Goal: Task Accomplishment & Management: Complete application form

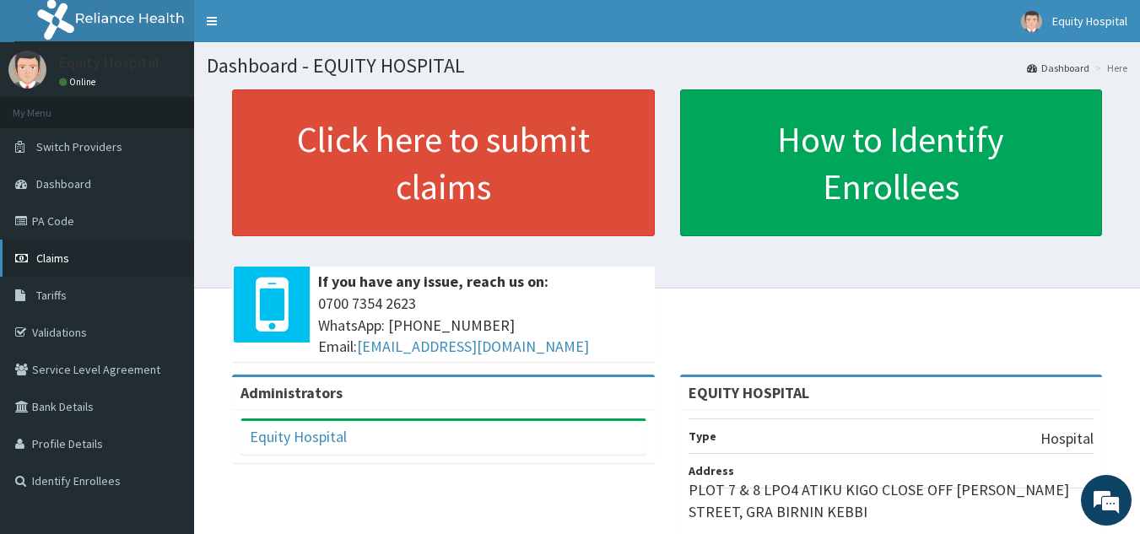
click at [44, 255] on span "Claims" at bounding box center [52, 258] width 33 height 15
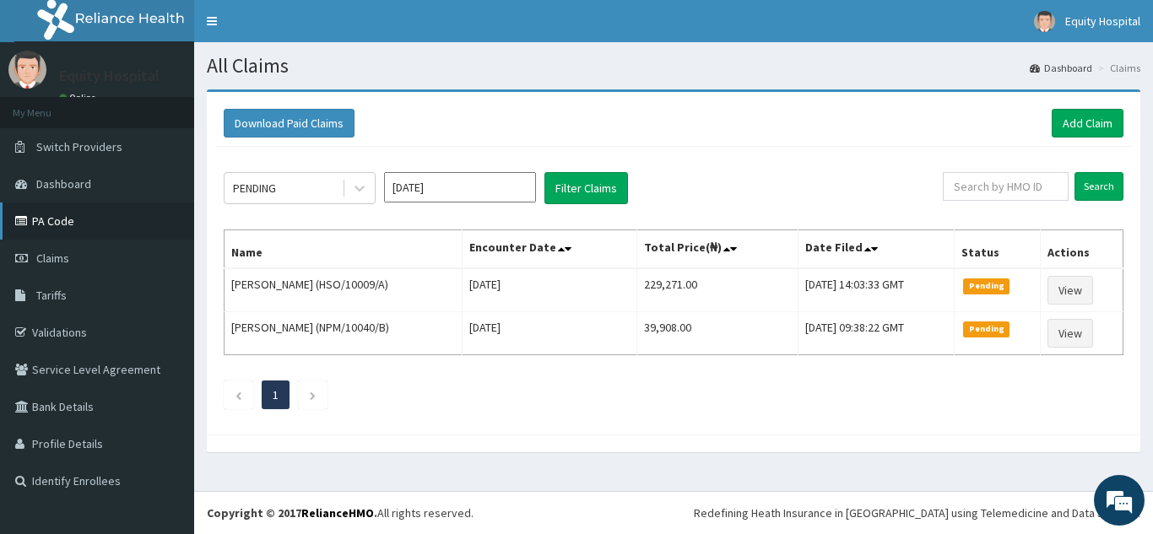
click at [35, 221] on link "PA Code" at bounding box center [97, 221] width 194 height 37
click at [1081, 127] on link "Add Claim" at bounding box center [1088, 123] width 72 height 29
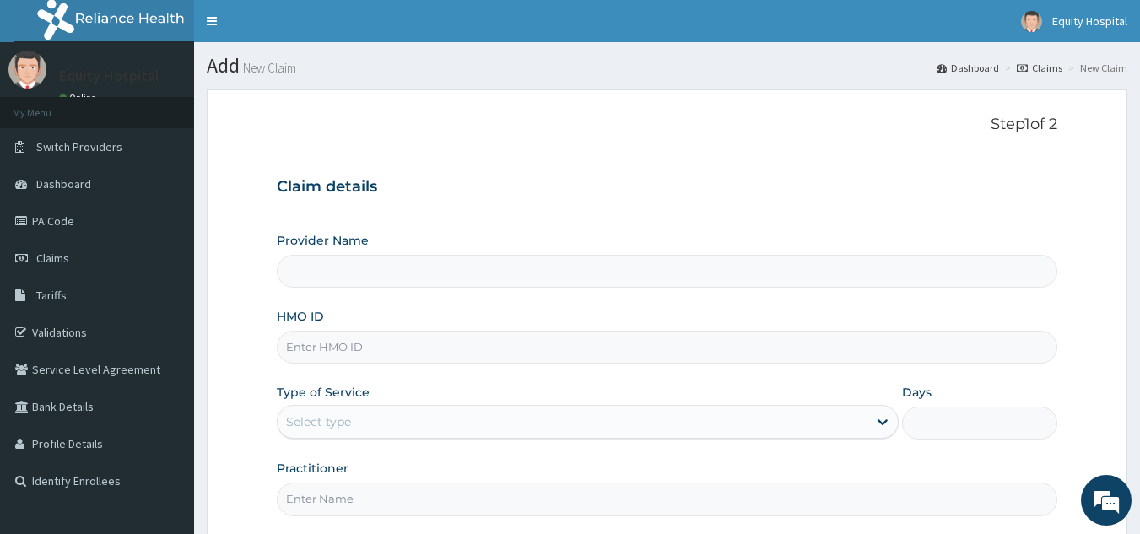
drag, startPoint x: 361, startPoint y: 349, endPoint x: 352, endPoint y: 345, distance: 9.9
click at [361, 349] on input "HMO ID" at bounding box center [667, 347] width 781 height 33
type input "h"
type input "EQUITY HOSPITAL"
type input "HSO/10047/A"
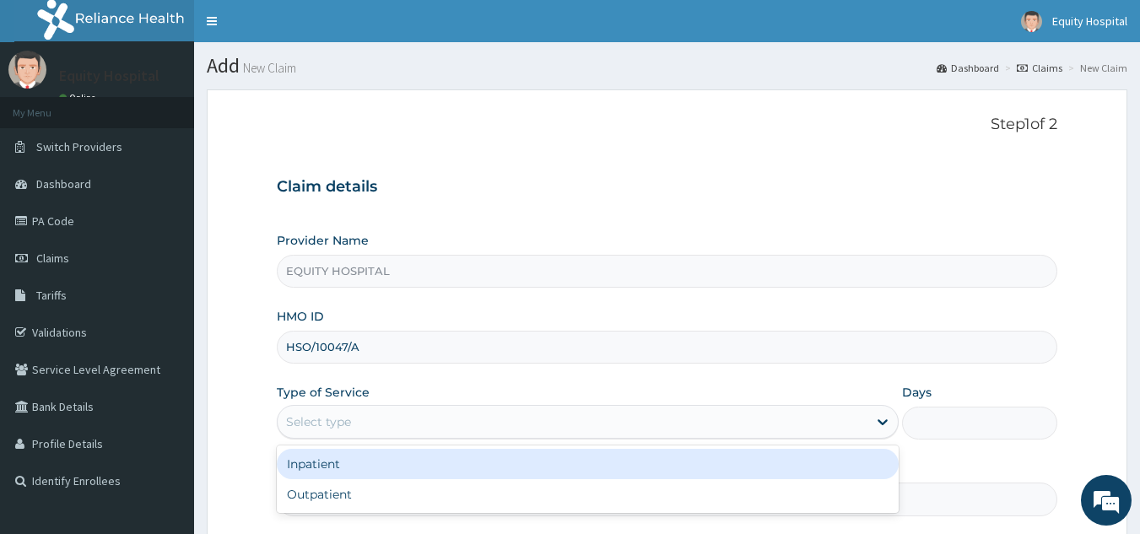
click at [414, 419] on div "Select type" at bounding box center [573, 421] width 590 height 27
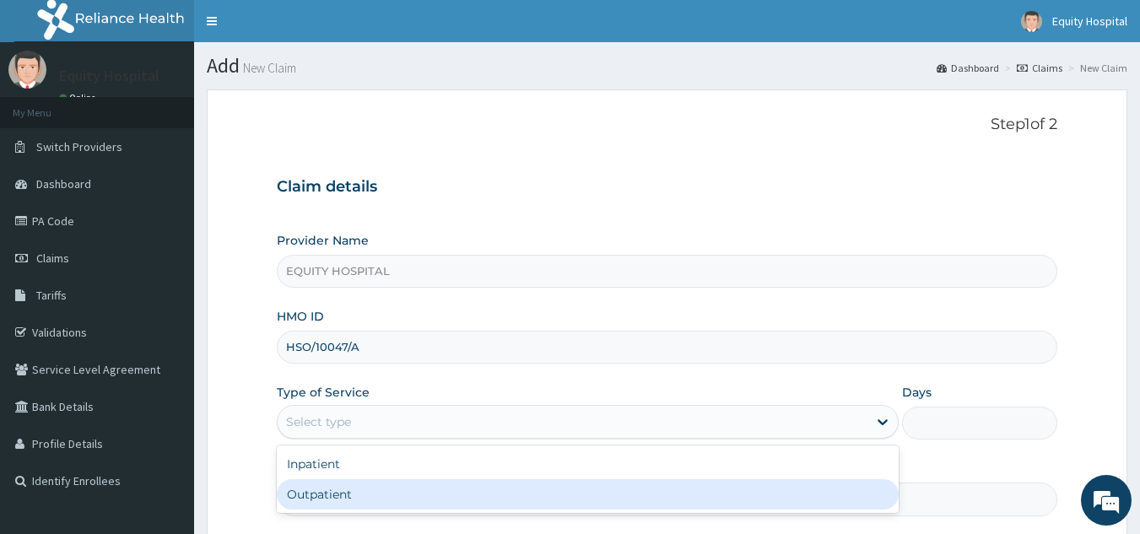
click at [409, 500] on div "Outpatient" at bounding box center [588, 494] width 622 height 30
type input "1"
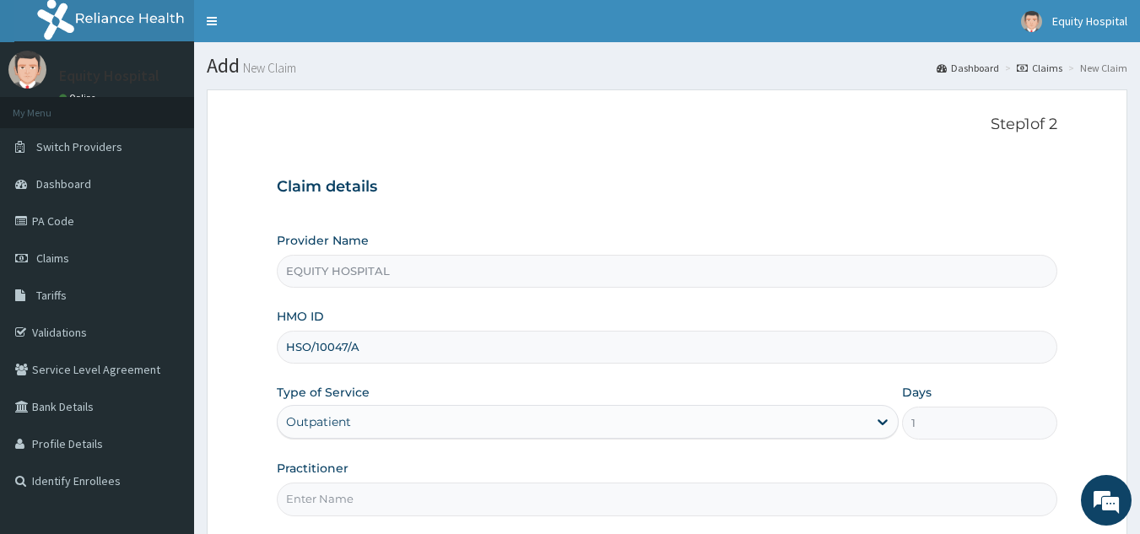
click at [412, 506] on input "Practitioner" at bounding box center [667, 499] width 781 height 33
type input "Dr. ibrahim"
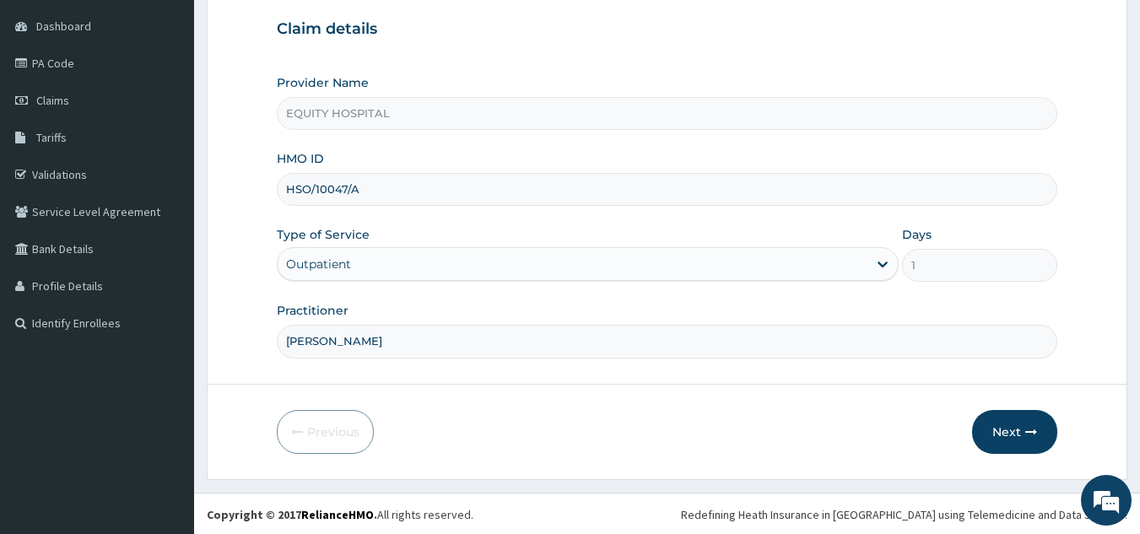
scroll to position [160, 0]
click at [1014, 430] on button "Next" at bounding box center [1014, 430] width 85 height 44
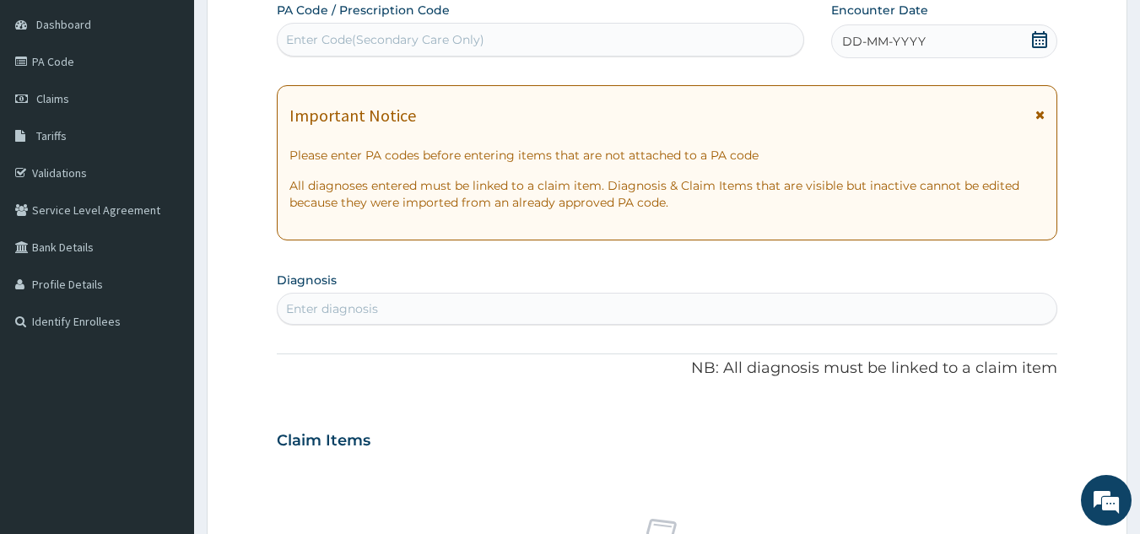
click at [954, 38] on div "DD-MM-YYYY" at bounding box center [944, 41] width 226 height 34
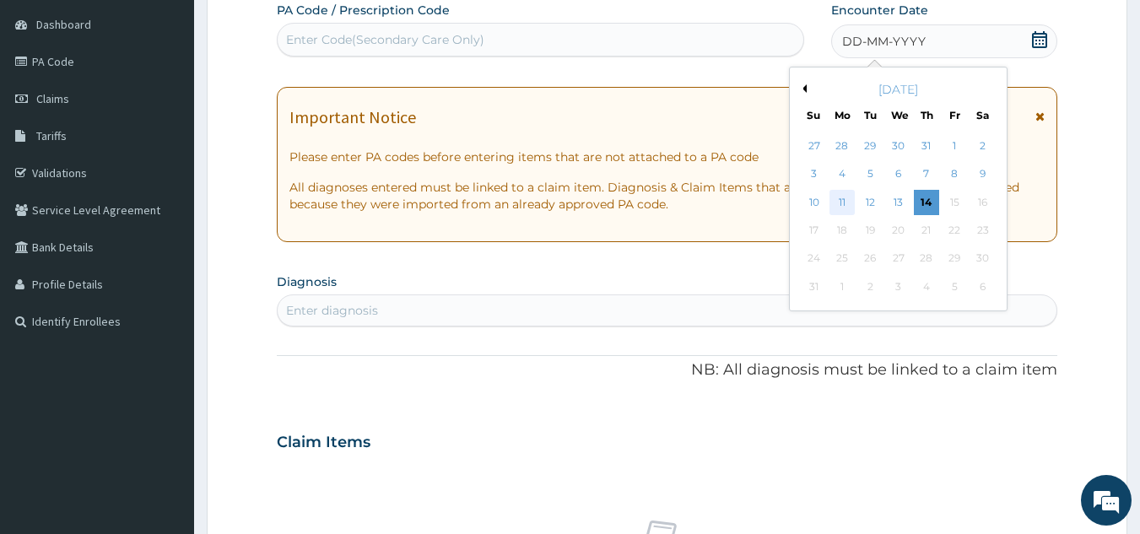
click at [839, 201] on div "11" at bounding box center [842, 202] width 25 height 25
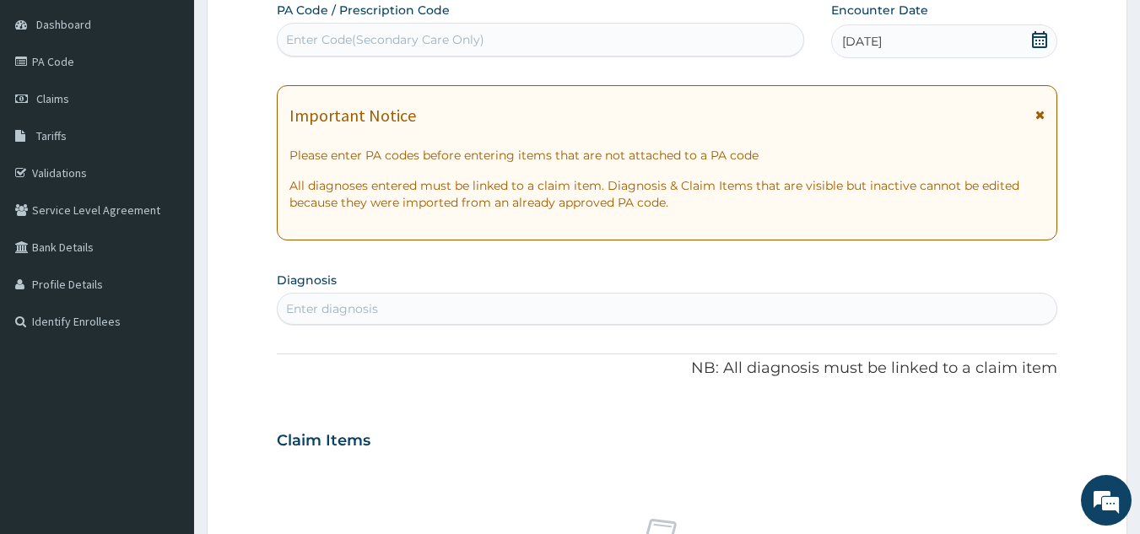
click at [542, 316] on div "Enter diagnosis" at bounding box center [668, 308] width 780 height 27
type input "tinea"
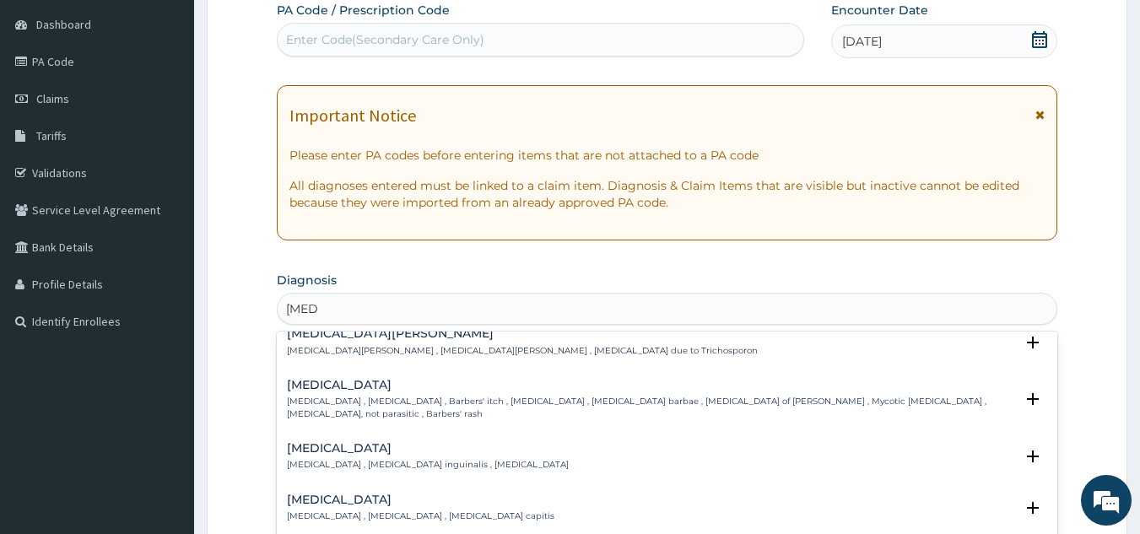
scroll to position [253, 0]
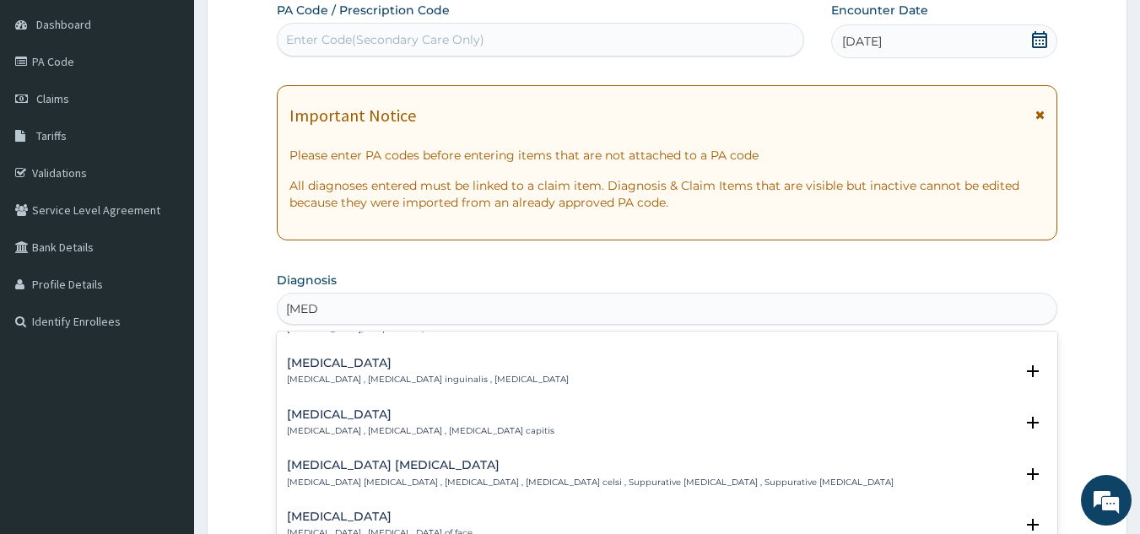
click at [339, 360] on div "Tinea cruris Tinea cruris , Tinea inguinalis , Eczema marginatum" at bounding box center [428, 372] width 282 height 30
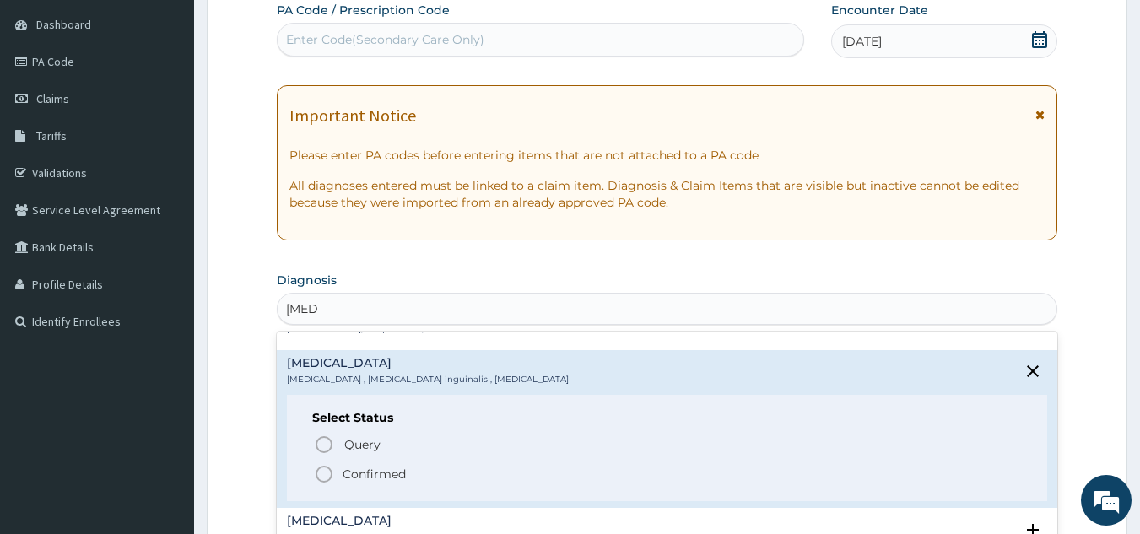
click at [322, 464] on icon "status option filled" at bounding box center [324, 474] width 20 height 20
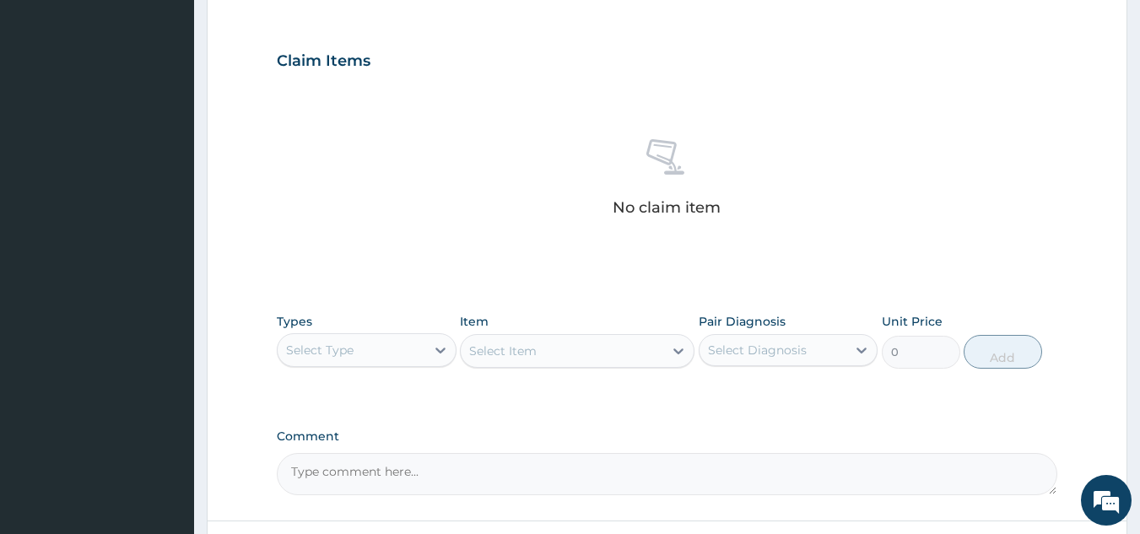
scroll to position [581, 0]
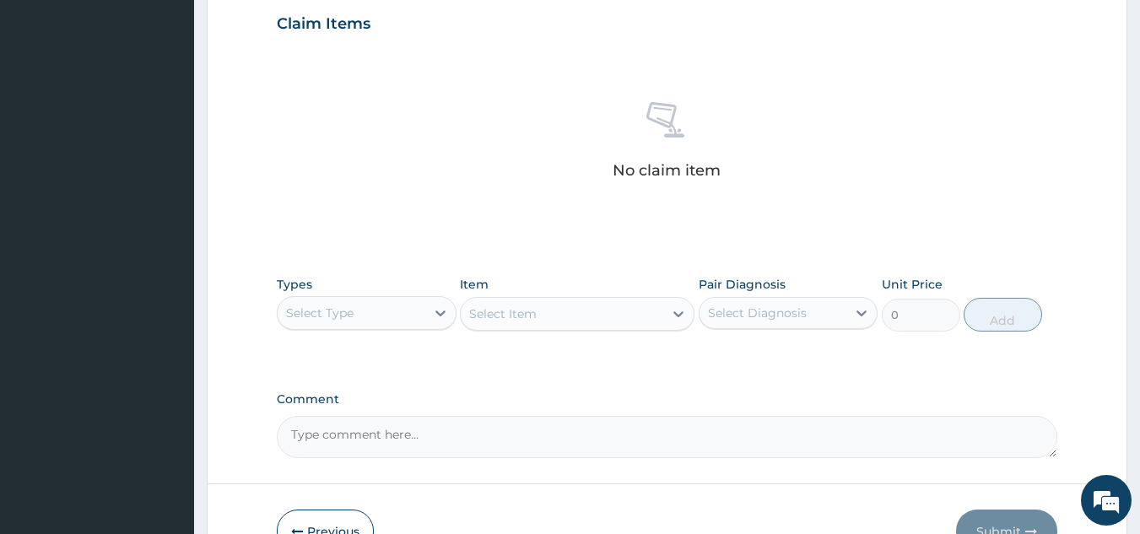
click at [363, 320] on div "Select Type" at bounding box center [352, 313] width 148 height 27
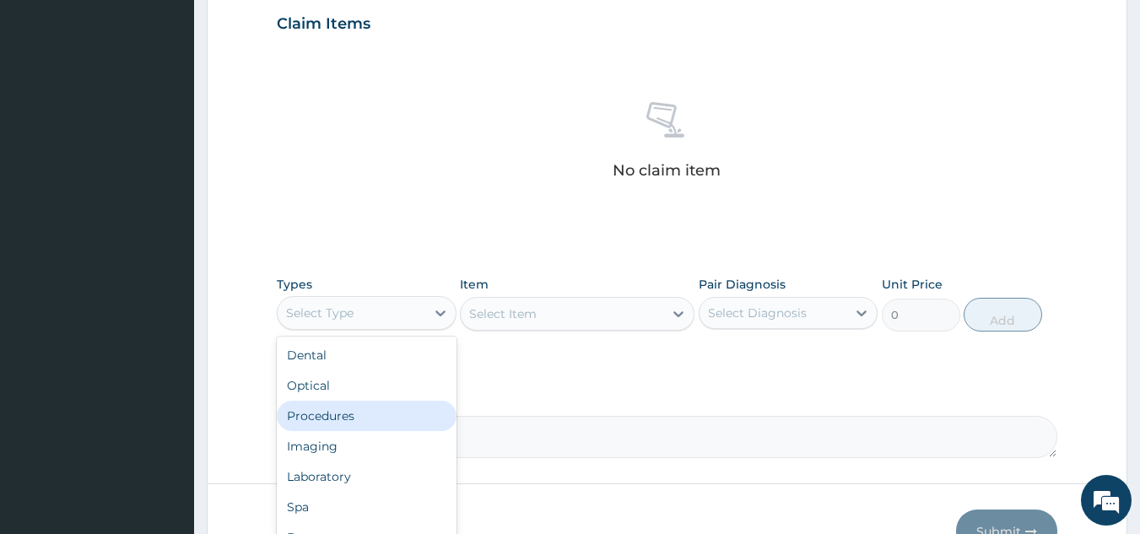
drag, startPoint x: 349, startPoint y: 414, endPoint x: 364, endPoint y: 412, distance: 14.4
click at [356, 415] on div "Procedures" at bounding box center [367, 416] width 180 height 30
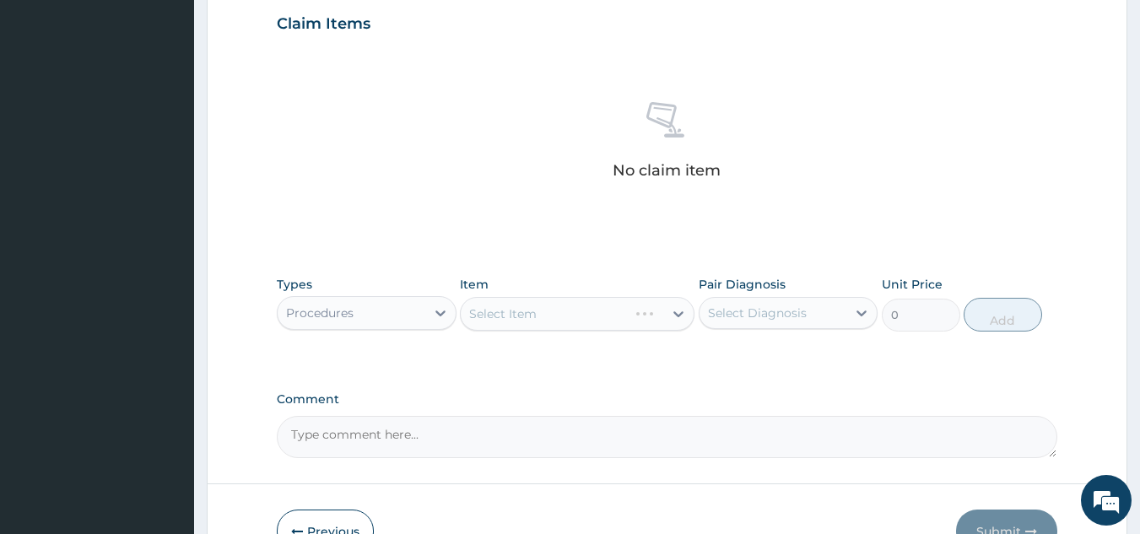
click at [641, 321] on div "Select Item" at bounding box center [577, 314] width 235 height 34
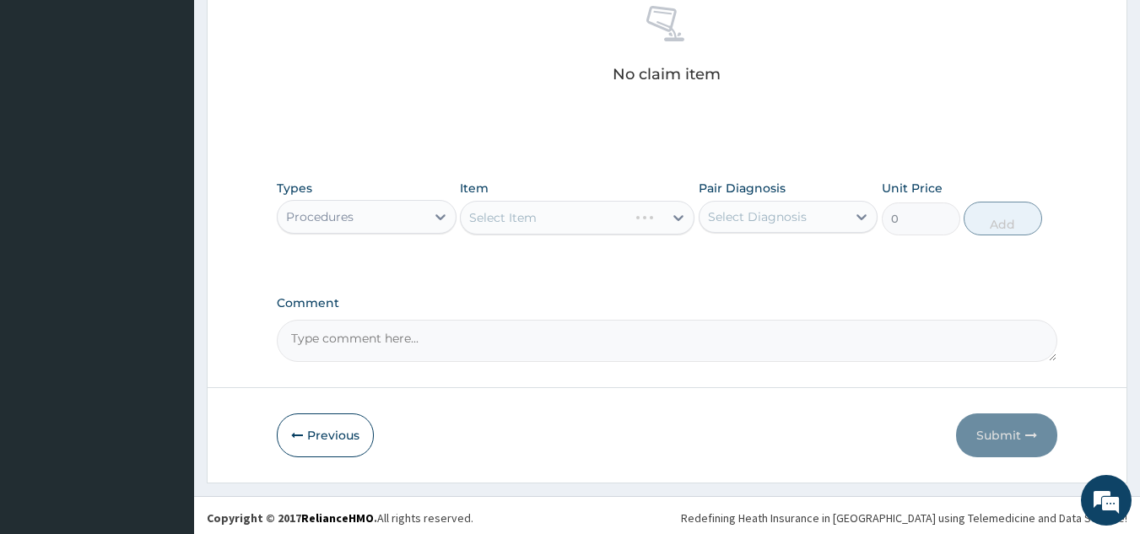
scroll to position [683, 0]
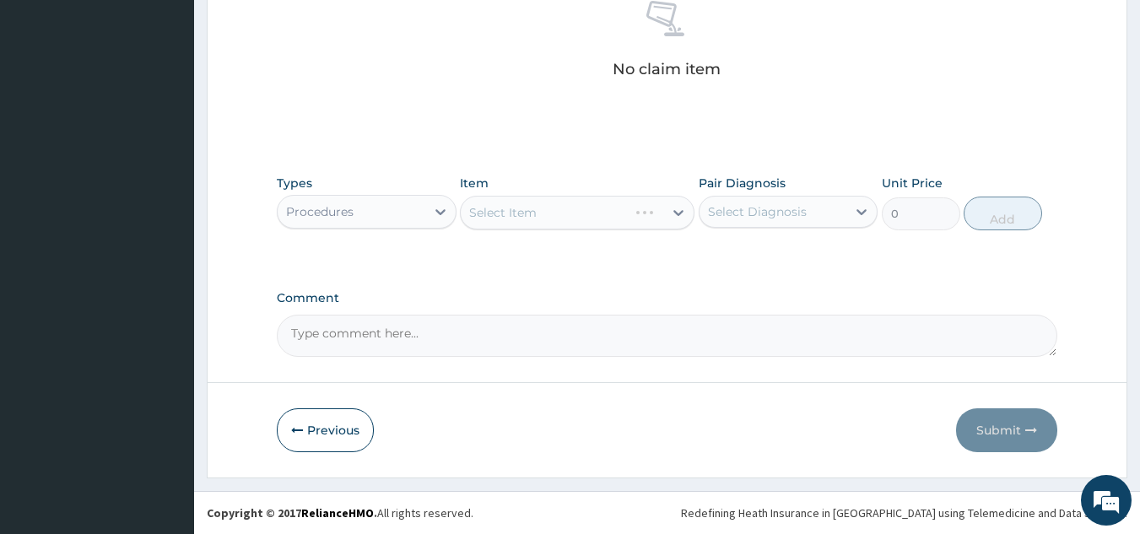
click at [562, 221] on div "Select Item" at bounding box center [577, 213] width 235 height 34
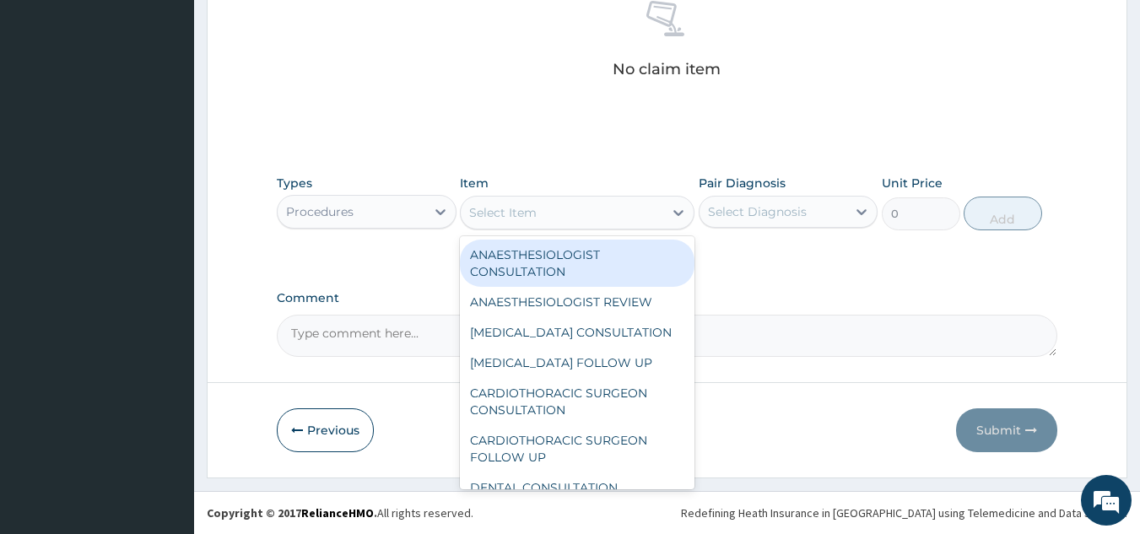
click at [570, 218] on div "Select Item" at bounding box center [562, 212] width 203 height 27
type input "gp"
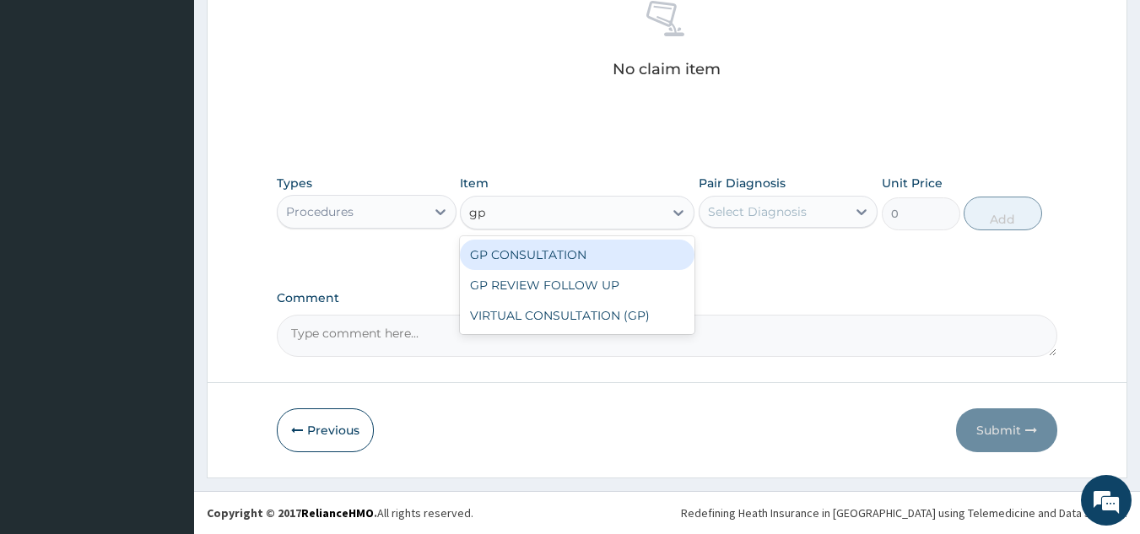
click at [548, 252] on div "GP CONSULTATION" at bounding box center [577, 255] width 235 height 30
type input "10000"
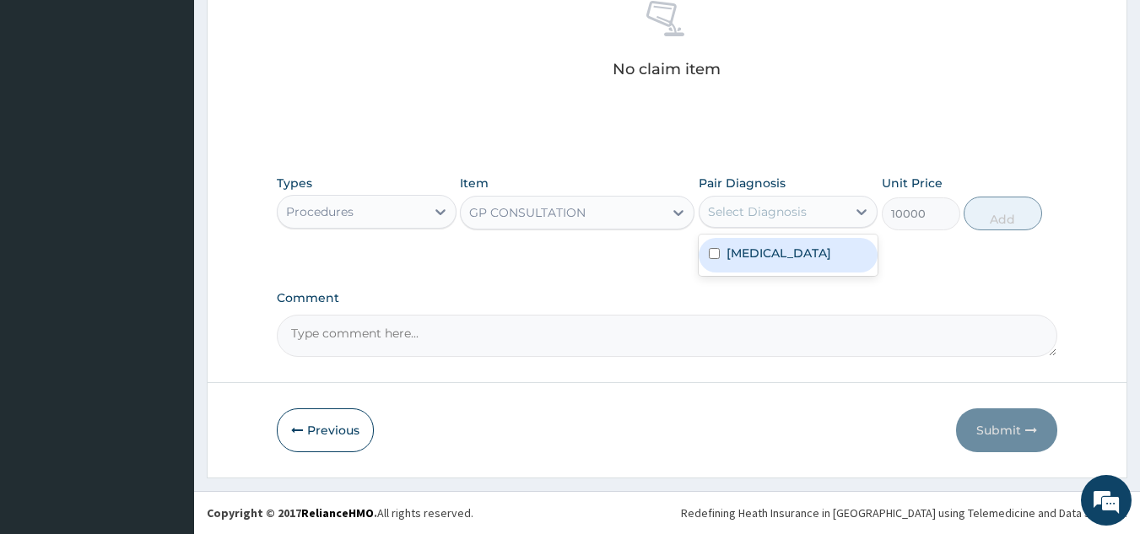
drag, startPoint x: 795, startPoint y: 208, endPoint x: 784, endPoint y: 230, distance: 23.8
click at [795, 210] on div "Select Diagnosis" at bounding box center [757, 211] width 99 height 17
drag, startPoint x: 764, startPoint y: 251, endPoint x: 900, endPoint y: 232, distance: 138.1
click at [769, 253] on label "Tinea cruris" at bounding box center [779, 253] width 105 height 17
checkbox input "true"
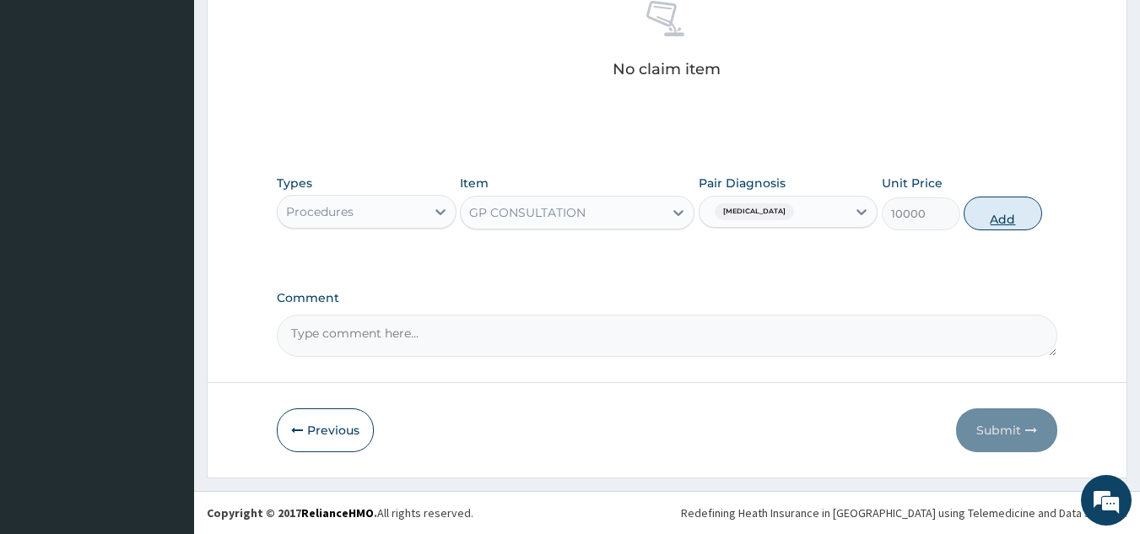
click at [1017, 217] on button "Add" at bounding box center [1003, 214] width 78 height 34
type input "0"
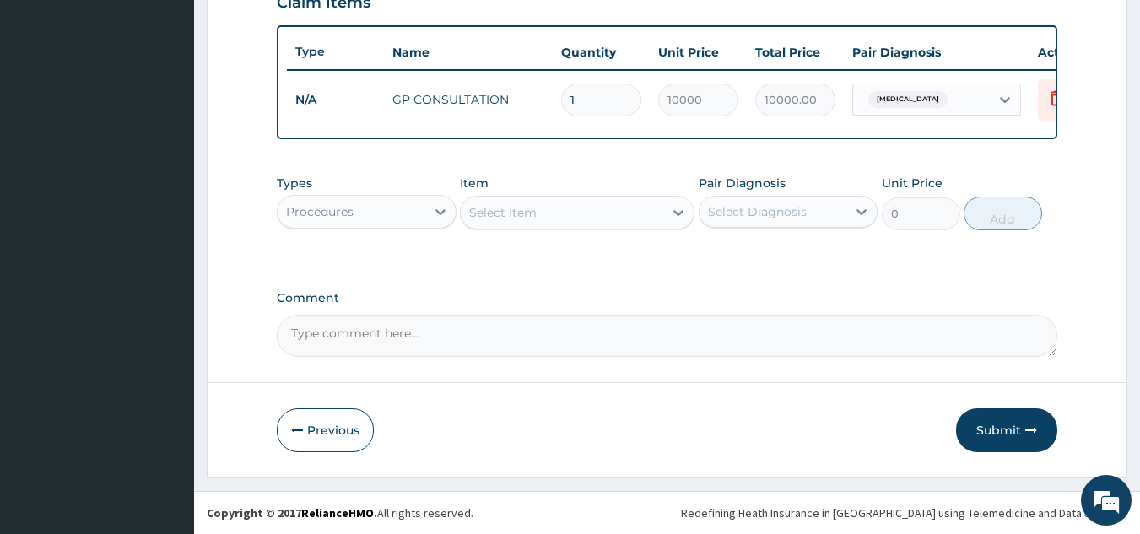
click at [347, 218] on div "Procedures" at bounding box center [320, 211] width 68 height 17
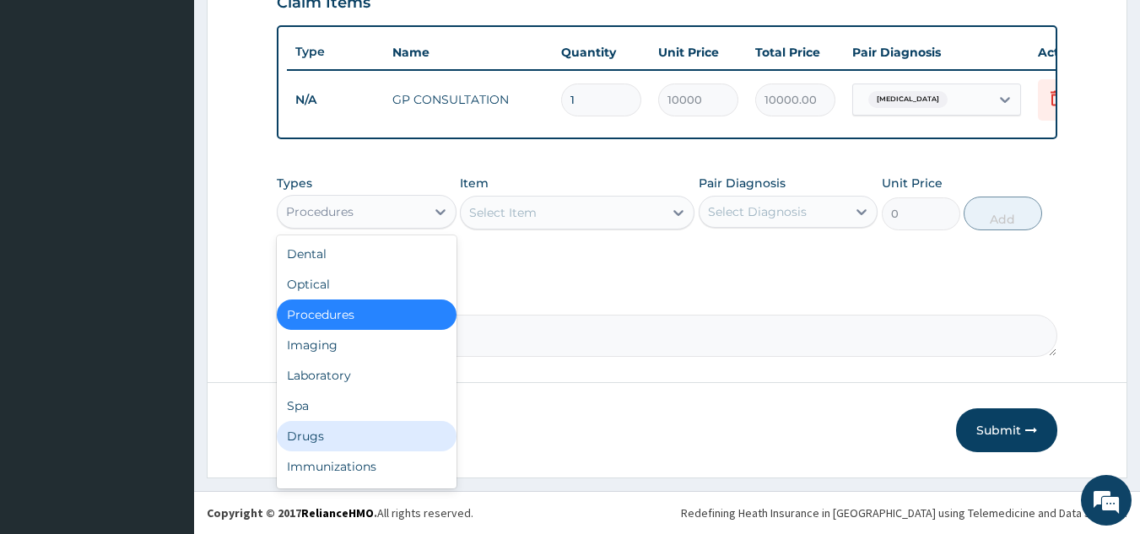
drag, startPoint x: 313, startPoint y: 441, endPoint x: 336, endPoint y: 424, distance: 28.4
click at [315, 436] on div "Drugs" at bounding box center [367, 436] width 180 height 30
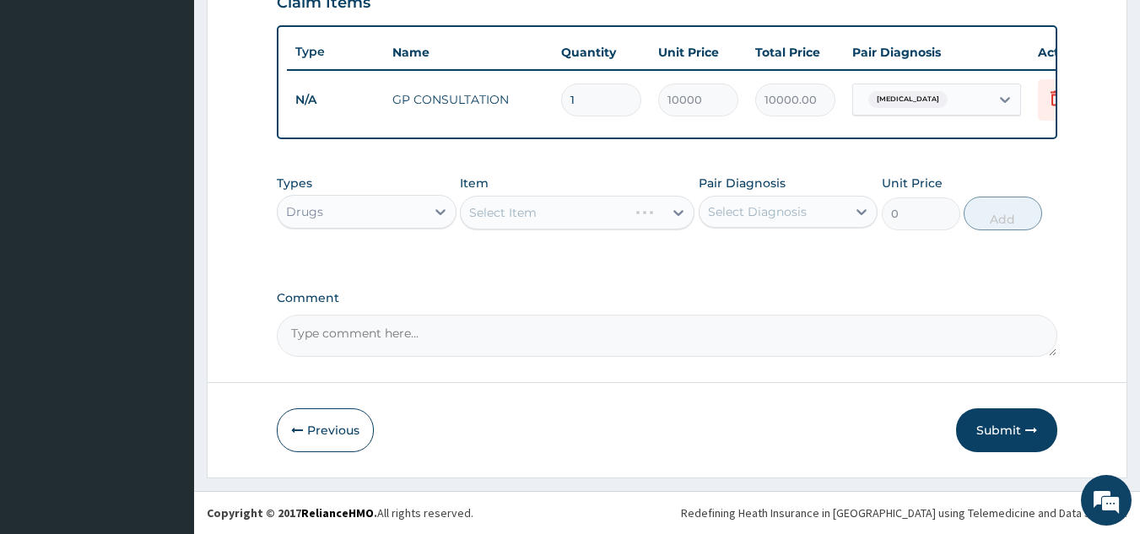
click at [612, 215] on div "Select Item" at bounding box center [577, 213] width 235 height 34
click at [652, 214] on div "Select Item" at bounding box center [562, 212] width 203 height 27
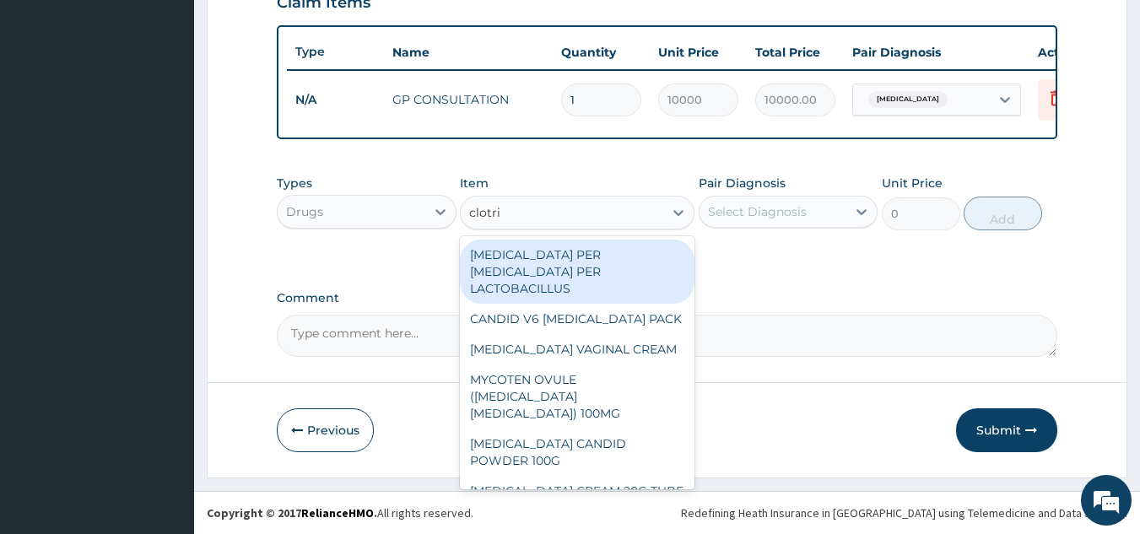
type input "clotrim"
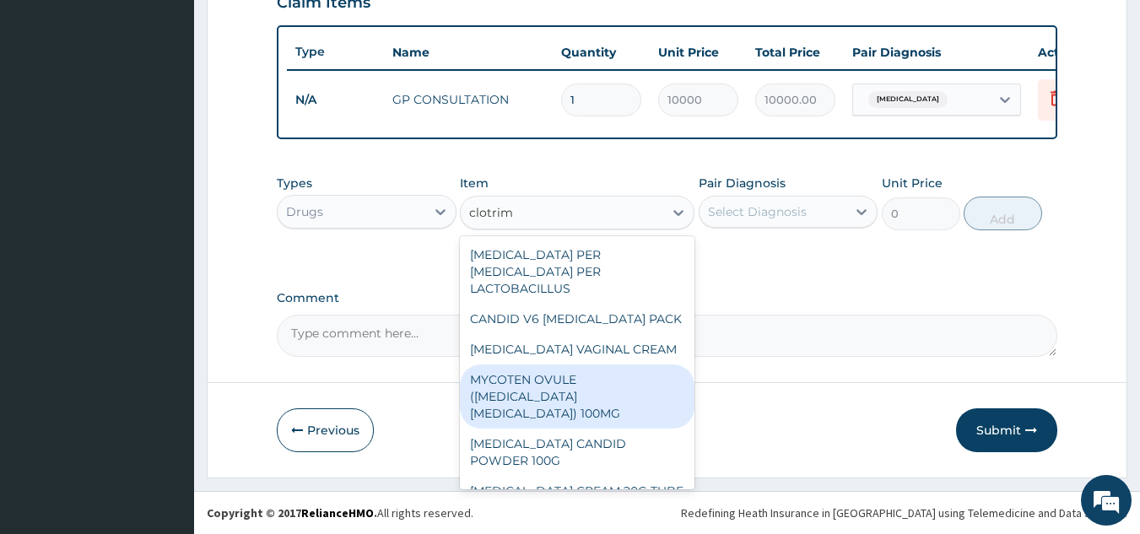
scroll to position [84, 0]
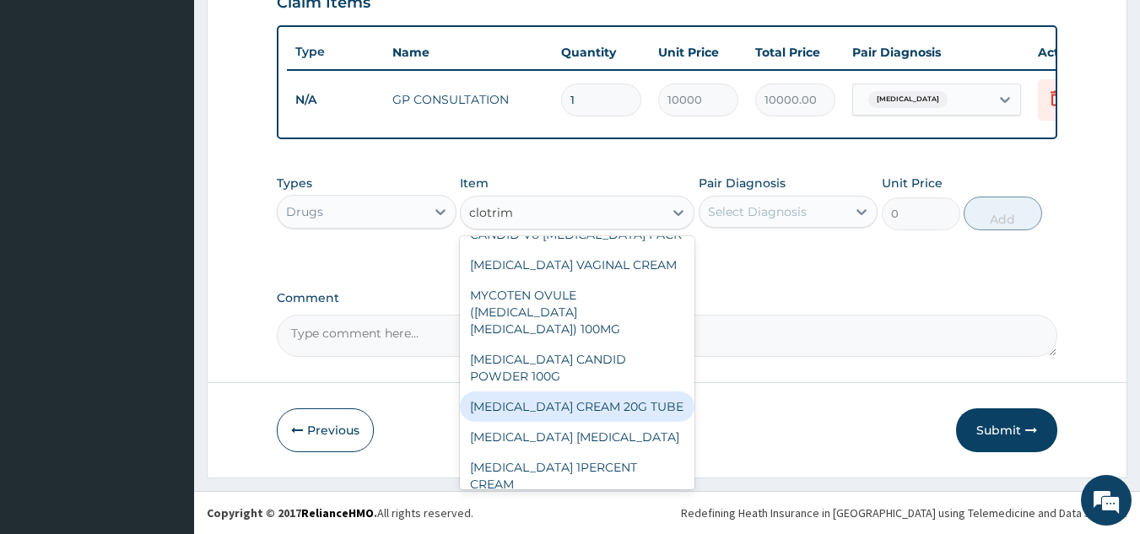
click at [586, 422] on div "[MEDICAL_DATA] CREAM 20G TUBE" at bounding box center [577, 407] width 235 height 30
type input "391.5"
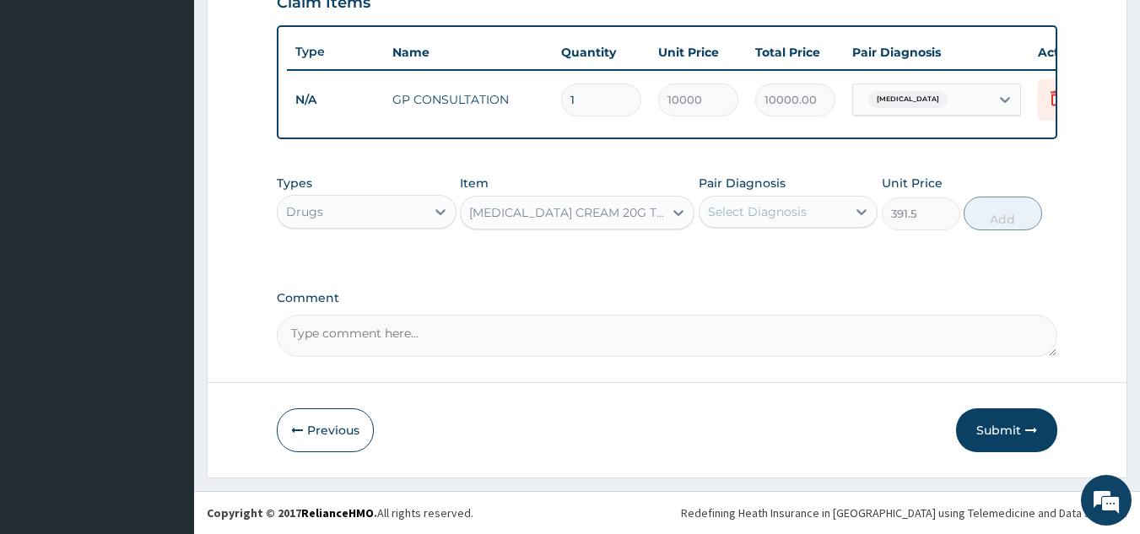
click at [760, 210] on div "Select Diagnosis" at bounding box center [757, 211] width 99 height 17
drag, startPoint x: 750, startPoint y: 255, endPoint x: 819, endPoint y: 246, distance: 69.8
click at [772, 255] on label "Tinea cruris" at bounding box center [779, 253] width 105 height 17
checkbox input "true"
click at [998, 214] on button "Add" at bounding box center [1003, 214] width 78 height 34
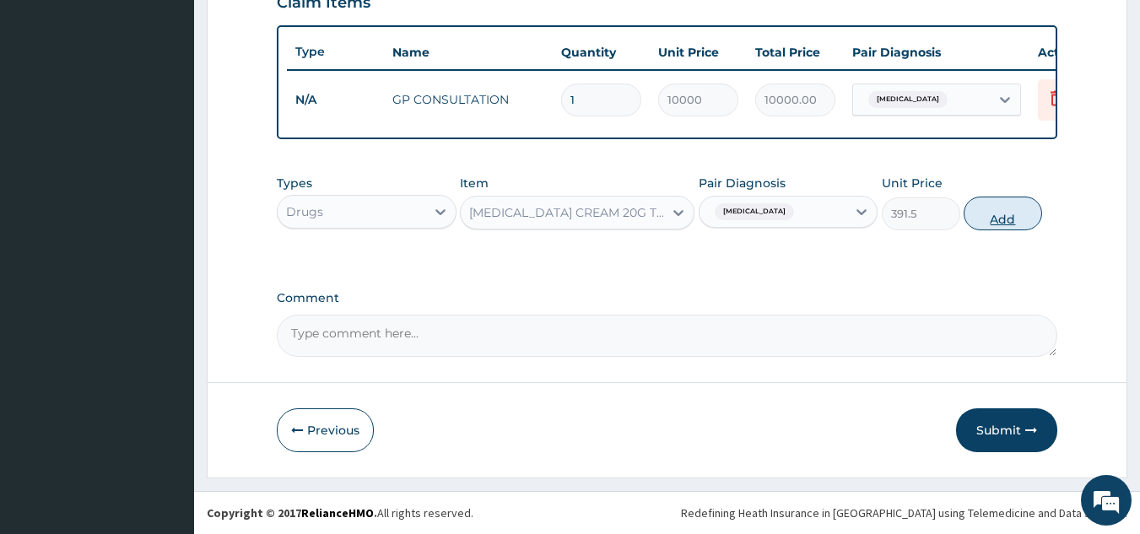
type input "0"
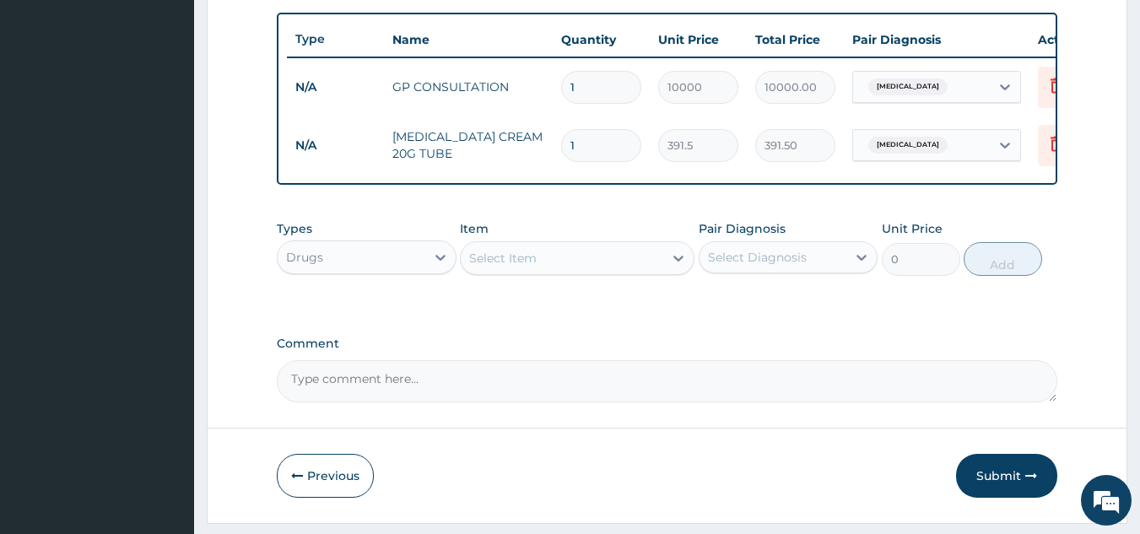
type input "10"
type input "3915.00"
type input "10"
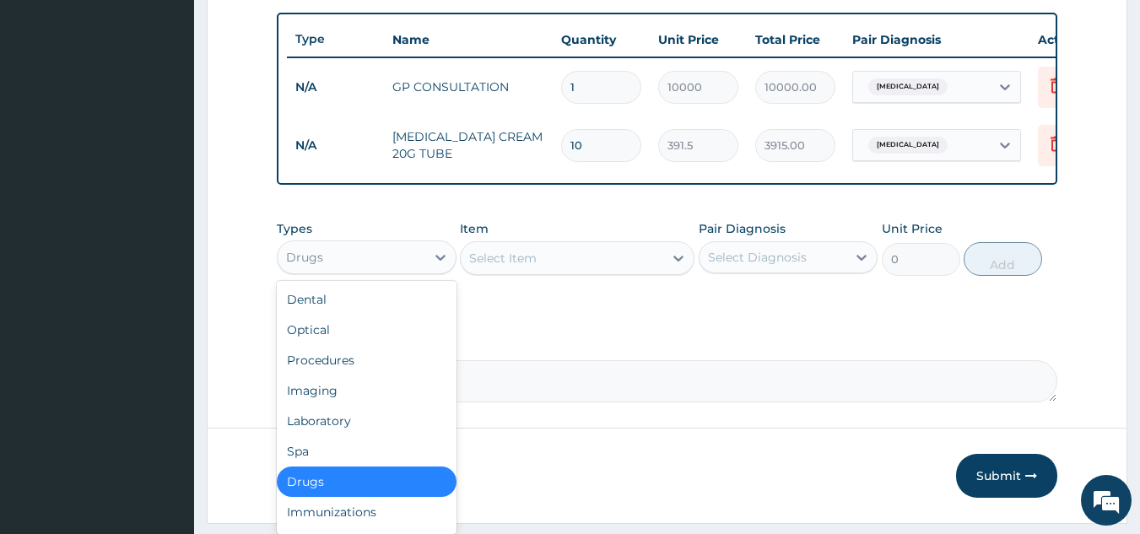
click at [385, 271] on div "Drugs" at bounding box center [352, 257] width 148 height 27
click at [572, 272] on div "Select Item" at bounding box center [562, 258] width 203 height 27
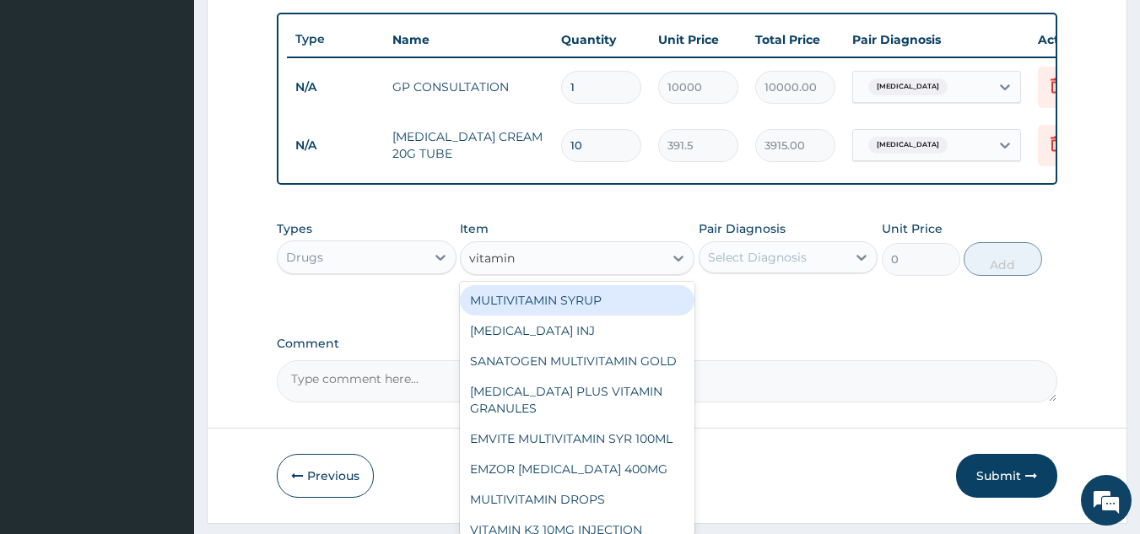
type input "vitamin c"
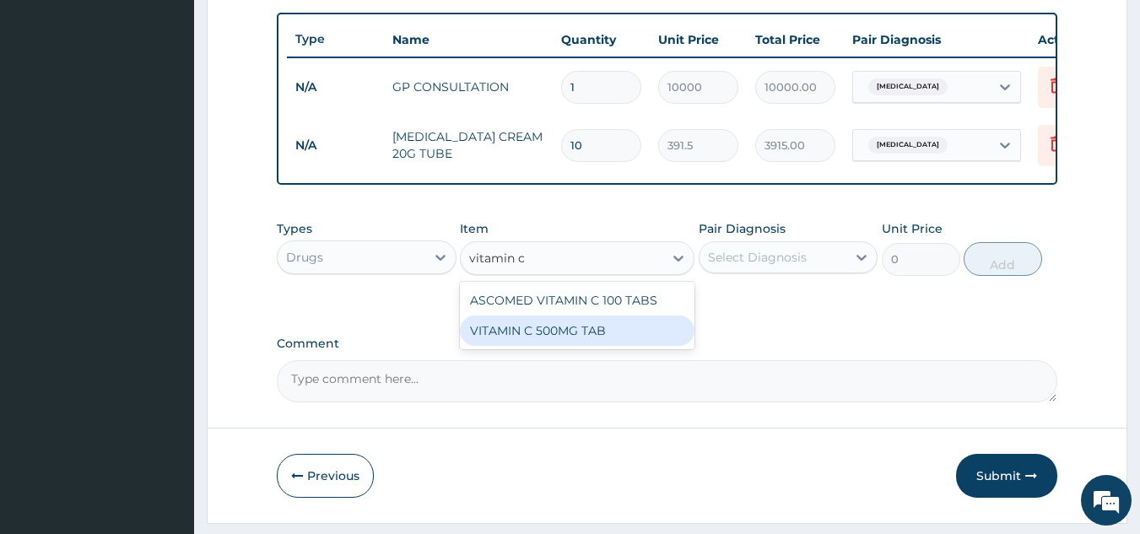
click at [568, 340] on div "VITAMIN C 500MG TAB" at bounding box center [577, 331] width 235 height 30
type input "50"
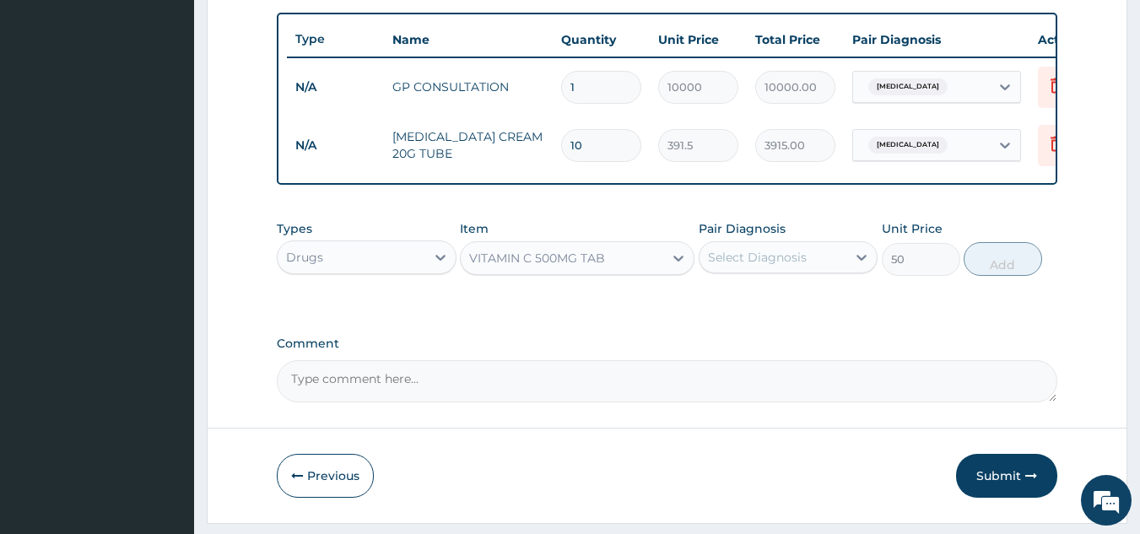
drag, startPoint x: 777, startPoint y: 270, endPoint x: 787, endPoint y: 290, distance: 22.6
click at [781, 266] on div "Select Diagnosis" at bounding box center [757, 257] width 99 height 17
drag, startPoint x: 781, startPoint y: 315, endPoint x: 819, endPoint y: 318, distance: 38.1
click at [817, 318] on div "Tinea cruris" at bounding box center [789, 301] width 180 height 35
checkbox input "true"
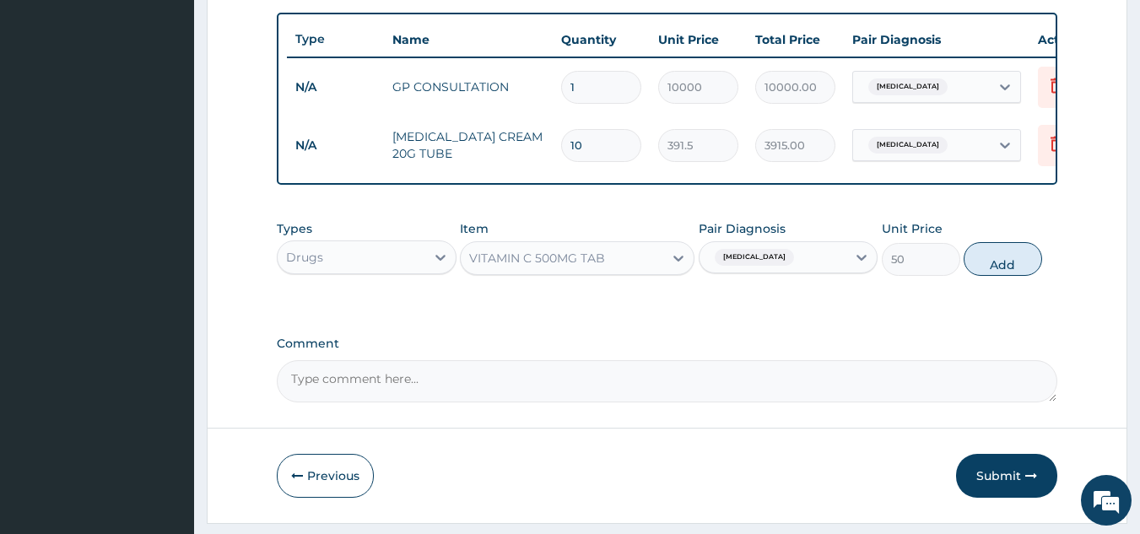
drag, startPoint x: 1009, startPoint y: 273, endPoint x: 857, endPoint y: 234, distance: 157.8
click at [1009, 274] on button "Add" at bounding box center [1003, 259] width 78 height 34
type input "0"
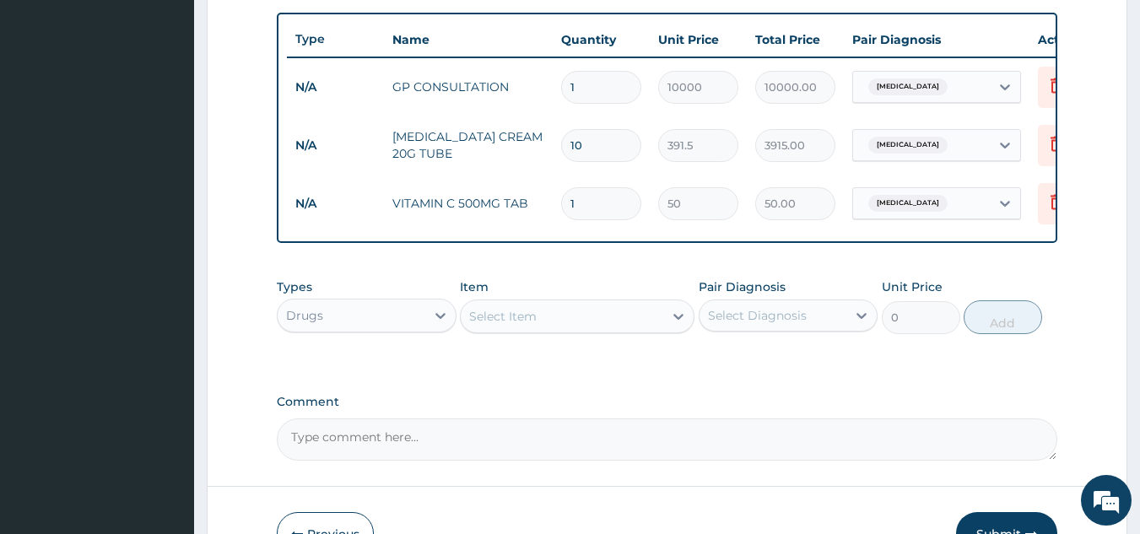
type input "0.00"
type input "4"
type input "200.00"
type input "42"
type input "2100.00"
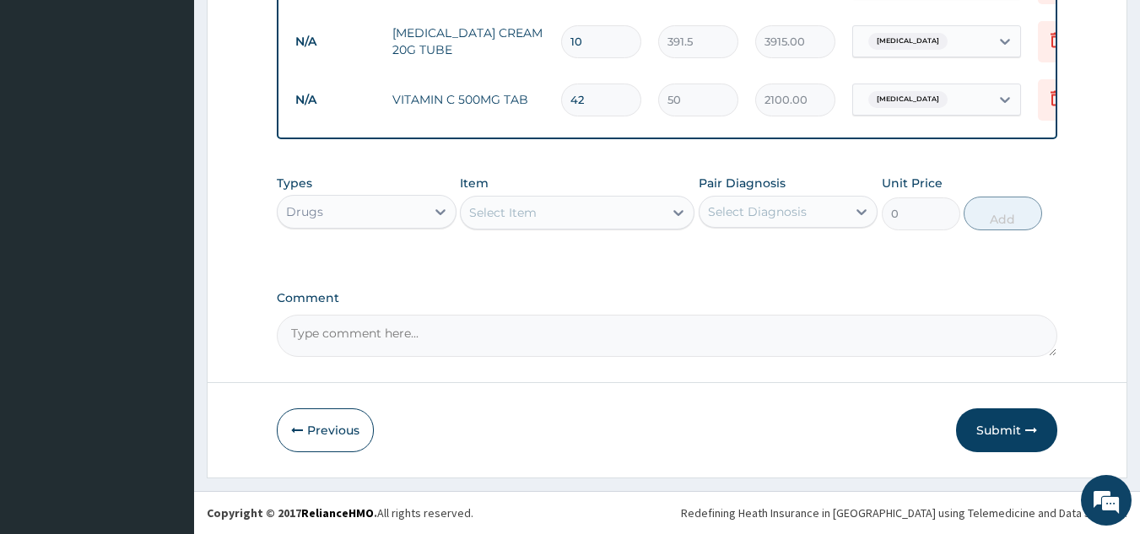
scroll to position [732, 0]
type input "42"
click at [569, 214] on div "Select Item" at bounding box center [562, 212] width 203 height 27
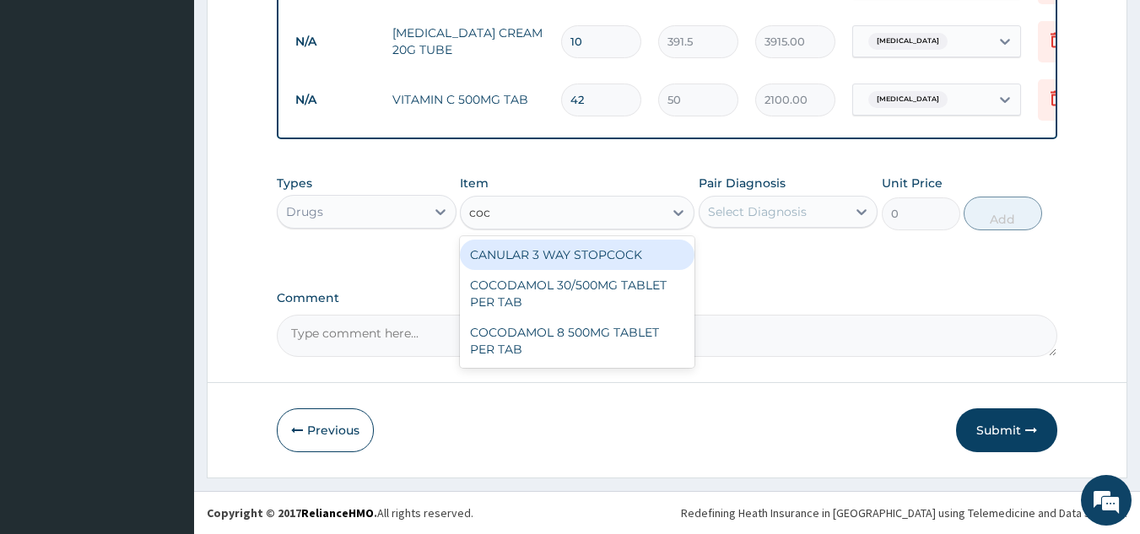
type input "coco"
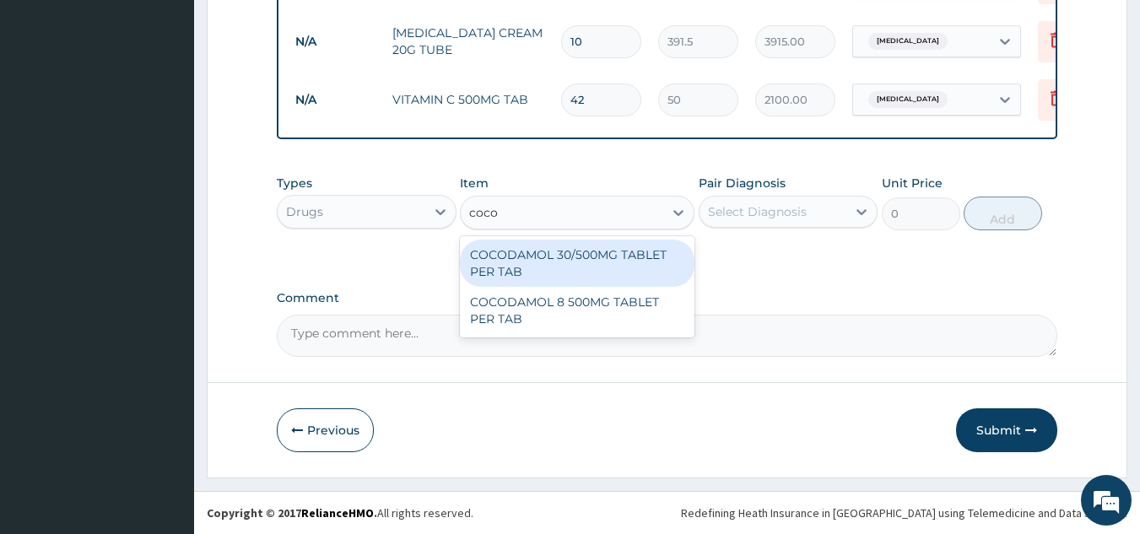
click at [575, 265] on div "COCODAMOL 30/500MG TABLET PER TAB" at bounding box center [577, 263] width 235 height 47
type input "620"
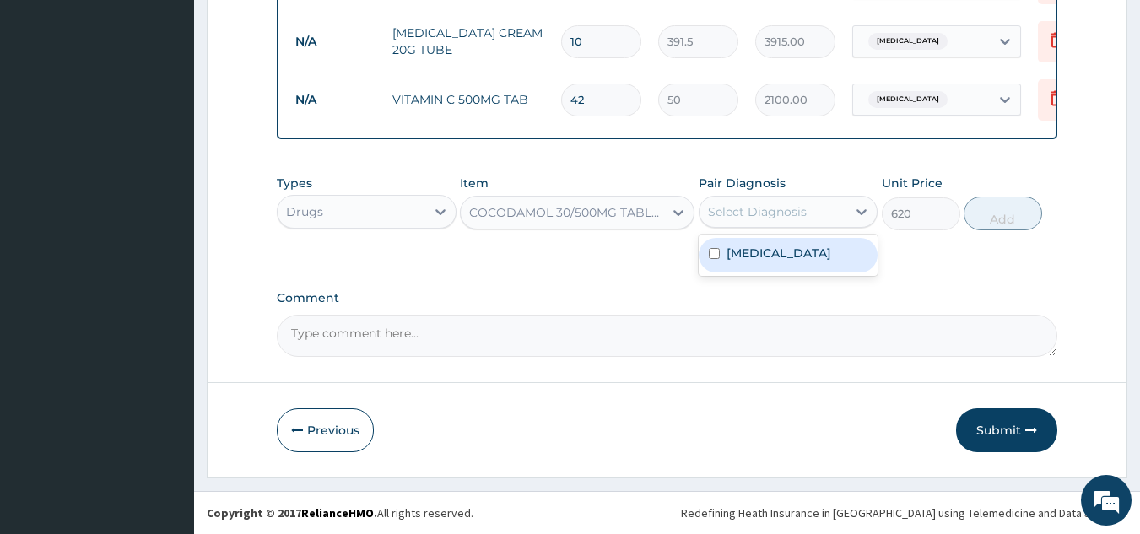
drag, startPoint x: 808, startPoint y: 212, endPoint x: 783, endPoint y: 247, distance: 43.1
click at [813, 222] on div "Select Diagnosis" at bounding box center [774, 211] width 148 height 27
drag, startPoint x: 766, startPoint y: 254, endPoint x: 1052, endPoint y: 228, distance: 287.3
click at [794, 262] on div "Tinea cruris" at bounding box center [789, 255] width 180 height 35
checkbox input "true"
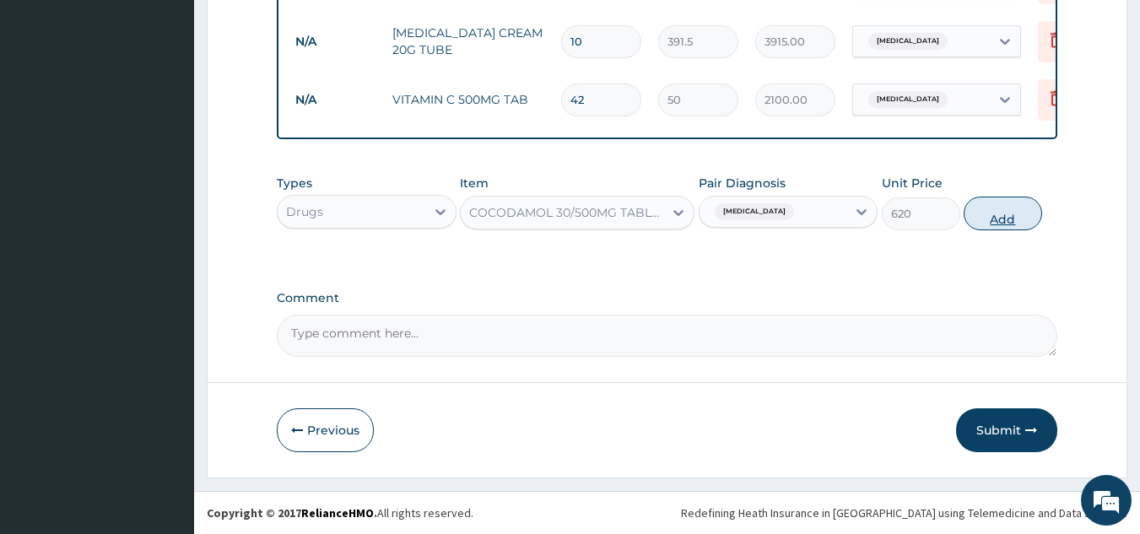
click at [1000, 215] on button "Add" at bounding box center [1003, 214] width 78 height 34
type input "0"
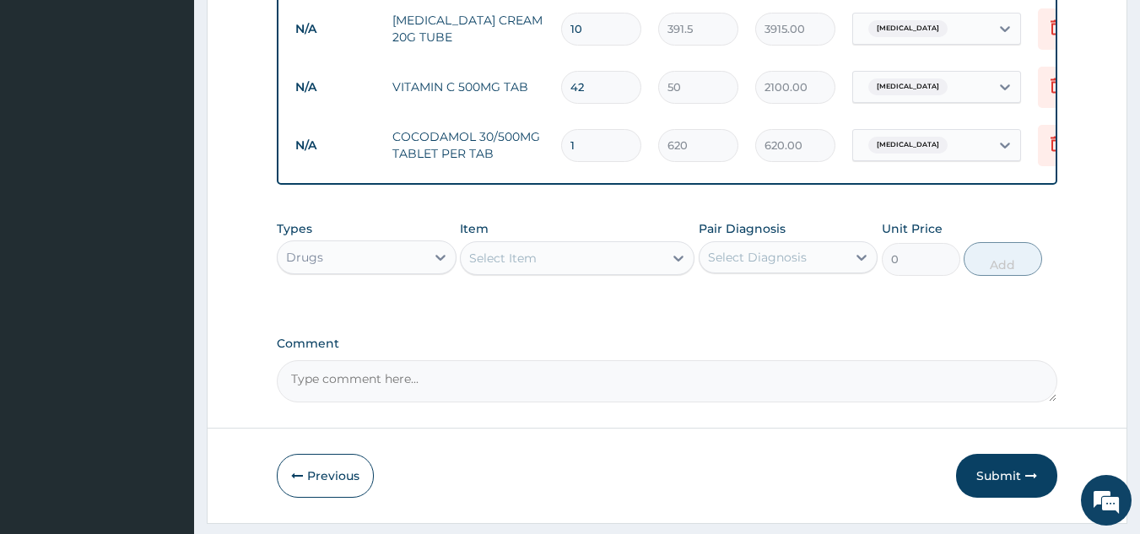
type input "10"
type input "6200.00"
type input "10"
click at [592, 272] on div "Select Item" at bounding box center [562, 258] width 203 height 27
type input "tricon"
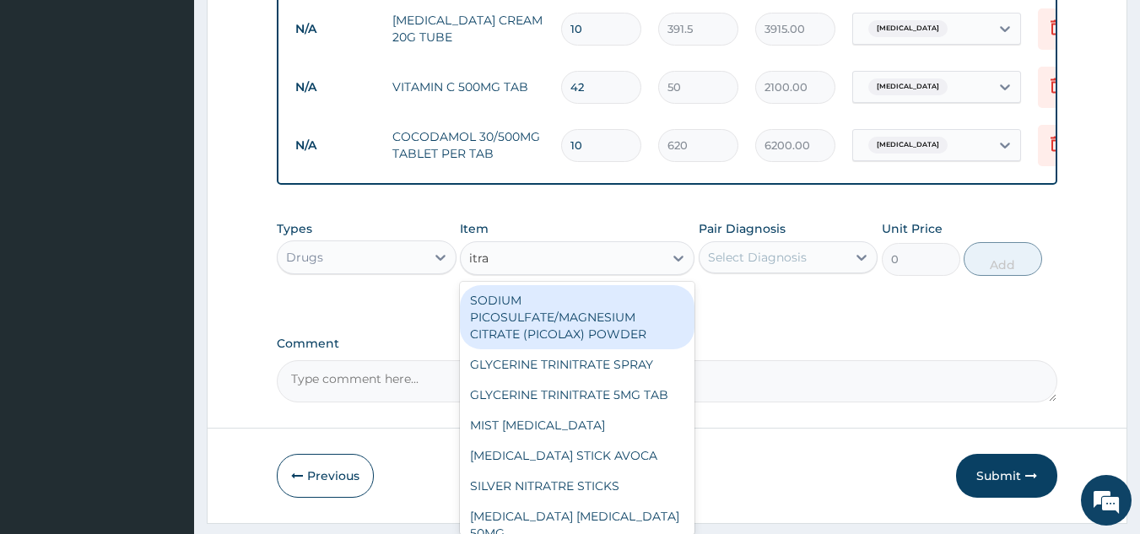
type input "itrac"
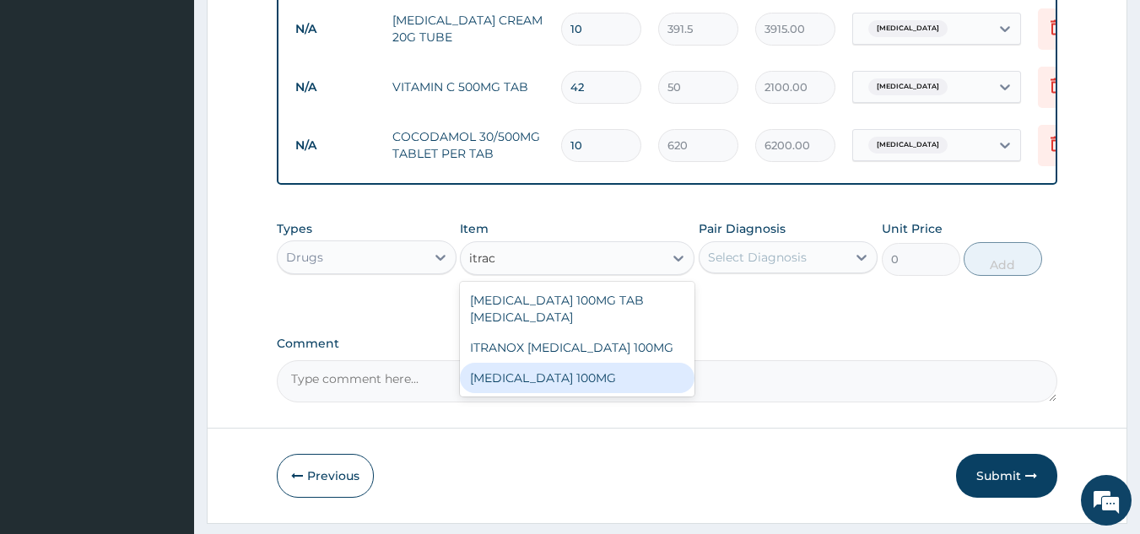
click at [525, 389] on div "ITRACONAZOLE 100MG" at bounding box center [577, 378] width 235 height 30
type input "121.5"
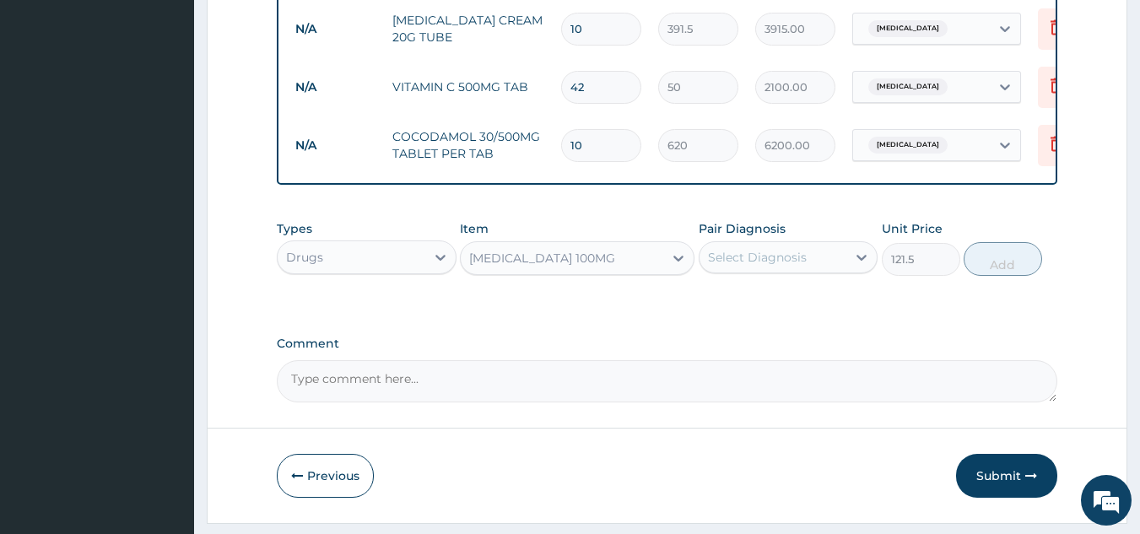
click at [822, 261] on div "Select Diagnosis" at bounding box center [774, 257] width 148 height 27
drag, startPoint x: 751, startPoint y: 314, endPoint x: 829, endPoint y: 304, distance: 78.3
click at [765, 307] on label "Tinea cruris" at bounding box center [779, 298] width 105 height 17
checkbox input "true"
click at [1008, 276] on button "Add" at bounding box center [1003, 259] width 78 height 34
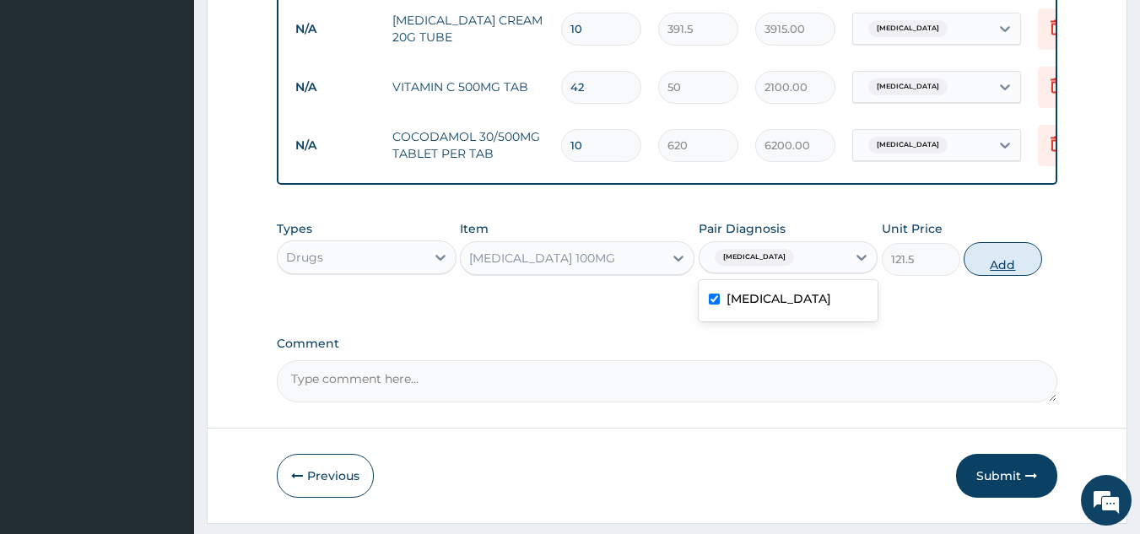
type input "0"
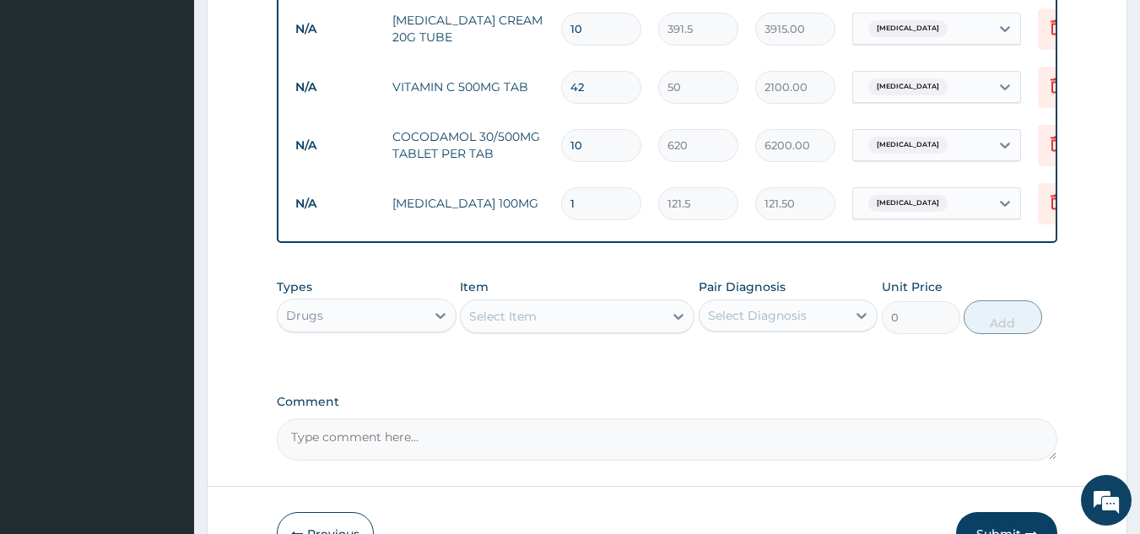
type input "11"
type input "1336.50"
type input "114"
type input "13851.00"
type input "11"
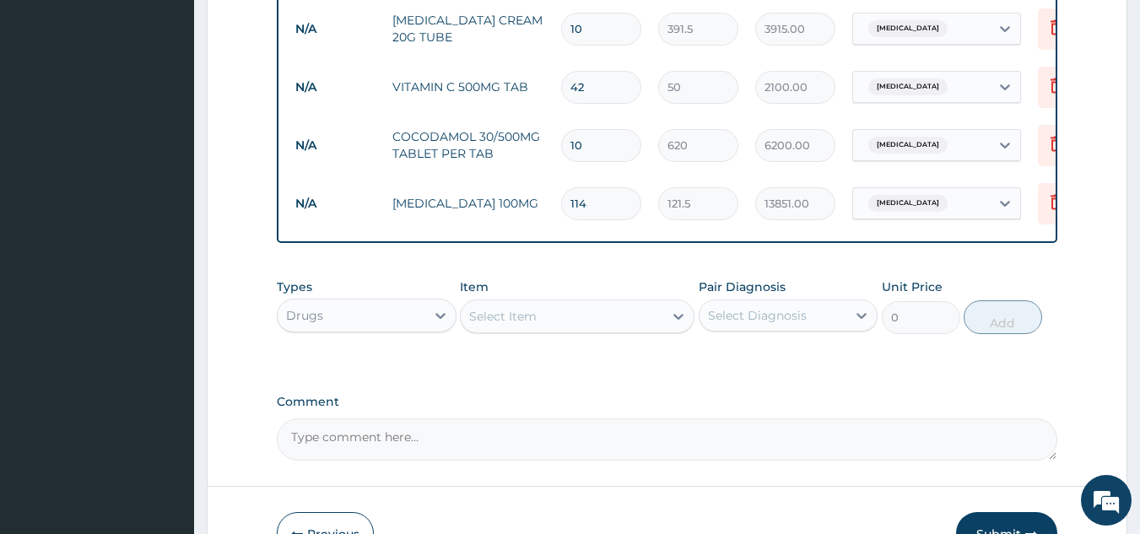
type input "1336.50"
type input "1"
type input "121.50"
type input "11"
type input "1336.50"
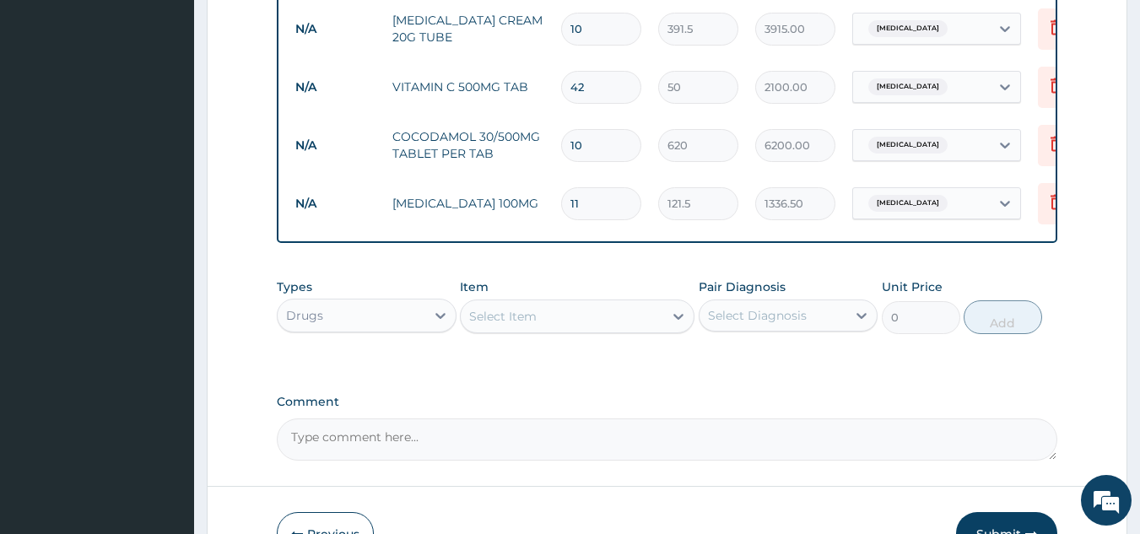
type input "1"
type input "121.50"
type input "14"
type input "1701.00"
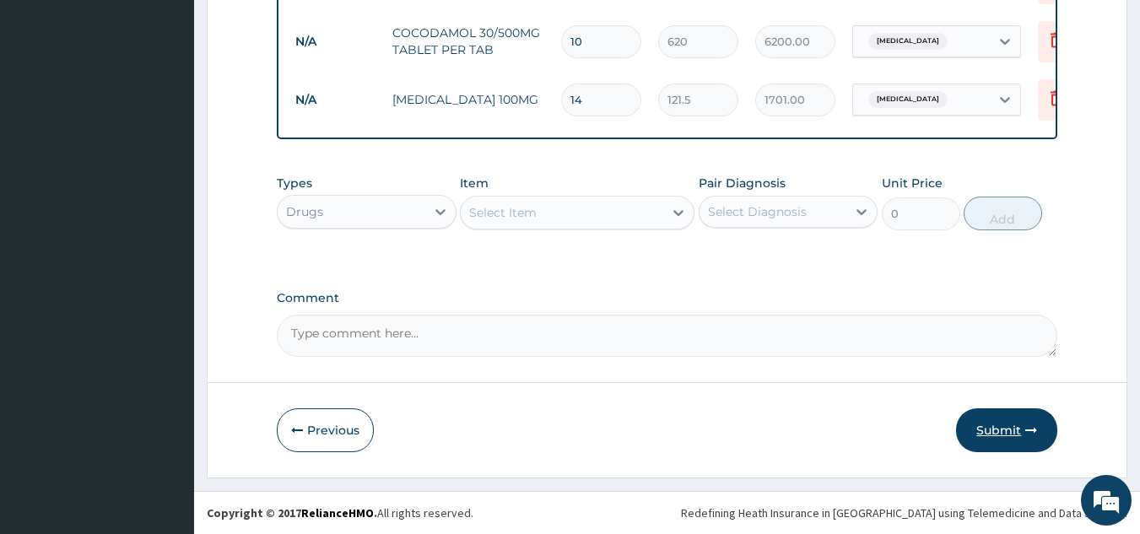
type input "14"
click at [997, 429] on button "Submit" at bounding box center [1006, 430] width 101 height 44
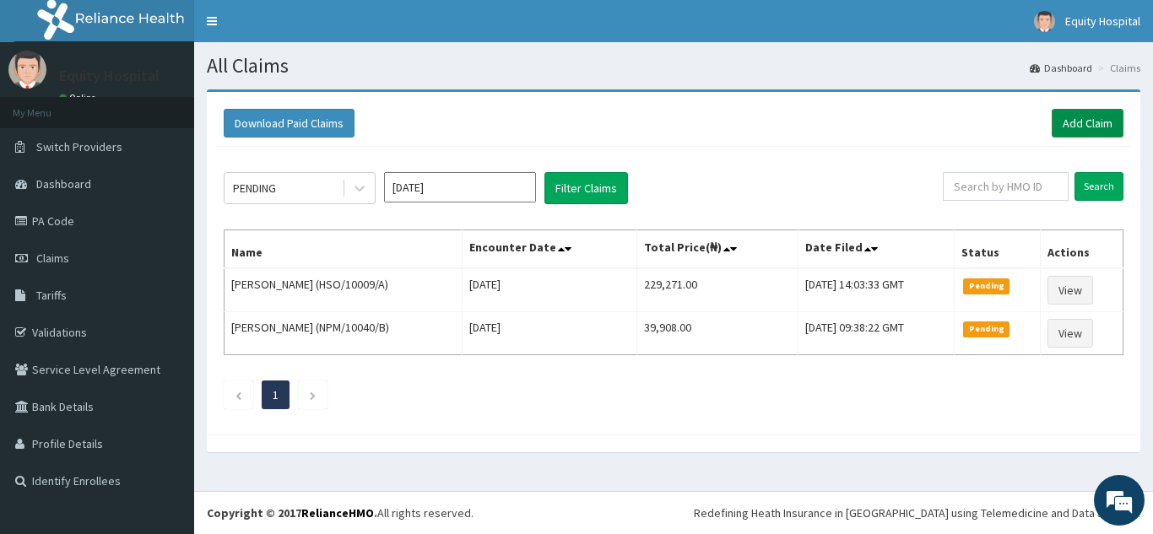
click at [1078, 121] on link "Add Claim" at bounding box center [1088, 123] width 72 height 29
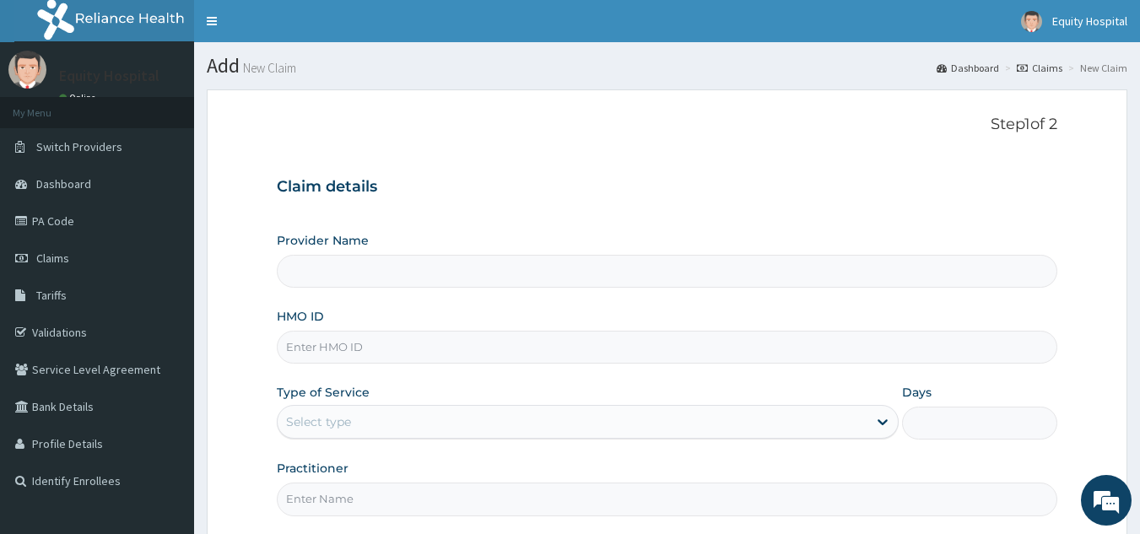
click at [442, 343] on input "HMO ID" at bounding box center [667, 347] width 781 height 33
type input "hs"
type input "EQUITY HOSPITAL"
type input "h"
type input "HSO/10047/A"
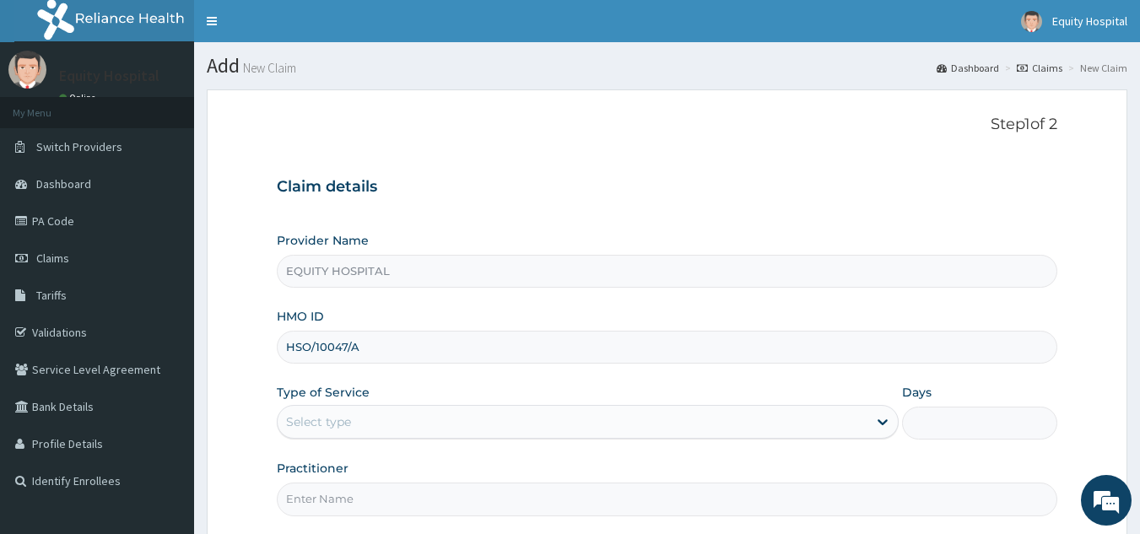
click at [617, 429] on div "Select type" at bounding box center [573, 421] width 590 height 27
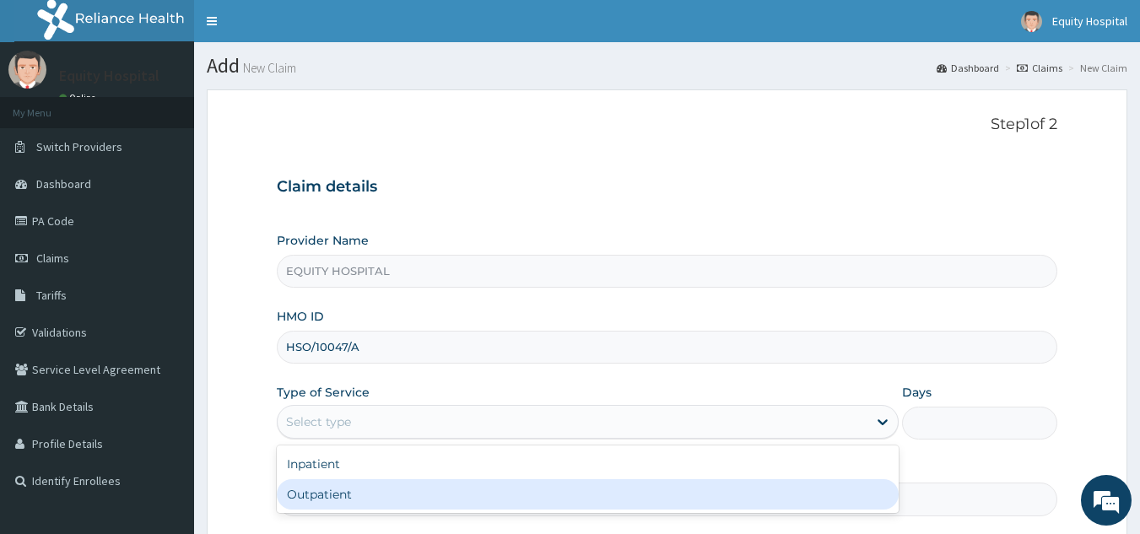
click at [518, 491] on div "Outpatient" at bounding box center [588, 494] width 622 height 30
type input "1"
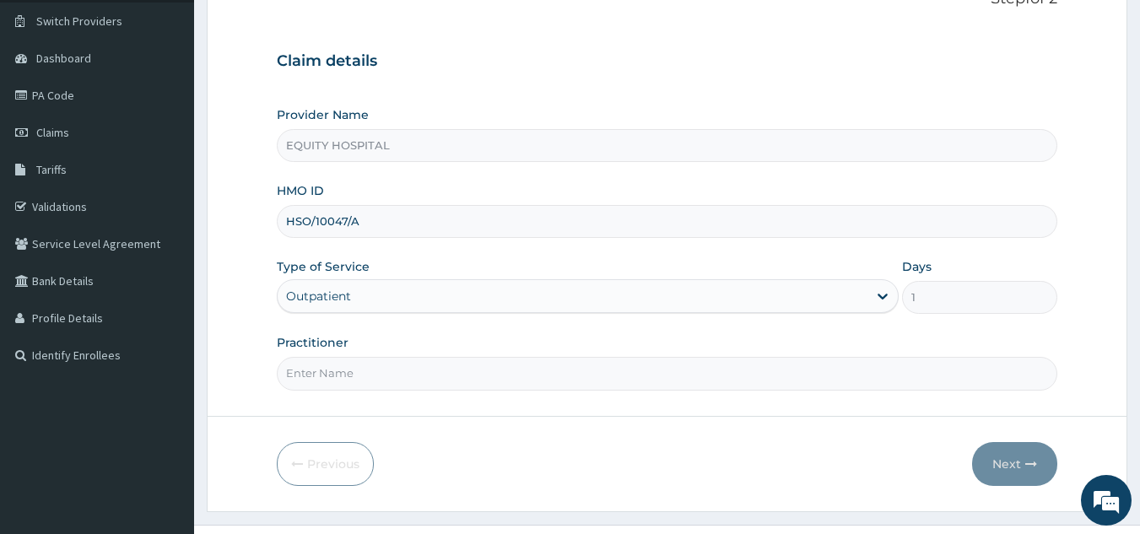
scroll to position [160, 0]
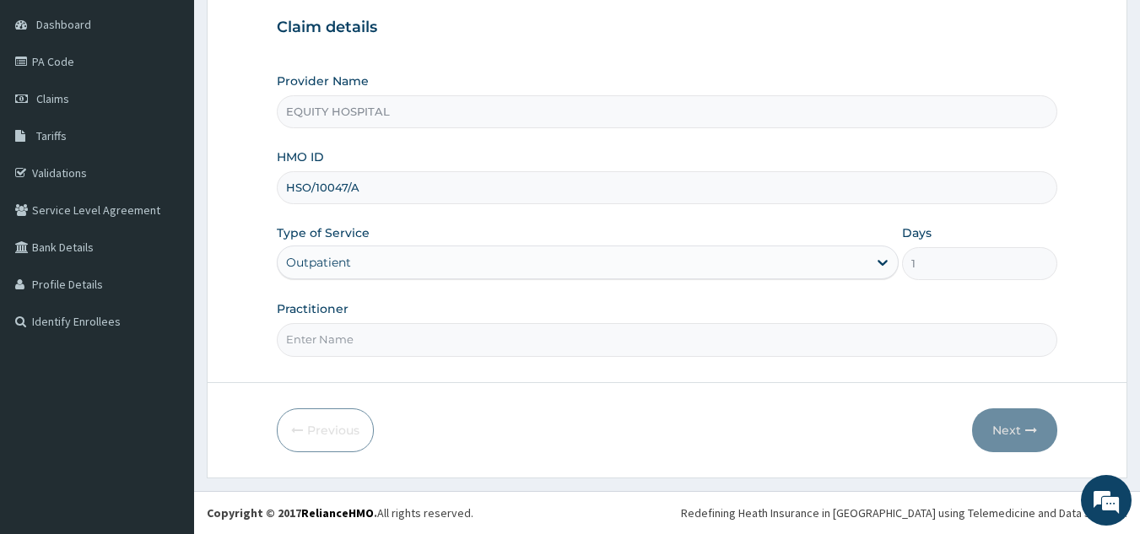
click at [522, 338] on input "Practitioner" at bounding box center [667, 339] width 781 height 33
type input "Dr. Ahmad"
click at [1008, 430] on button "Next" at bounding box center [1014, 430] width 85 height 44
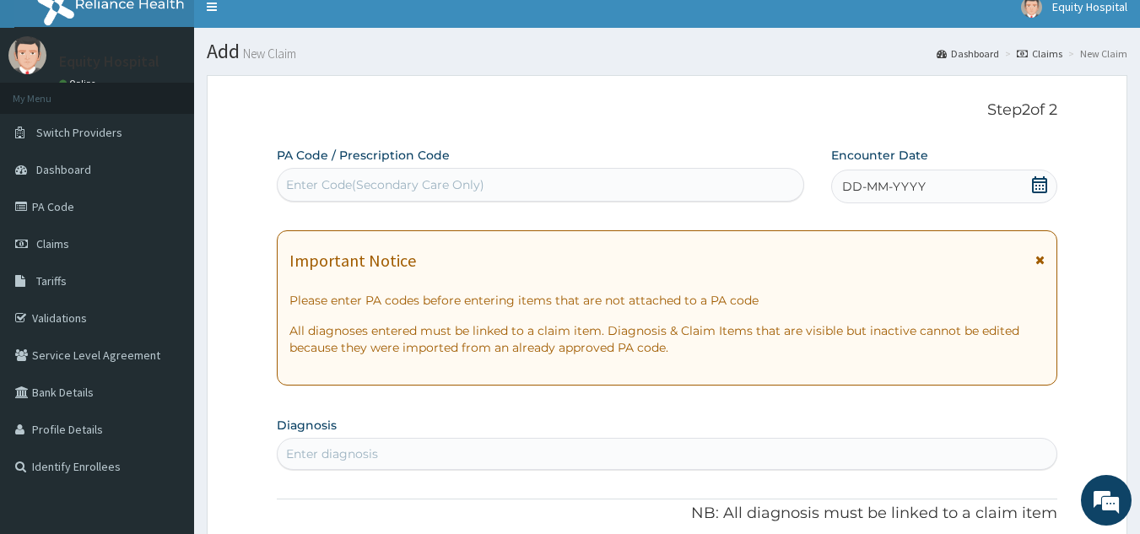
scroll to position [0, 0]
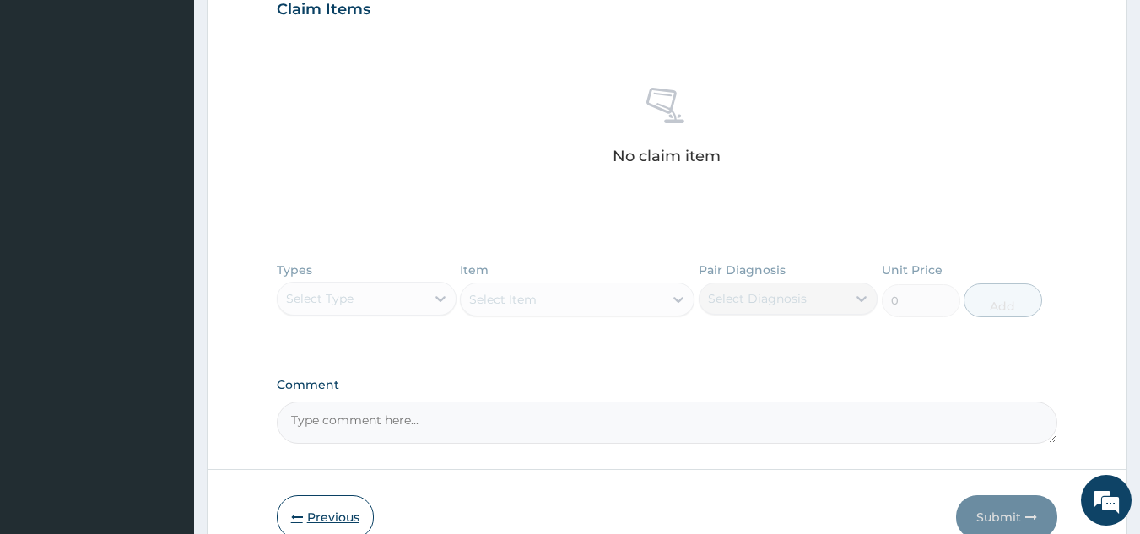
click at [323, 508] on button "Previous" at bounding box center [325, 517] width 97 height 44
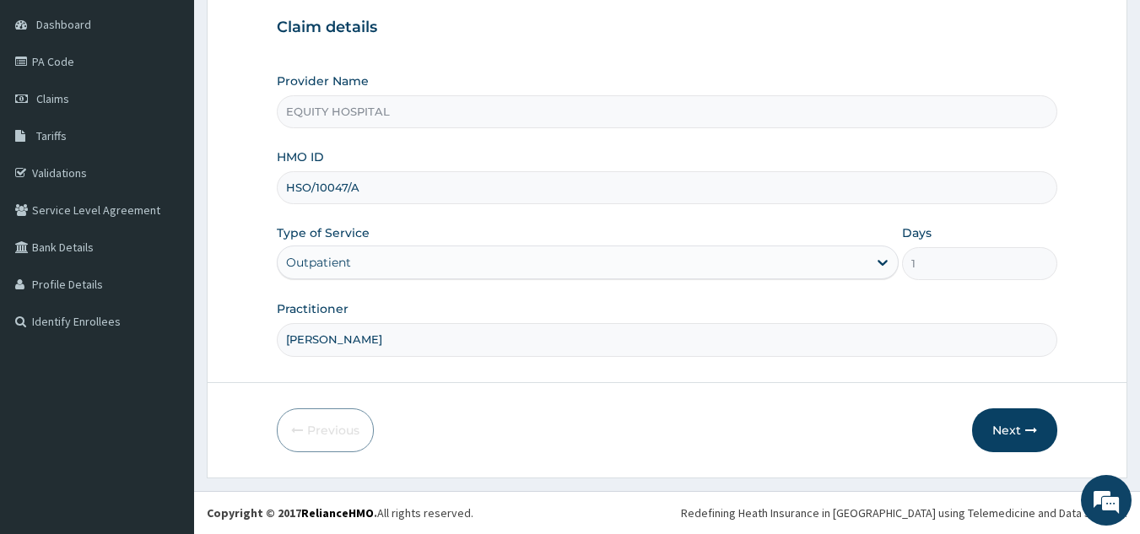
click at [386, 191] on input "HSO/10047/A" at bounding box center [667, 187] width 781 height 33
type input "HSO/10047/C"
click at [1017, 436] on button "Next" at bounding box center [1014, 430] width 85 height 44
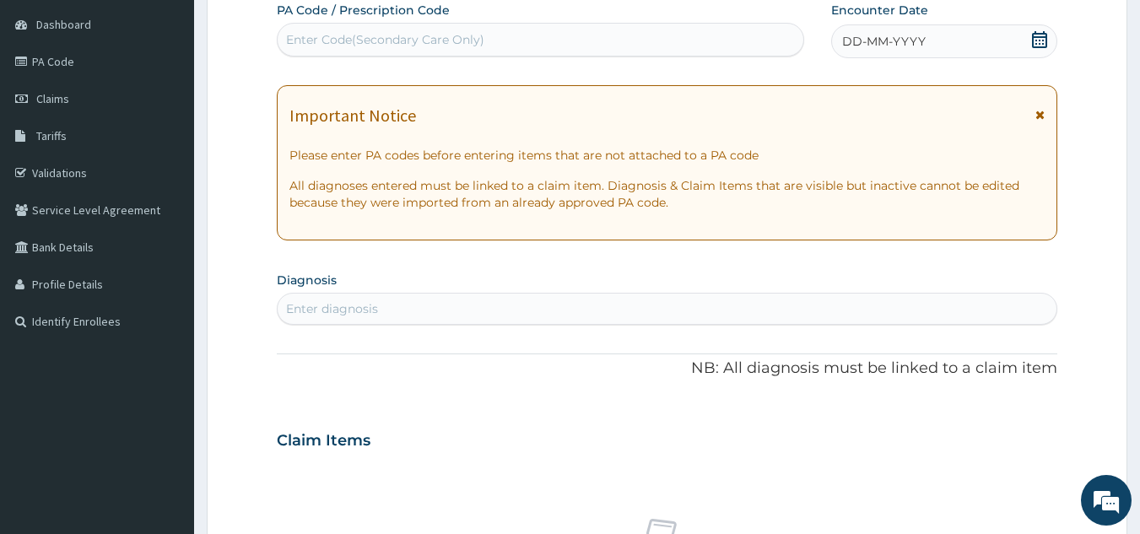
click at [924, 42] on span "DD-MM-YYYY" at bounding box center [884, 41] width 84 height 17
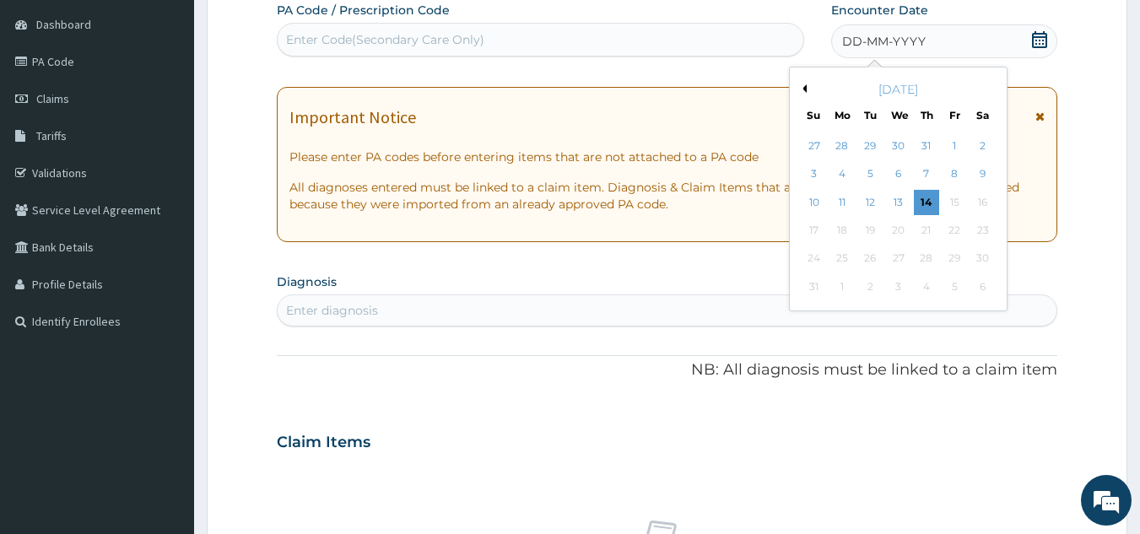
click at [845, 207] on div "11" at bounding box center [842, 202] width 25 height 25
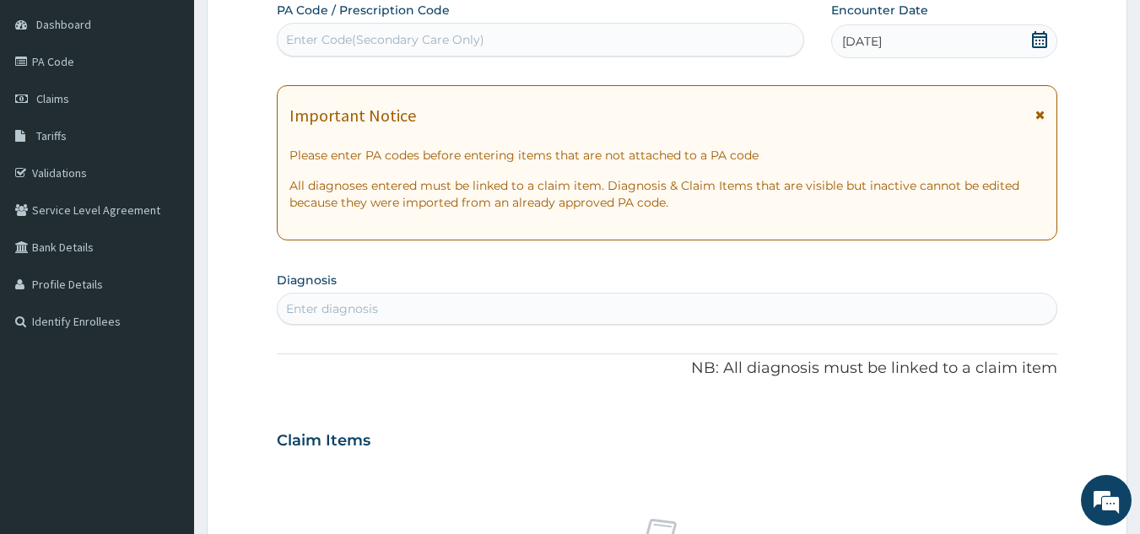
click at [456, 307] on div "Enter diagnosis" at bounding box center [668, 308] width 780 height 27
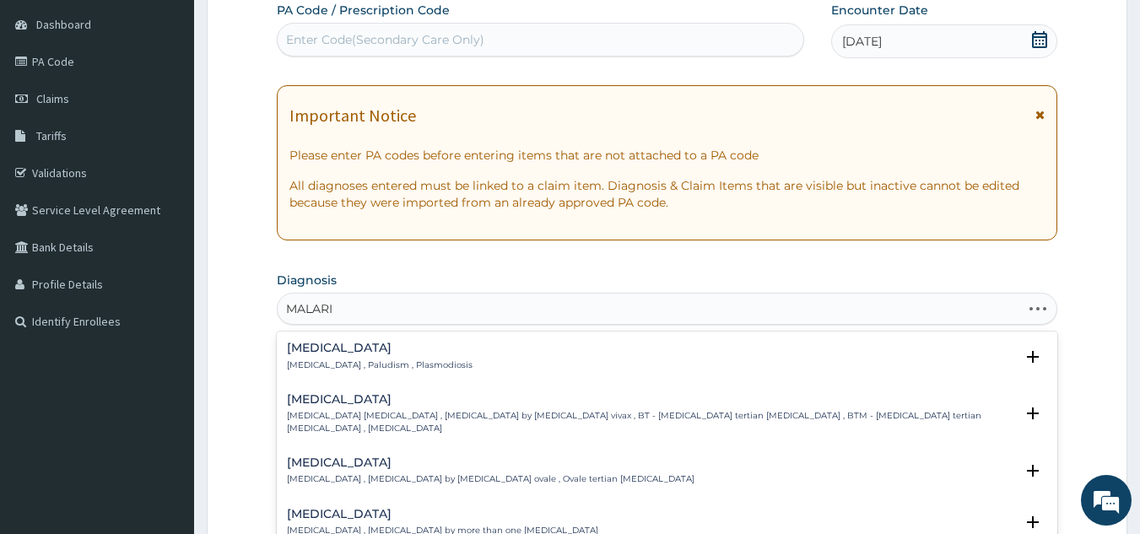
type input "MALARIA"
click at [316, 356] on div "Malaria Malaria , Paludism , Plasmodiosis" at bounding box center [380, 357] width 186 height 30
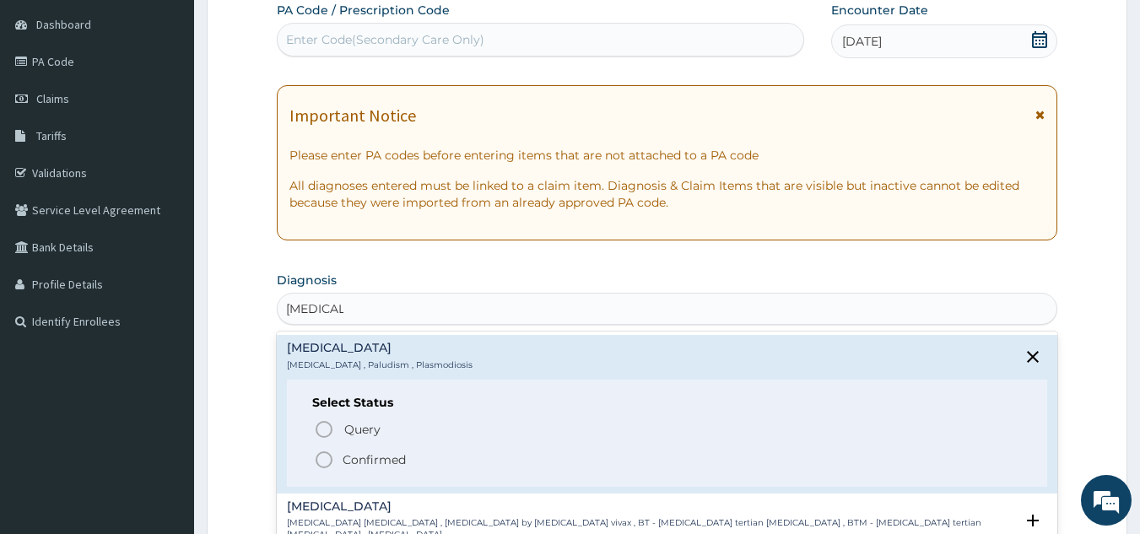
click at [325, 460] on icon "status option filled" at bounding box center [324, 460] width 20 height 20
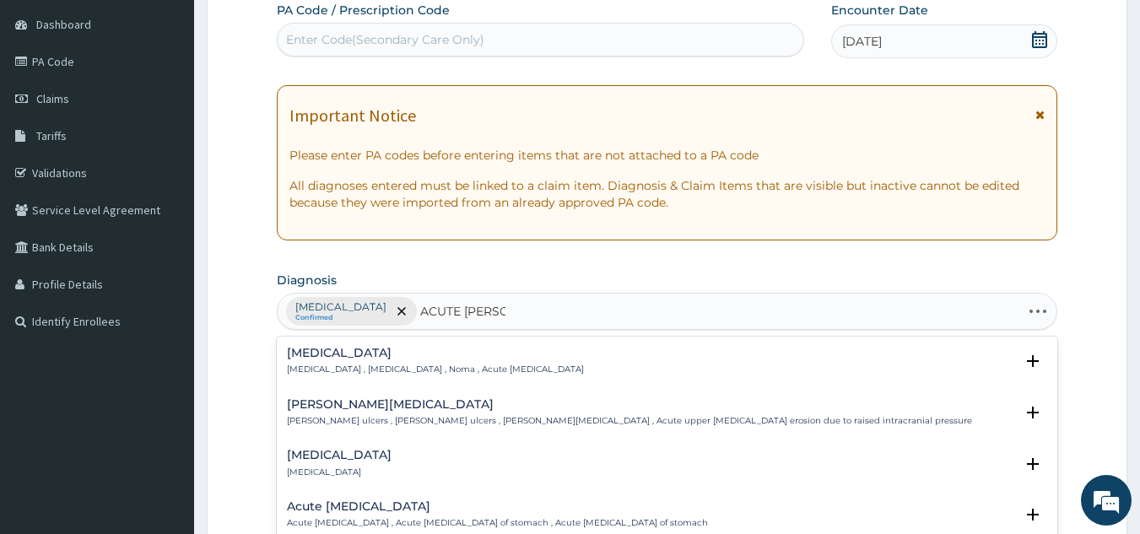
type input "ACUTE GASTR"
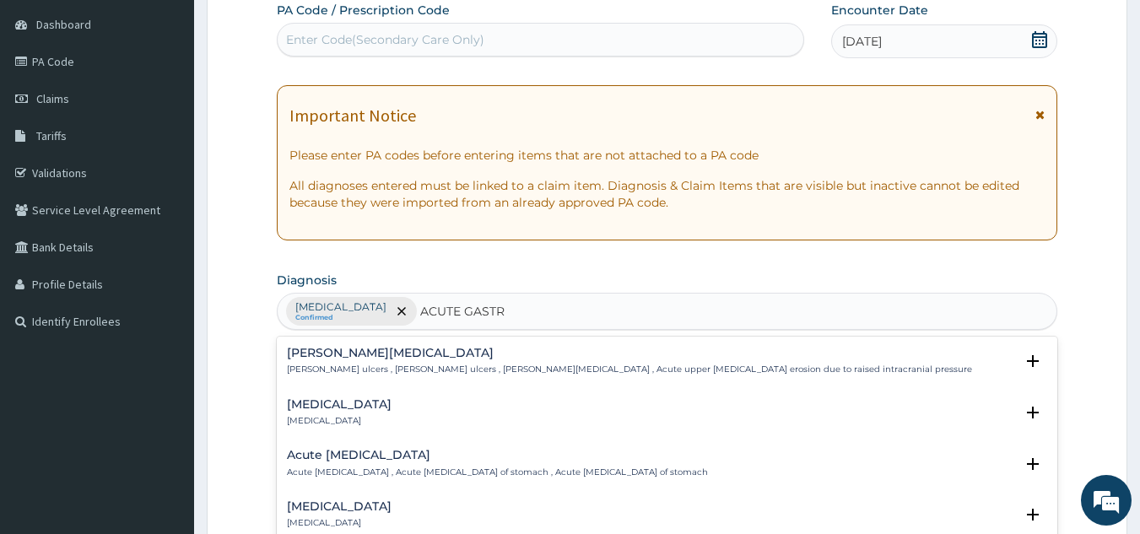
click at [341, 511] on h4 "Acute gastroenteritis" at bounding box center [339, 506] width 105 height 13
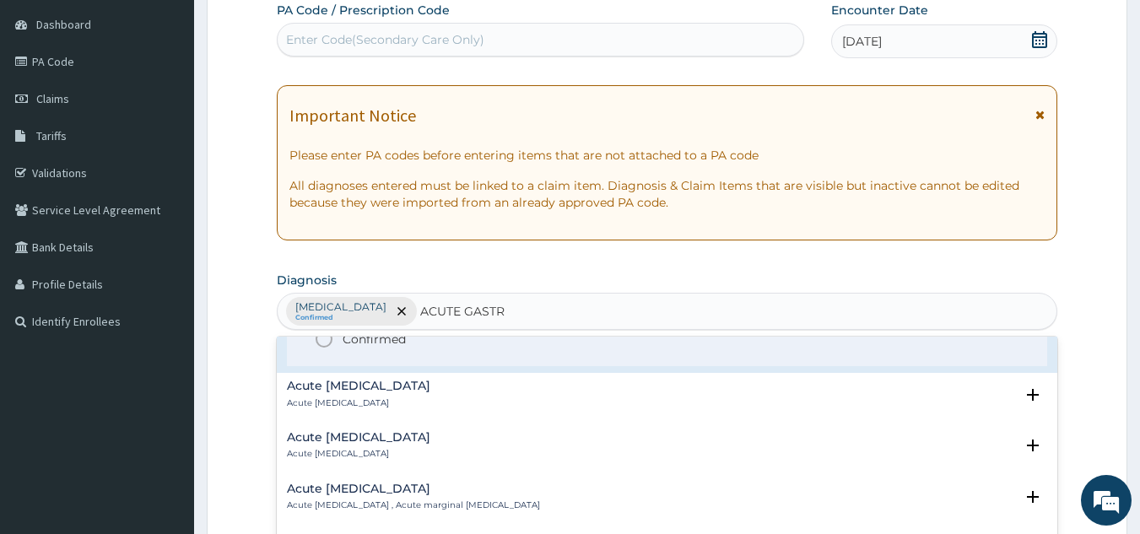
scroll to position [253, 0]
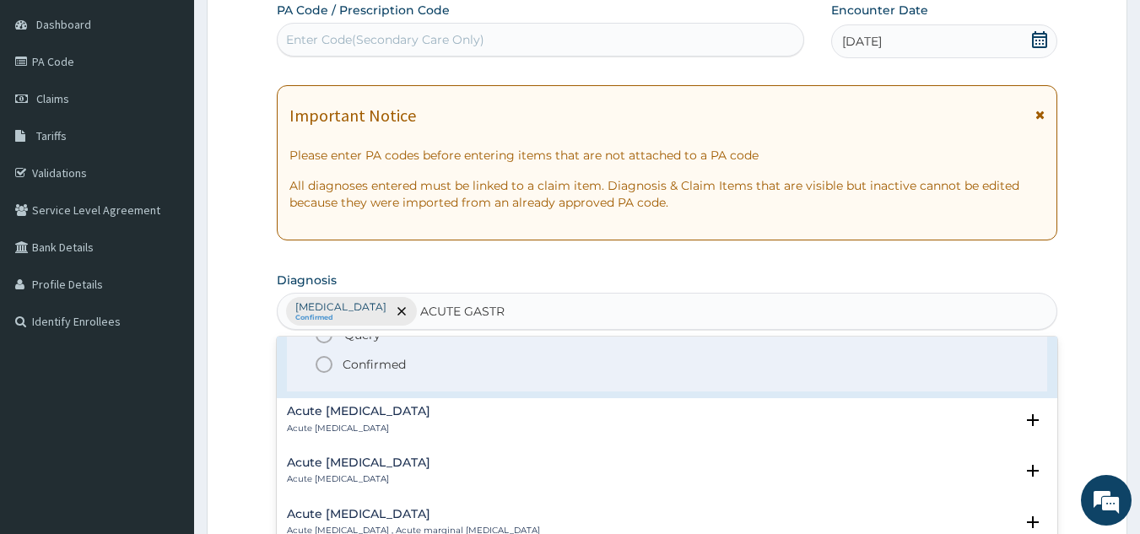
click at [322, 365] on icon "status option filled" at bounding box center [324, 364] width 20 height 20
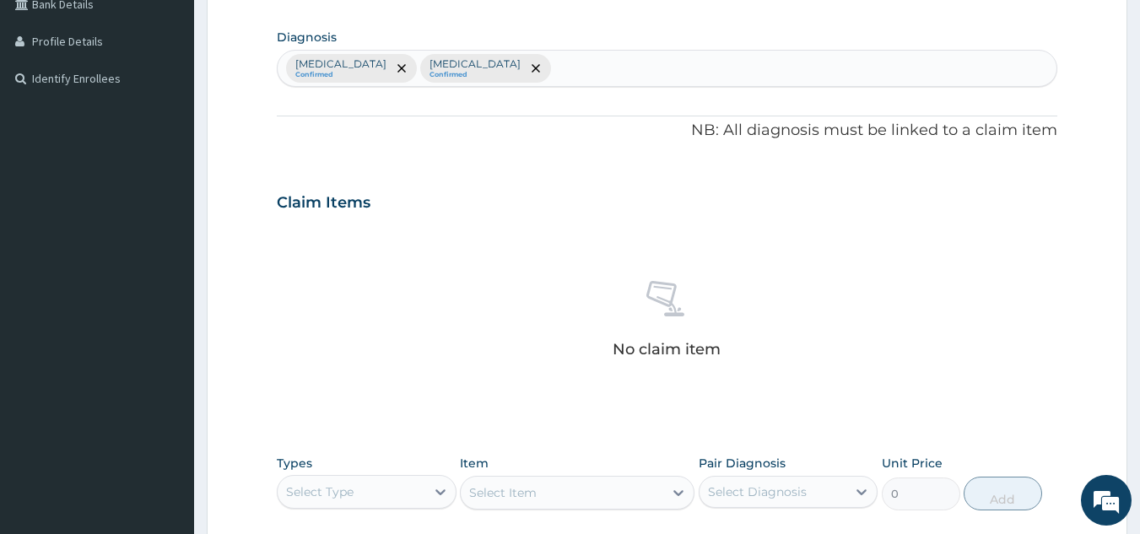
scroll to position [413, 0]
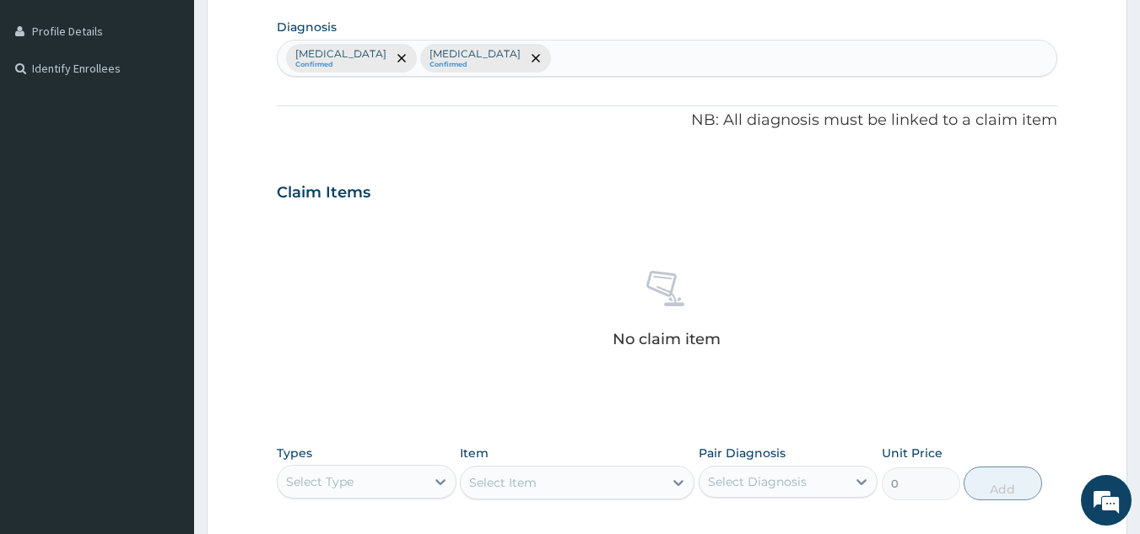
click at [338, 479] on div "Select Type" at bounding box center [320, 481] width 68 height 17
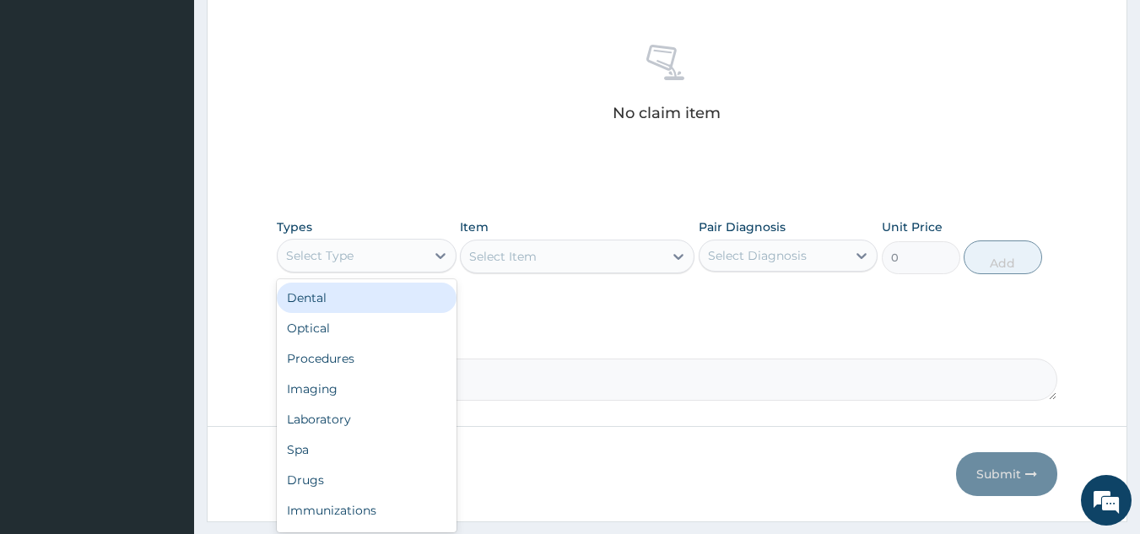
scroll to position [683, 0]
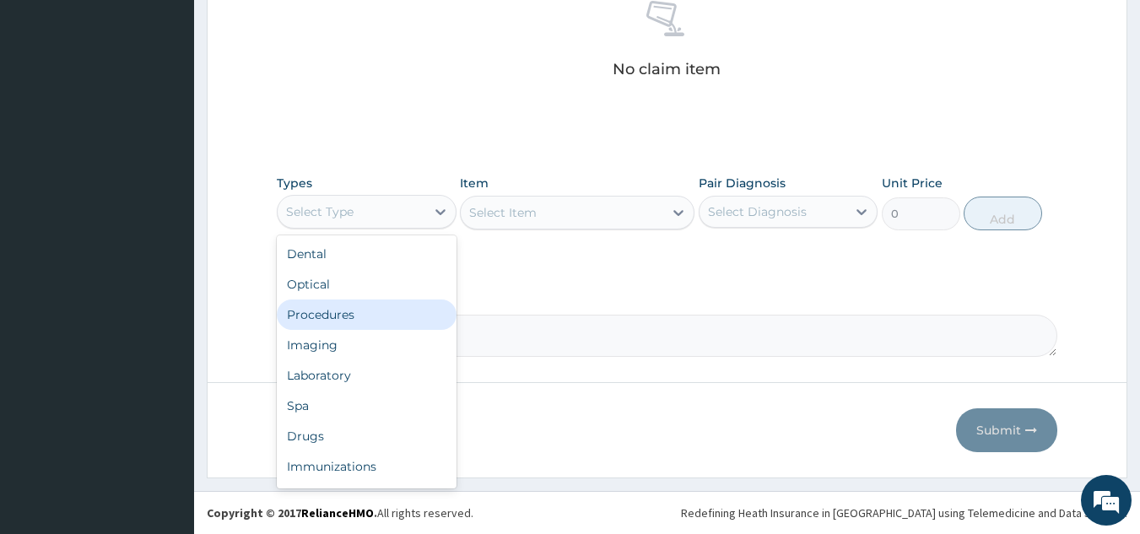
drag, startPoint x: 346, startPoint y: 313, endPoint x: 512, endPoint y: 257, distance: 175.6
click at [360, 309] on div "Procedures" at bounding box center [367, 315] width 180 height 30
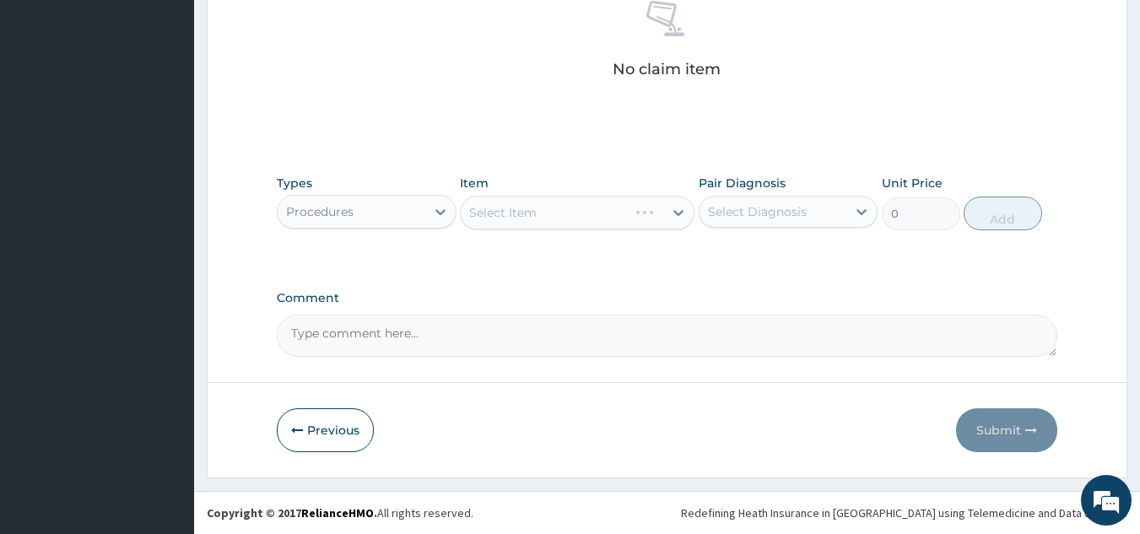
click at [602, 214] on div "Select Item" at bounding box center [577, 213] width 235 height 34
click at [600, 209] on div "Select Item" at bounding box center [577, 213] width 235 height 34
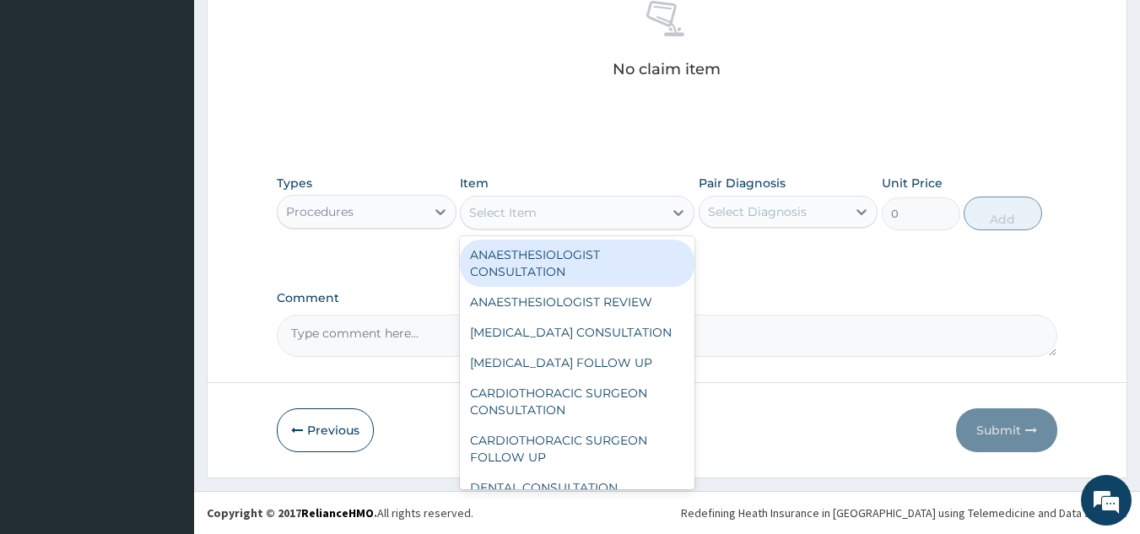
click at [657, 214] on div "Select Item" at bounding box center [562, 212] width 203 height 27
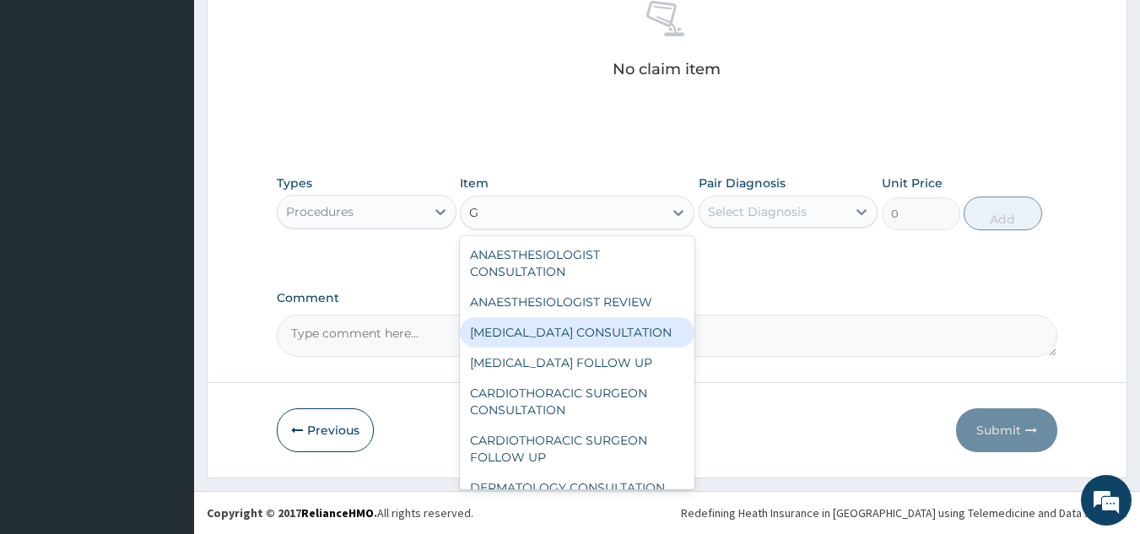
type input "GP"
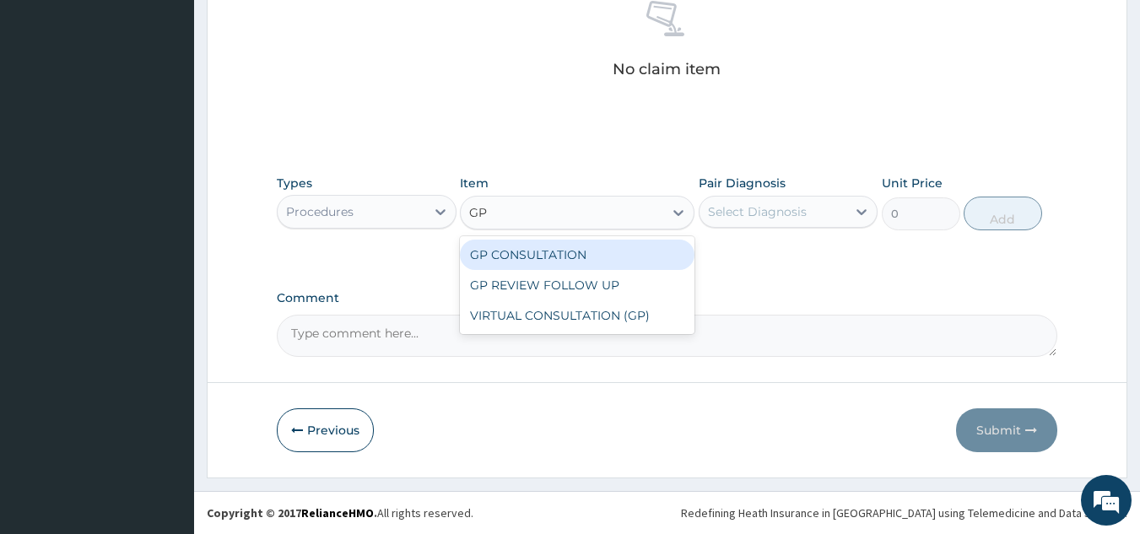
click at [641, 249] on div "GP CONSULTATION" at bounding box center [577, 255] width 235 height 30
type input "10000"
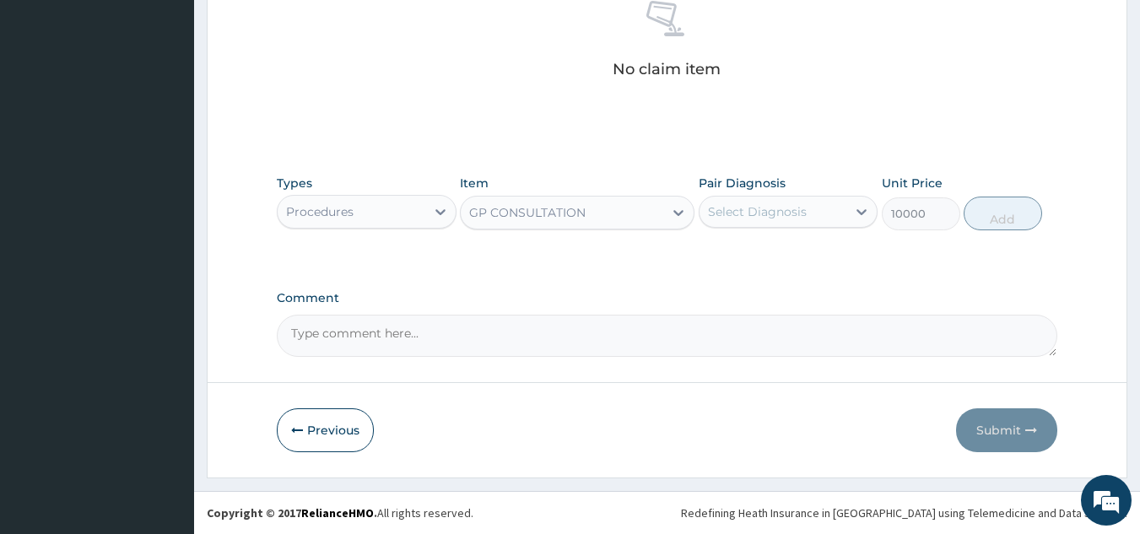
drag, startPoint x: 781, startPoint y: 207, endPoint x: 783, endPoint y: 221, distance: 14.4
click at [782, 208] on div "Select Diagnosis" at bounding box center [757, 211] width 99 height 17
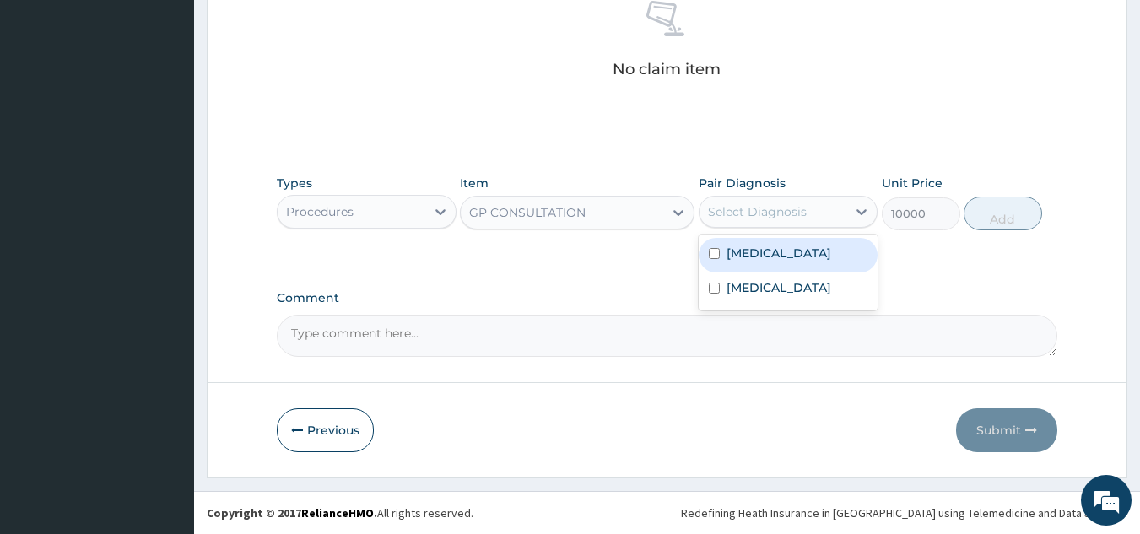
drag, startPoint x: 773, startPoint y: 252, endPoint x: 771, endPoint y: 261, distance: 8.6
click at [771, 260] on div "Malaria" at bounding box center [789, 255] width 180 height 35
checkbox input "true"
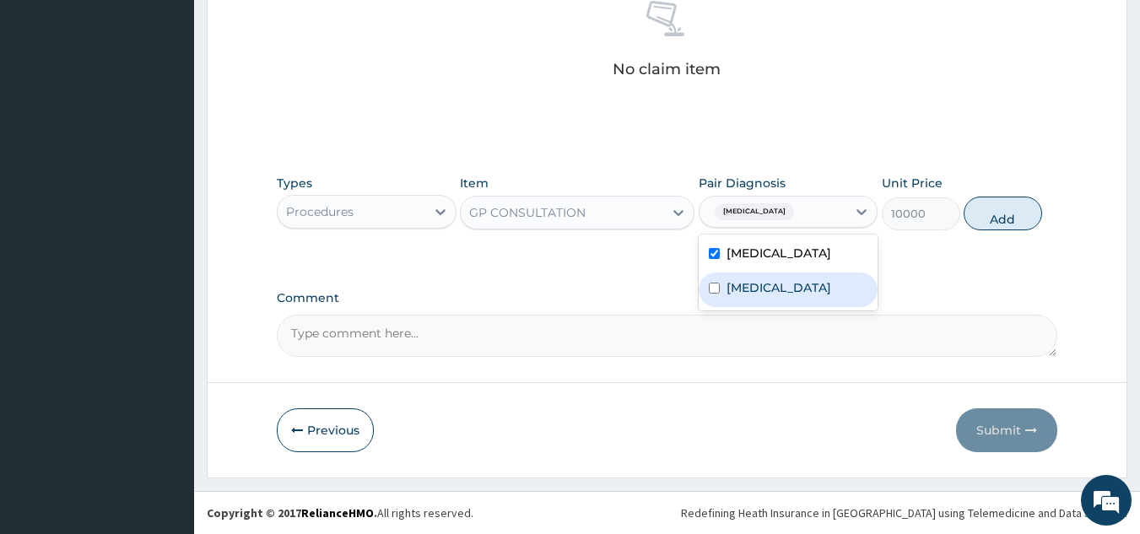
drag, startPoint x: 766, startPoint y: 282, endPoint x: 777, endPoint y: 284, distance: 11.3
click at [771, 284] on label "Acute gastroenteritis" at bounding box center [779, 287] width 105 height 17
checkbox input "true"
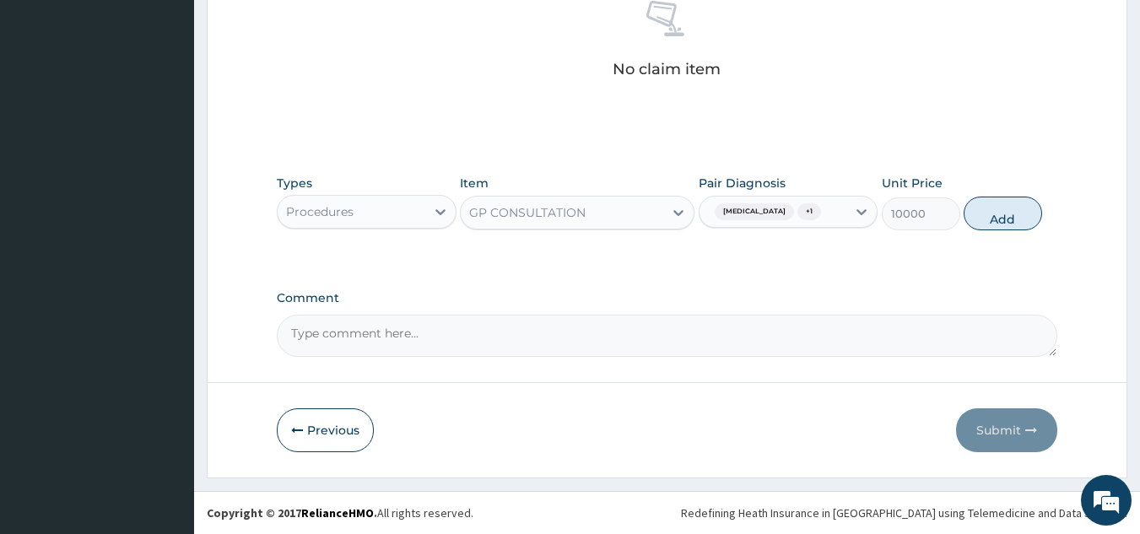
drag, startPoint x: 992, startPoint y: 220, endPoint x: 955, endPoint y: 227, distance: 36.9
click at [992, 219] on button "Add" at bounding box center [1003, 214] width 78 height 34
type input "0"
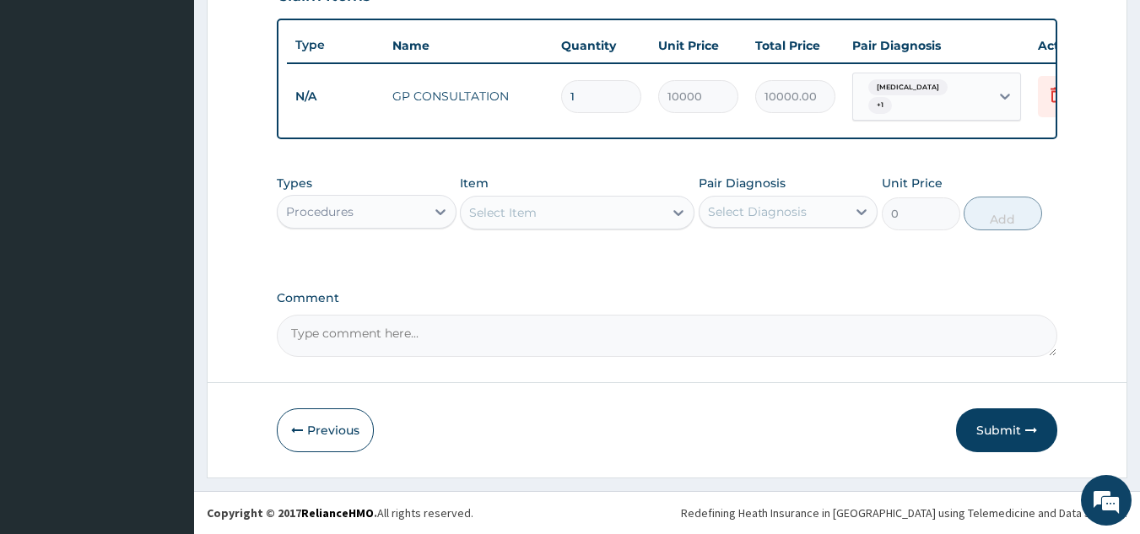
click at [592, 216] on div "Select Item" at bounding box center [562, 212] width 203 height 27
type input "M"
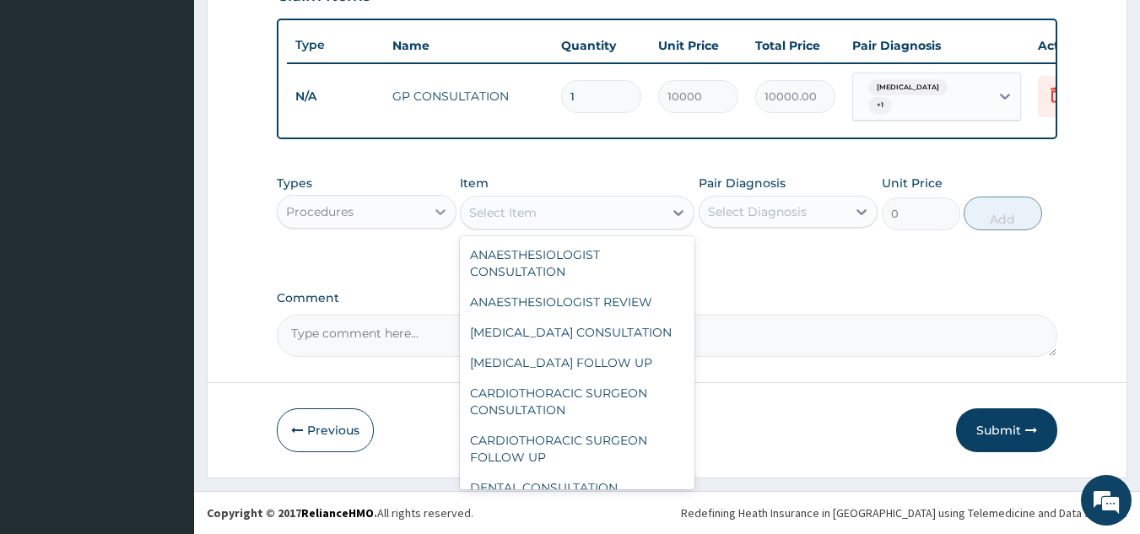
click at [427, 214] on div at bounding box center [440, 212] width 30 height 30
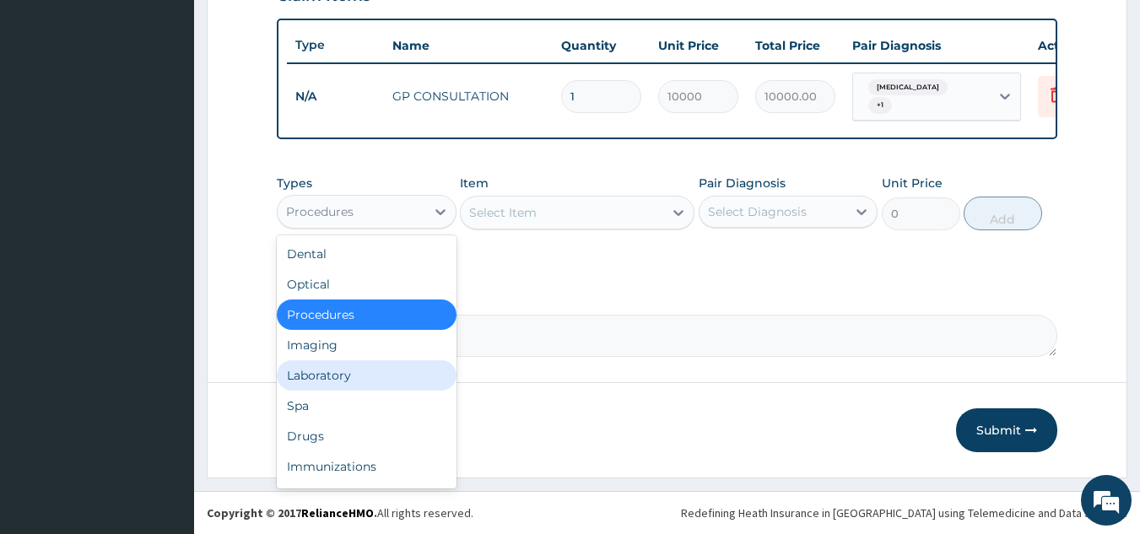
click at [343, 373] on div "Laboratory" at bounding box center [367, 375] width 180 height 30
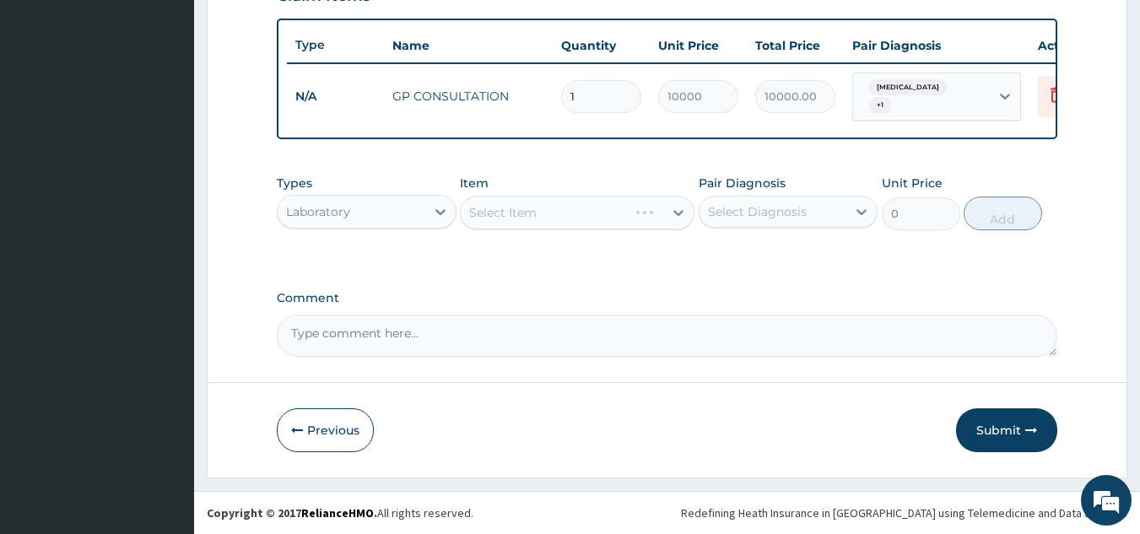
click at [668, 210] on div "Select Item" at bounding box center [577, 213] width 235 height 34
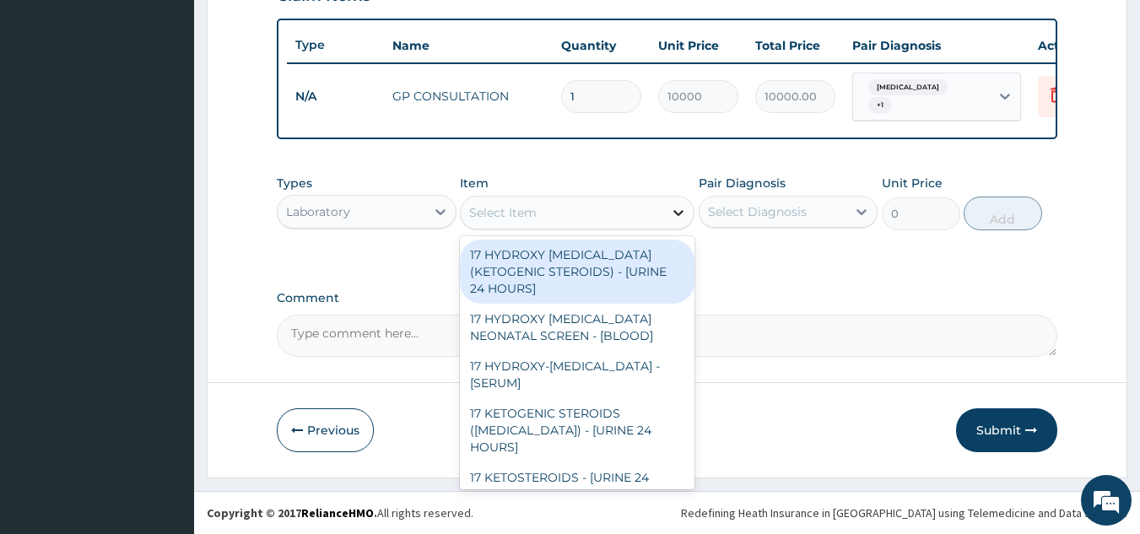
click at [676, 209] on icon at bounding box center [678, 212] width 17 height 17
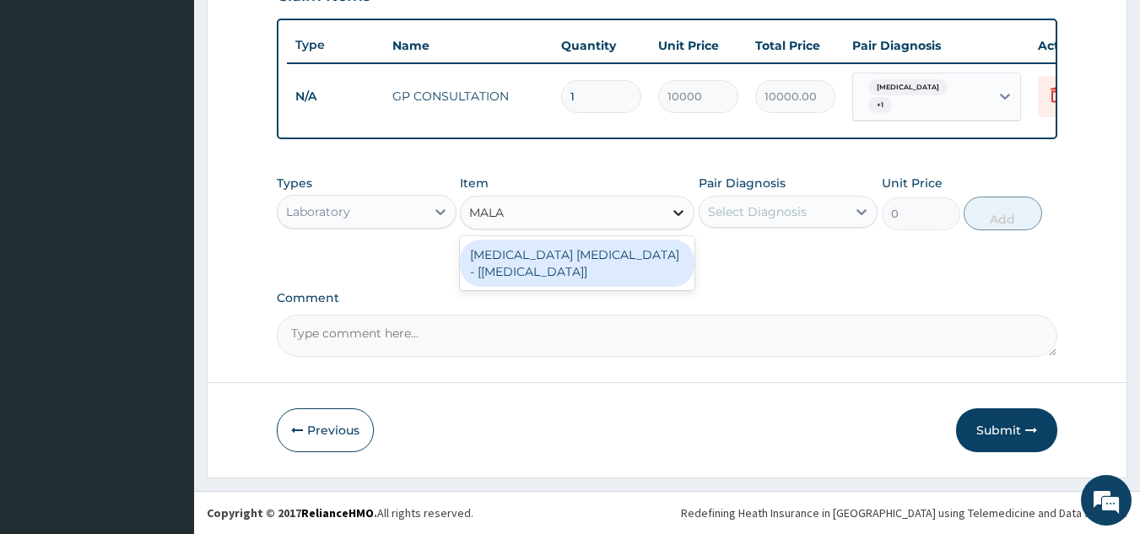
type input "MALAR"
click at [608, 252] on div "MALARIA PARASITE - [BLOOD FILM]" at bounding box center [577, 263] width 235 height 47
type input "2100"
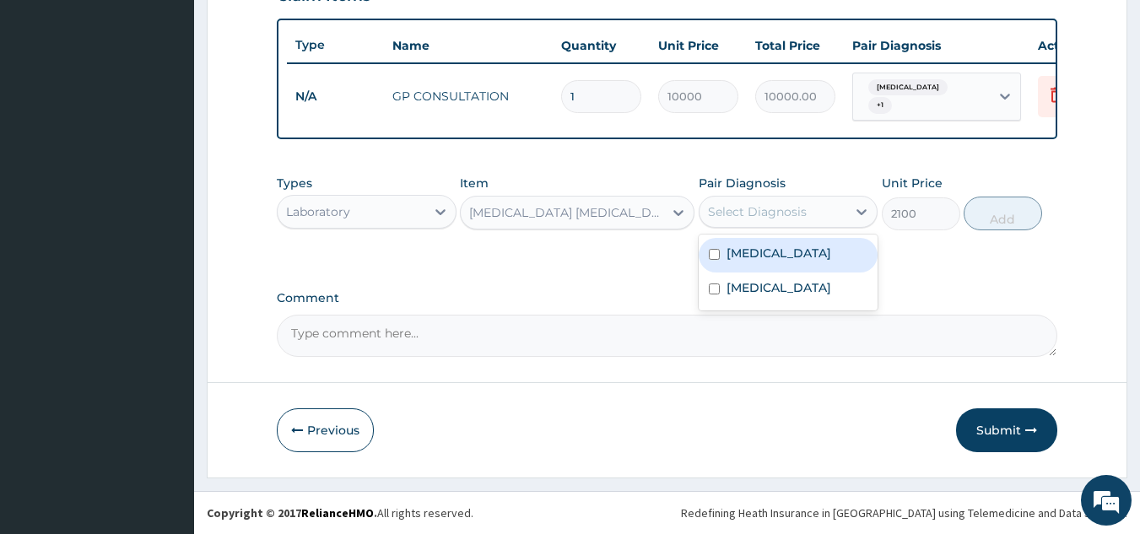
drag, startPoint x: 828, startPoint y: 207, endPoint x: 811, endPoint y: 231, distance: 29.7
click at [827, 209] on div "Select Diagnosis" at bounding box center [774, 211] width 148 height 27
drag, startPoint x: 792, startPoint y: 252, endPoint x: 874, endPoint y: 245, distance: 82.2
click at [811, 254] on div "Malaria" at bounding box center [789, 255] width 180 height 35
checkbox input "true"
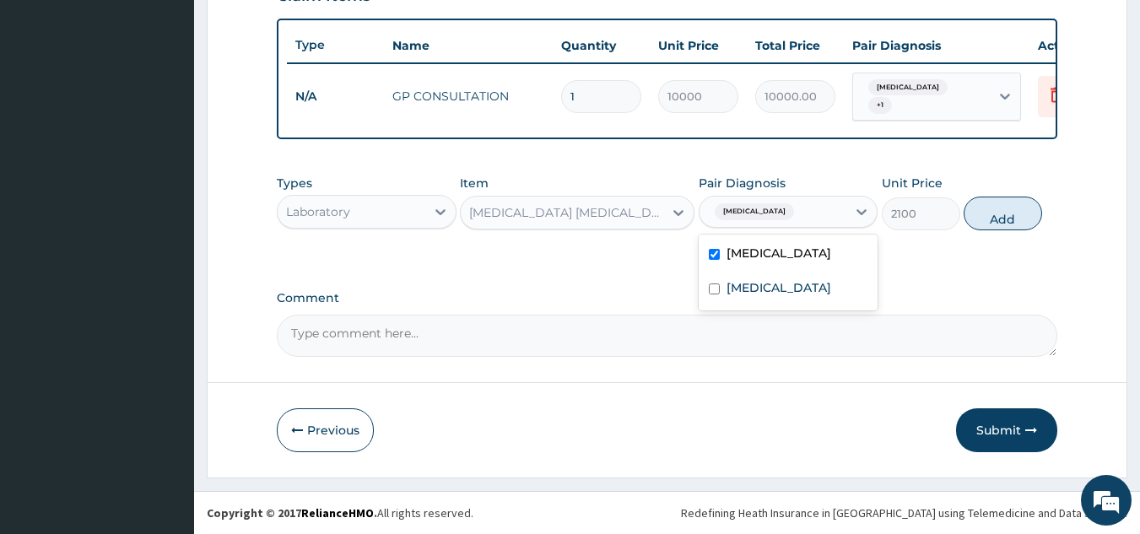
drag, startPoint x: 985, startPoint y: 219, endPoint x: 803, endPoint y: 230, distance: 181.8
click at [985, 219] on button "Add" at bounding box center [1003, 214] width 78 height 34
type input "0"
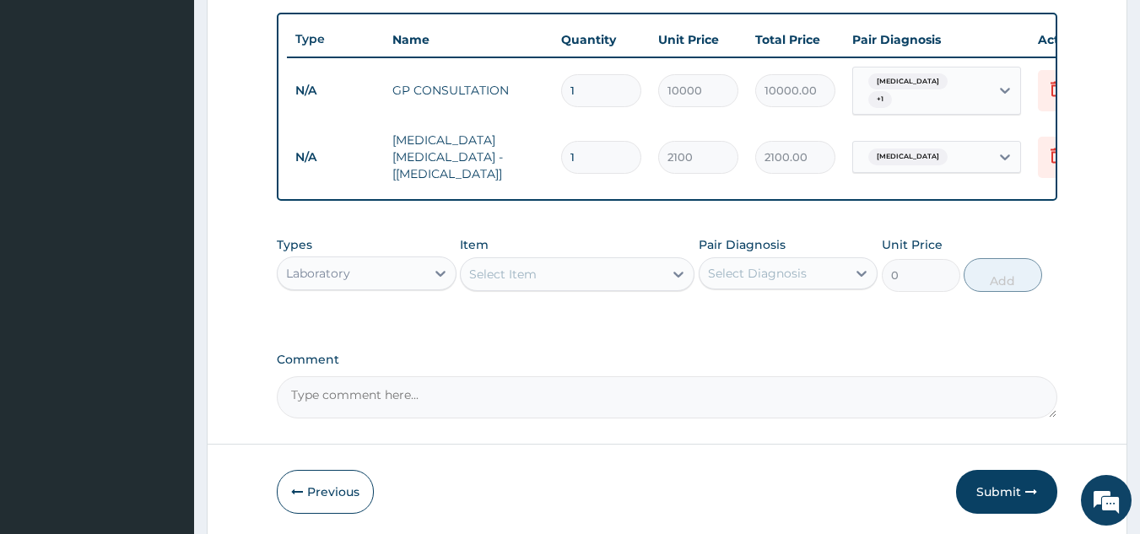
drag, startPoint x: 603, startPoint y: 278, endPoint x: 560, endPoint y: 291, distance: 45.9
click at [604, 278] on div "Select Item" at bounding box center [562, 274] width 203 height 27
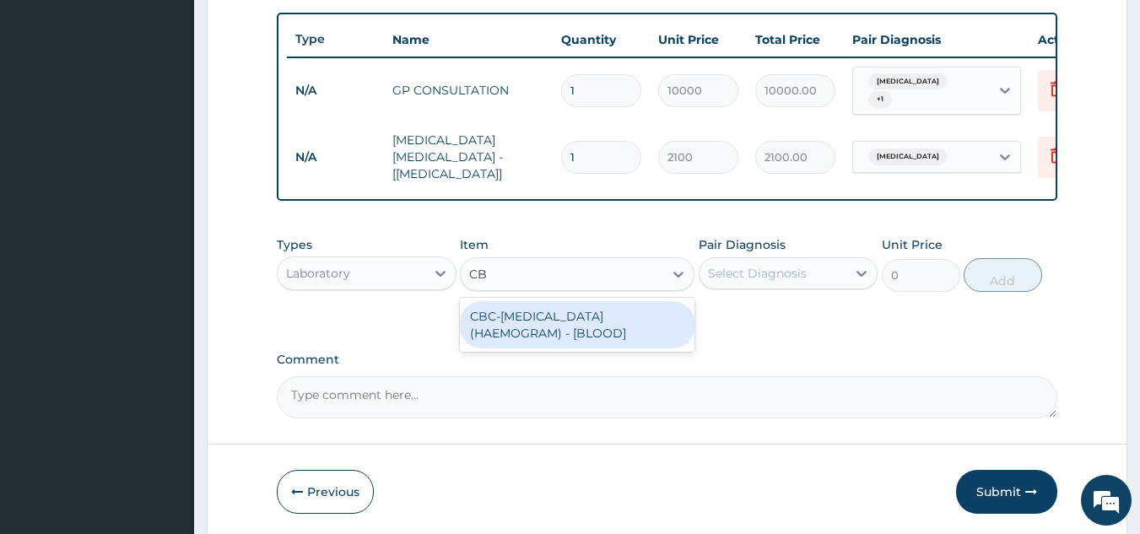
type input "CBC"
drag, startPoint x: 592, startPoint y: 325, endPoint x: 652, endPoint y: 320, distance: 60.1
click at [603, 325] on div "CBC-COMPLETE BLOOD COUNT (HAEMOGRAM) - [BLOOD]" at bounding box center [577, 324] width 235 height 47
type input "5807"
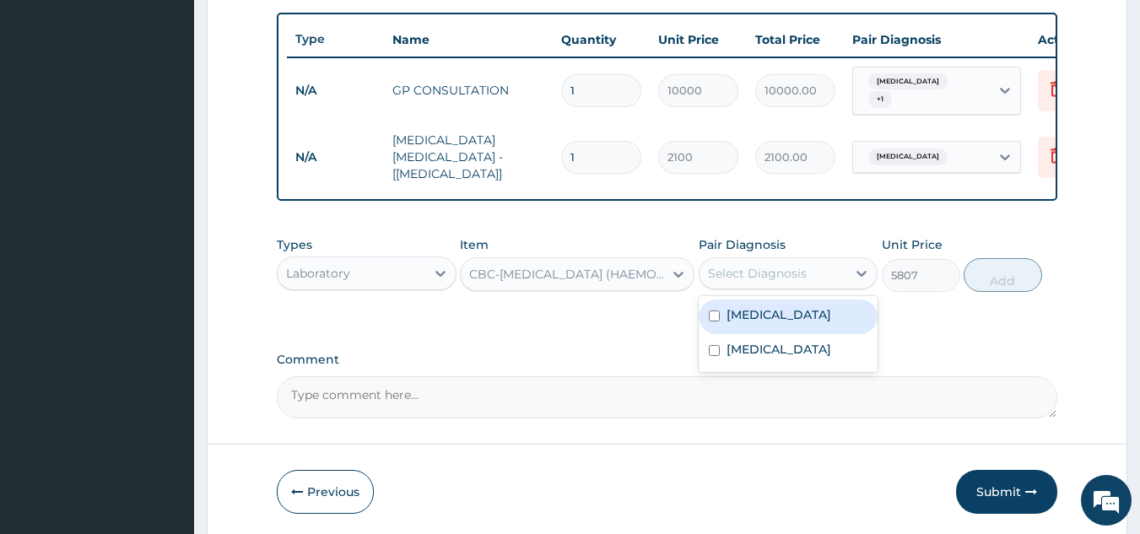
drag, startPoint x: 798, startPoint y: 274, endPoint x: 766, endPoint y: 295, distance: 37.7
click at [798, 278] on div "Select Diagnosis" at bounding box center [757, 273] width 99 height 17
drag, startPoint x: 744, startPoint y: 314, endPoint x: 939, endPoint y: 280, distance: 197.8
click at [758, 314] on label "Malaria" at bounding box center [779, 314] width 105 height 17
checkbox input "true"
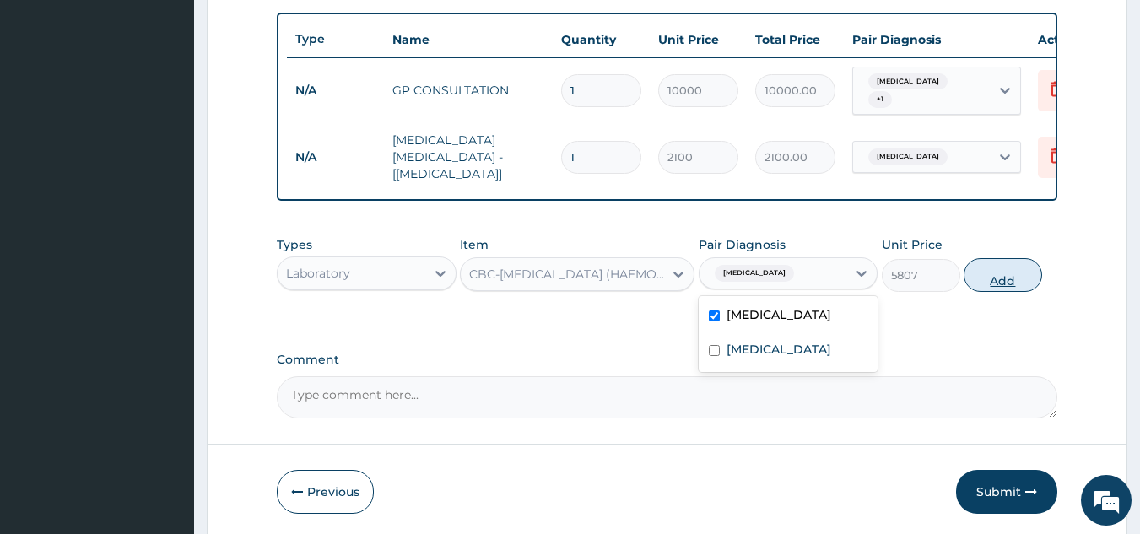
click at [1014, 273] on button "Add" at bounding box center [1003, 275] width 78 height 34
type input "0"
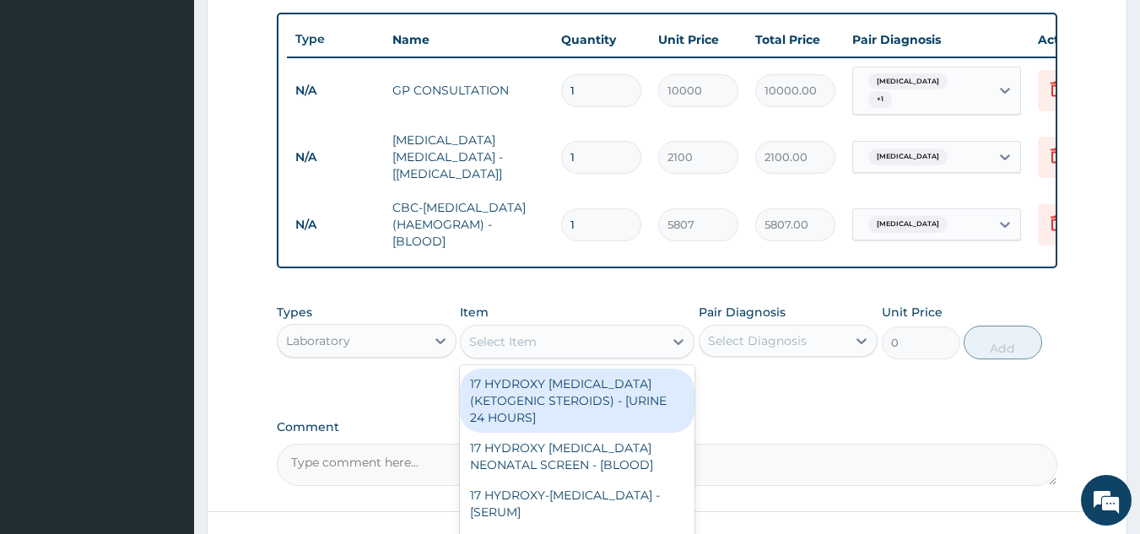
click at [539, 332] on div "Select Item" at bounding box center [562, 341] width 203 height 27
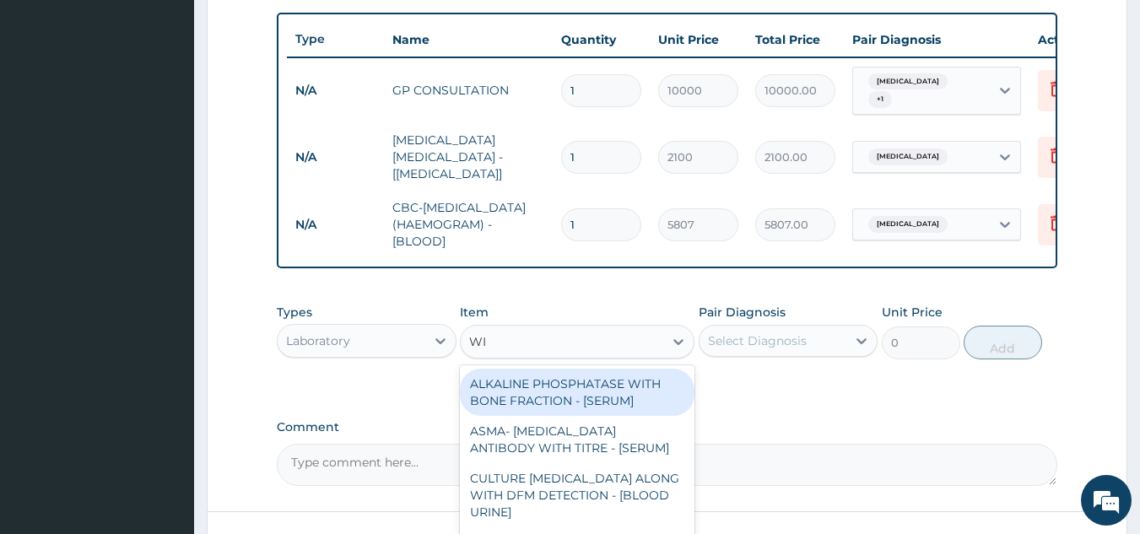
type input "W"
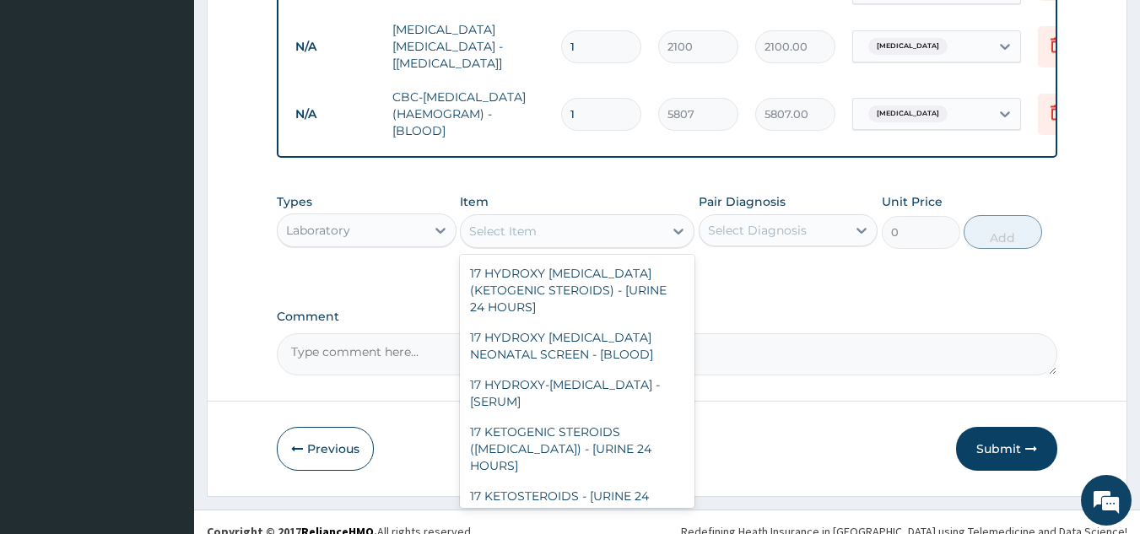
scroll to position [741, 0]
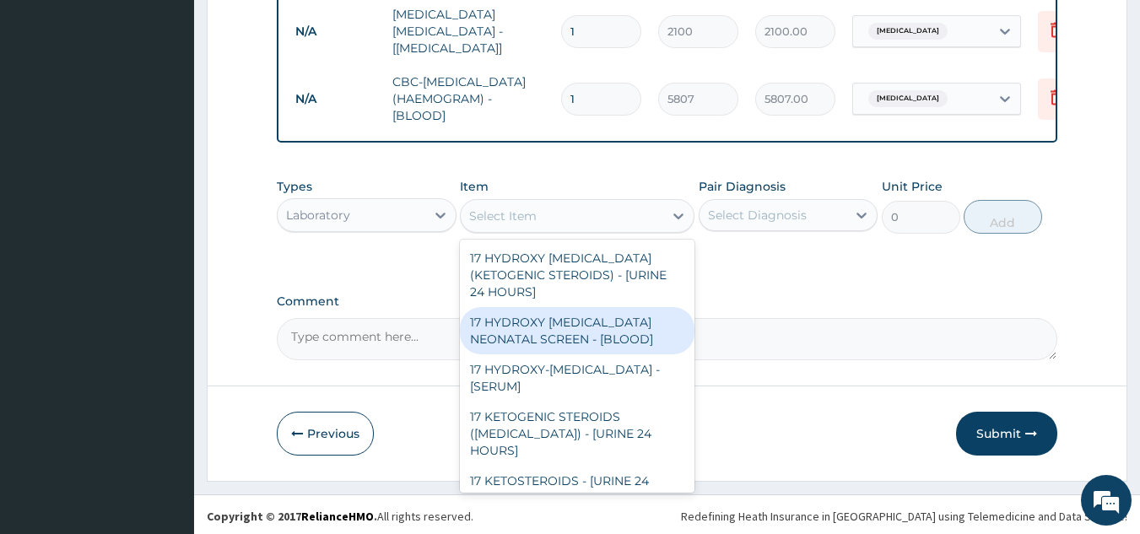
click at [346, 218] on div "Laboratory" at bounding box center [318, 215] width 64 height 17
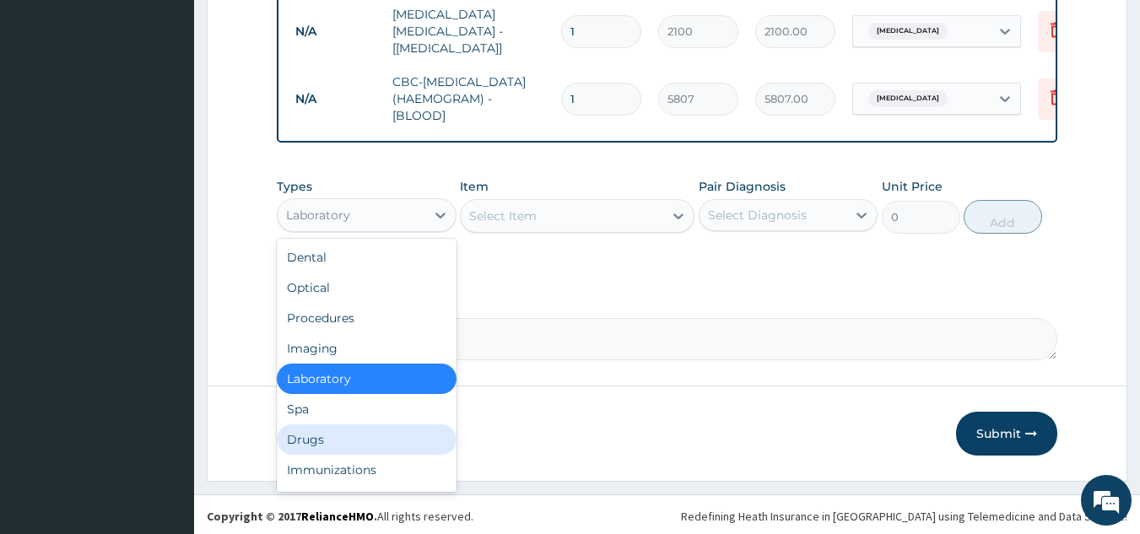
drag, startPoint x: 325, startPoint y: 433, endPoint x: 396, endPoint y: 405, distance: 76.2
click at [327, 434] on div "Drugs" at bounding box center [367, 439] width 180 height 30
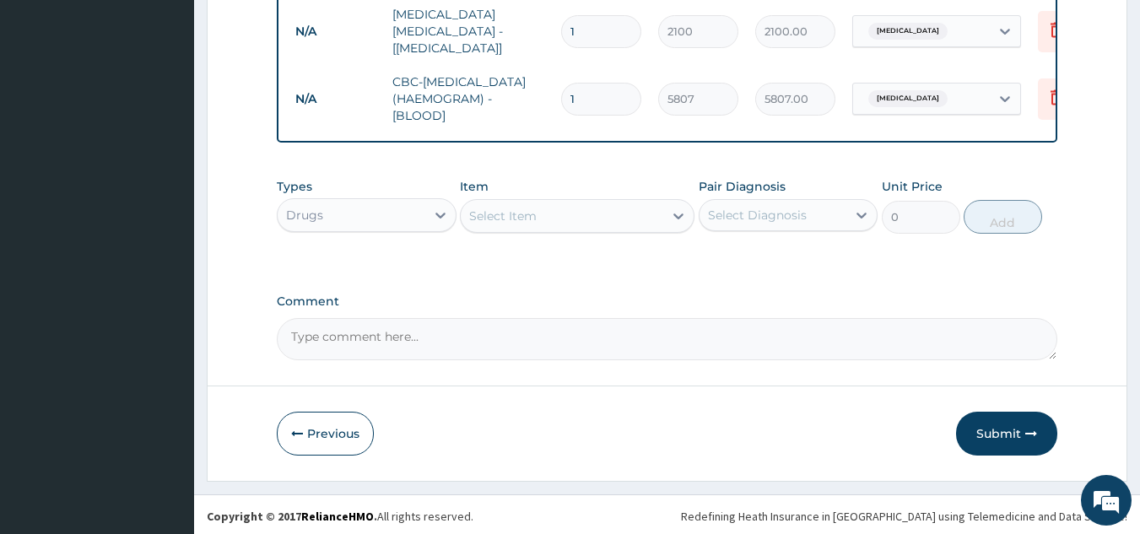
click at [598, 215] on div "Select Item" at bounding box center [562, 216] width 203 height 27
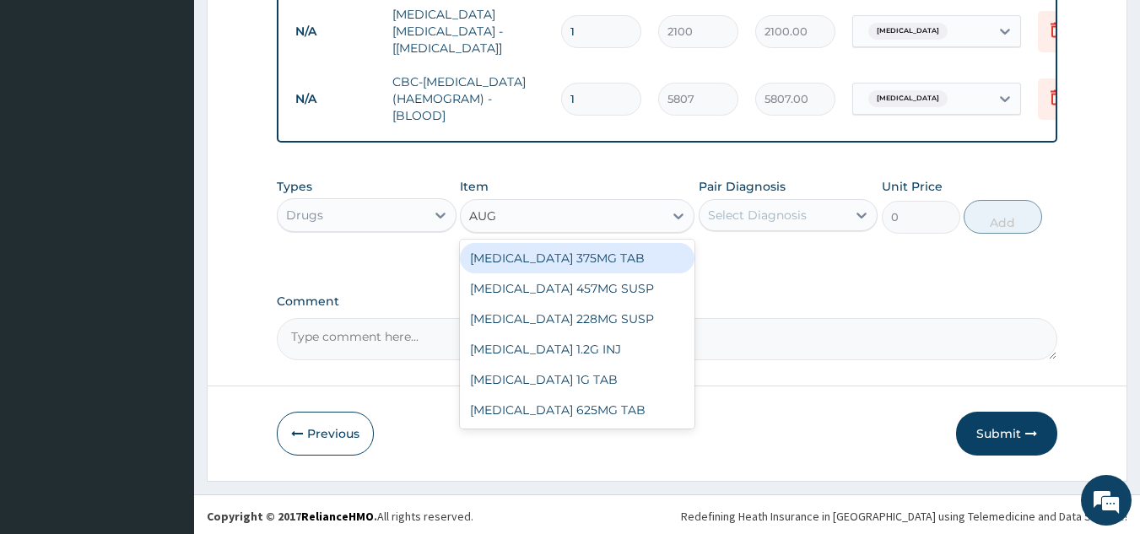
type input "AUGM"
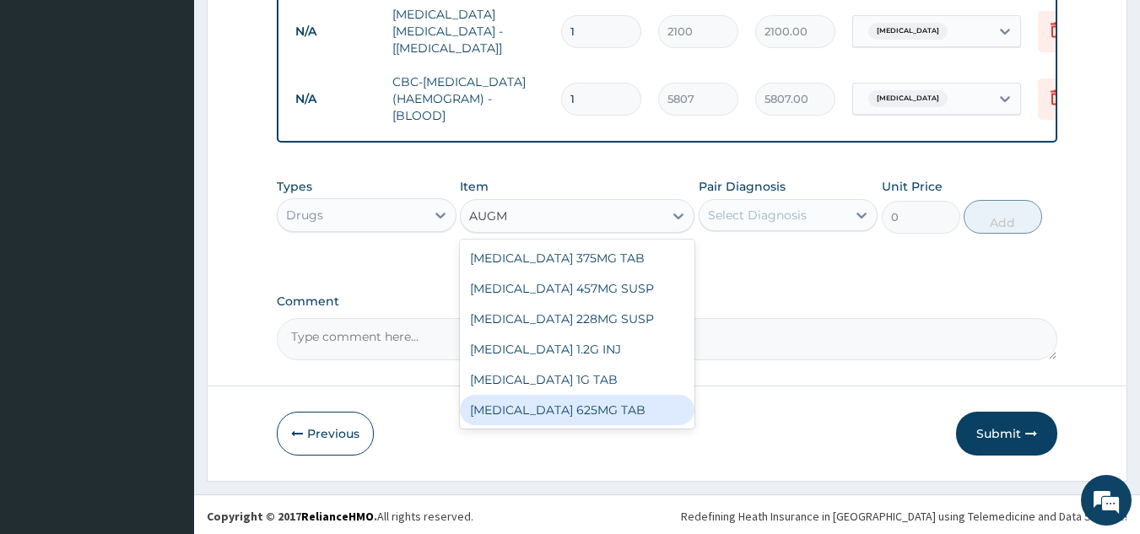
click at [515, 402] on div "AUGMENTIN 625MG TAB" at bounding box center [577, 410] width 235 height 30
type input "1551"
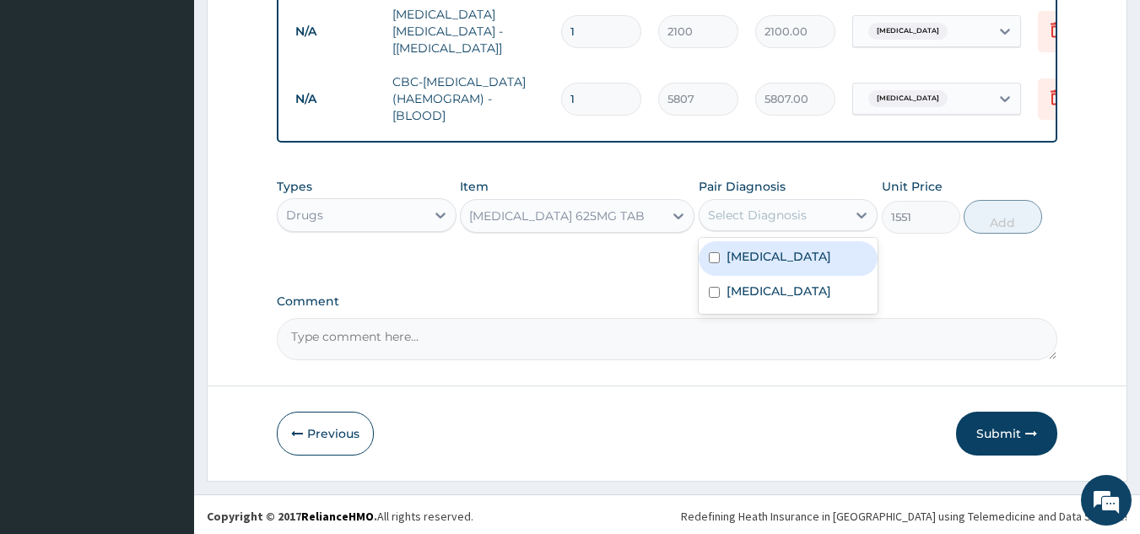
drag, startPoint x: 781, startPoint y: 197, endPoint x: 745, endPoint y: 247, distance: 61.6
click at [775, 209] on div "Select Diagnosis" at bounding box center [774, 215] width 148 height 27
drag, startPoint x: 734, startPoint y: 256, endPoint x: 738, endPoint y: 276, distance: 20.5
click at [735, 262] on div "Malaria" at bounding box center [789, 258] width 180 height 35
checkbox input "true"
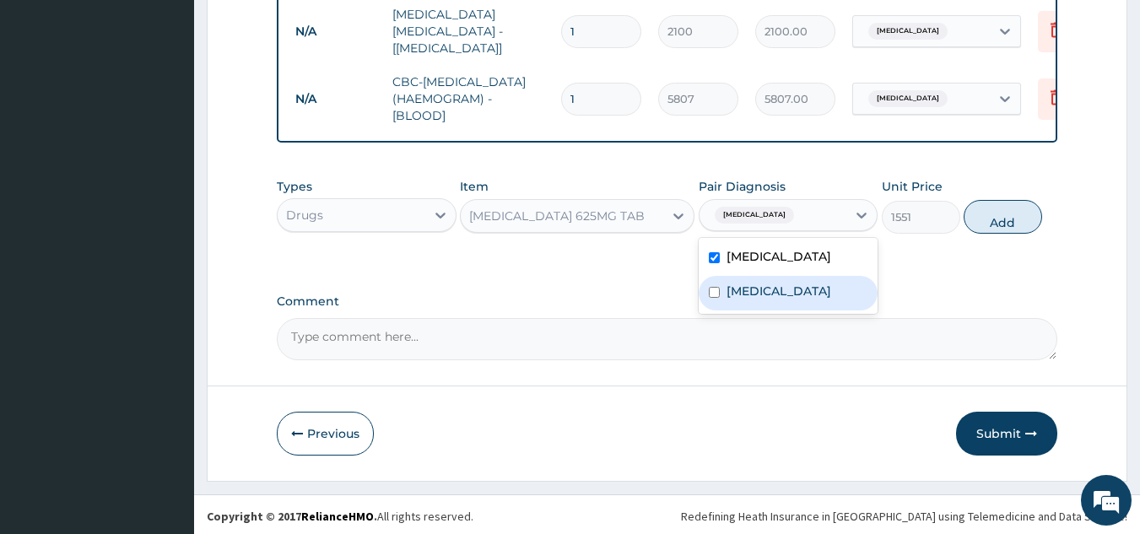
drag, startPoint x: 740, startPoint y: 289, endPoint x: 822, endPoint y: 272, distance: 83.8
click at [746, 289] on label "Acute gastroenteritis" at bounding box center [779, 291] width 105 height 17
checkbox input "true"
click at [1000, 210] on button "Add" at bounding box center [1003, 217] width 78 height 34
type input "0"
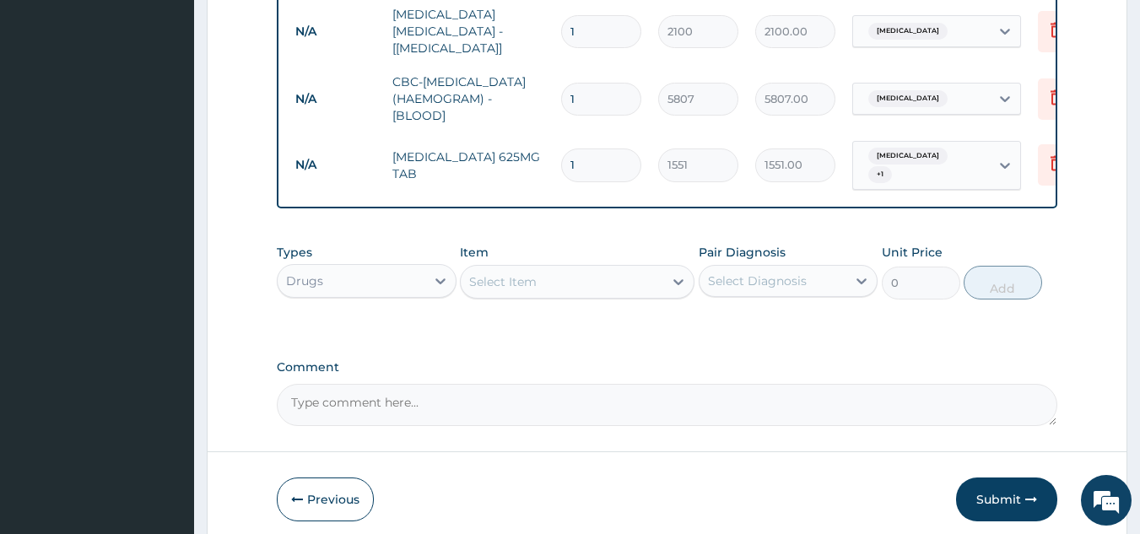
click at [530, 273] on div "Select Item" at bounding box center [503, 281] width 68 height 17
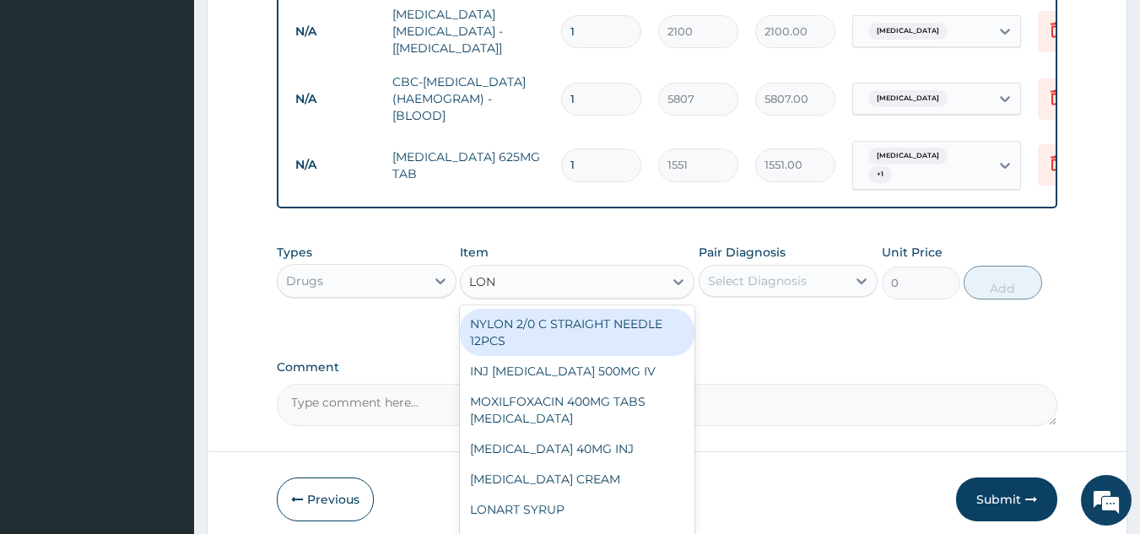
type input "LONA"
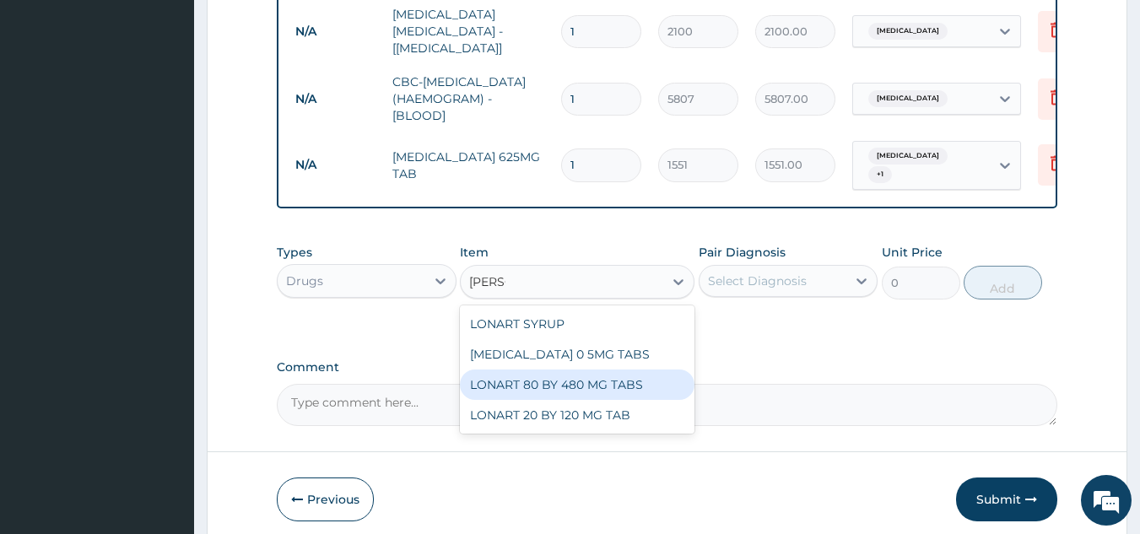
click at [587, 376] on div "LONART 80 BY 480 MG TABS" at bounding box center [577, 385] width 235 height 30
type input "522.5"
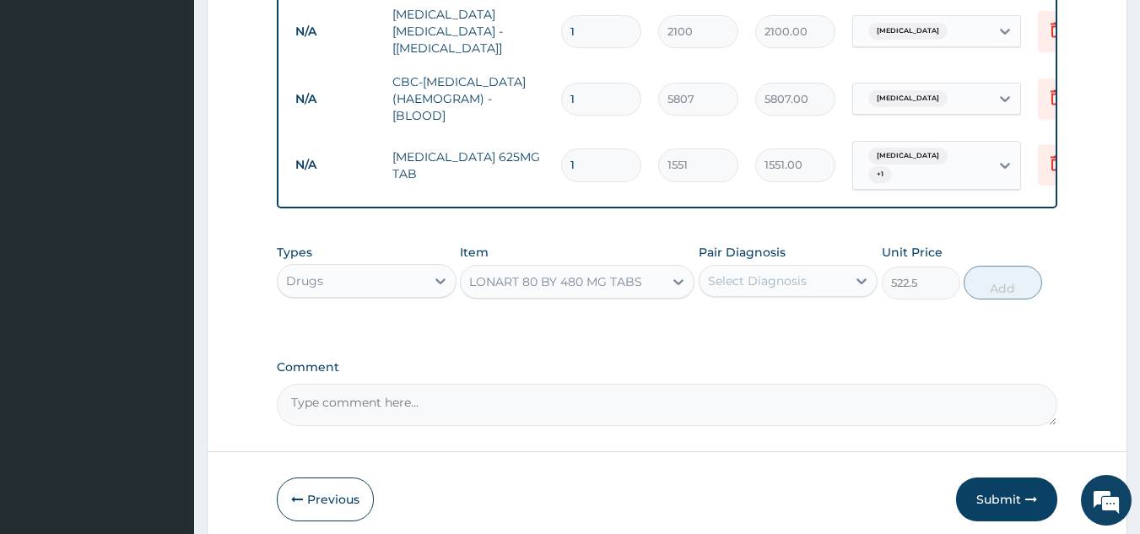
click at [782, 273] on div "Select Diagnosis" at bounding box center [757, 281] width 99 height 17
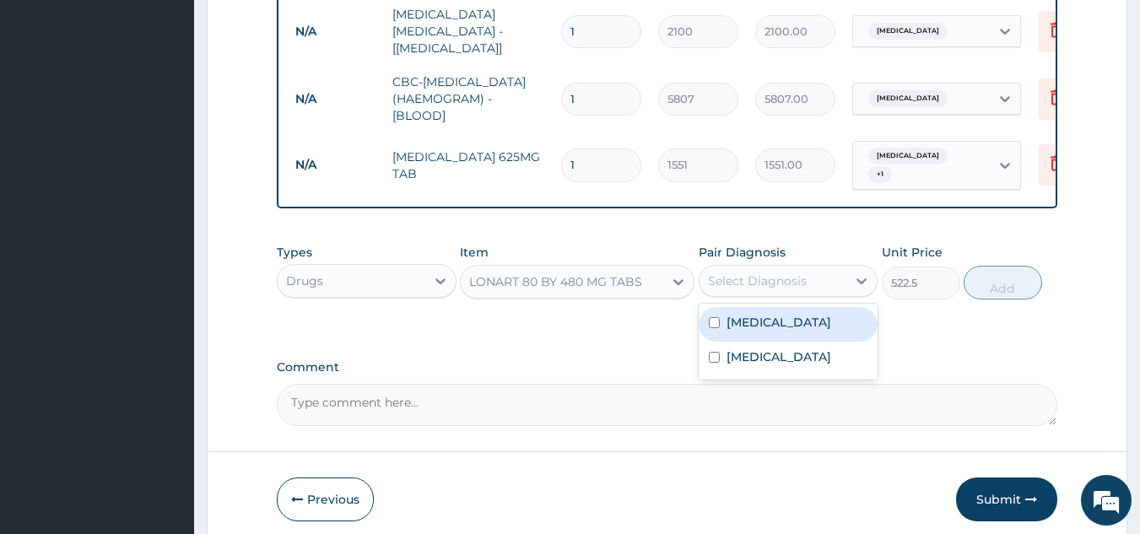
click at [759, 316] on label "Malaria" at bounding box center [779, 322] width 105 height 17
checkbox input "true"
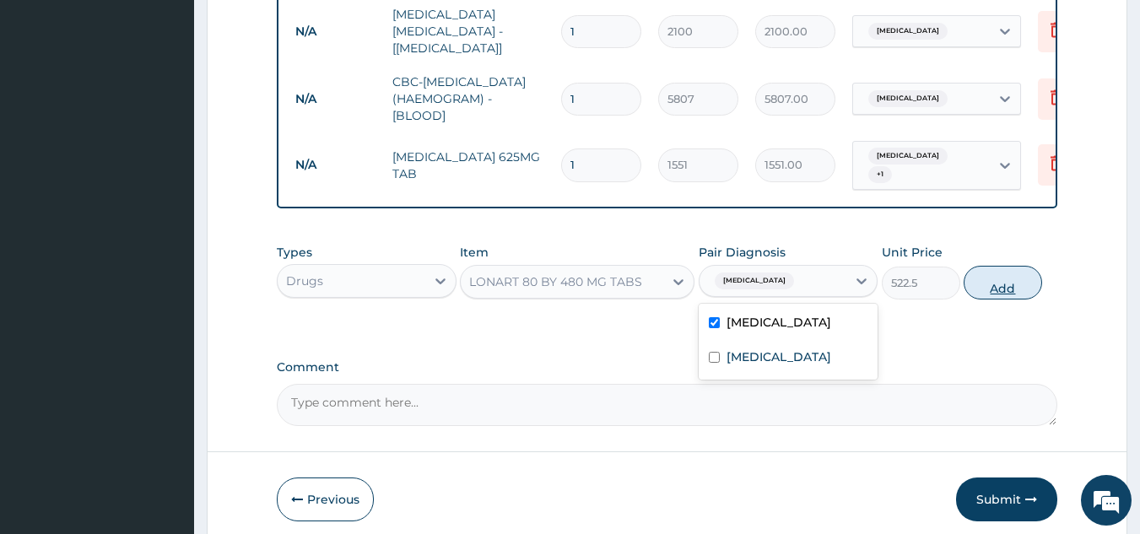
click at [1005, 273] on button "Add" at bounding box center [1003, 283] width 78 height 34
type input "0"
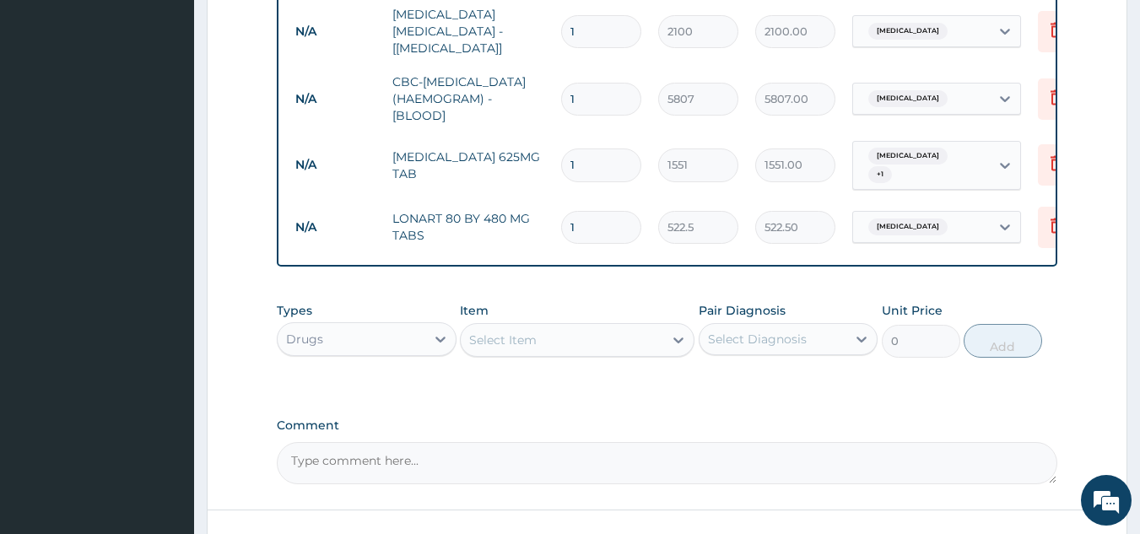
drag, startPoint x: 547, startPoint y: 205, endPoint x: 533, endPoint y: 203, distance: 13.6
click at [533, 203] on tr "N/A LONART 80 BY 480 MG TABS 1 522.5 522.50 Malaria Delete" at bounding box center [700, 227] width 827 height 58
type input "6"
type input "3135.00"
type input "6"
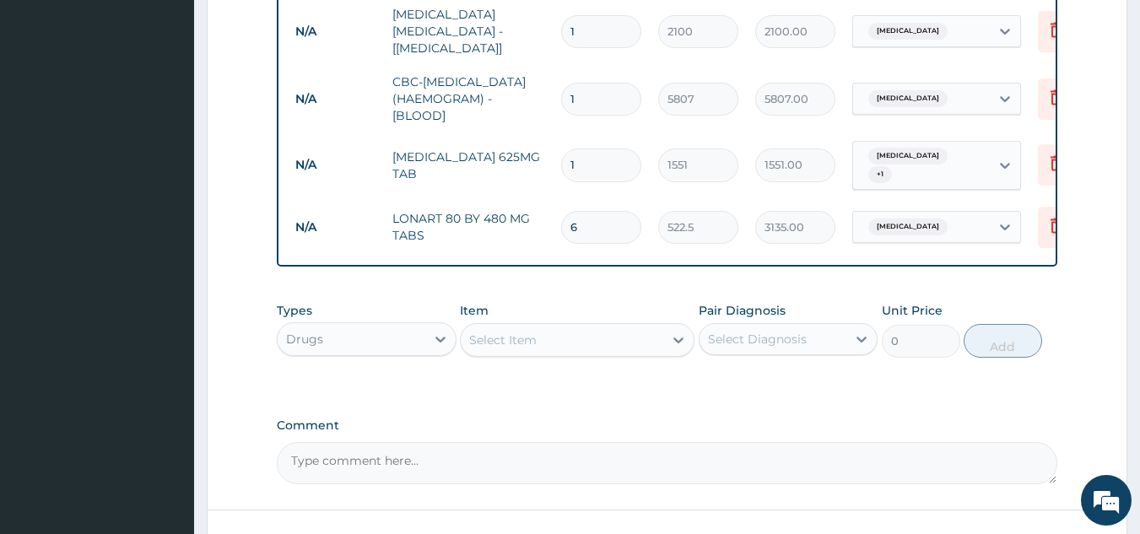
click at [588, 149] on input "1" at bounding box center [601, 165] width 80 height 33
type input "14"
type input "21714.00"
type input "14"
click at [605, 329] on div "Select Item" at bounding box center [562, 340] width 203 height 27
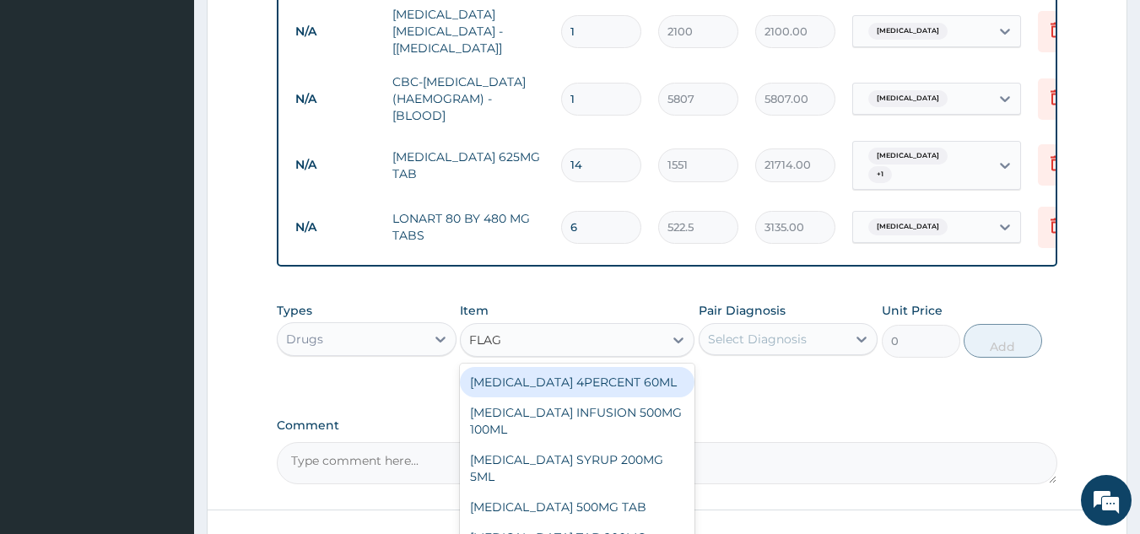
type input "FLAGY"
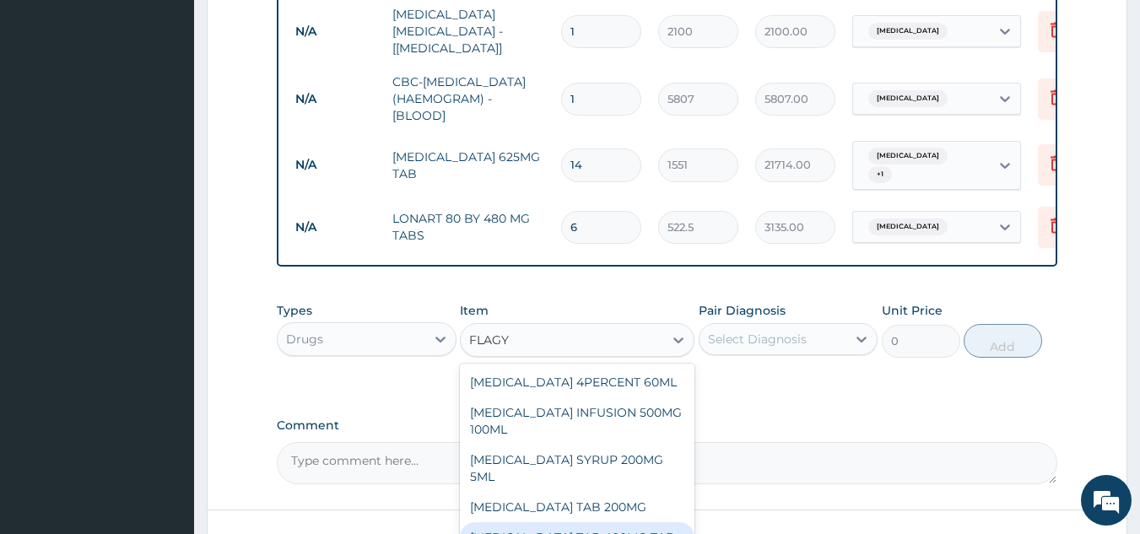
click at [563, 522] on div "FLAGYL TAB 400MG TAB" at bounding box center [577, 537] width 235 height 30
type input "54"
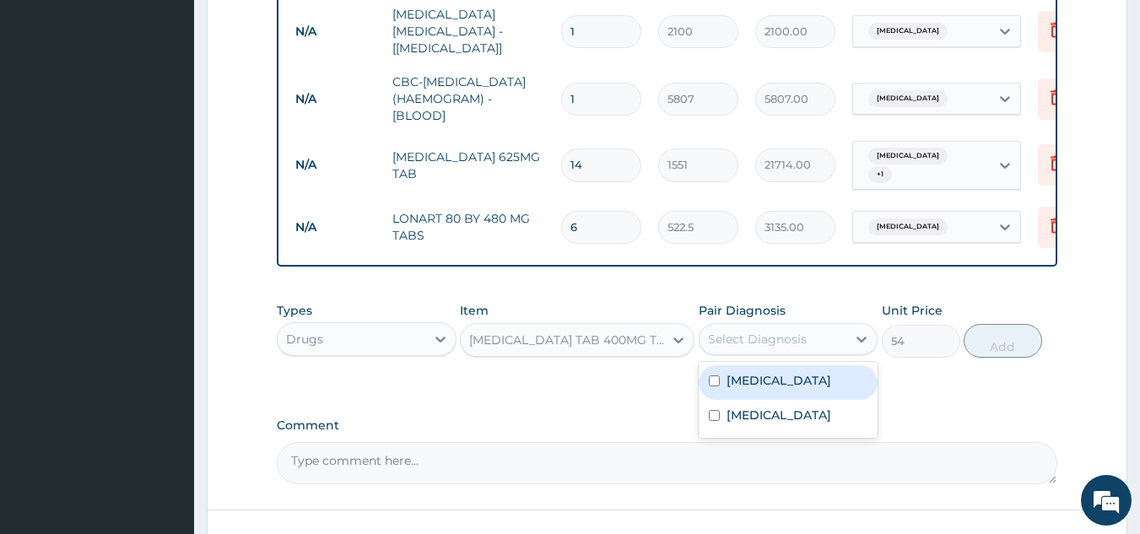
click at [786, 331] on div "Select Diagnosis" at bounding box center [757, 339] width 99 height 17
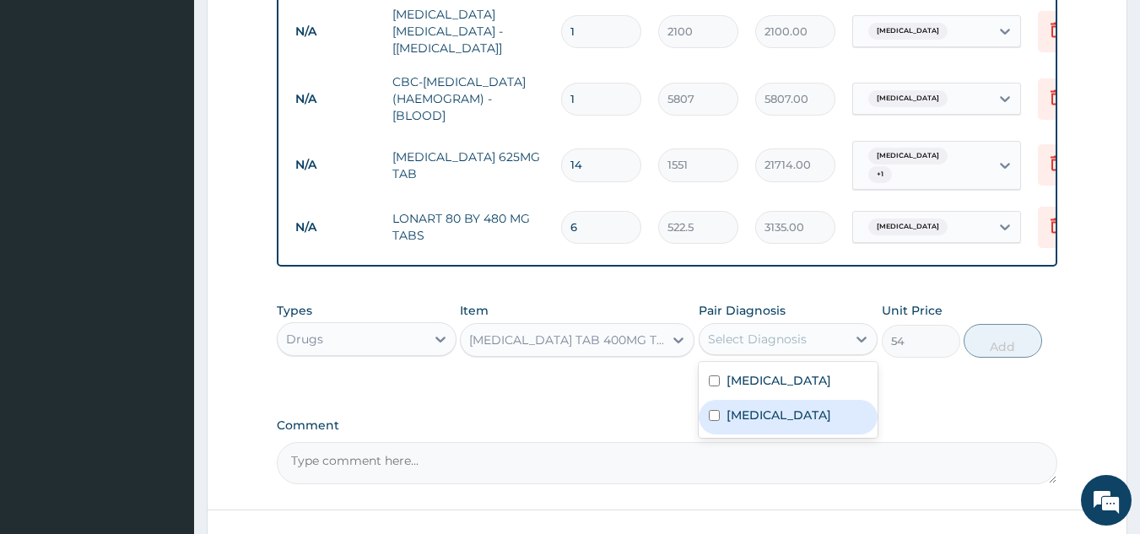
drag, startPoint x: 772, startPoint y: 405, endPoint x: 895, endPoint y: 387, distance: 124.5
click at [776, 407] on label "Acute gastroenteritis" at bounding box center [779, 415] width 105 height 17
checkbox input "true"
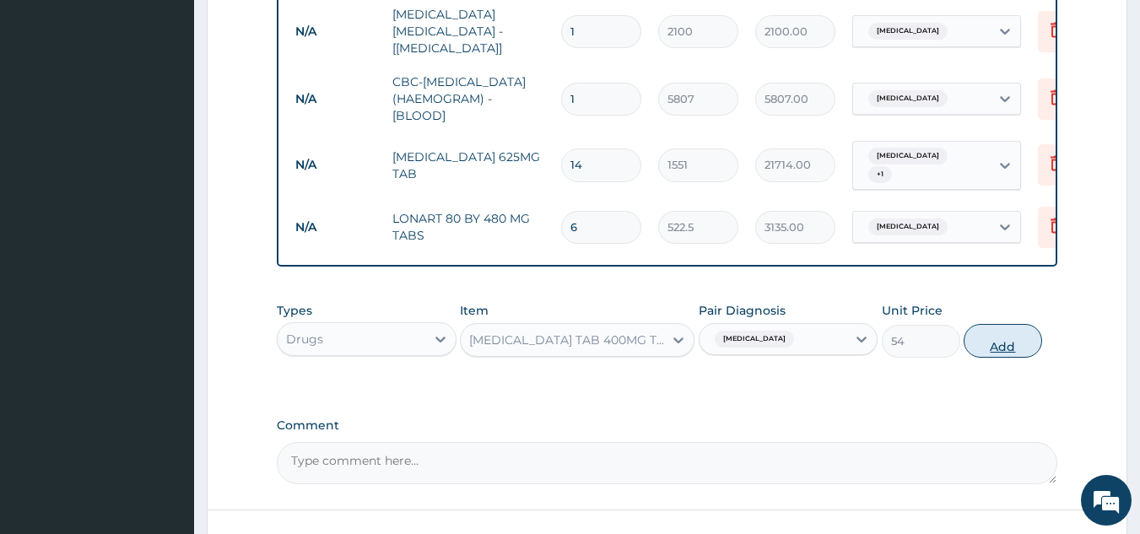
click at [1003, 333] on button "Add" at bounding box center [1003, 341] width 78 height 34
type input "0"
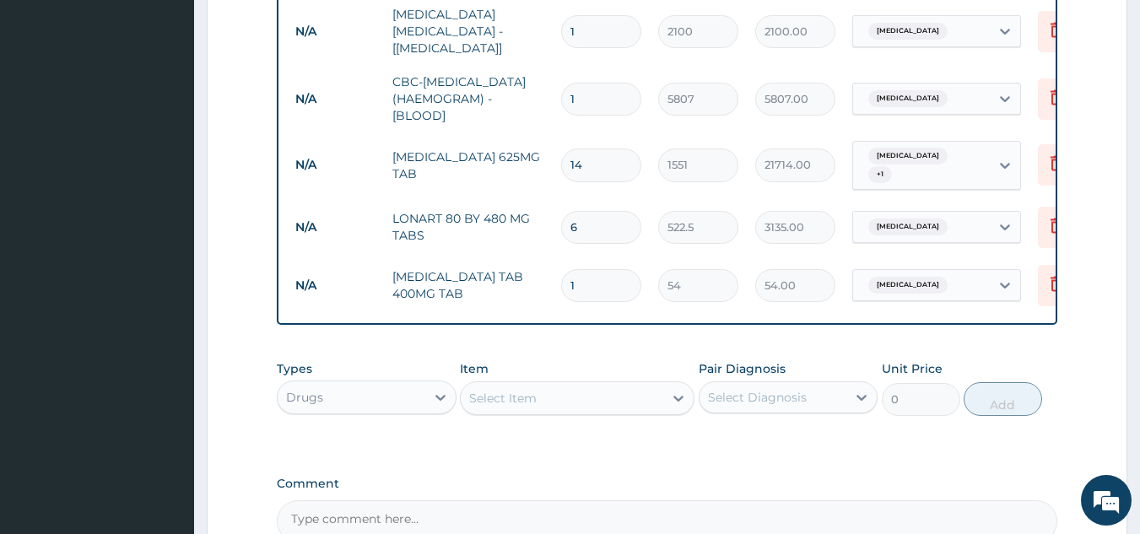
type input "15"
type input "810.00"
type input "15"
click at [595, 388] on div "Select Item" at bounding box center [562, 398] width 203 height 27
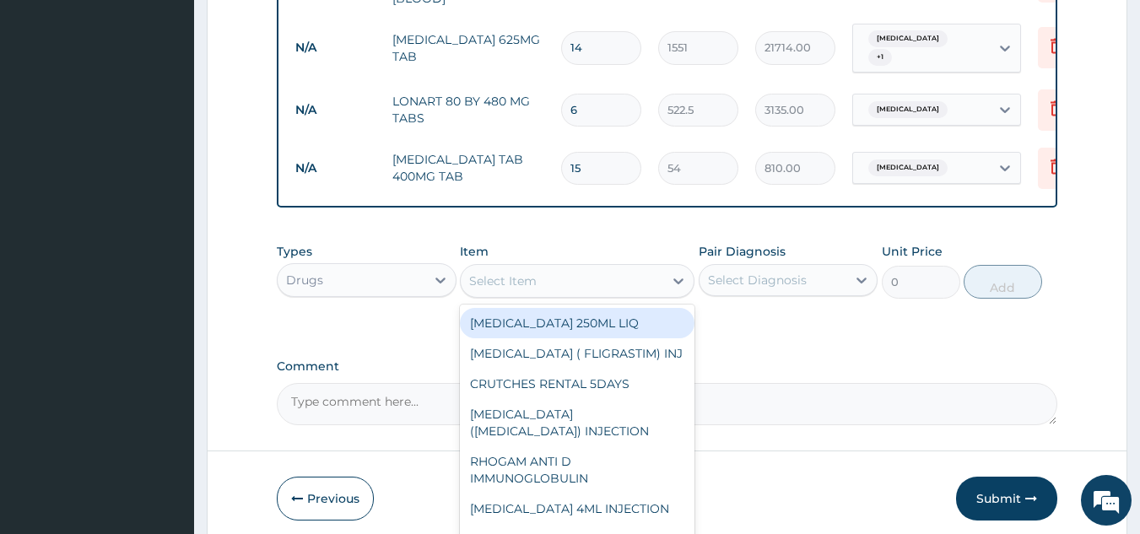
scroll to position [910, 0]
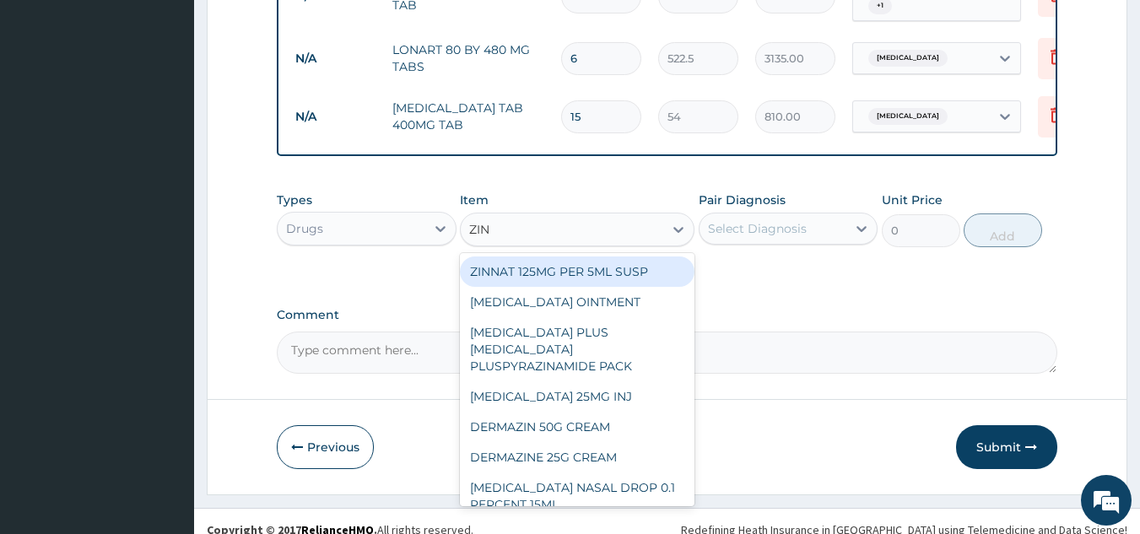
type input "ZINC"
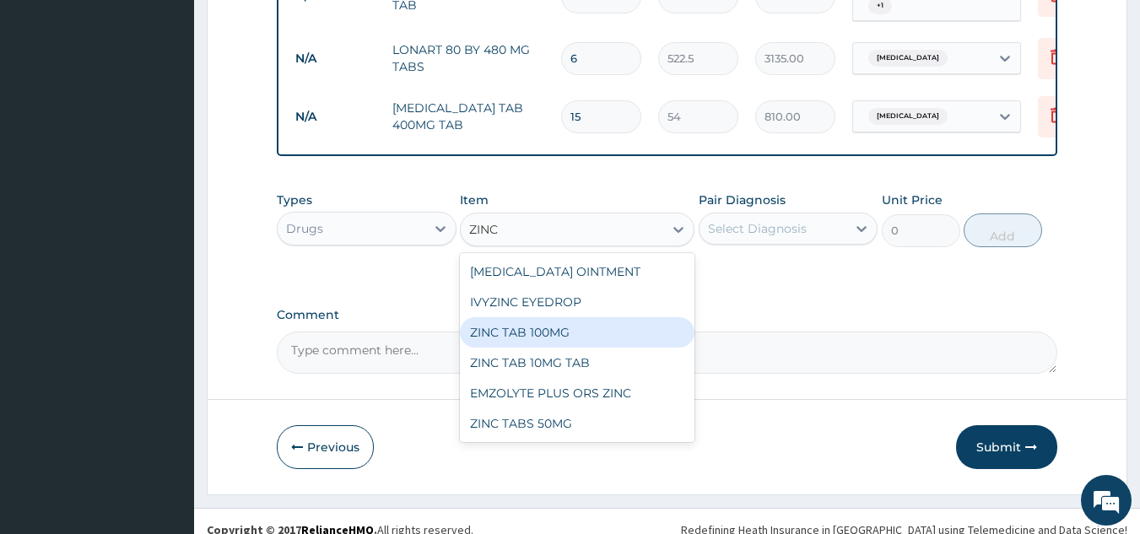
click at [555, 320] on div "ZINC TAB 100MG" at bounding box center [577, 332] width 235 height 30
type input "467.5"
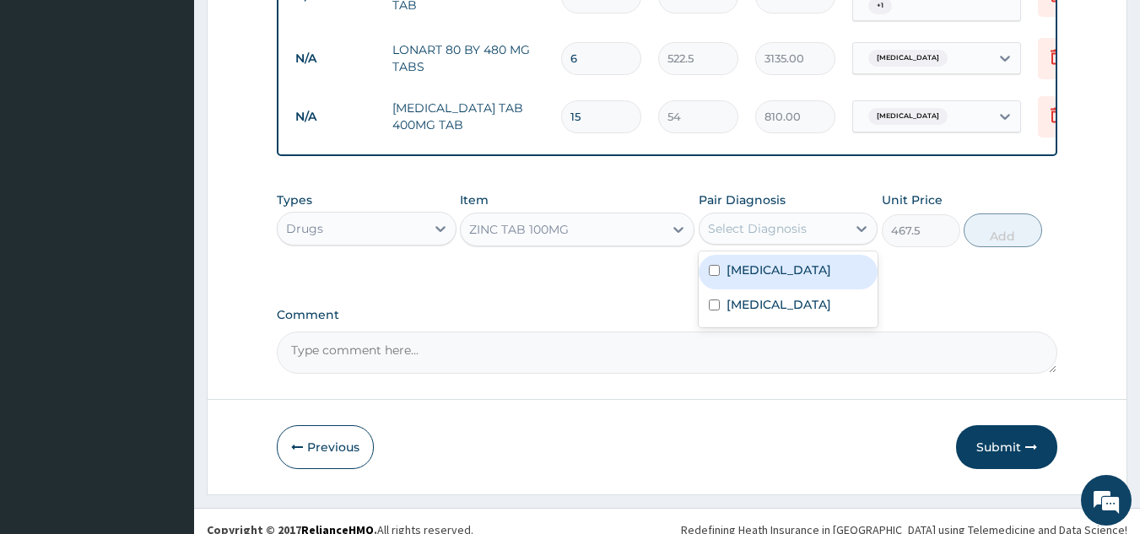
drag, startPoint x: 779, startPoint y: 216, endPoint x: 764, endPoint y: 232, distance: 22.1
click at [779, 223] on div "Select Diagnosis" at bounding box center [757, 228] width 99 height 17
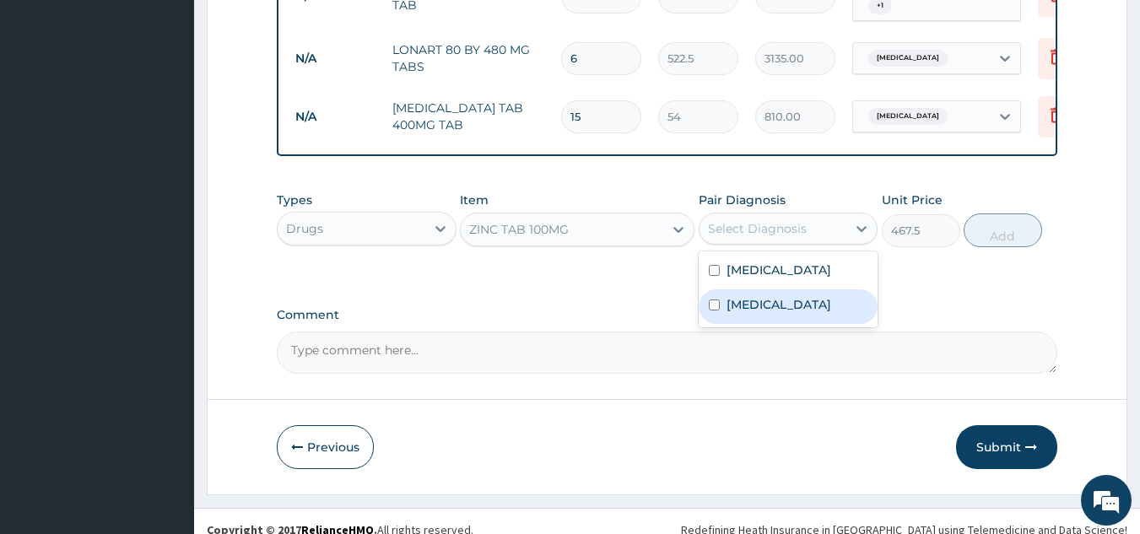
click at [753, 296] on label "Acute gastroenteritis" at bounding box center [779, 304] width 105 height 17
checkbox input "true"
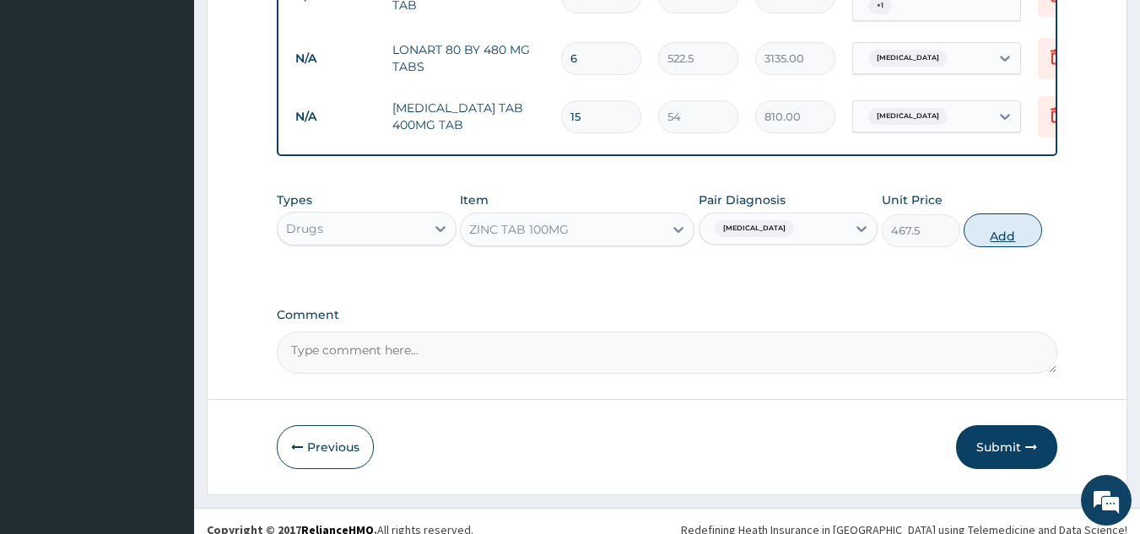
click at [1024, 224] on button "Add" at bounding box center [1003, 231] width 78 height 34
type input "0"
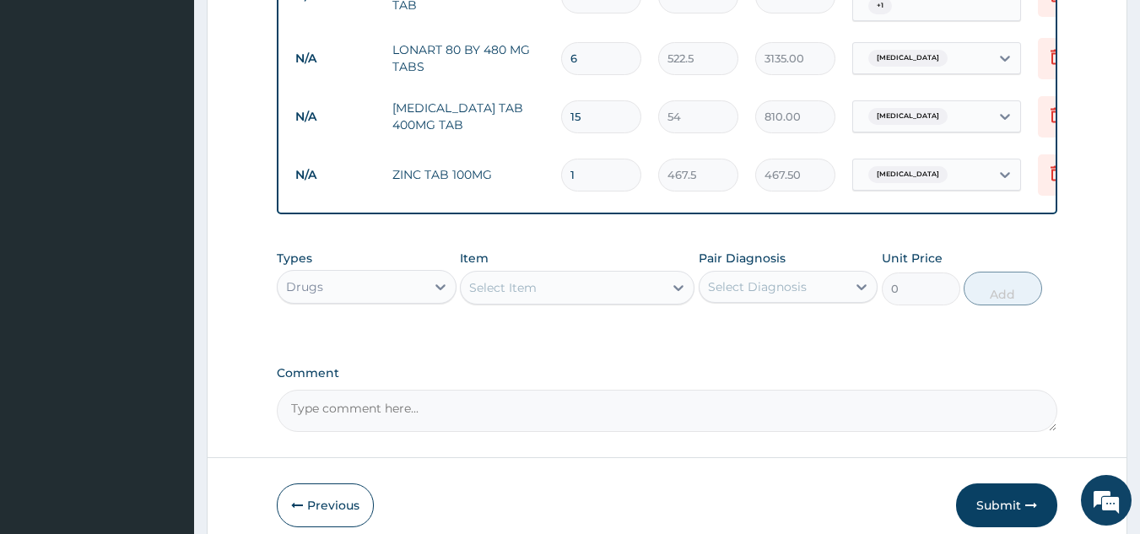
type input "10"
type input "4675.00"
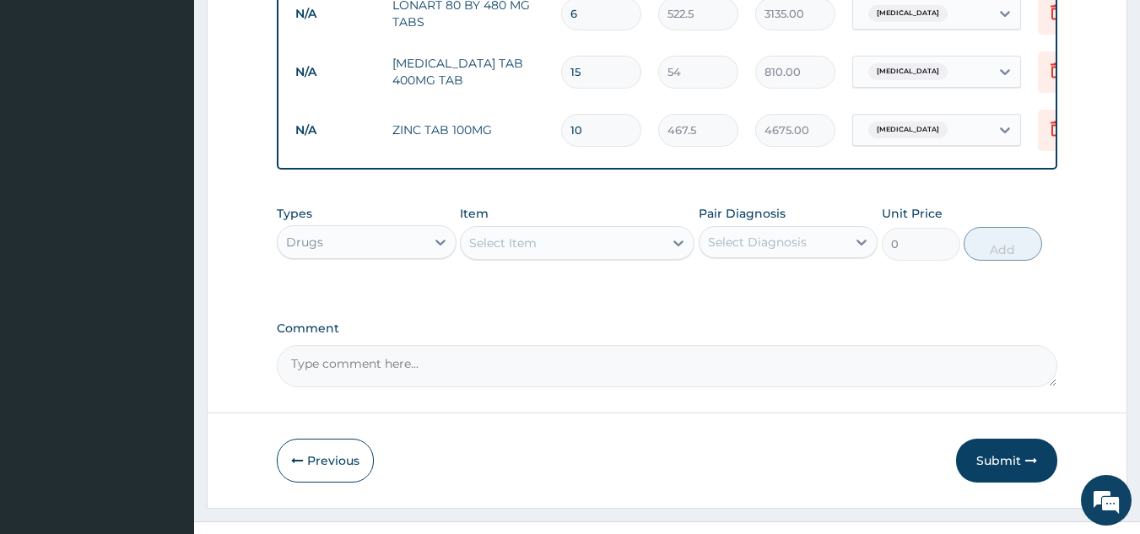
scroll to position [974, 0]
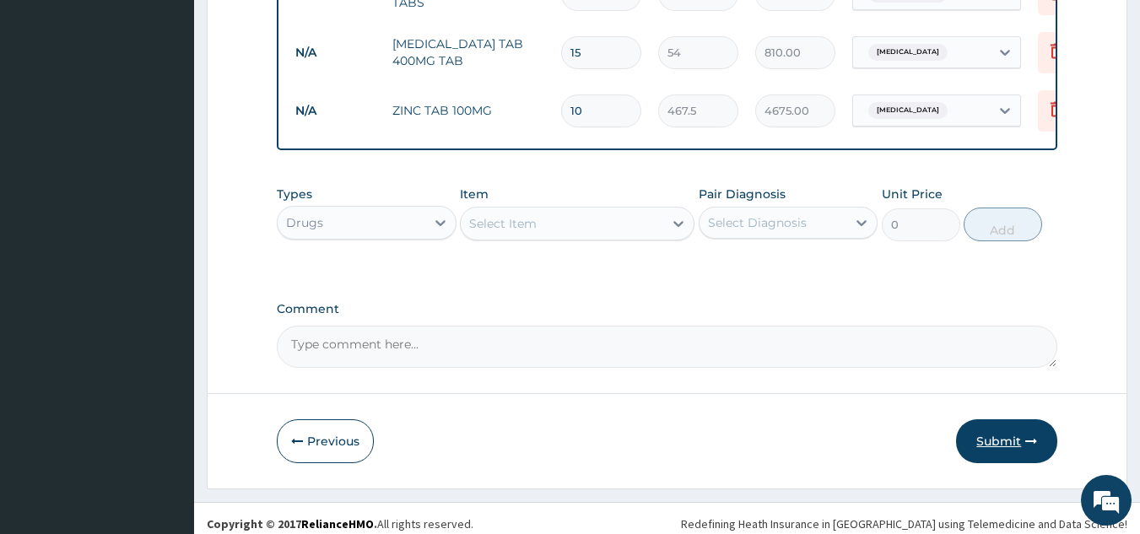
type input "10"
click at [999, 427] on button "Submit" at bounding box center [1006, 441] width 101 height 44
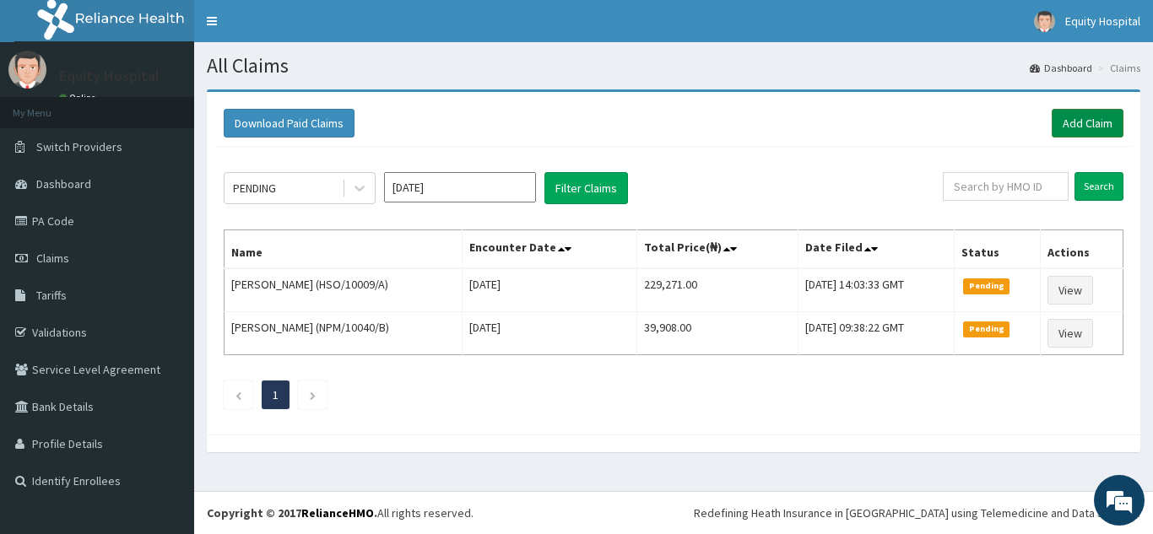
click at [1072, 126] on link "Add Claim" at bounding box center [1088, 123] width 72 height 29
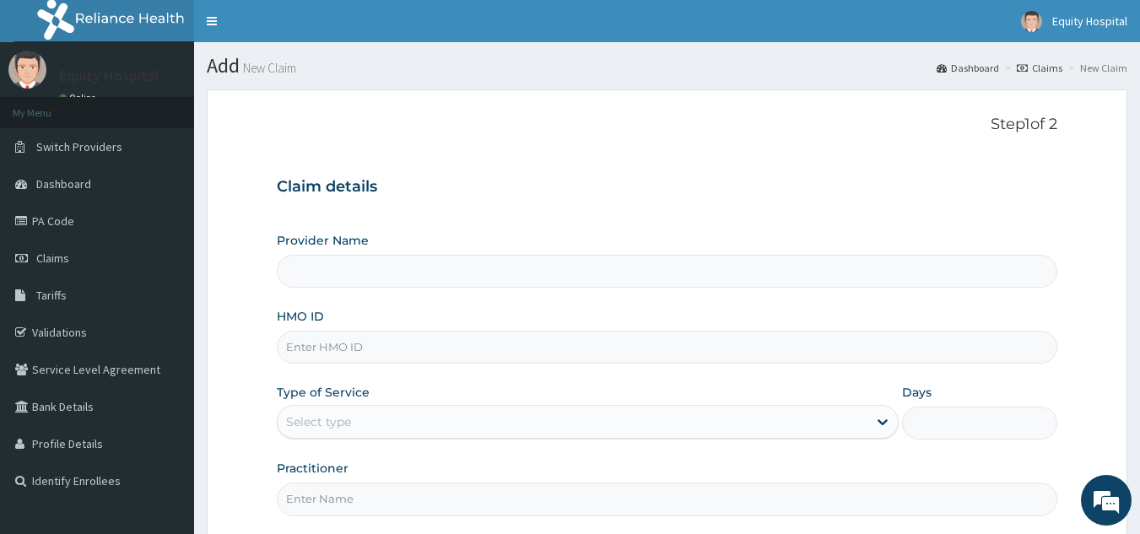
type input "EQUITY HOSPITAL"
click at [485, 348] on input "HMO ID" at bounding box center [667, 347] width 781 height 33
type input "HSO/10047/E"
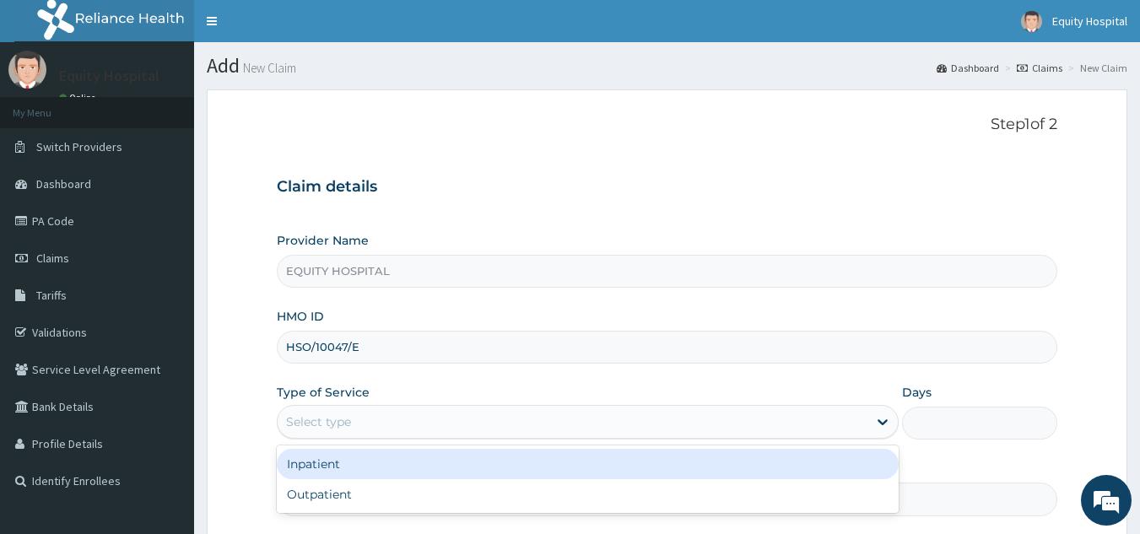
click at [655, 419] on div "Select type" at bounding box center [573, 421] width 590 height 27
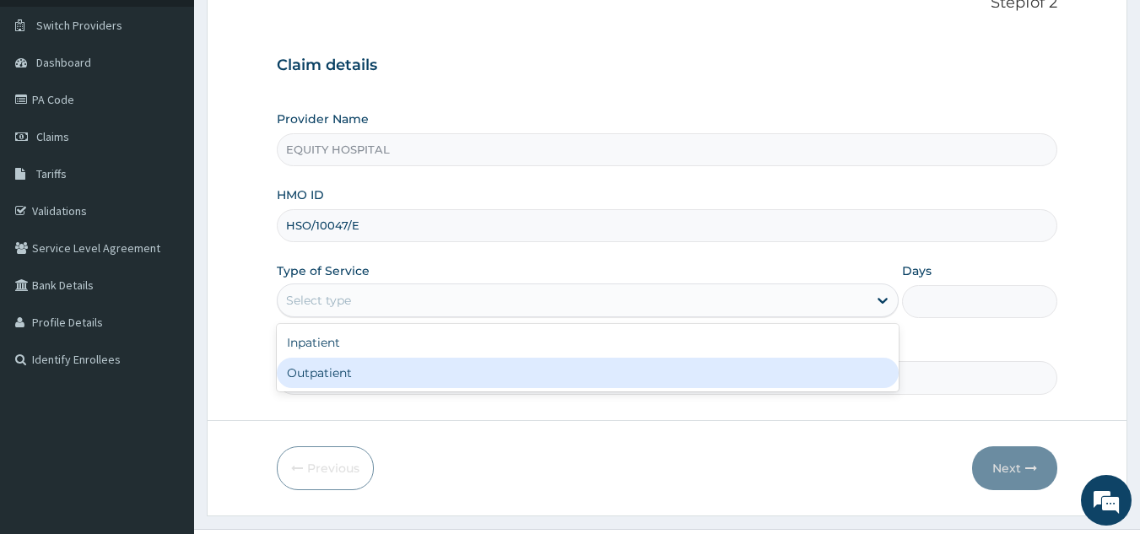
scroll to position [160, 0]
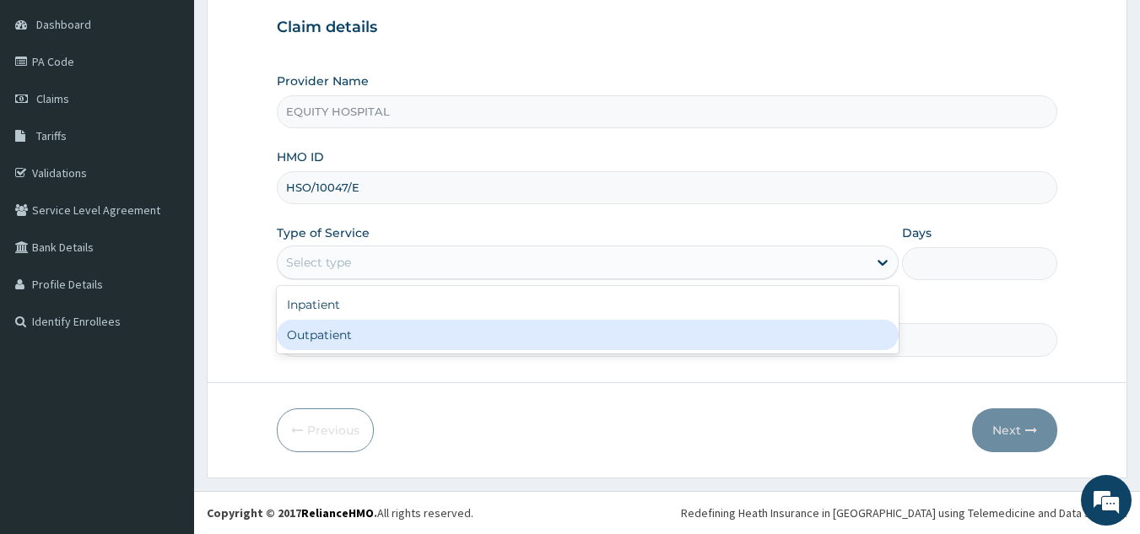
click at [641, 336] on div "Outpatient" at bounding box center [588, 335] width 622 height 30
type input "1"
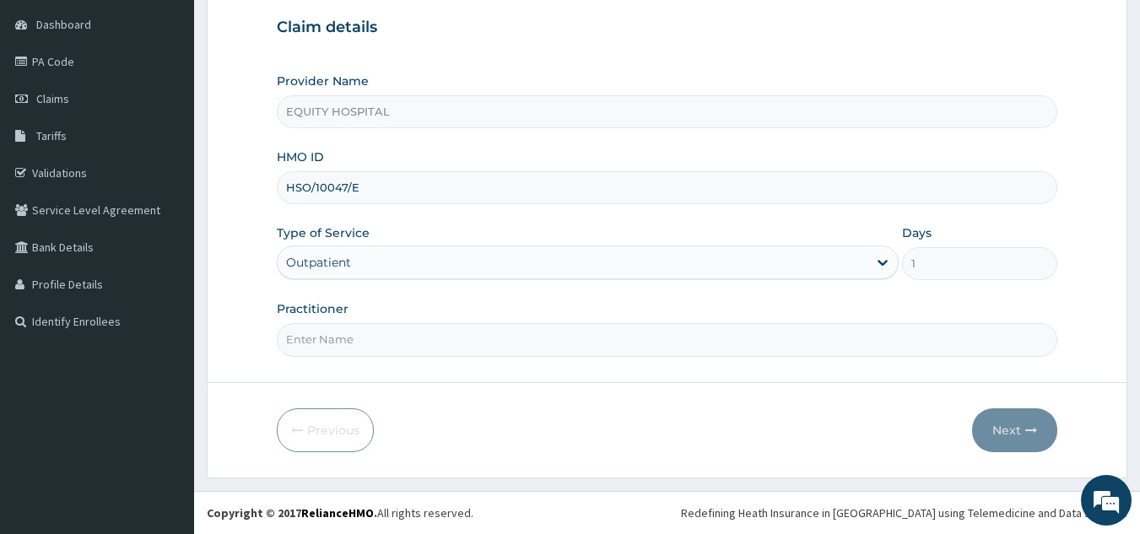
click at [612, 345] on input "Practitioner" at bounding box center [667, 339] width 781 height 33
type input "Dr. Ahmad"
click at [1008, 428] on button "Next" at bounding box center [1014, 430] width 85 height 44
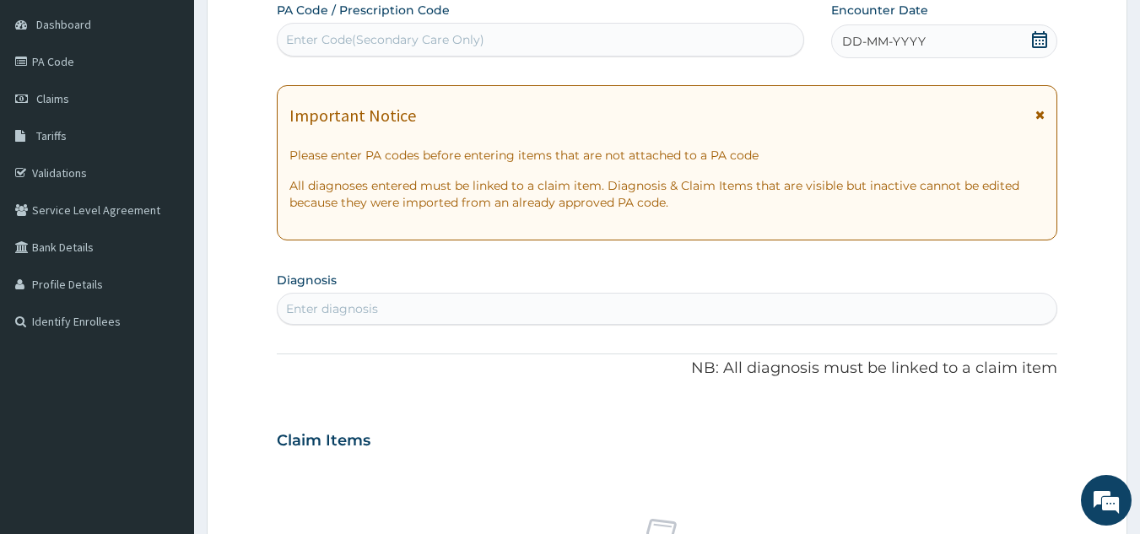
click at [938, 40] on div "DD-MM-YYYY" at bounding box center [944, 41] width 226 height 34
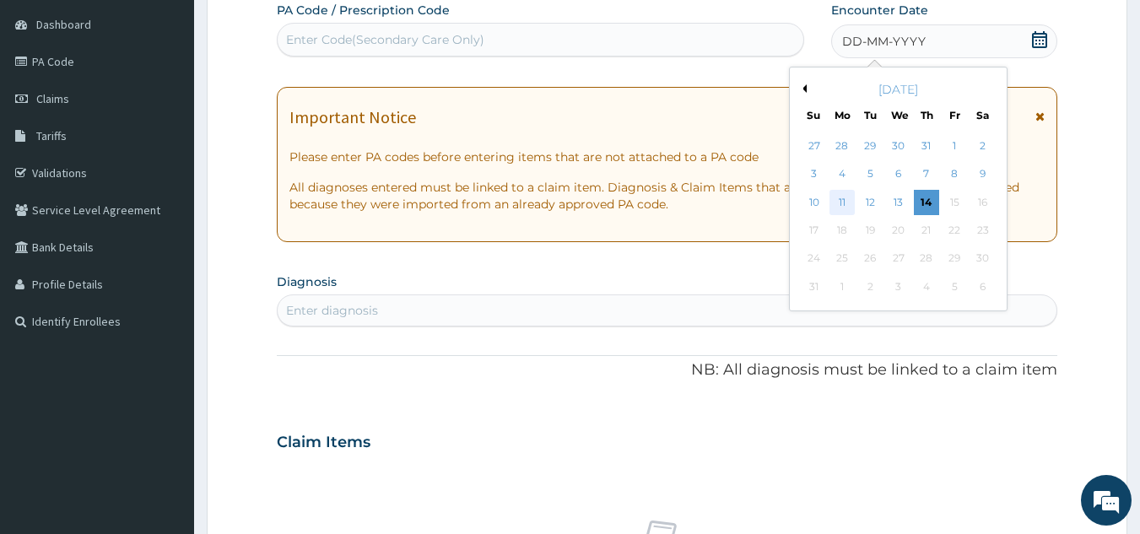
click at [844, 201] on div "11" at bounding box center [842, 202] width 25 height 25
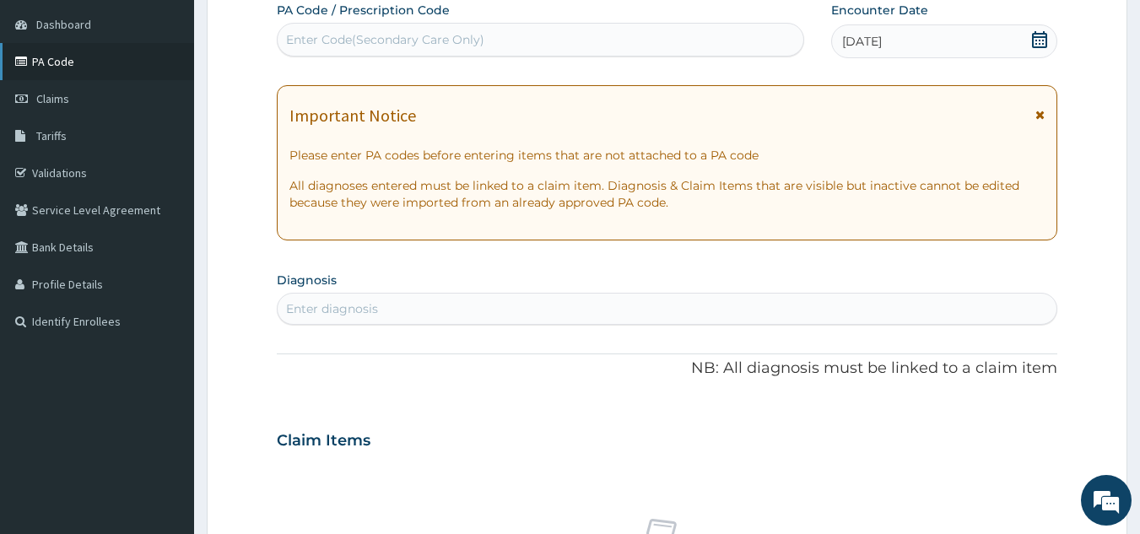
click at [61, 61] on link "PA Code" at bounding box center [97, 61] width 194 height 37
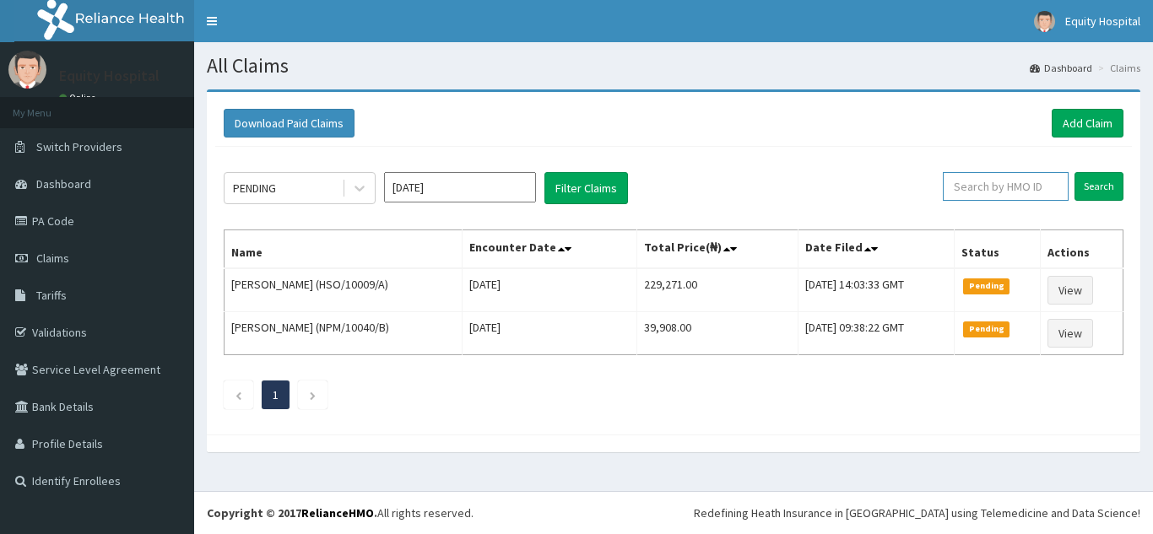
drag, startPoint x: 0, startPoint y: 0, endPoint x: 1009, endPoint y: 187, distance: 1026.4
click at [1009, 187] on input "text" at bounding box center [1006, 186] width 126 height 29
type input "LXC/10019"
click at [1100, 186] on input "Search" at bounding box center [1098, 186] width 49 height 29
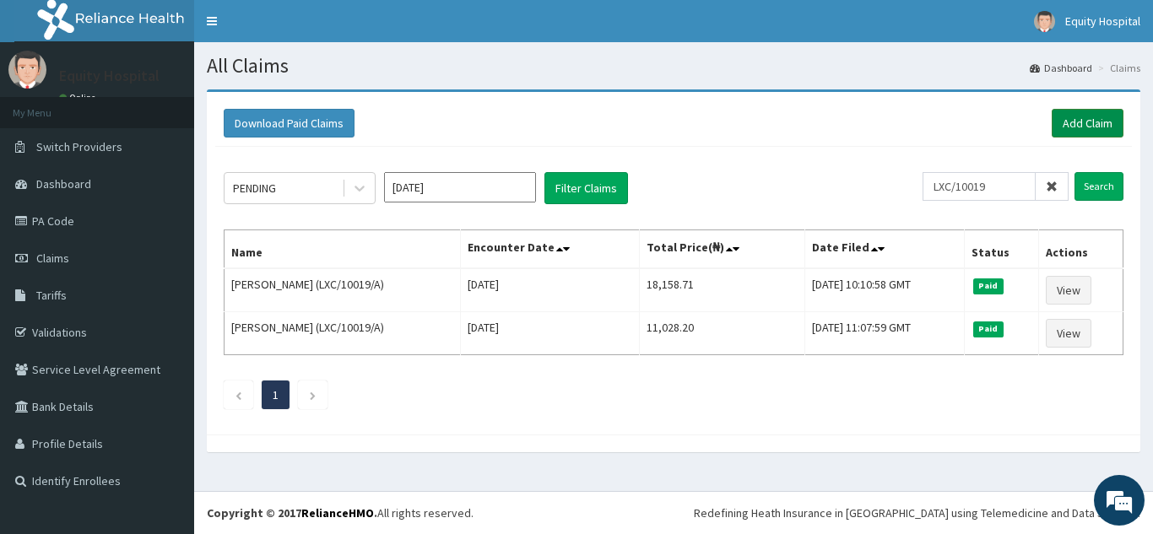
drag, startPoint x: 1100, startPoint y: 122, endPoint x: 1078, endPoint y: 125, distance: 22.2
click at [1100, 122] on link "Add Claim" at bounding box center [1088, 123] width 72 height 29
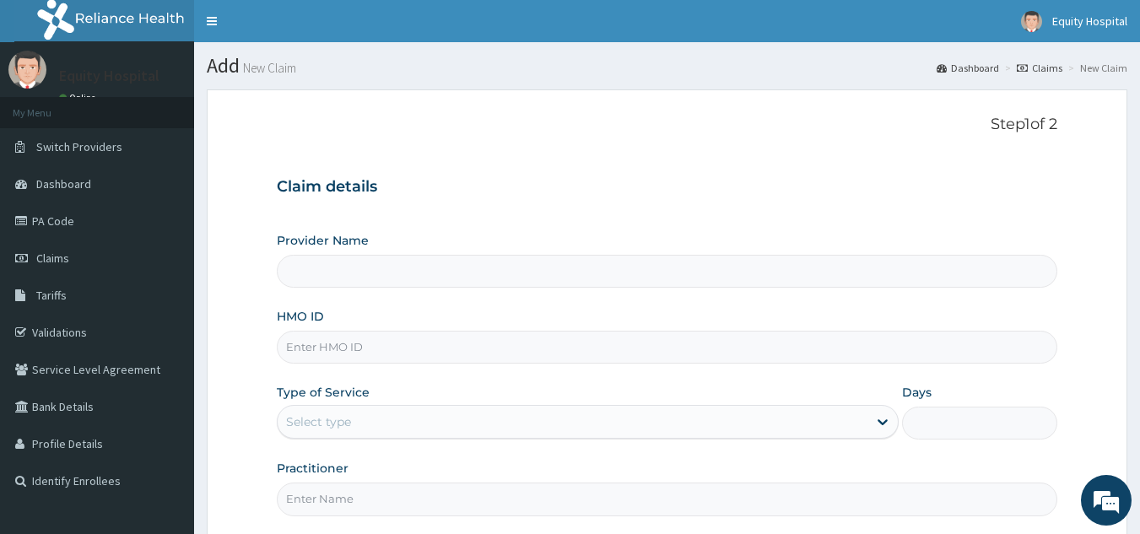
type input "EQUITY HOSPITAL"
click at [388, 347] on input "HMO ID" at bounding box center [667, 347] width 781 height 33
type input "LXC/10019/A"
click at [341, 419] on div "Select type" at bounding box center [318, 422] width 65 height 17
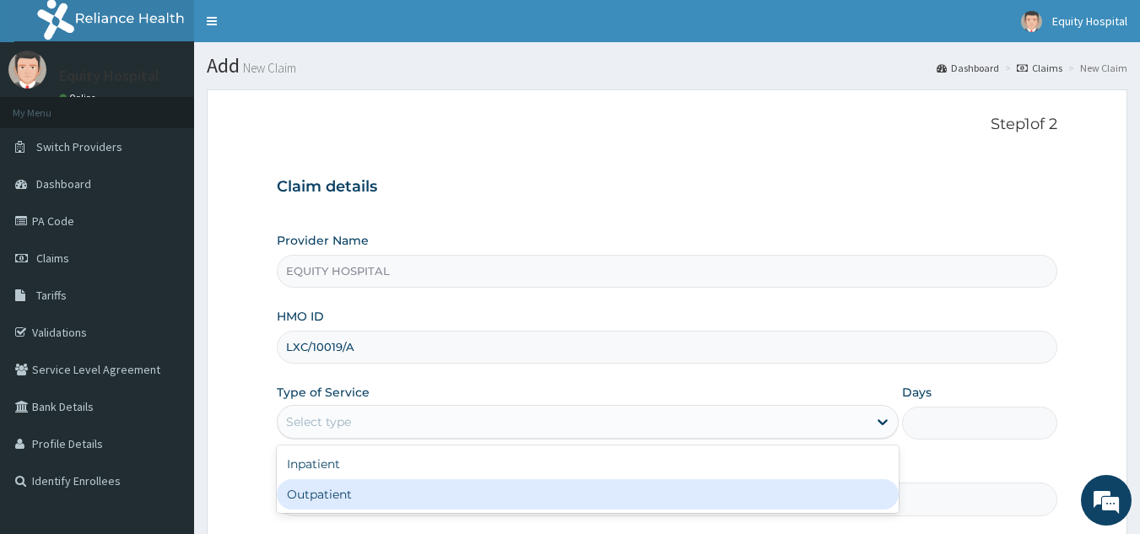
click at [320, 498] on div "Outpatient" at bounding box center [588, 494] width 622 height 30
type input "1"
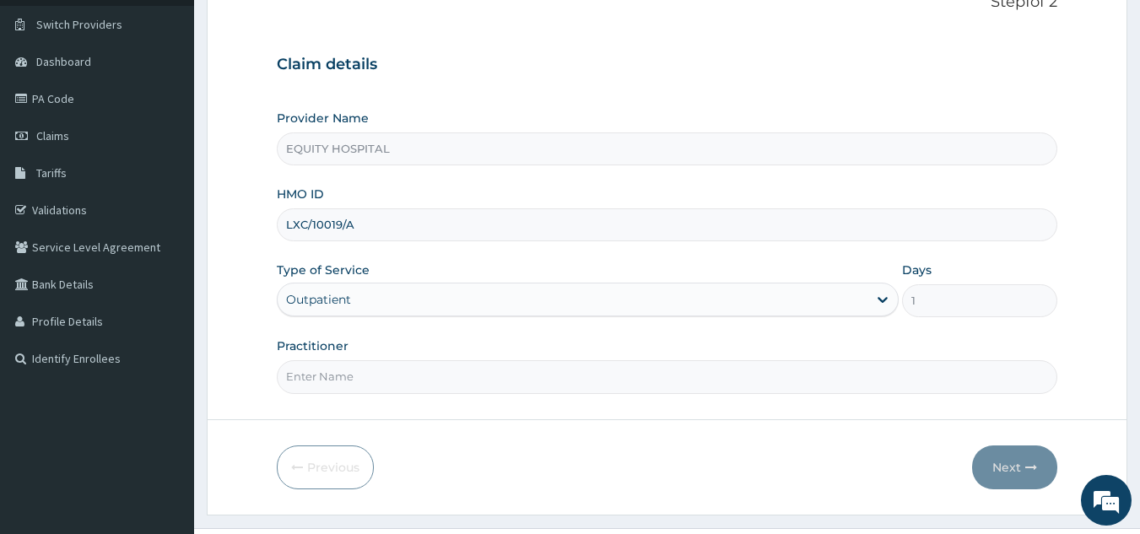
scroll to position [160, 0]
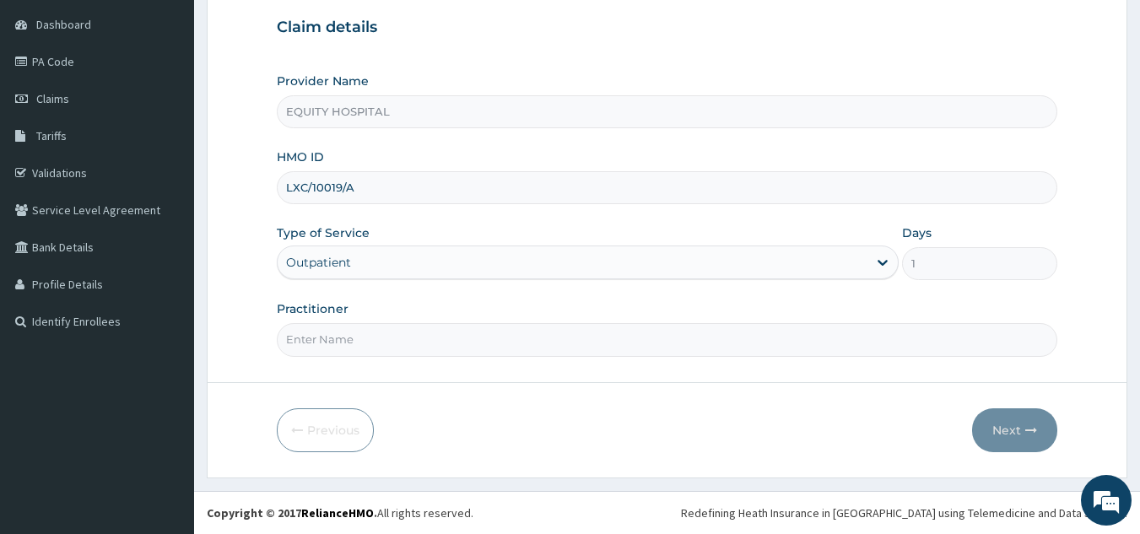
click at [427, 343] on input "Practitioner" at bounding box center [667, 339] width 781 height 33
type input "[PERSON_NAME]"
click at [1013, 428] on button "Next" at bounding box center [1014, 430] width 85 height 44
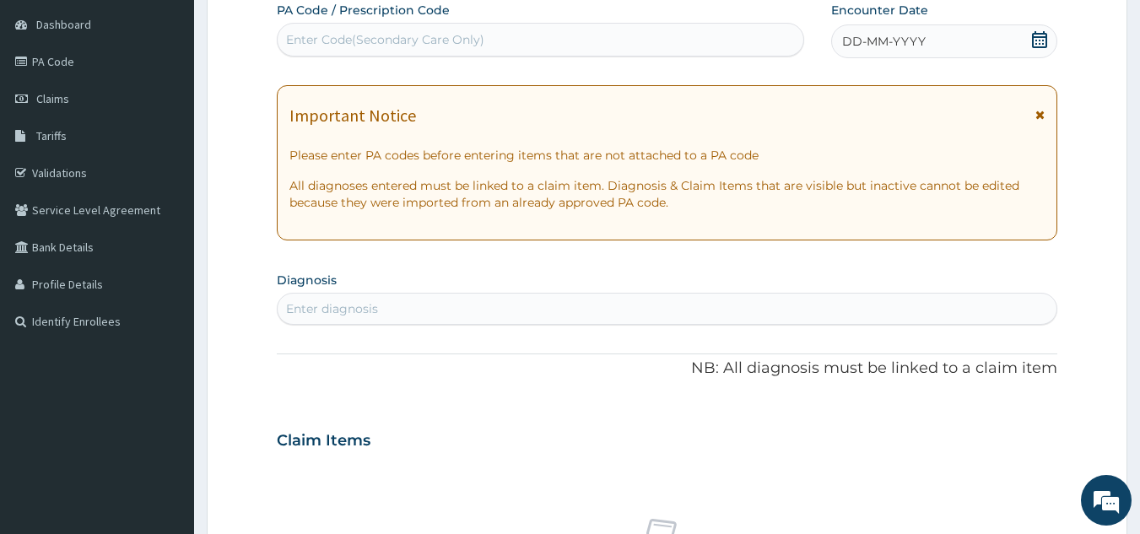
click at [959, 37] on div "DD-MM-YYYY" at bounding box center [944, 41] width 226 height 34
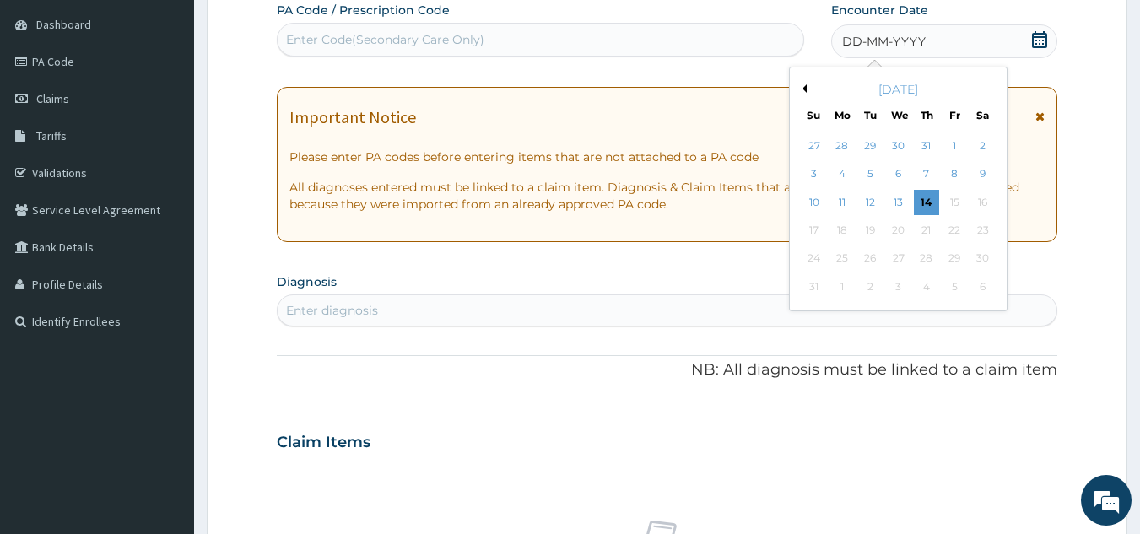
click at [804, 87] on button "Previous Month" at bounding box center [802, 88] width 8 height 8
click at [928, 228] on div "24" at bounding box center [926, 230] width 25 height 25
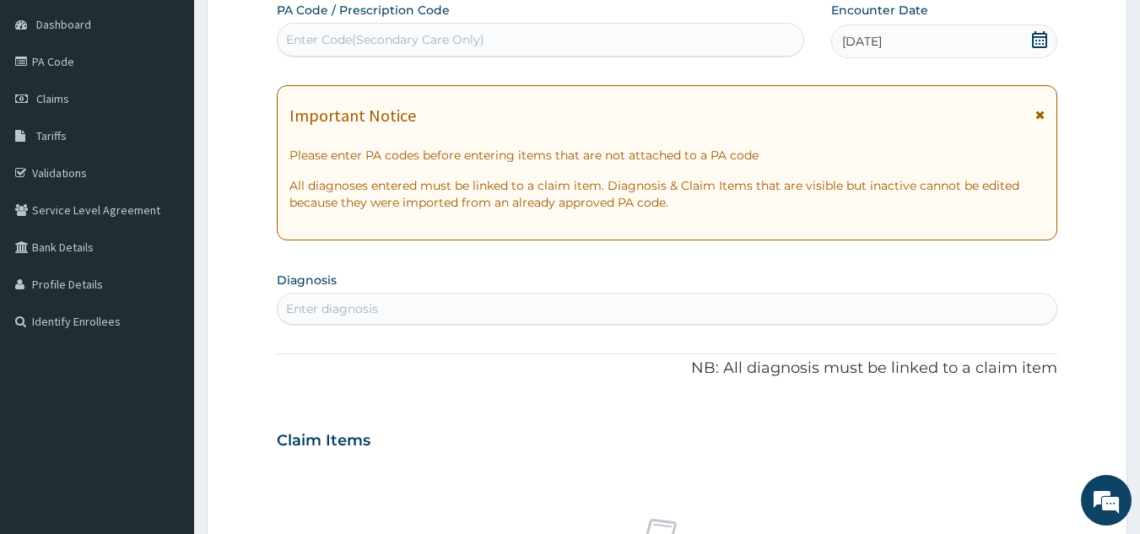
click at [625, 304] on div "Enter diagnosis" at bounding box center [668, 308] width 780 height 27
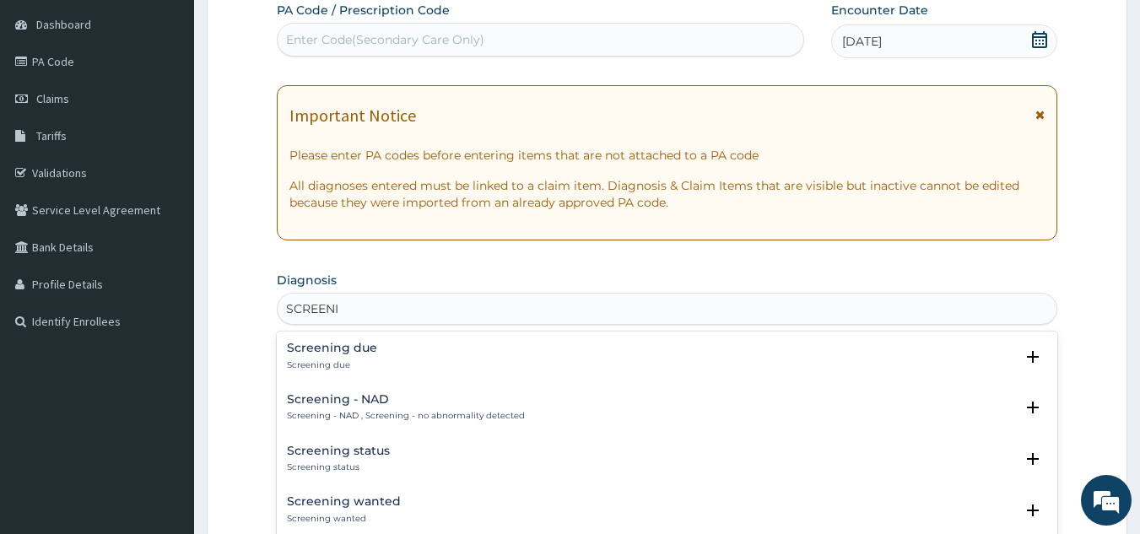
type input "SCREENIN"
click at [336, 452] on h4 "Screening status" at bounding box center [338, 451] width 103 height 13
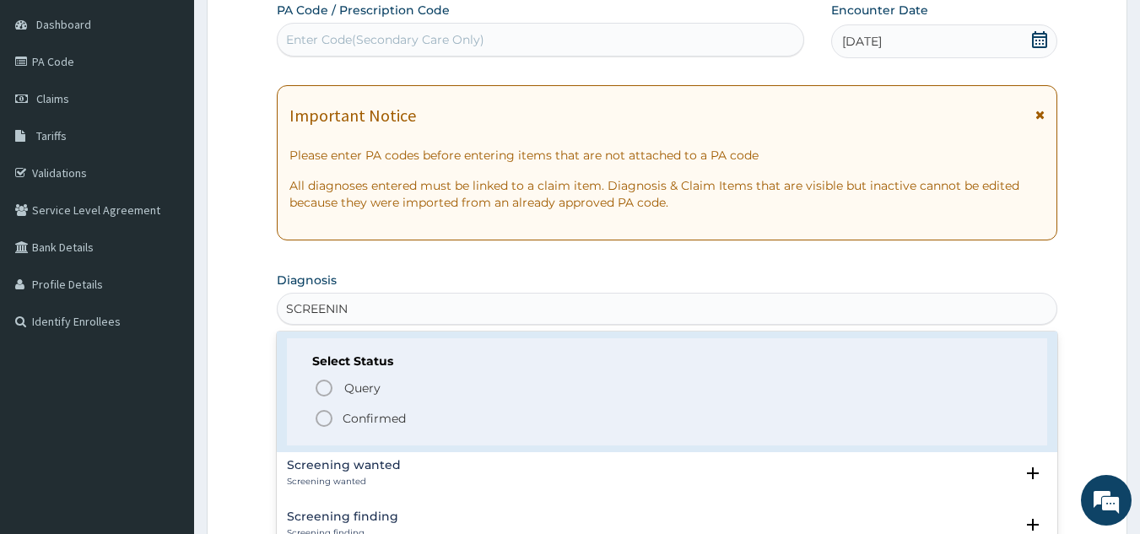
scroll to position [169, 0]
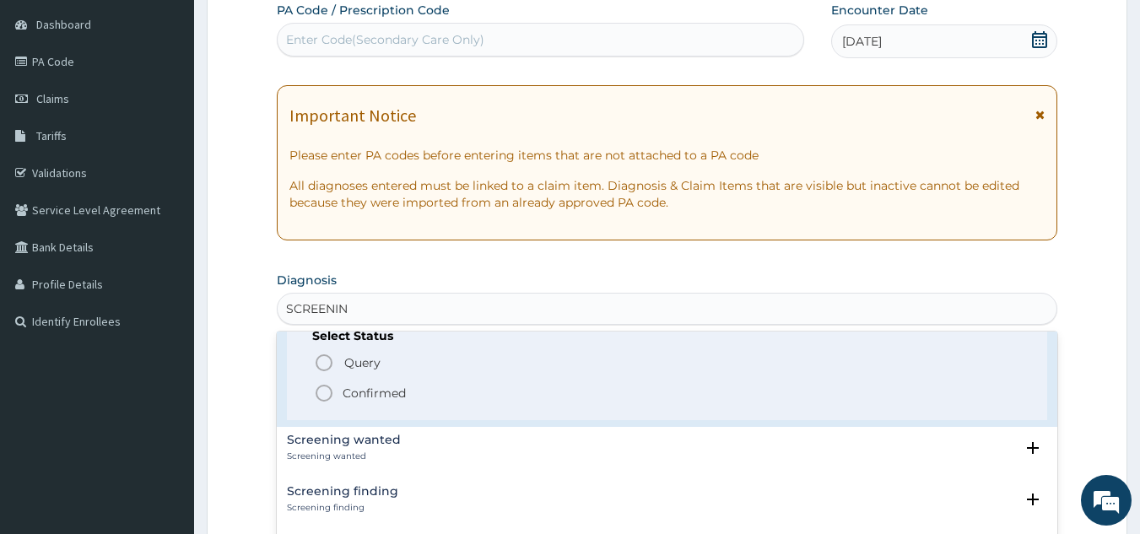
click at [328, 394] on icon "status option filled" at bounding box center [324, 393] width 20 height 20
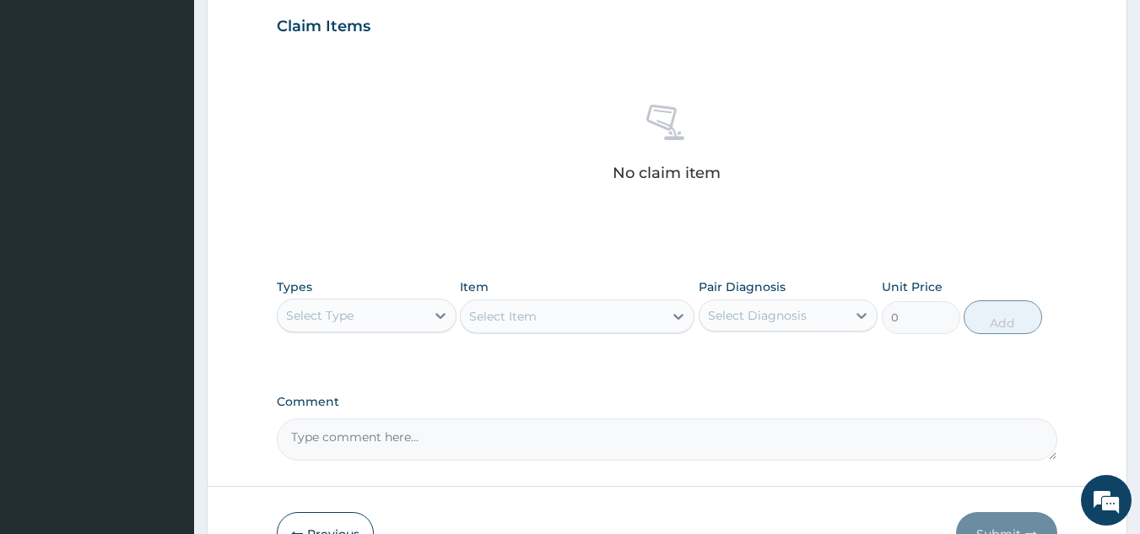
scroll to position [581, 0]
click at [382, 309] on div "Select Type" at bounding box center [352, 313] width 148 height 27
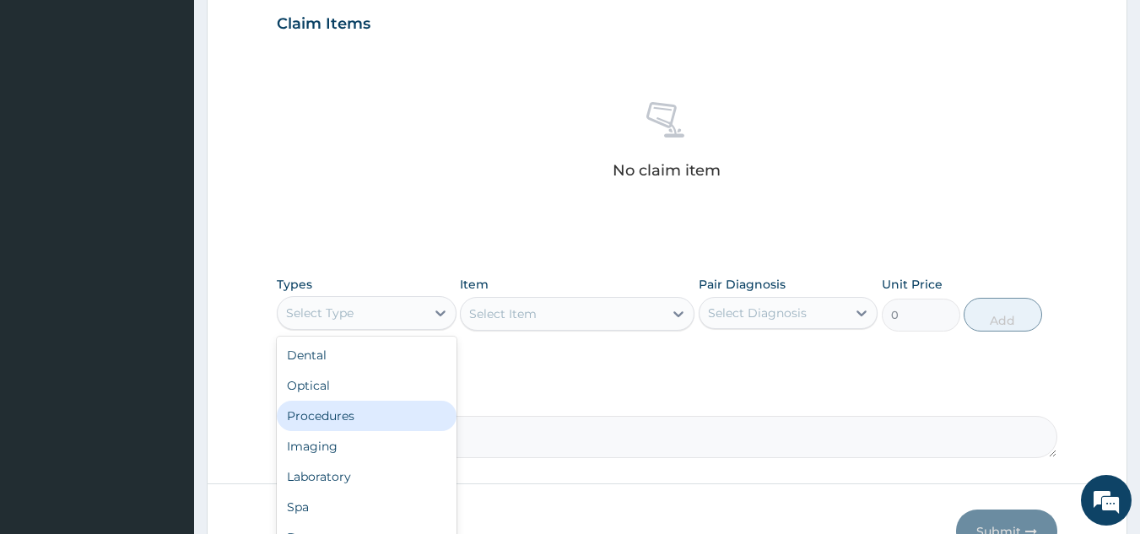
click at [371, 414] on div "Procedures" at bounding box center [367, 416] width 180 height 30
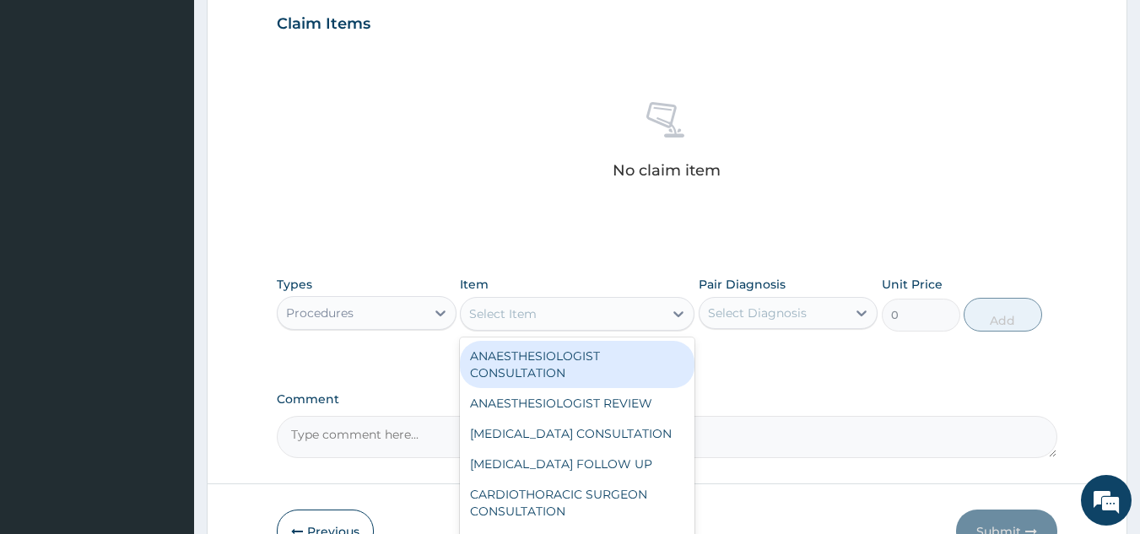
click at [588, 321] on div "Select Item" at bounding box center [562, 313] width 203 height 27
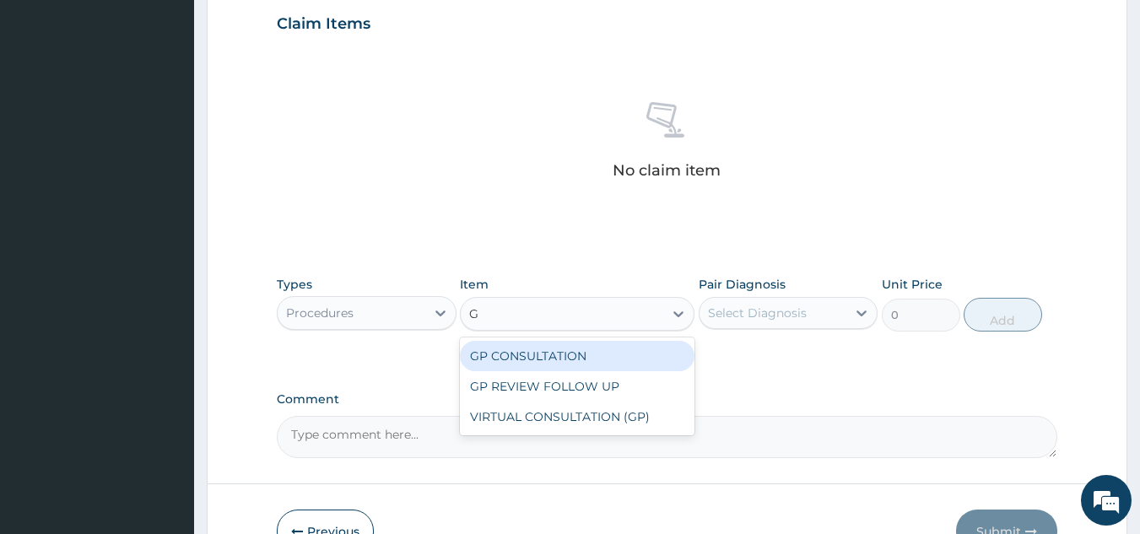
type input "GP"
click at [590, 358] on div "GP CONSULTATION" at bounding box center [577, 356] width 235 height 30
type input "10000"
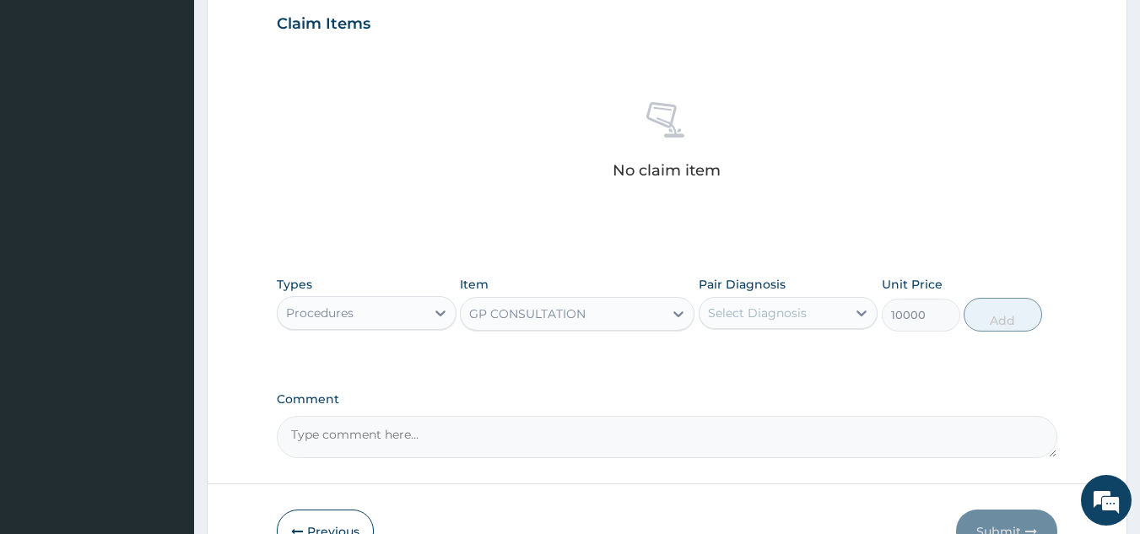
click at [791, 315] on div "Select Diagnosis" at bounding box center [757, 313] width 99 height 17
click at [768, 359] on label "Screening status" at bounding box center [778, 354] width 103 height 17
checkbox input "true"
click at [1008, 316] on button "Add" at bounding box center [1003, 315] width 78 height 34
type input "0"
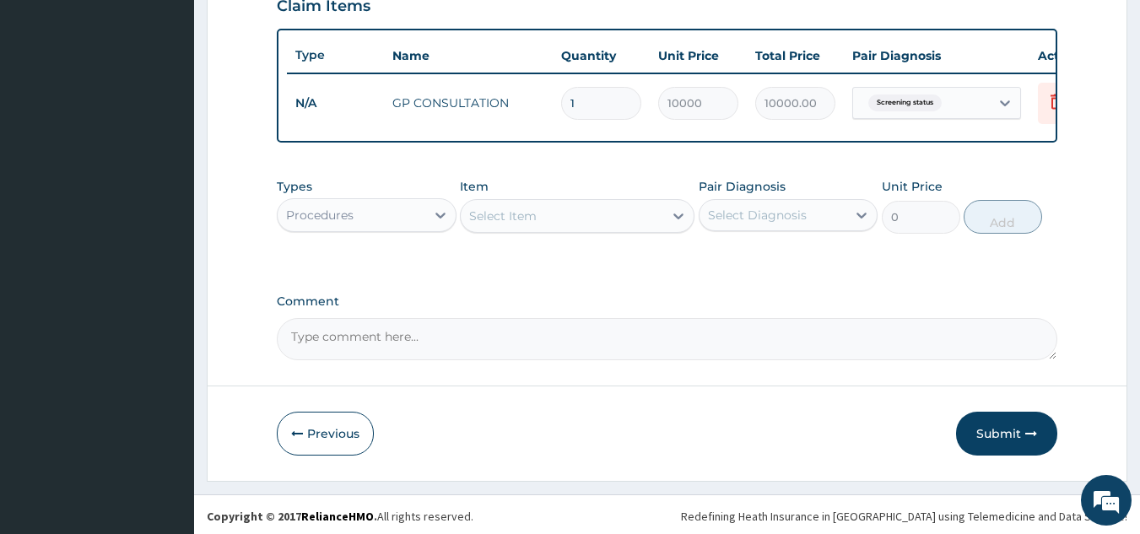
scroll to position [615, 0]
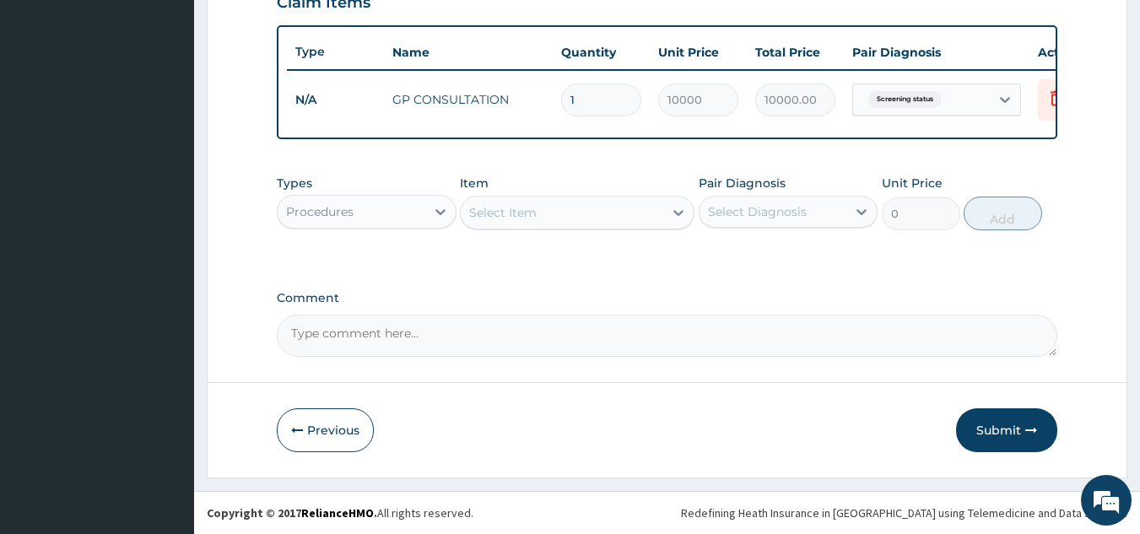
click at [410, 217] on div "Procedures" at bounding box center [352, 211] width 148 height 27
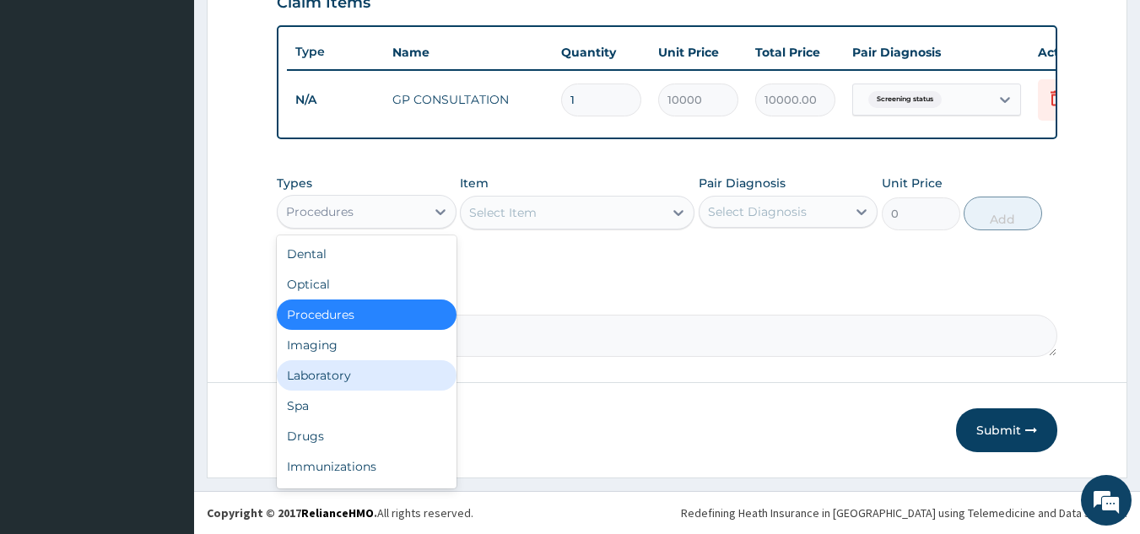
click at [354, 370] on div "Laboratory" at bounding box center [367, 375] width 180 height 30
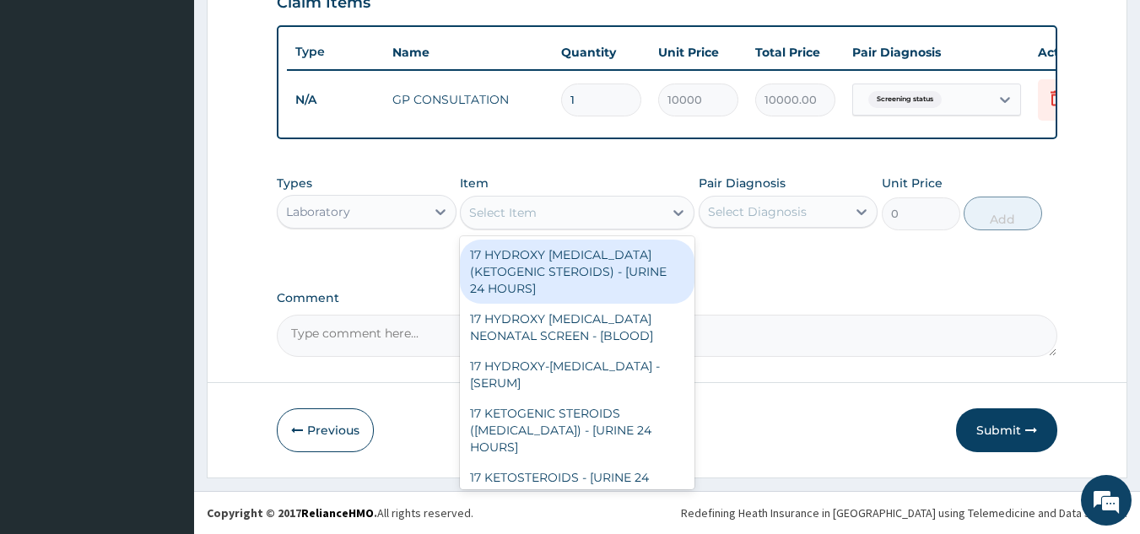
click at [629, 218] on div "Select Item" at bounding box center [562, 212] width 203 height 27
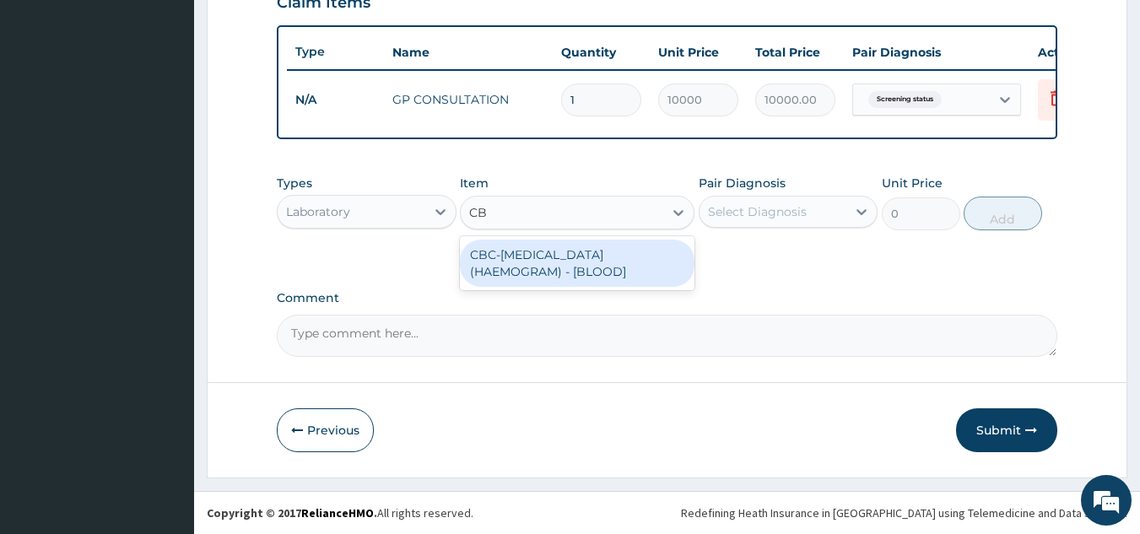
type input "CBC"
click at [570, 263] on div "CBC-[MEDICAL_DATA] (HAEMOGRAM) - [BLOOD]" at bounding box center [577, 263] width 235 height 47
type input "5807"
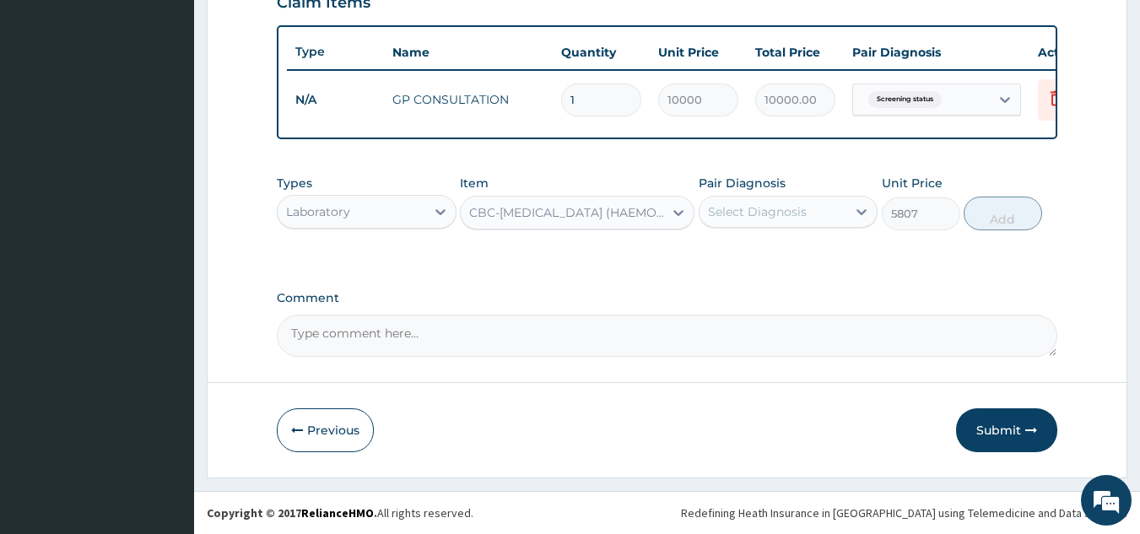
click at [831, 203] on div "Select Diagnosis" at bounding box center [774, 211] width 148 height 27
click at [797, 257] on label "Screening status" at bounding box center [778, 253] width 103 height 17
checkbox input "true"
click at [995, 214] on button "Add" at bounding box center [1003, 214] width 78 height 34
type input "0"
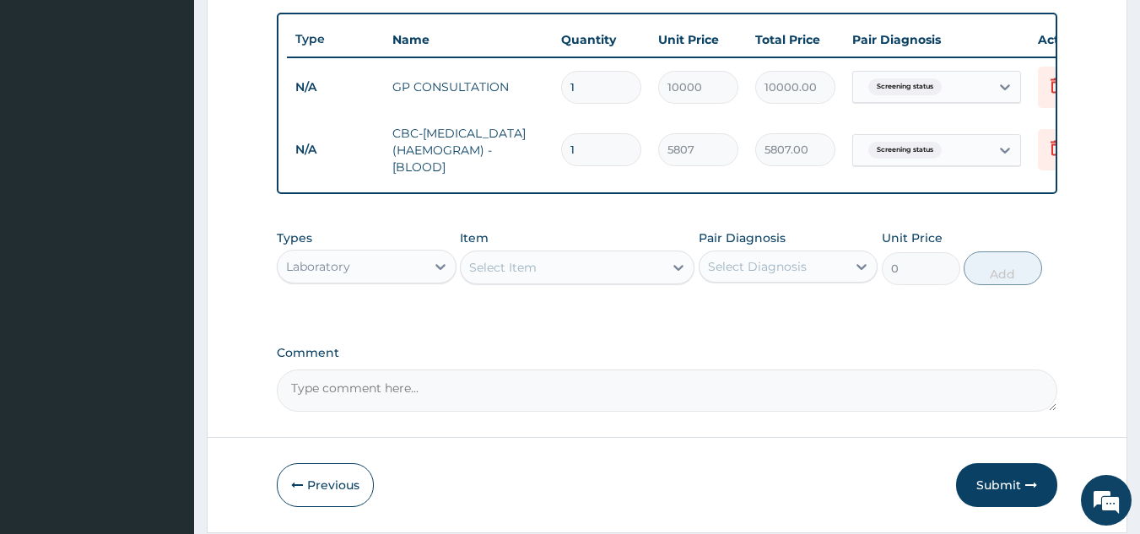
click at [608, 281] on div "Select Item" at bounding box center [562, 267] width 203 height 27
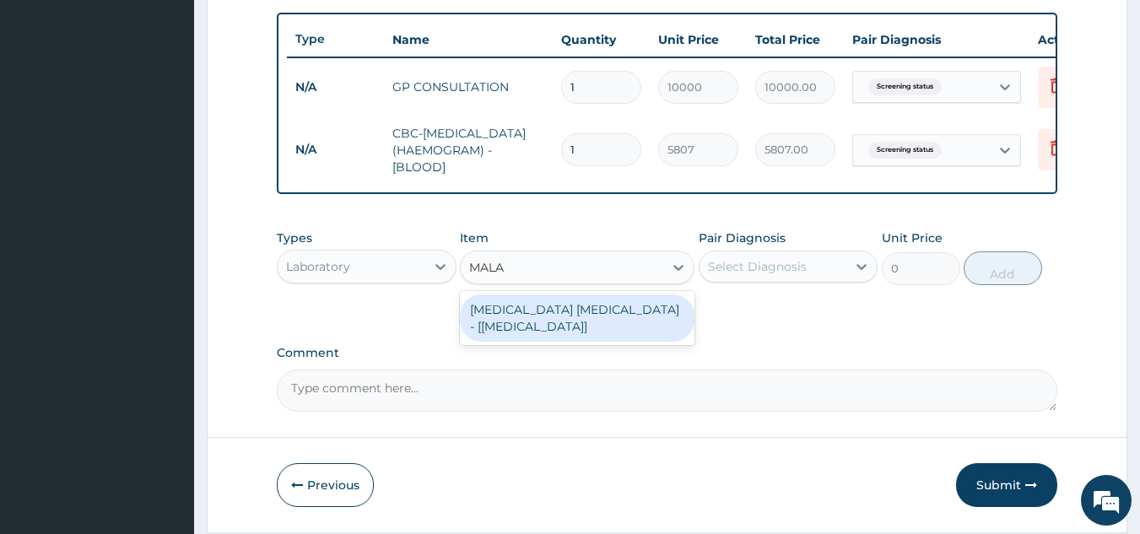
type input "MALAR"
click at [608, 320] on div "[MEDICAL_DATA] [MEDICAL_DATA] - [[MEDICAL_DATA]]" at bounding box center [577, 318] width 235 height 47
type input "2100"
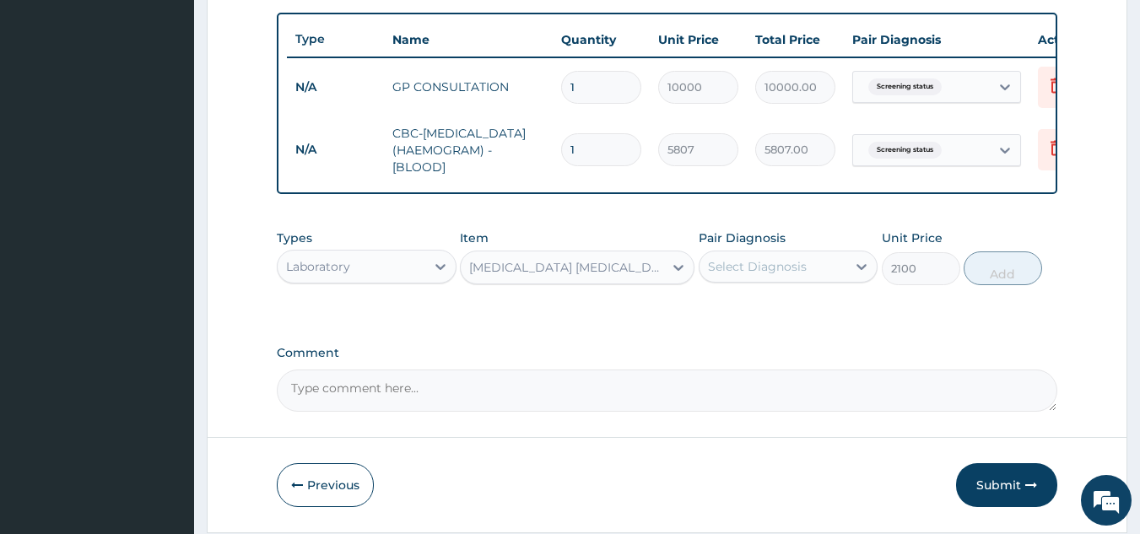
click at [770, 275] on div "Select Diagnosis" at bounding box center [757, 266] width 99 height 17
drag, startPoint x: 764, startPoint y: 323, endPoint x: 1003, endPoint y: 291, distance: 241.0
click at [766, 316] on label "Screening status" at bounding box center [778, 308] width 103 height 17
checkbox input "true"
click at [1020, 280] on button "Add" at bounding box center [1003, 268] width 78 height 34
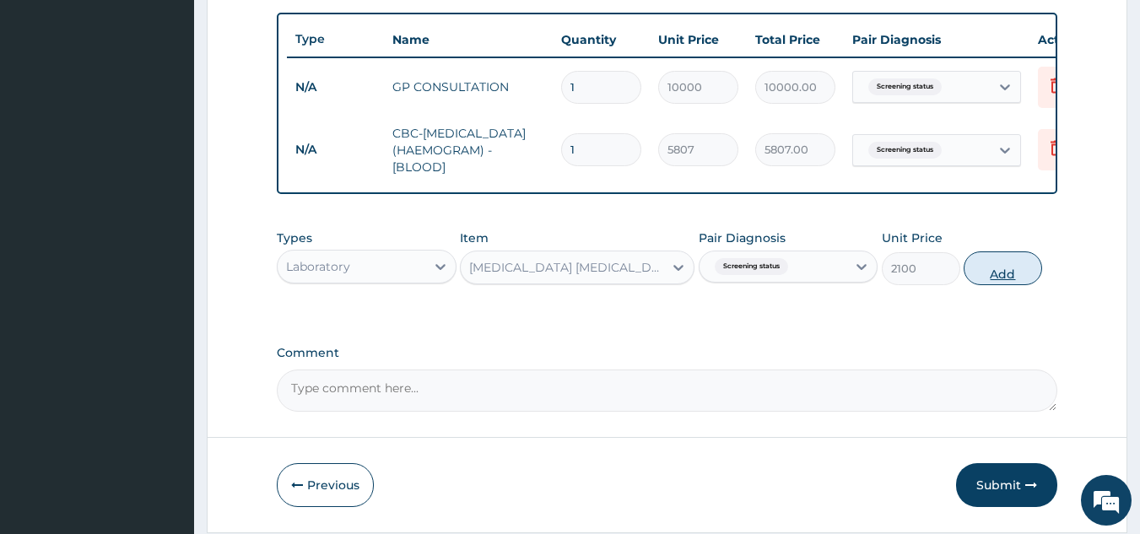
type input "0"
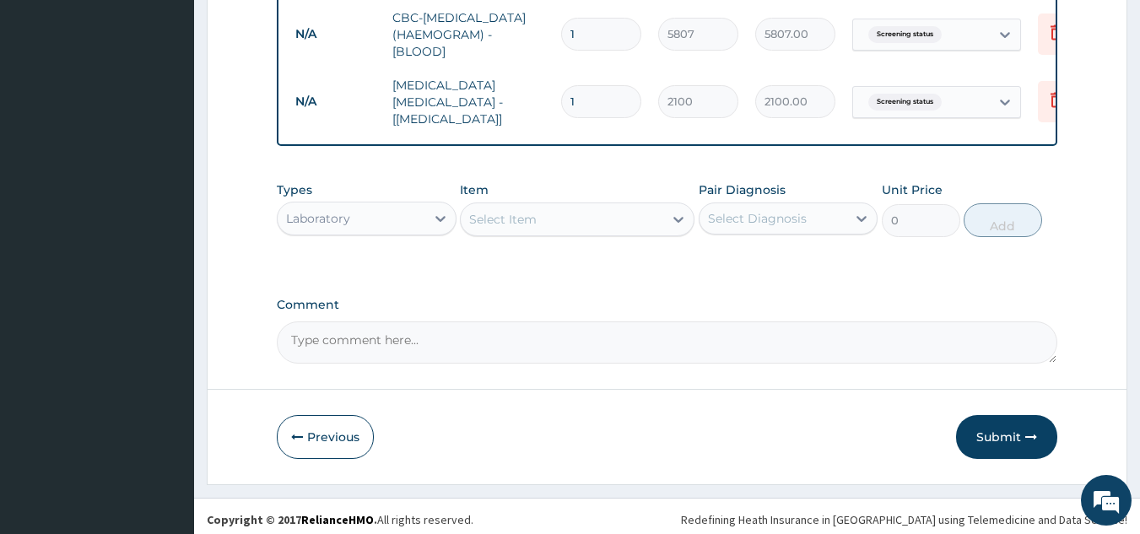
scroll to position [741, 0]
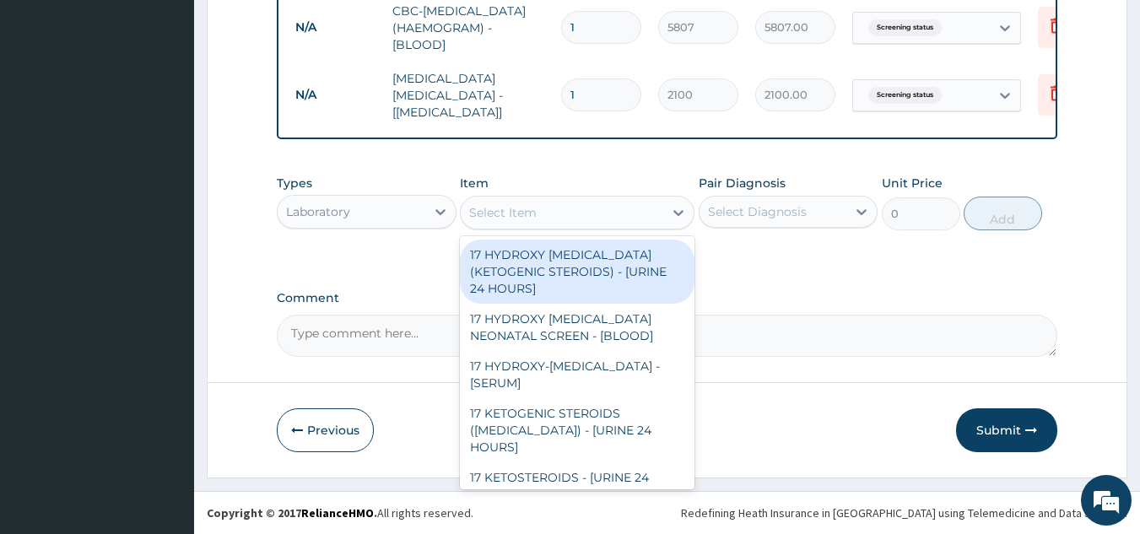
click at [560, 210] on div "Select Item" at bounding box center [562, 212] width 203 height 27
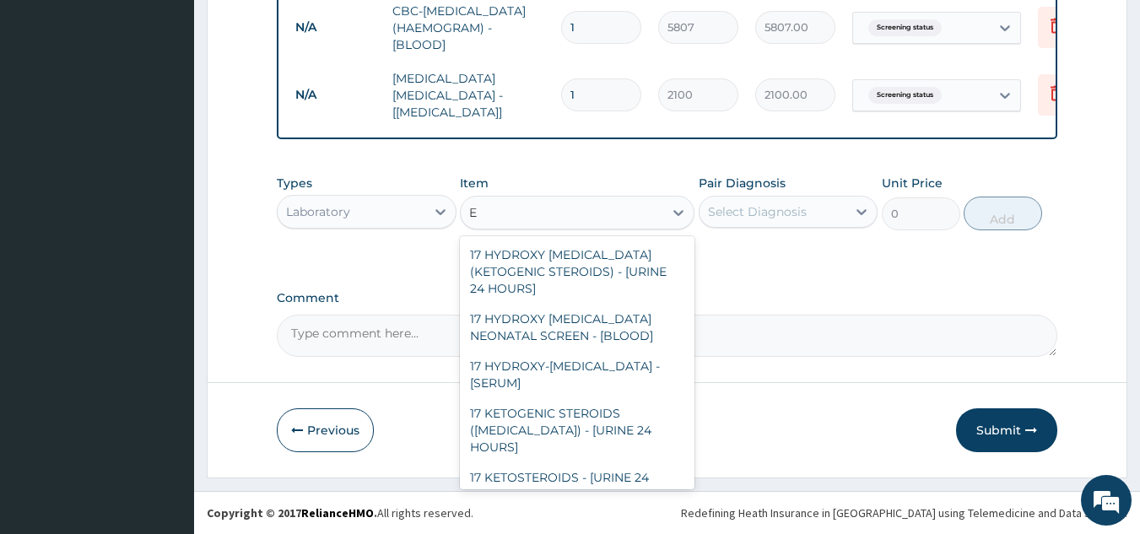
type input "E/"
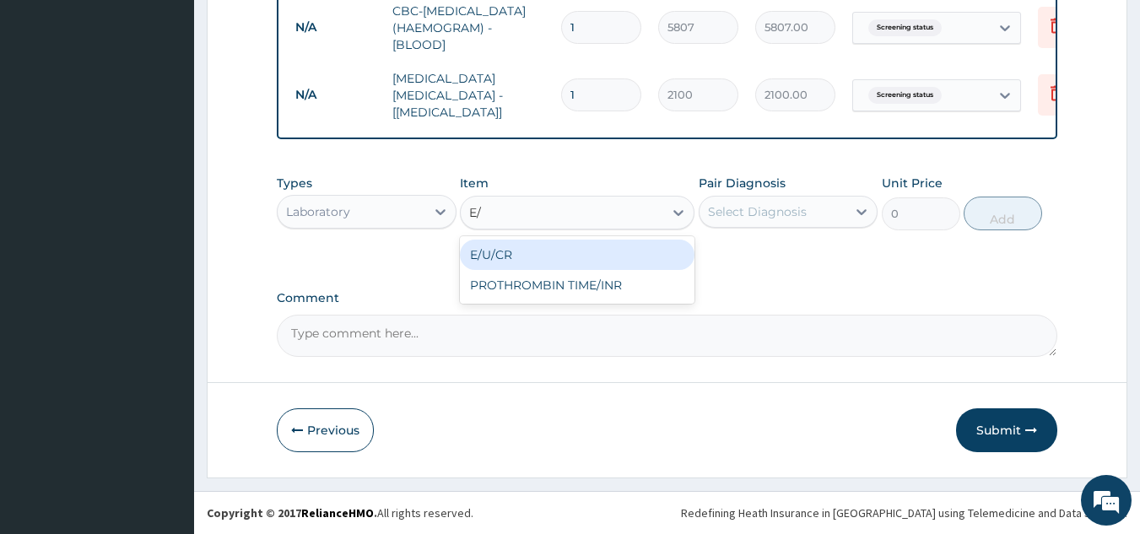
click at [559, 250] on div "E/U/CR" at bounding box center [577, 255] width 235 height 30
type input "7452"
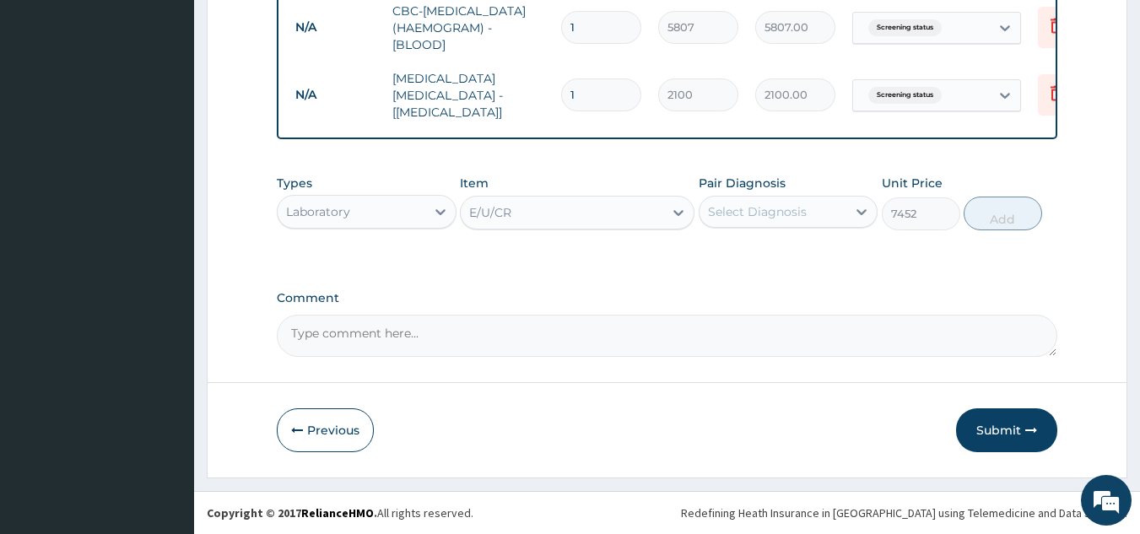
click at [791, 211] on div "Select Diagnosis" at bounding box center [757, 211] width 99 height 17
drag, startPoint x: 743, startPoint y: 248, endPoint x: 783, endPoint y: 261, distance: 42.4
click at [764, 255] on label "Screening status" at bounding box center [778, 253] width 103 height 17
checkbox input "true"
click at [1008, 217] on button "Add" at bounding box center [1003, 214] width 78 height 34
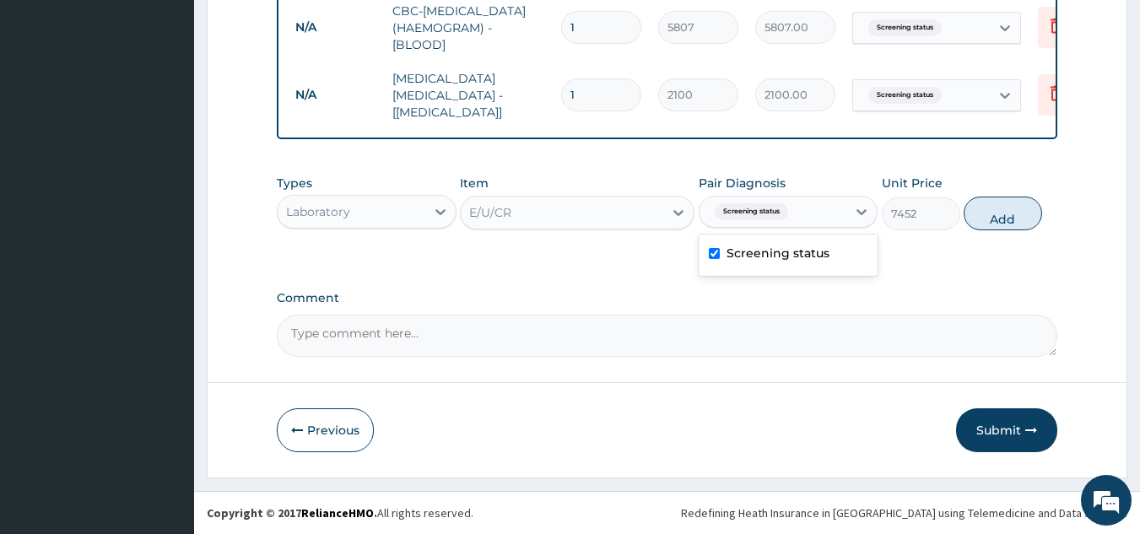
type input "0"
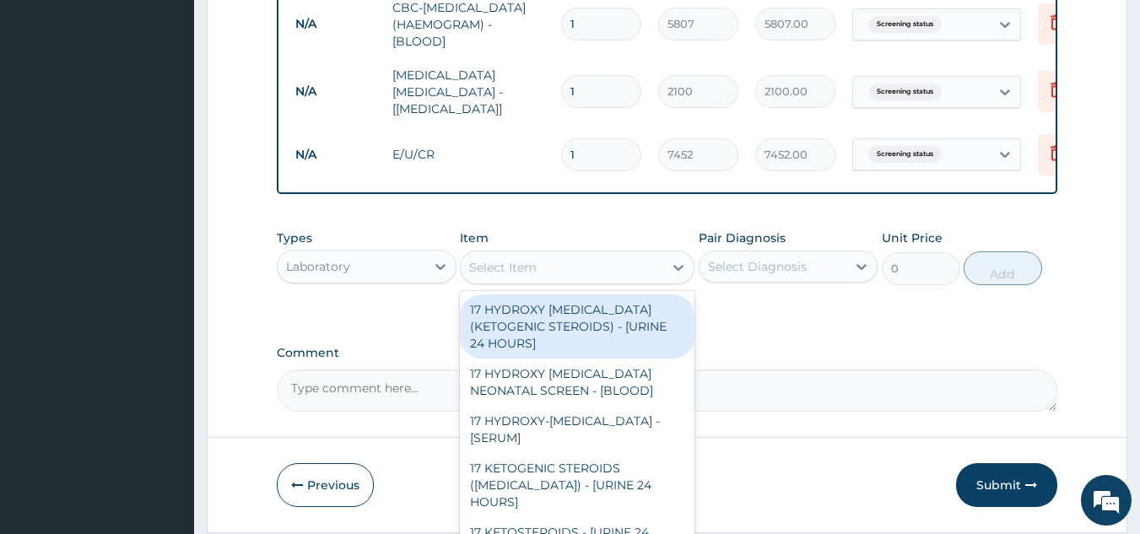
click at [505, 273] on div "Select Item" at bounding box center [503, 267] width 68 height 17
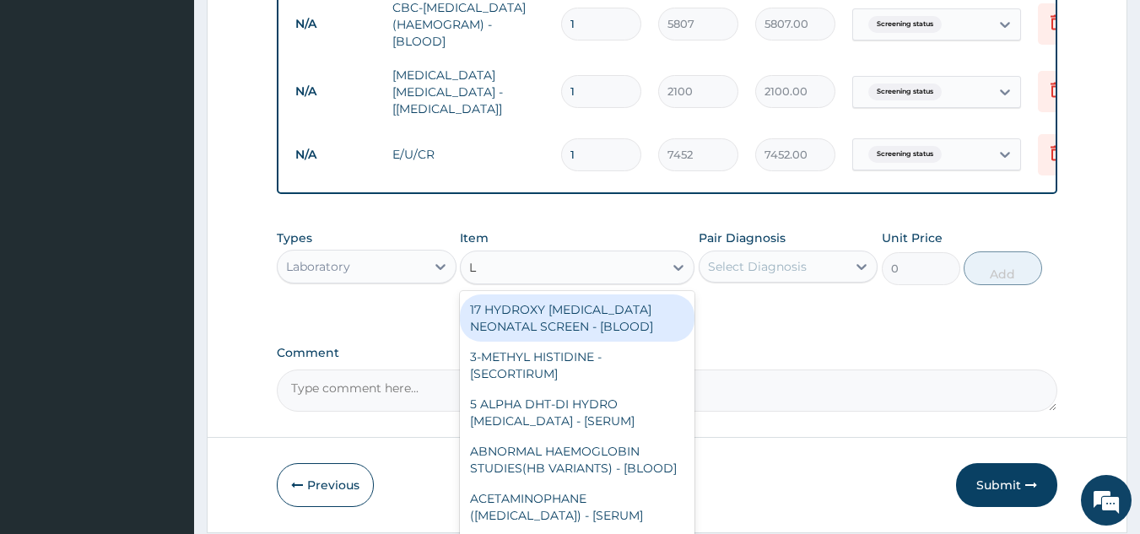
type input "LF"
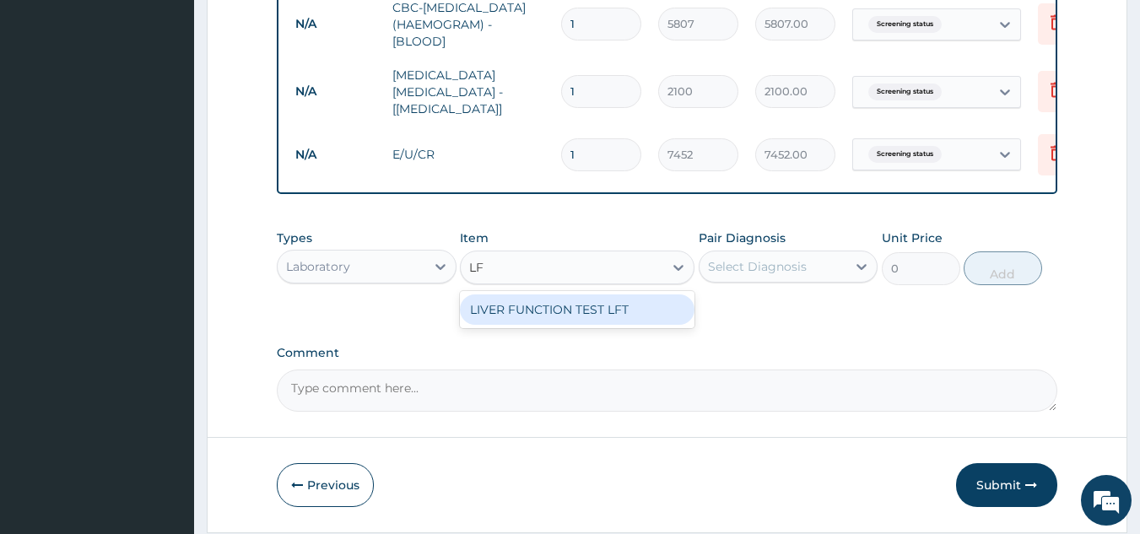
click at [549, 304] on div "LIVER FUNCTION TEST LFT" at bounding box center [577, 310] width 235 height 30
type input "5000"
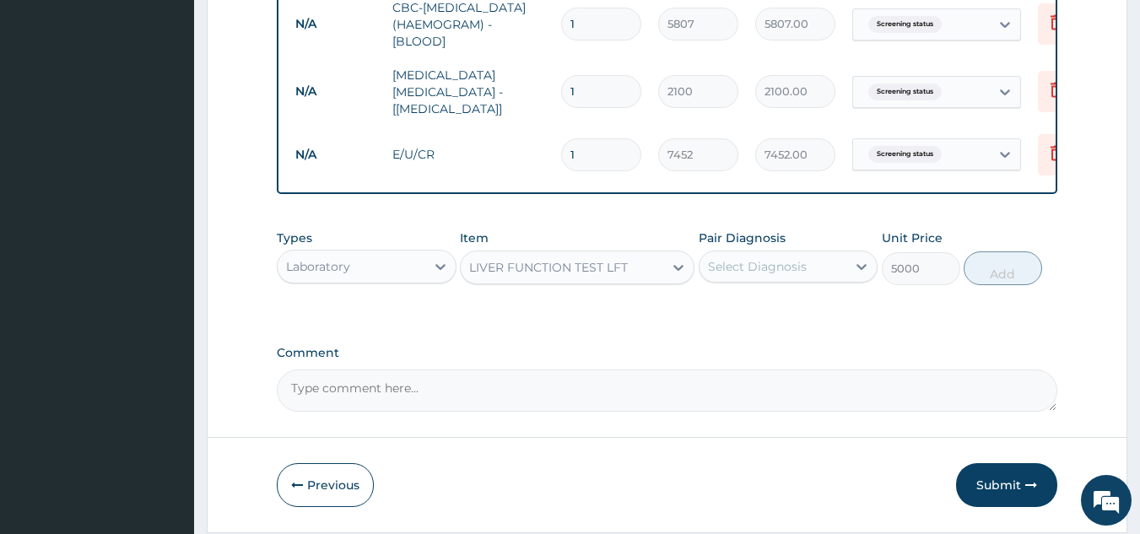
click at [816, 262] on div "Select Diagnosis" at bounding box center [774, 266] width 148 height 27
drag, startPoint x: 796, startPoint y: 321, endPoint x: 1026, endPoint y: 309, distance: 230.7
click at [808, 317] on div "Screening status" at bounding box center [789, 310] width 180 height 35
checkbox input "true"
drag, startPoint x: 1008, startPoint y: 268, endPoint x: 986, endPoint y: 328, distance: 63.8
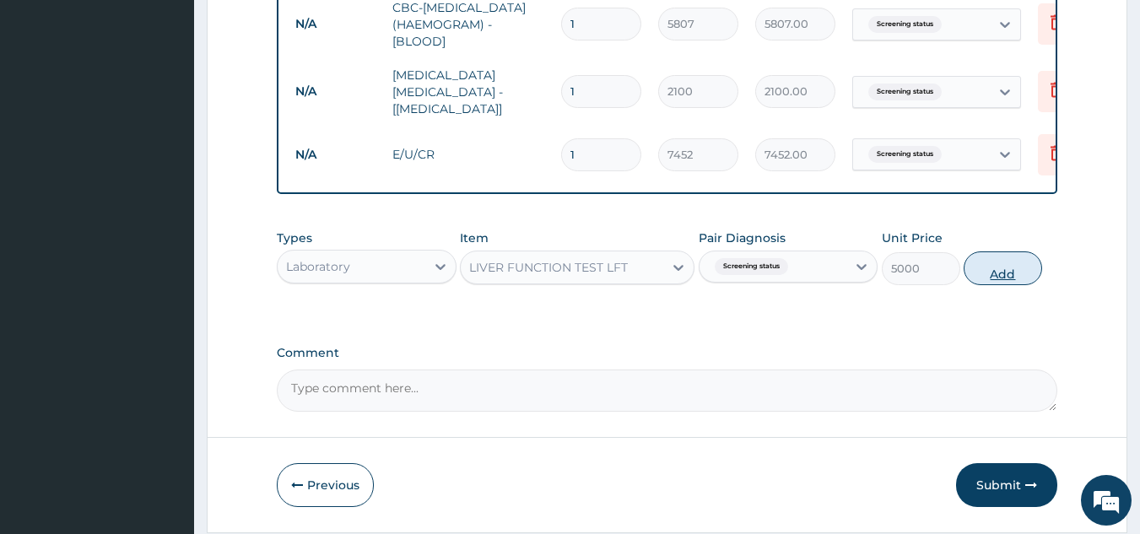
click at [1009, 271] on button "Add" at bounding box center [1003, 268] width 78 height 34
type input "0"
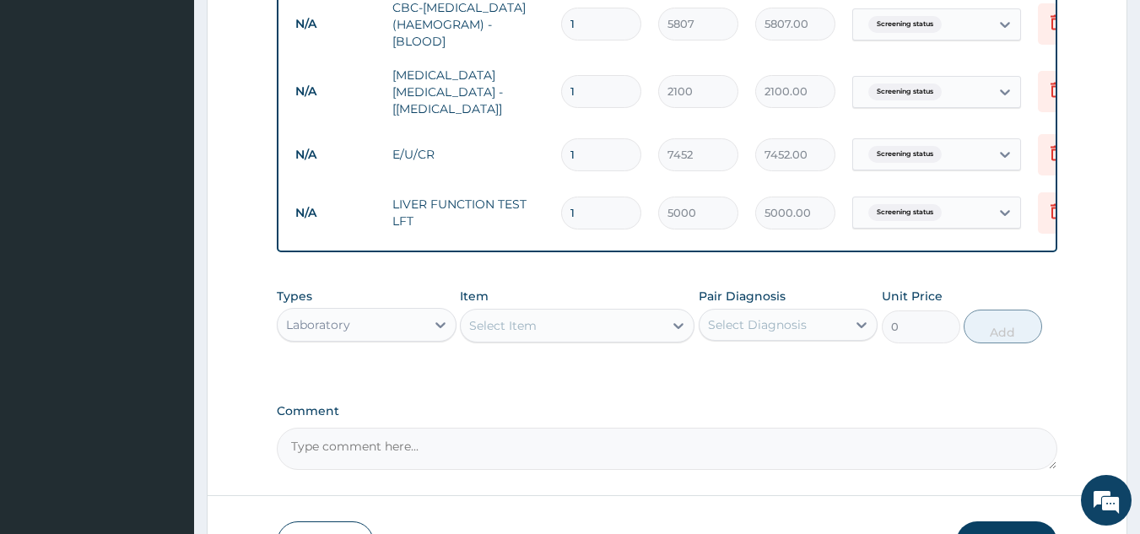
click at [609, 331] on div "Select Item" at bounding box center [562, 325] width 203 height 27
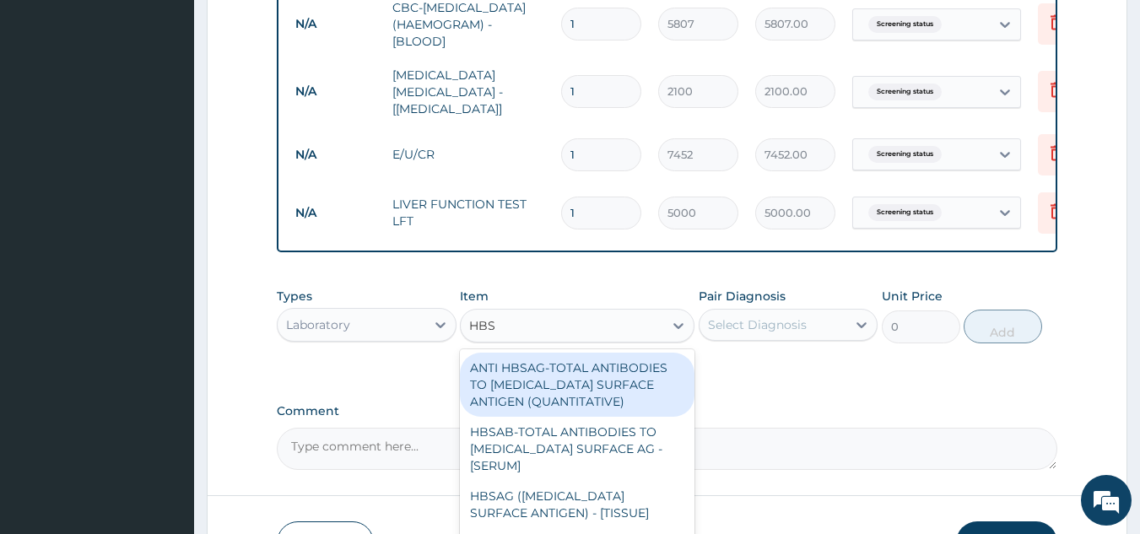
type input "HBSA"
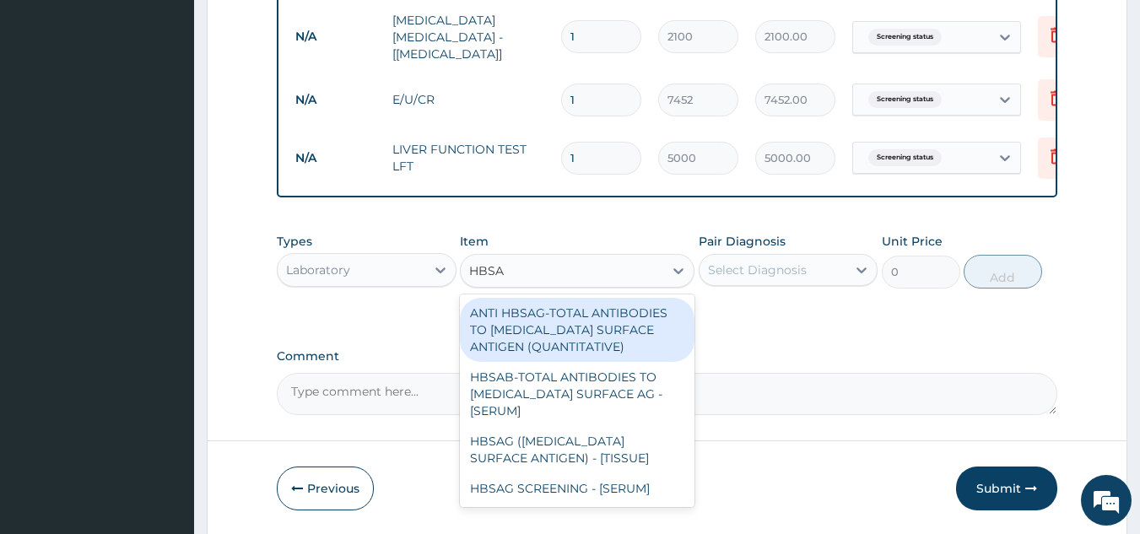
scroll to position [825, 0]
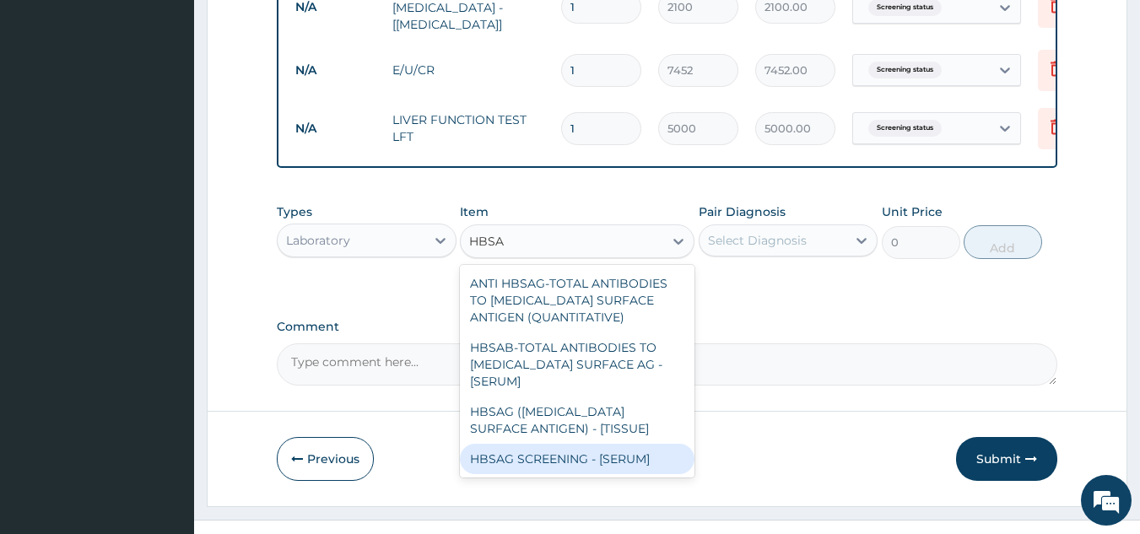
click at [598, 464] on div "HBSAG SCREENING - [SERUM]" at bounding box center [577, 459] width 235 height 30
type input "7387"
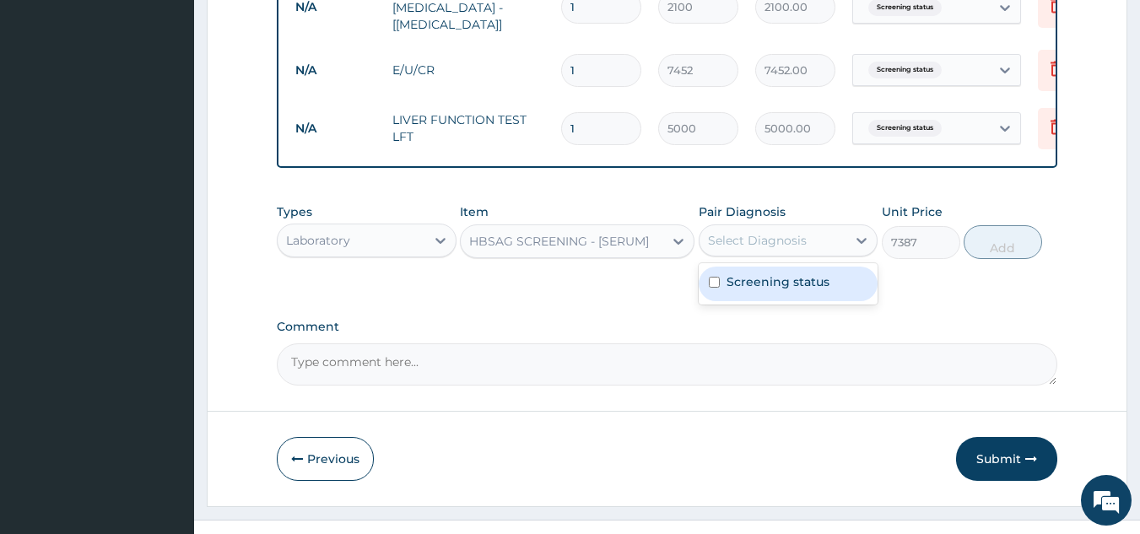
click at [756, 235] on div "Select Diagnosis" at bounding box center [757, 240] width 99 height 17
drag, startPoint x: 754, startPoint y: 289, endPoint x: 814, endPoint y: 285, distance: 60.9
click at [762, 285] on label "Screening status" at bounding box center [778, 281] width 103 height 17
checkbox input "true"
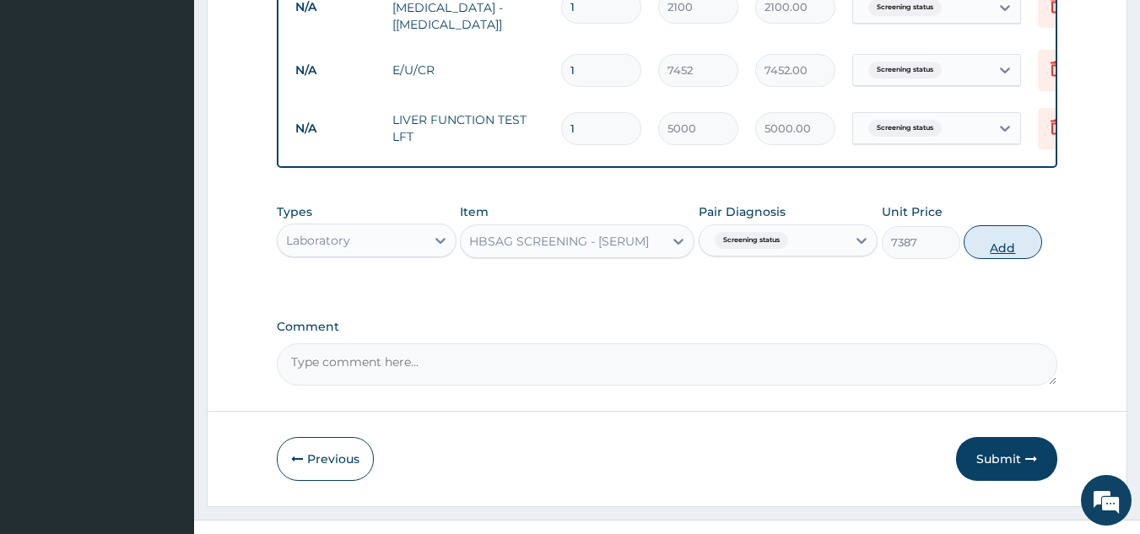
click at [1020, 245] on button "Add" at bounding box center [1003, 242] width 78 height 34
type input "0"
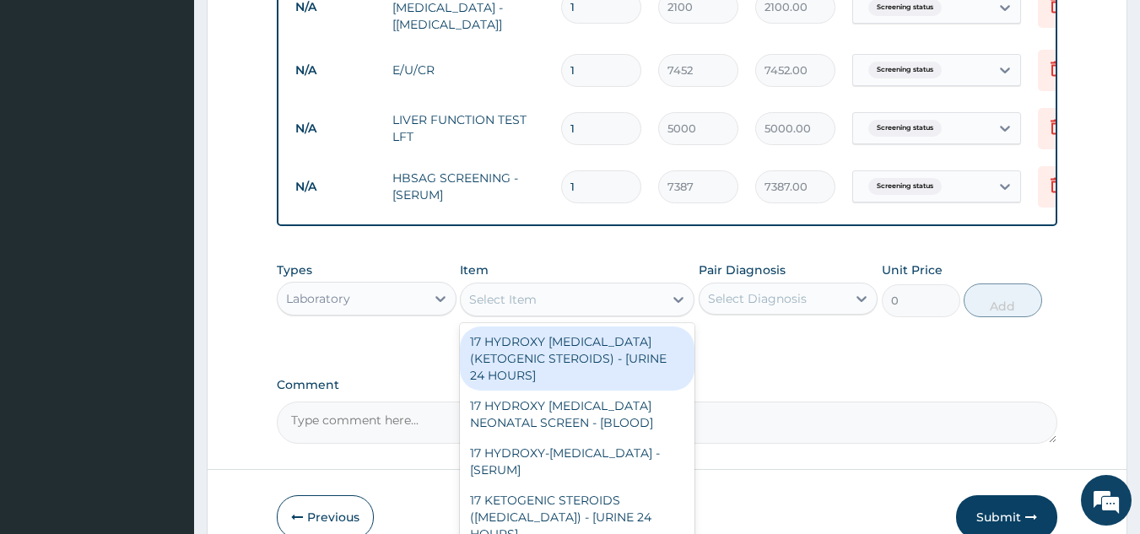
click at [592, 298] on div "Select Item" at bounding box center [562, 299] width 203 height 27
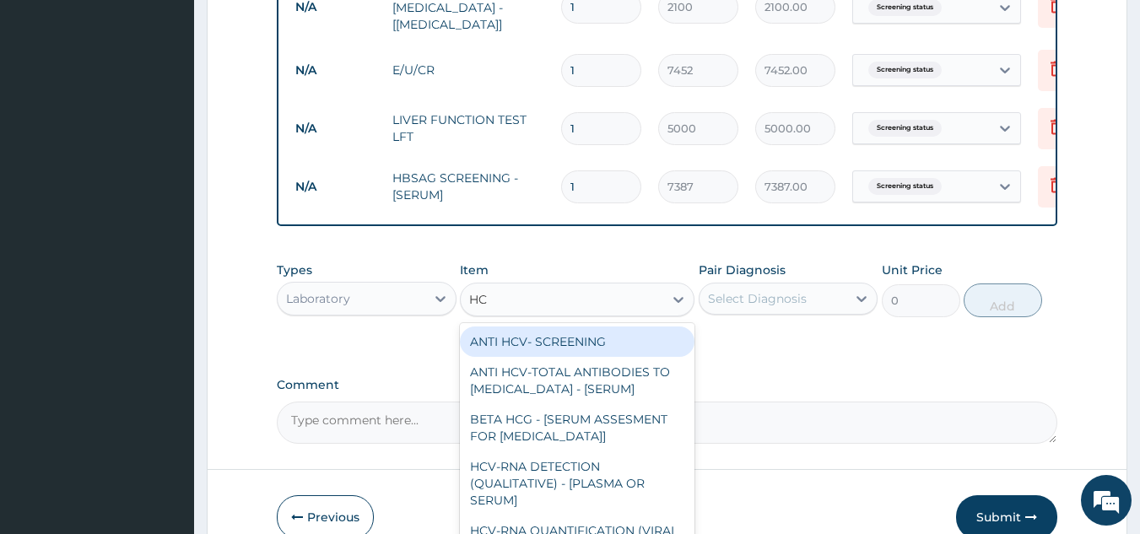
type input "HCV"
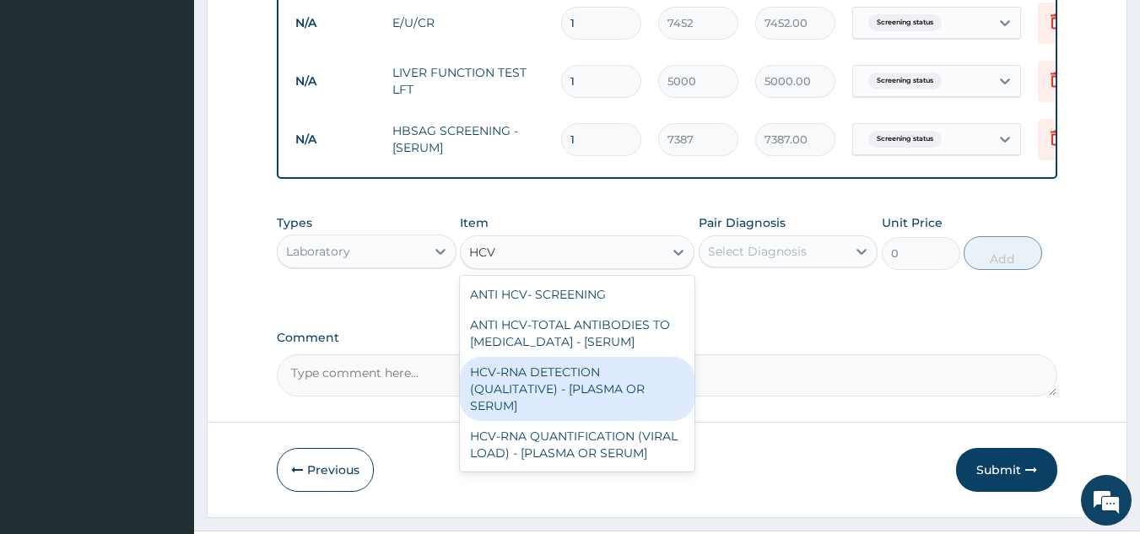
scroll to position [910, 0]
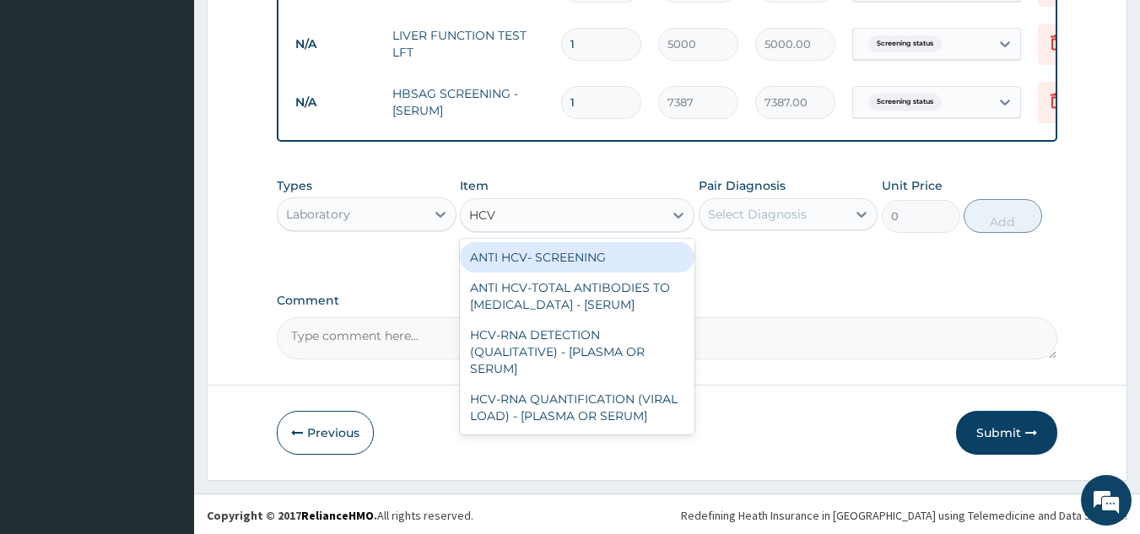
click at [537, 263] on div "ANTI HCV- SCREENING" at bounding box center [577, 257] width 235 height 30
type input "3780"
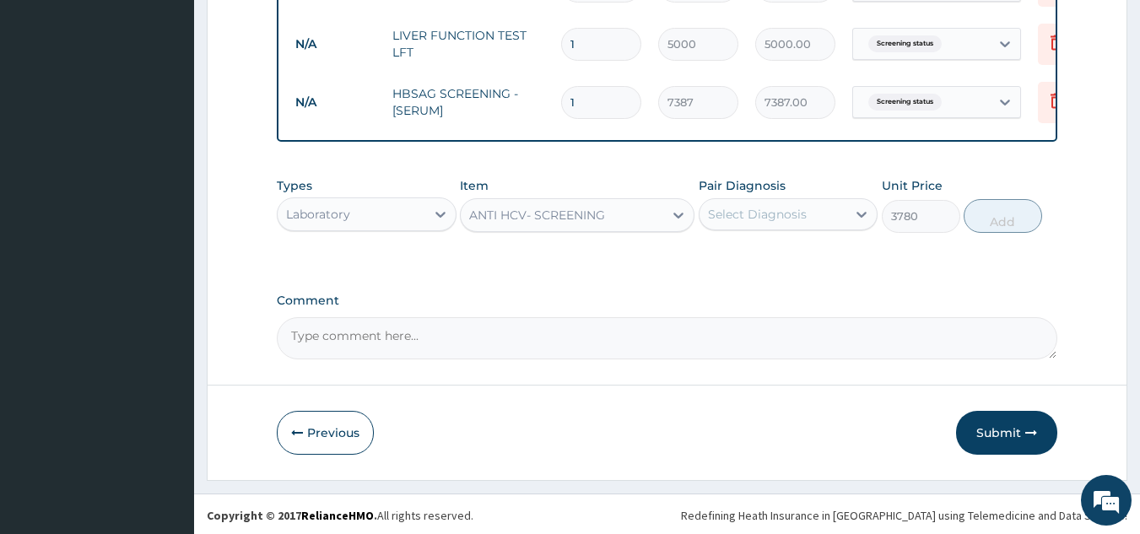
click at [773, 210] on div "Select Diagnosis" at bounding box center [757, 214] width 99 height 17
drag, startPoint x: 755, startPoint y: 251, endPoint x: 811, endPoint y: 250, distance: 55.7
click at [763, 251] on label "Screening status" at bounding box center [778, 255] width 103 height 17
checkbox input "true"
click at [1015, 226] on button "Add" at bounding box center [1003, 216] width 78 height 34
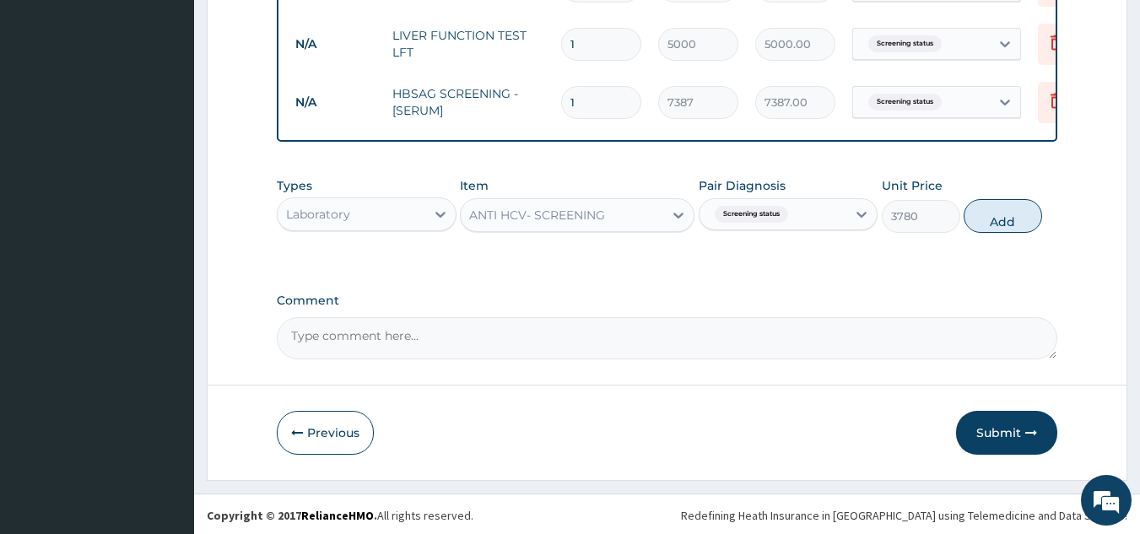
type input "0"
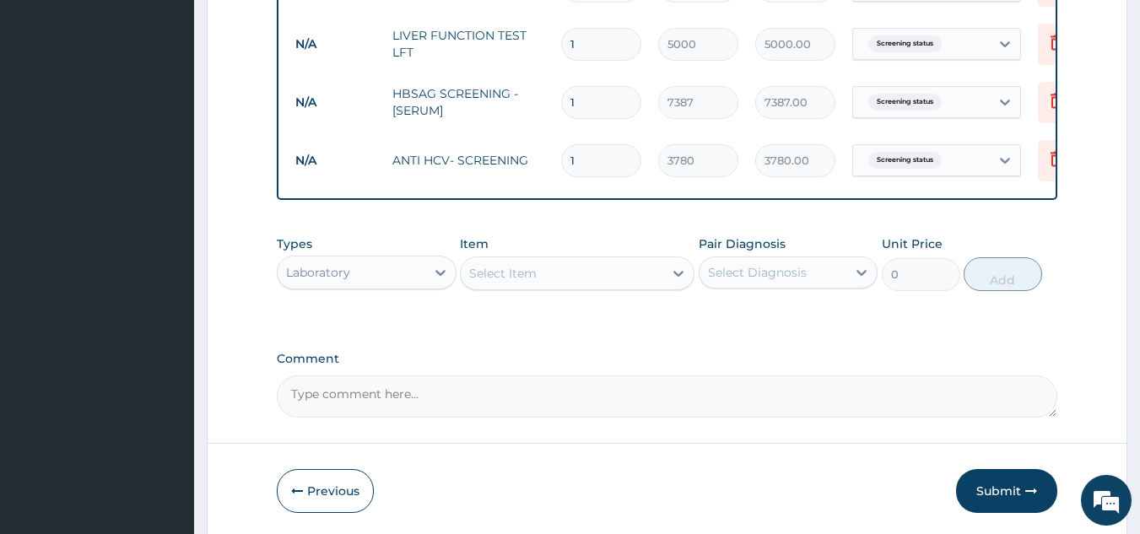
click at [557, 273] on div "Select Item" at bounding box center [562, 273] width 203 height 27
type input "R"
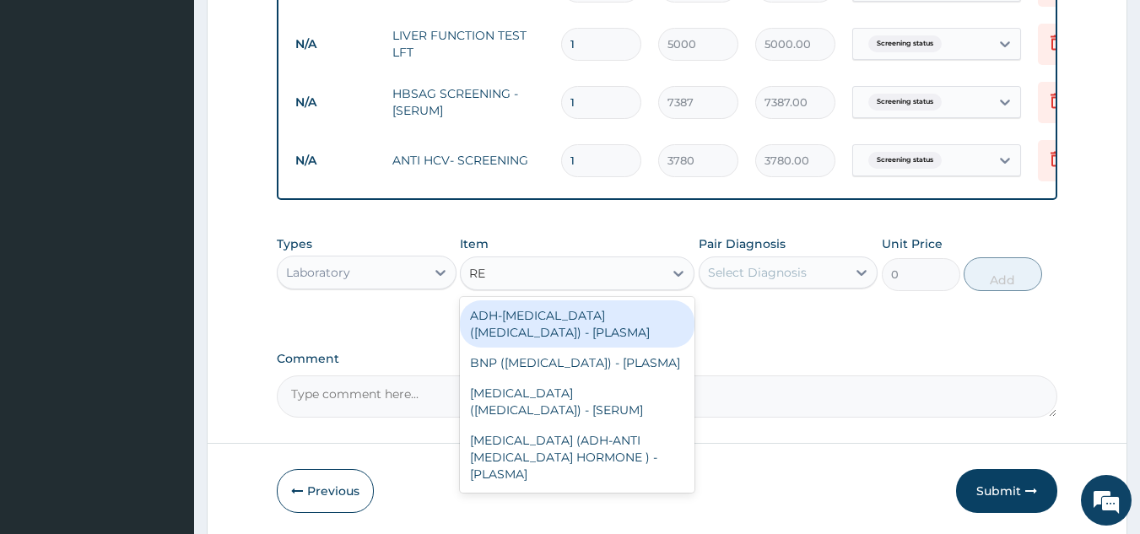
type input "R"
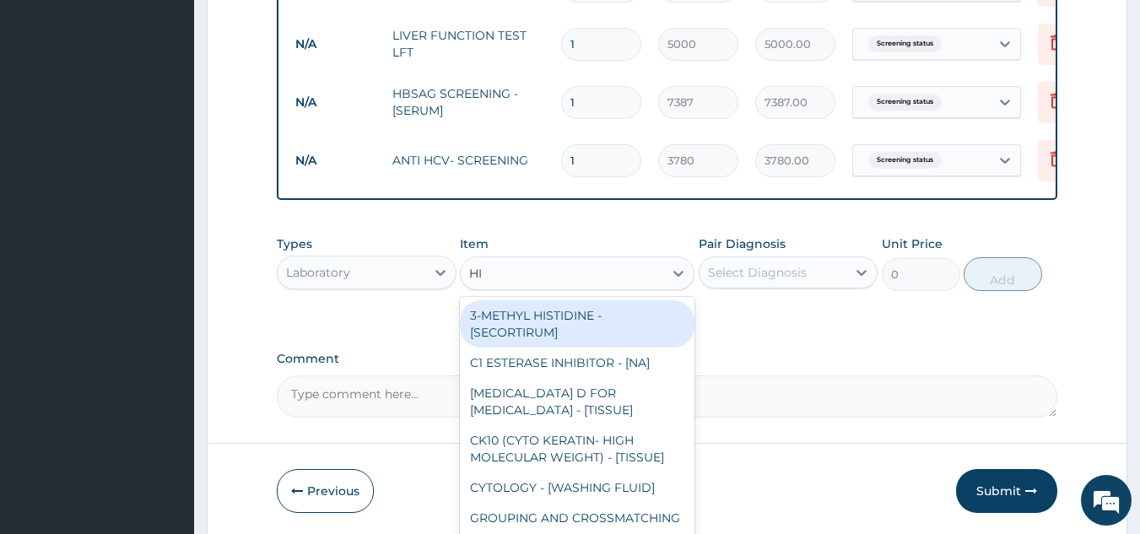
type input "HIV"
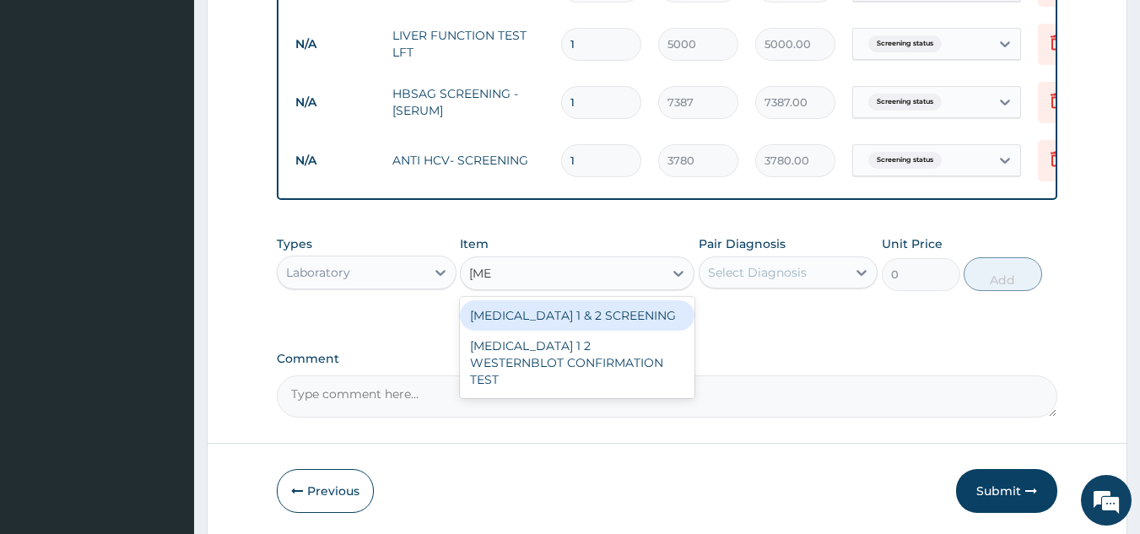
click at [584, 322] on div "[MEDICAL_DATA] 1 & 2 SCREENING" at bounding box center [577, 315] width 235 height 30
type input "4158"
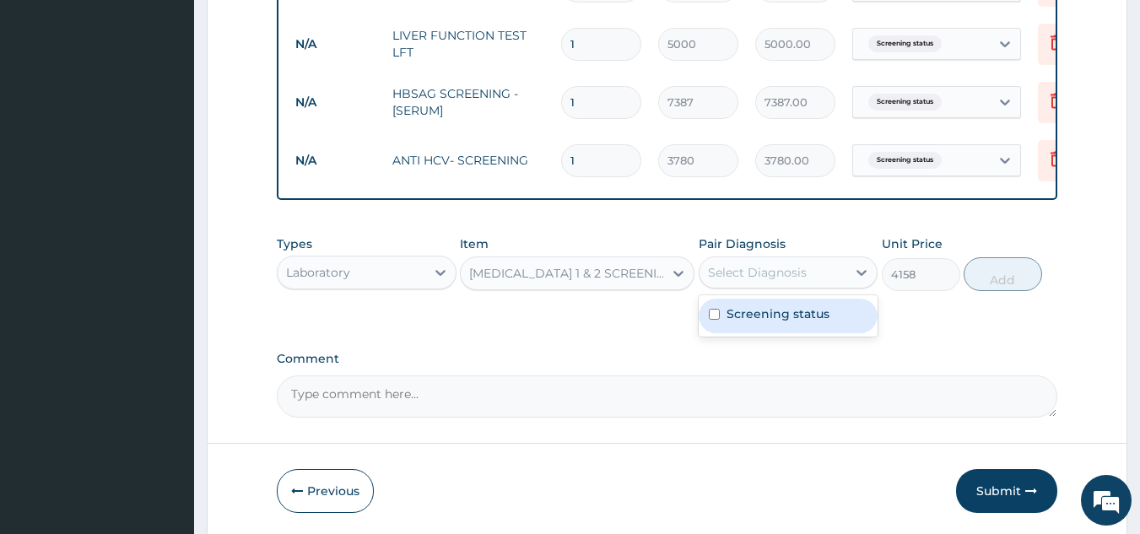
drag, startPoint x: 803, startPoint y: 272, endPoint x: 771, endPoint y: 307, distance: 47.2
click at [802, 273] on div "Select Diagnosis" at bounding box center [757, 272] width 99 height 17
drag, startPoint x: 760, startPoint y: 323, endPoint x: 935, endPoint y: 311, distance: 175.9
click at [765, 322] on label "Screening status" at bounding box center [778, 314] width 103 height 17
checkbox input "true"
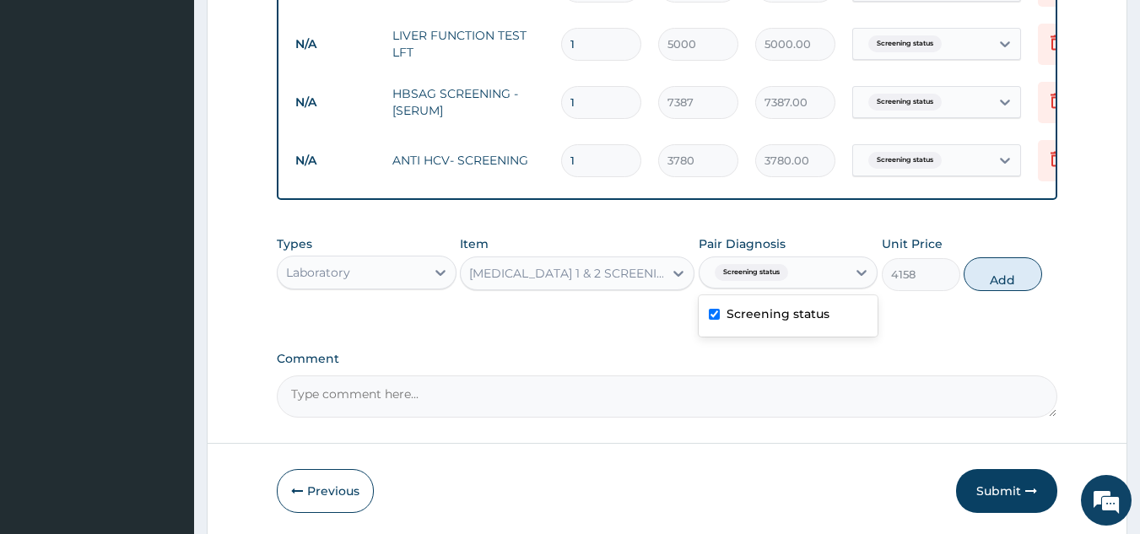
click at [1014, 283] on button "Add" at bounding box center [1003, 274] width 78 height 34
type input "0"
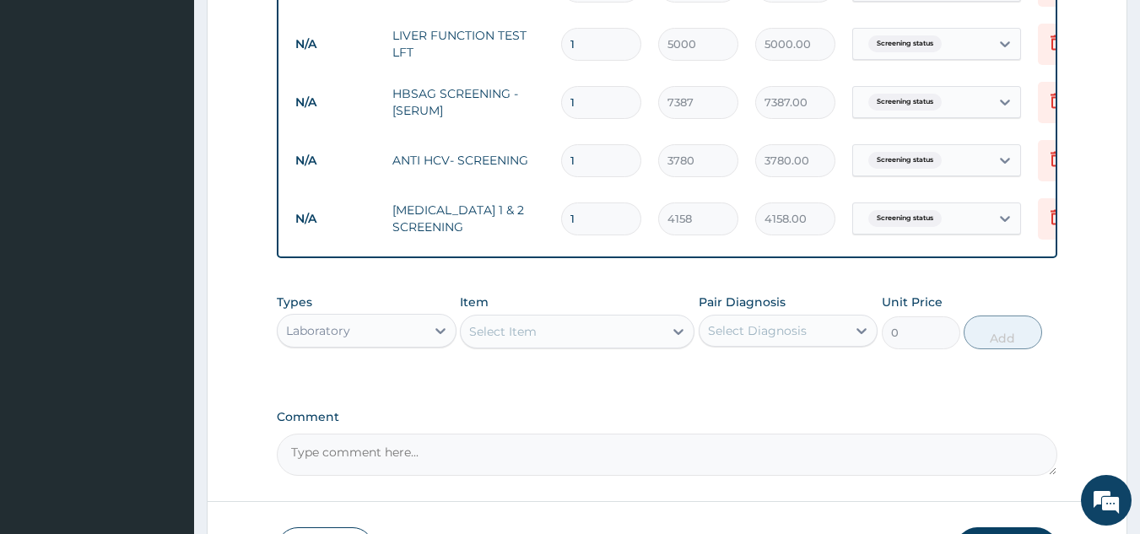
click at [553, 340] on div "Select Item" at bounding box center [562, 331] width 203 height 27
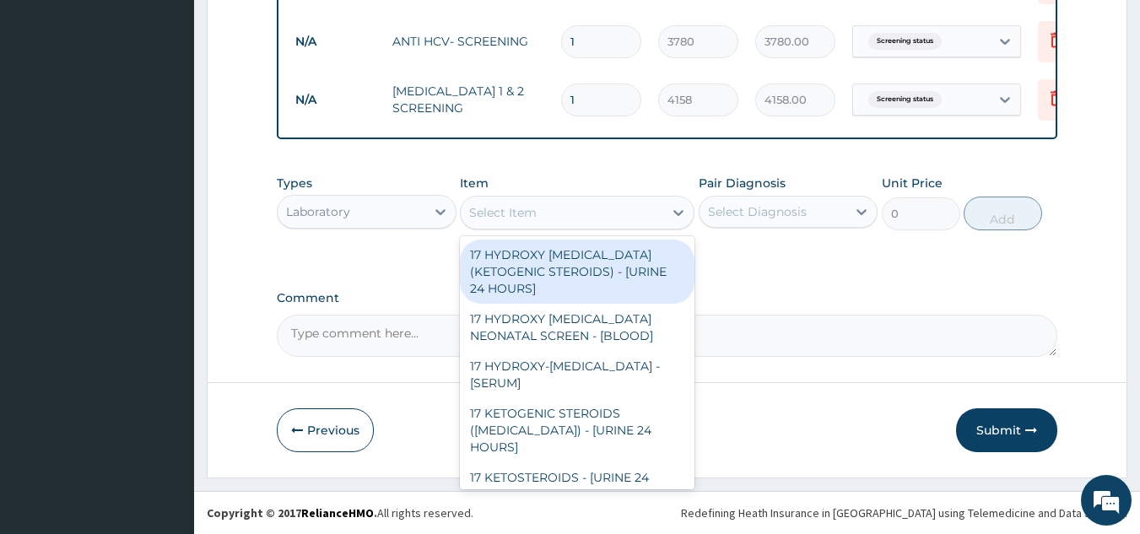
scroll to position [1032, 0]
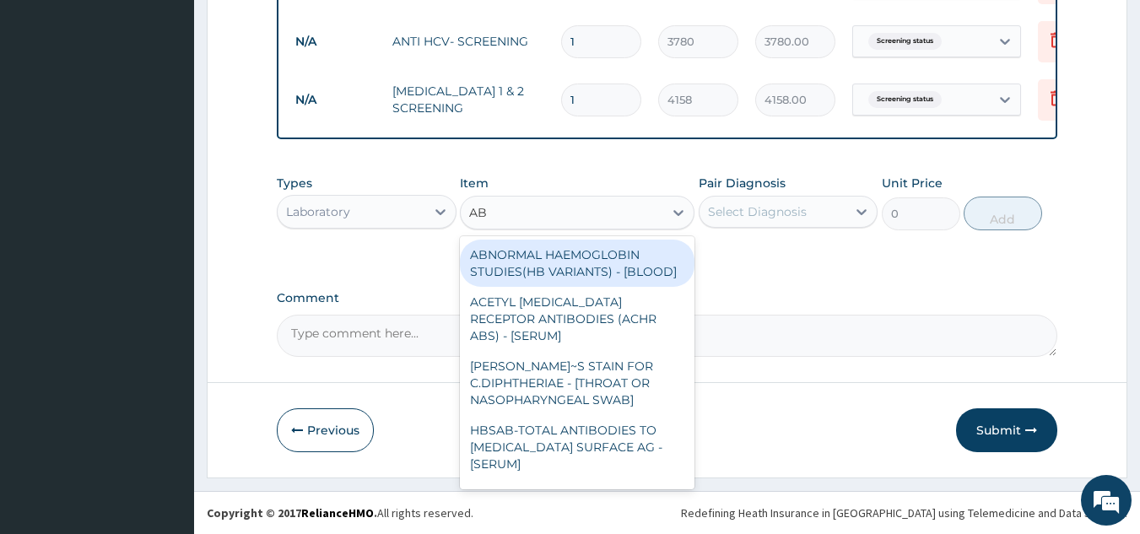
type input "A"
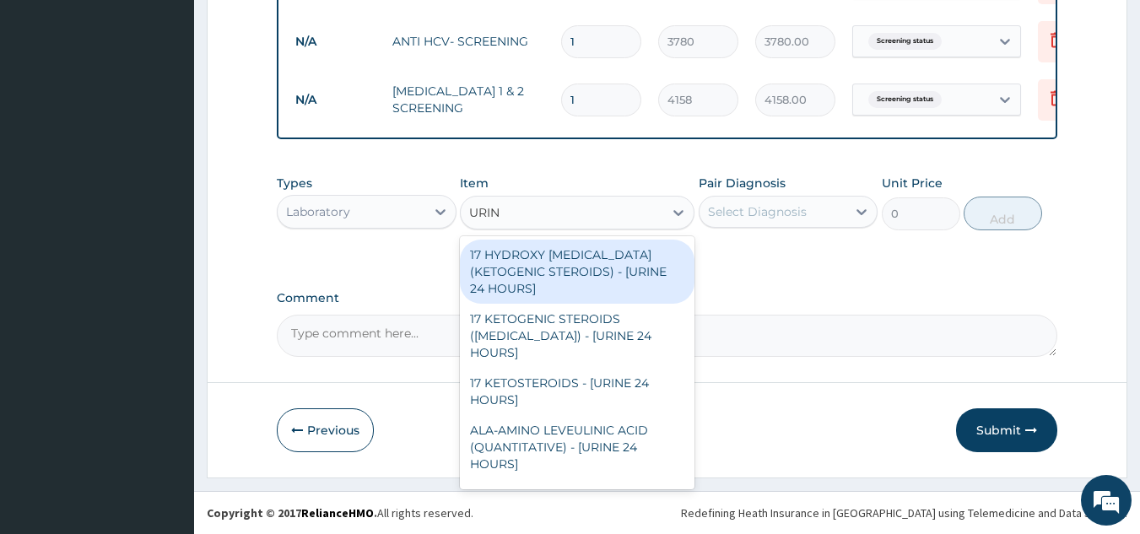
type input "URINA"
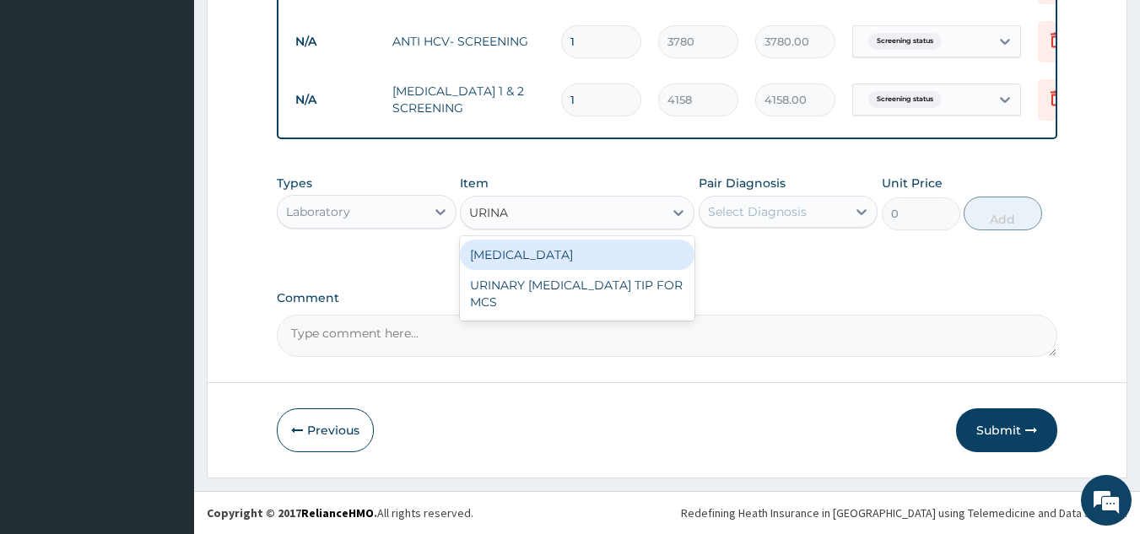
drag, startPoint x: 512, startPoint y: 249, endPoint x: 548, endPoint y: 252, distance: 35.6
click at [527, 251] on div "[MEDICAL_DATA]" at bounding box center [577, 255] width 235 height 30
type input "2250"
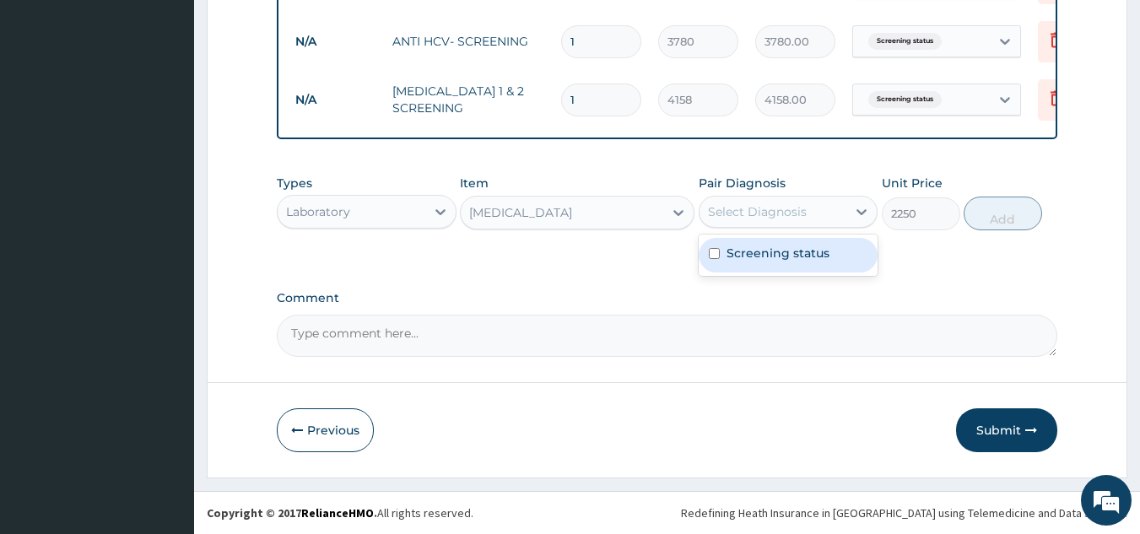
drag, startPoint x: 794, startPoint y: 214, endPoint x: 792, endPoint y: 231, distance: 17.8
click at [799, 214] on div "Select Diagnosis" at bounding box center [757, 211] width 99 height 17
drag, startPoint x: 774, startPoint y: 260, endPoint x: 791, endPoint y: 254, distance: 17.9
click at [782, 257] on div "Screening status" at bounding box center [789, 255] width 180 height 35
checkbox input "true"
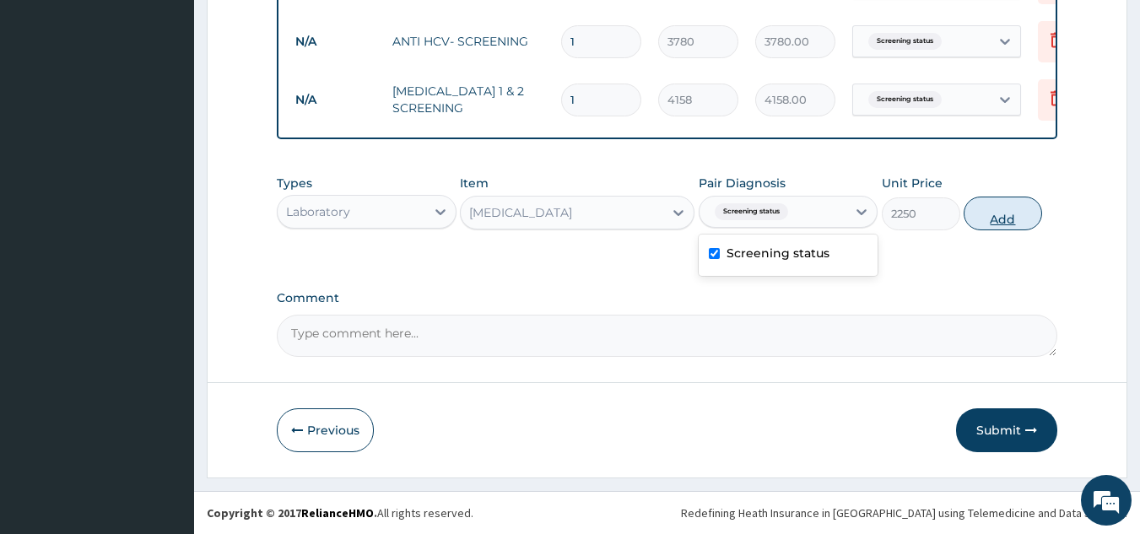
click at [1003, 213] on button "Add" at bounding box center [1003, 214] width 78 height 34
type input "0"
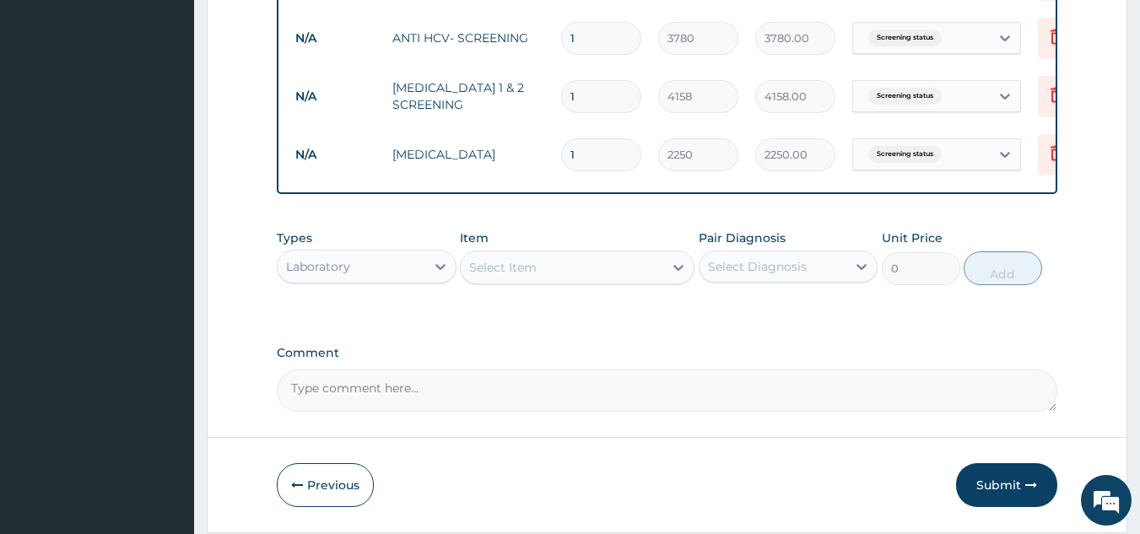
click at [645, 256] on div "Select Item" at bounding box center [577, 268] width 235 height 34
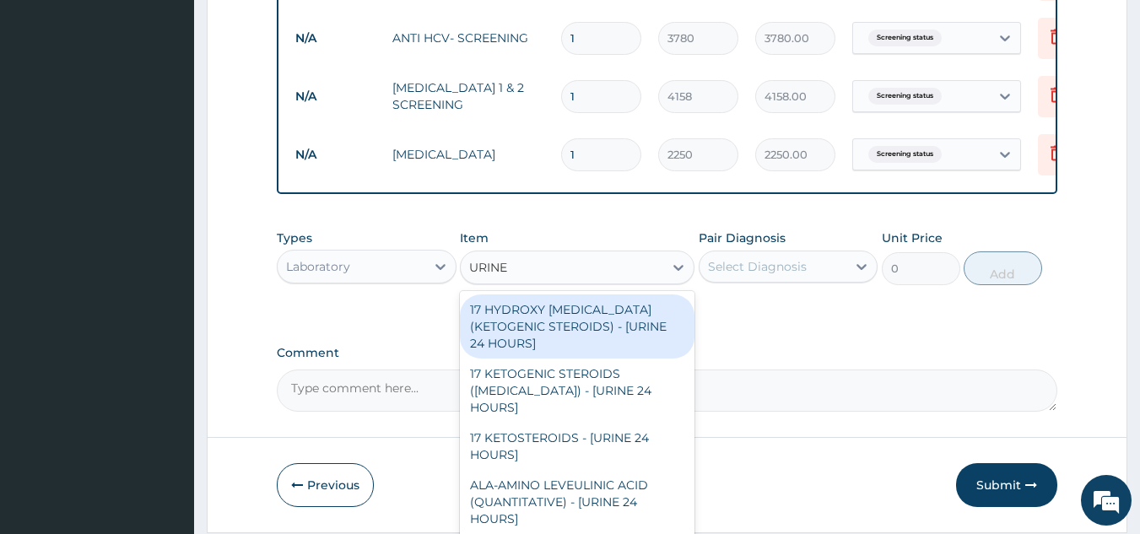
type input "URINE M"
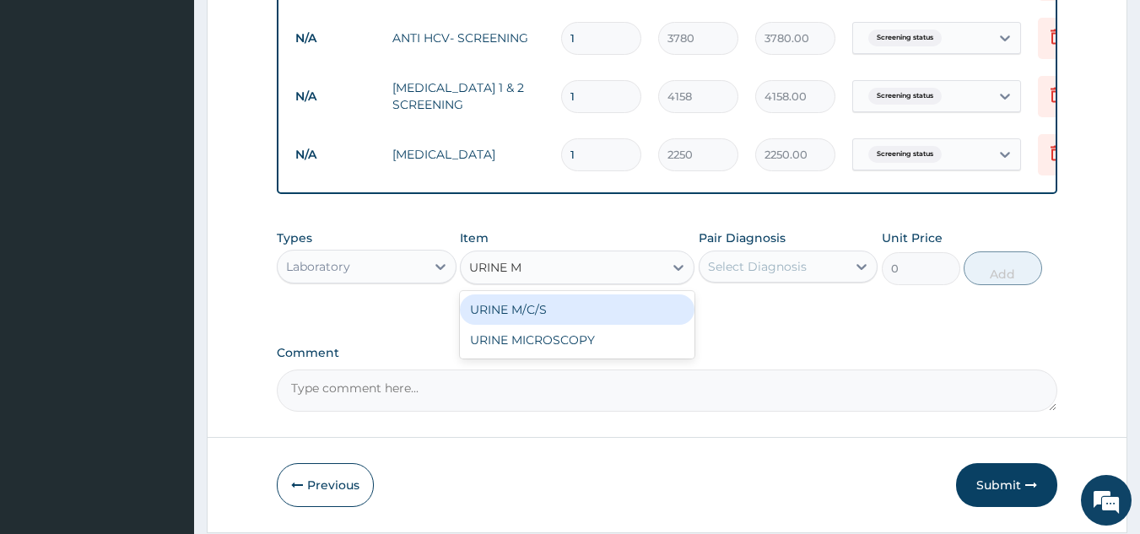
click at [605, 315] on div "URINE M/C/S" at bounding box center [577, 310] width 235 height 30
type input "6120"
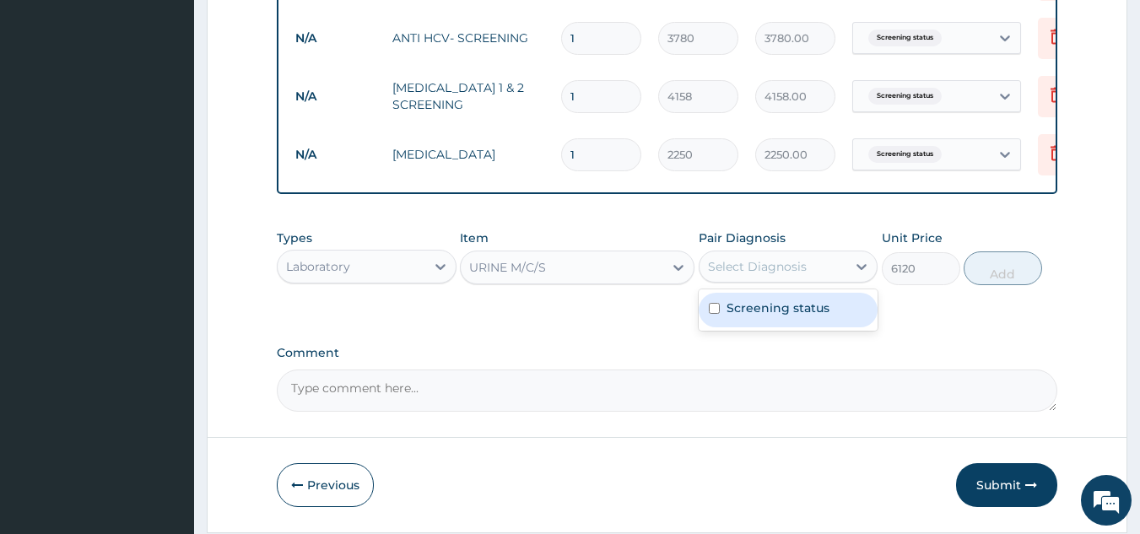
drag, startPoint x: 792, startPoint y: 269, endPoint x: 772, endPoint y: 300, distance: 36.5
click at [789, 273] on div "Select Diagnosis" at bounding box center [757, 266] width 99 height 17
drag, startPoint x: 768, startPoint y: 311, endPoint x: 881, endPoint y: 320, distance: 113.4
click at [784, 315] on label "Screening status" at bounding box center [778, 308] width 103 height 17
checkbox input "true"
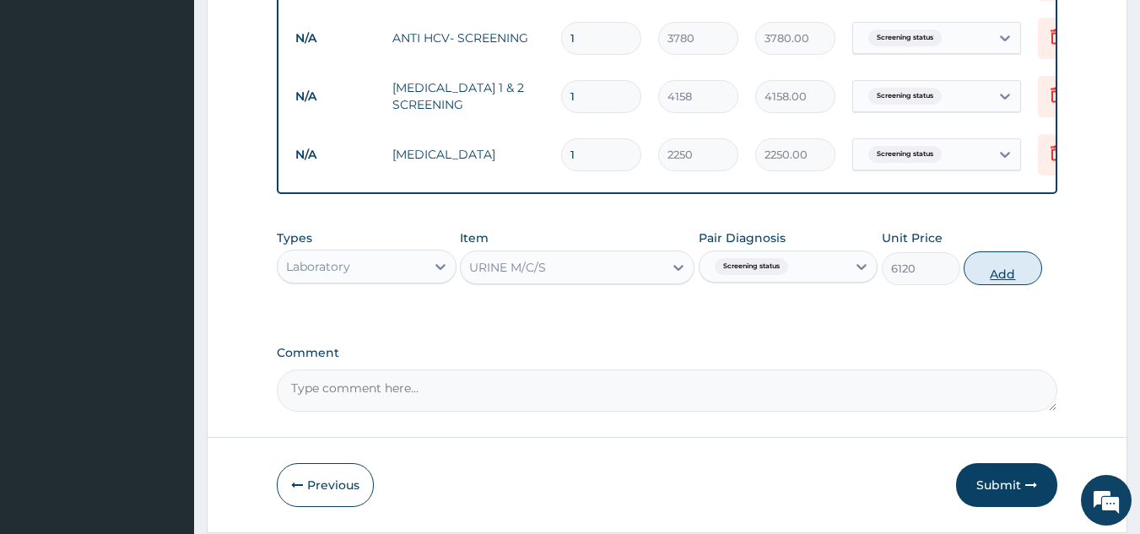
click at [1011, 277] on button "Add" at bounding box center [1003, 268] width 78 height 34
type input "0"
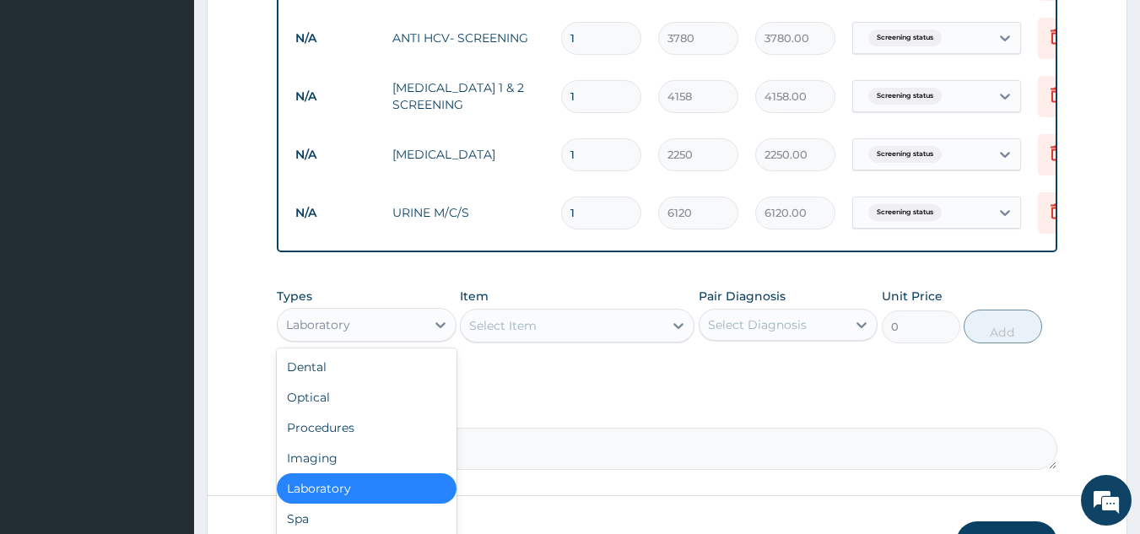
click at [419, 335] on div "Laboratory" at bounding box center [352, 324] width 148 height 27
drag, startPoint x: 363, startPoint y: 466, endPoint x: 511, endPoint y: 400, distance: 161.7
click at [365, 465] on div "Imaging" at bounding box center [367, 458] width 180 height 30
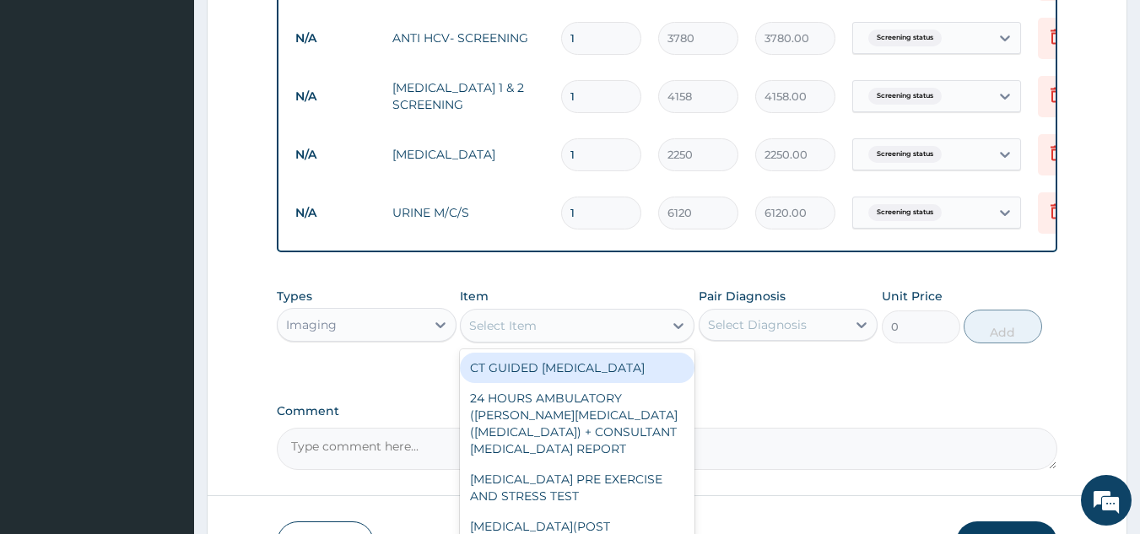
drag, startPoint x: 618, startPoint y: 342, endPoint x: 621, endPoint y: 350, distance: 9.1
click at [618, 343] on div "Select Item" at bounding box center [577, 326] width 235 height 34
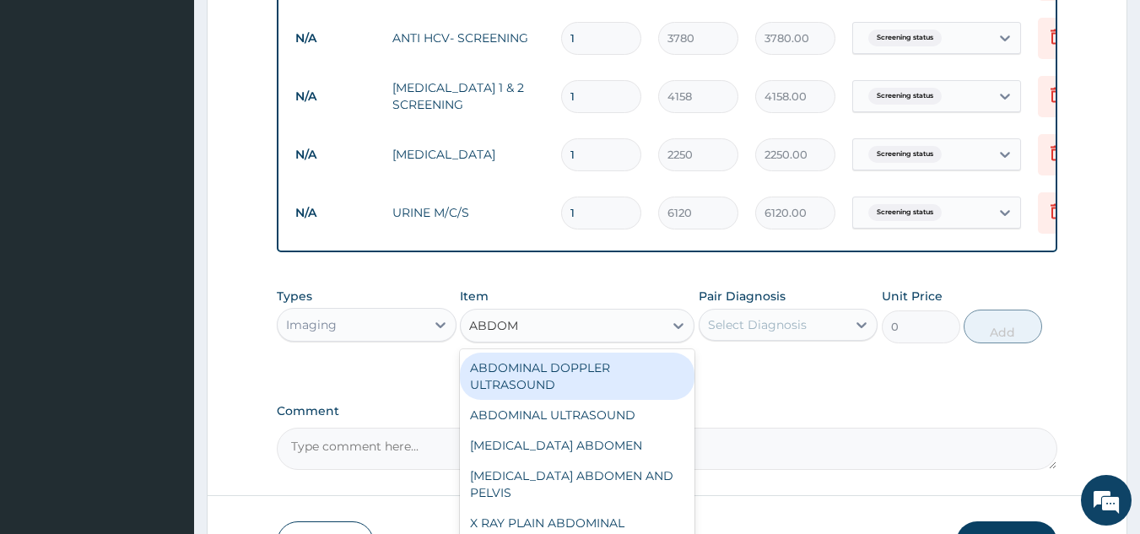
type input "ABDOMI"
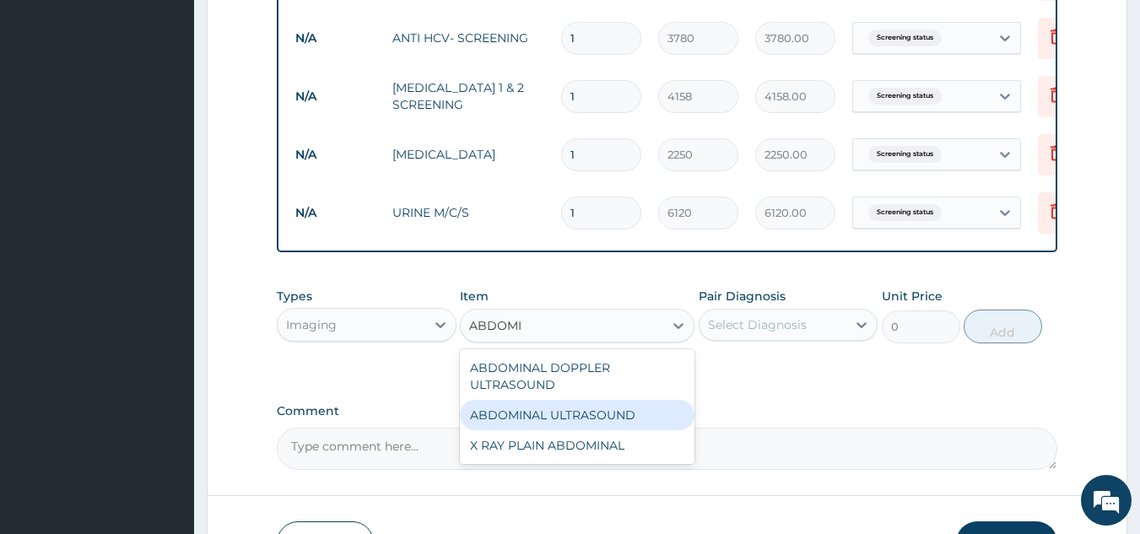
click at [588, 414] on div "ABDOMINAL ULTRASOUND" at bounding box center [577, 415] width 235 height 30
type input "5616"
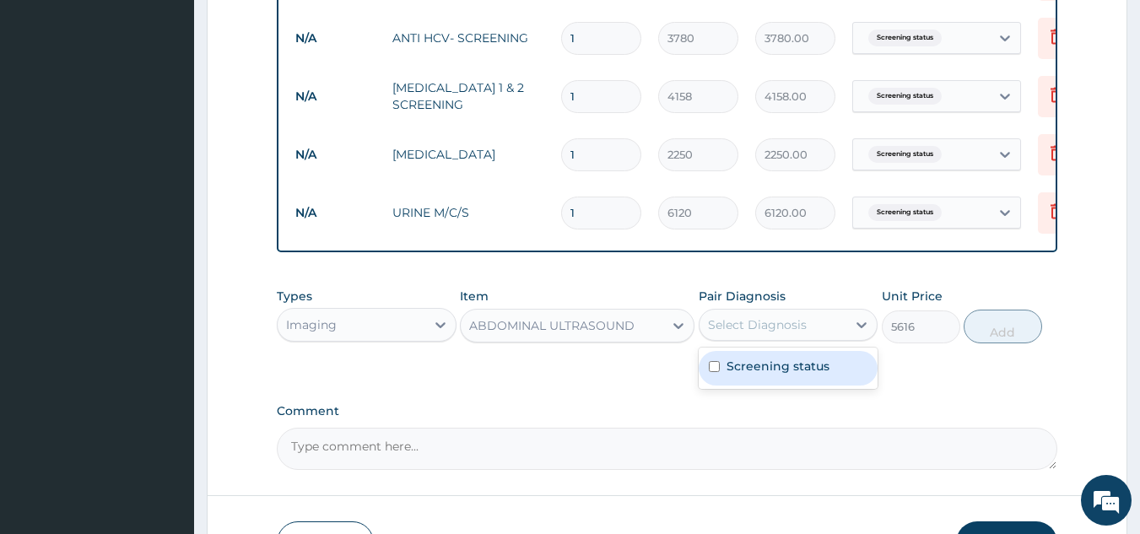
click at [765, 327] on div "Select Diagnosis" at bounding box center [757, 324] width 99 height 17
drag, startPoint x: 771, startPoint y: 365, endPoint x: 845, endPoint y: 362, distance: 73.5
click at [773, 369] on label "Screening status" at bounding box center [778, 366] width 103 height 17
checkbox input "true"
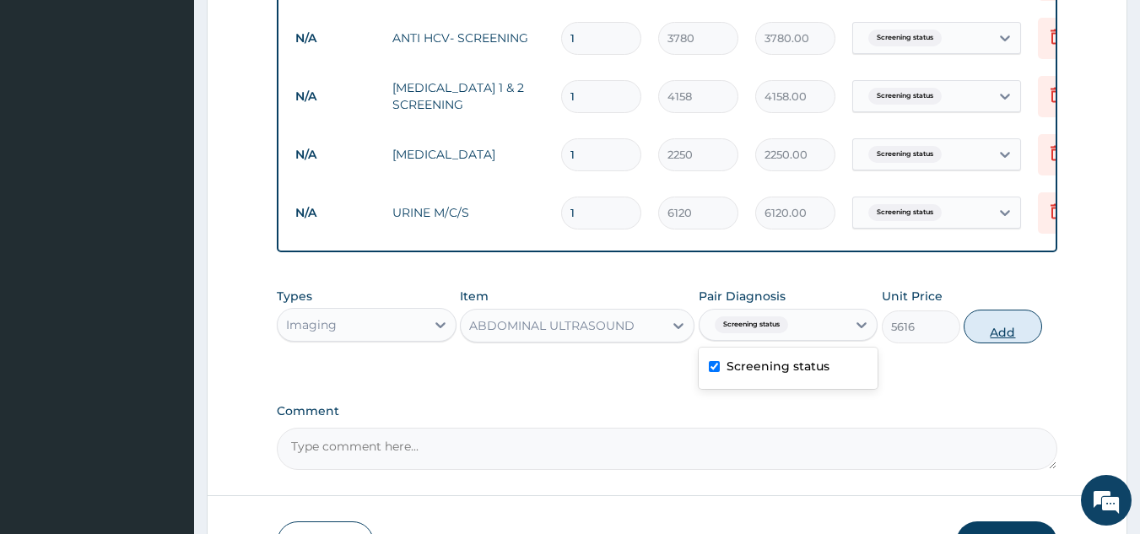
click at [995, 328] on button "Add" at bounding box center [1003, 327] width 78 height 34
type input "0"
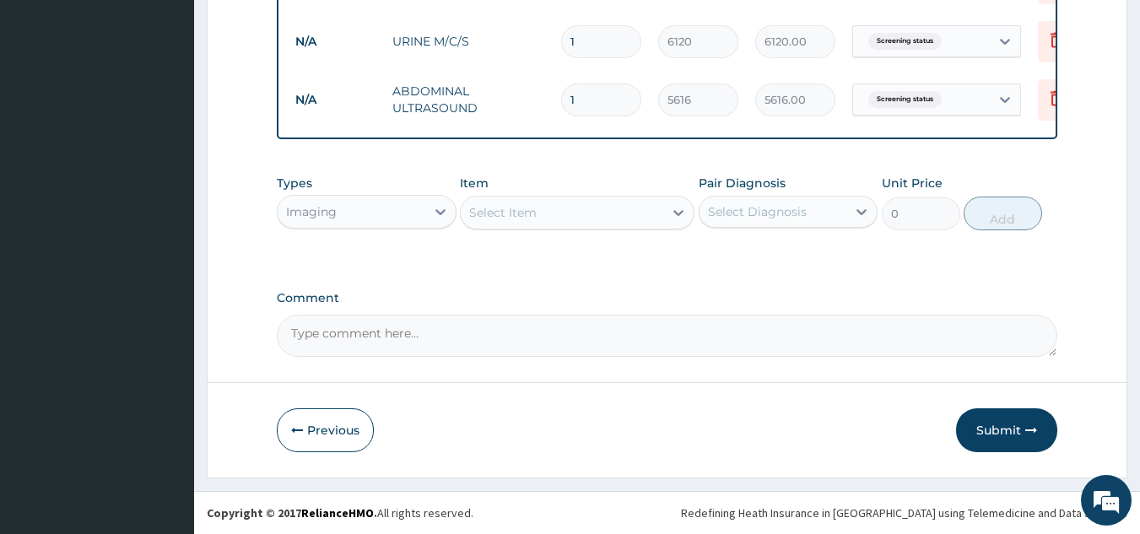
scroll to position [1207, 0]
click at [542, 217] on div "Select Item" at bounding box center [562, 212] width 203 height 27
type input "LUMB"
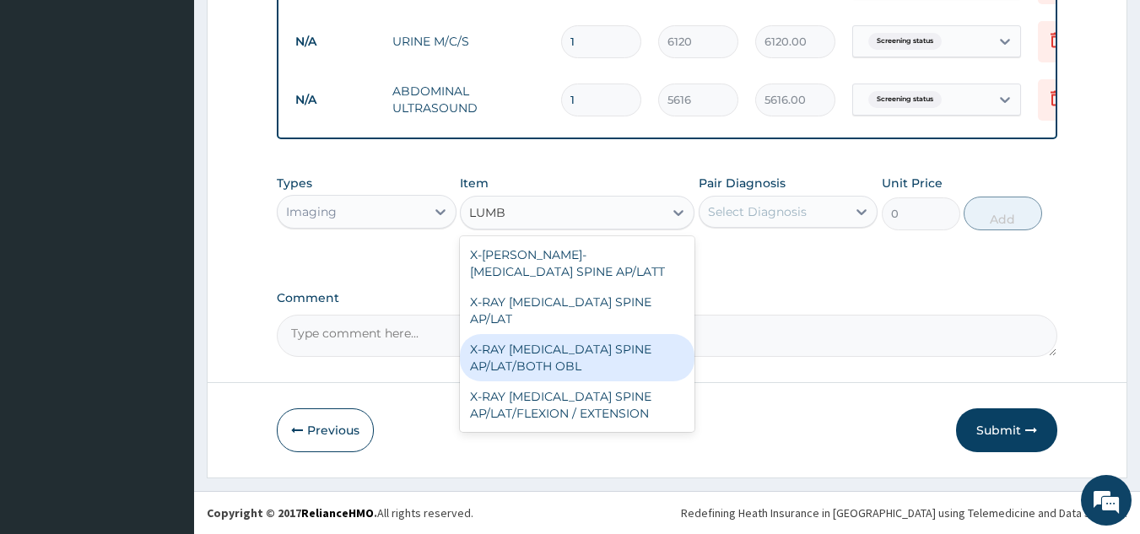
click at [546, 335] on div "X-RAY [MEDICAL_DATA] SPINE AP/LAT/BOTH OBL" at bounding box center [577, 357] width 235 height 47
type input "11340"
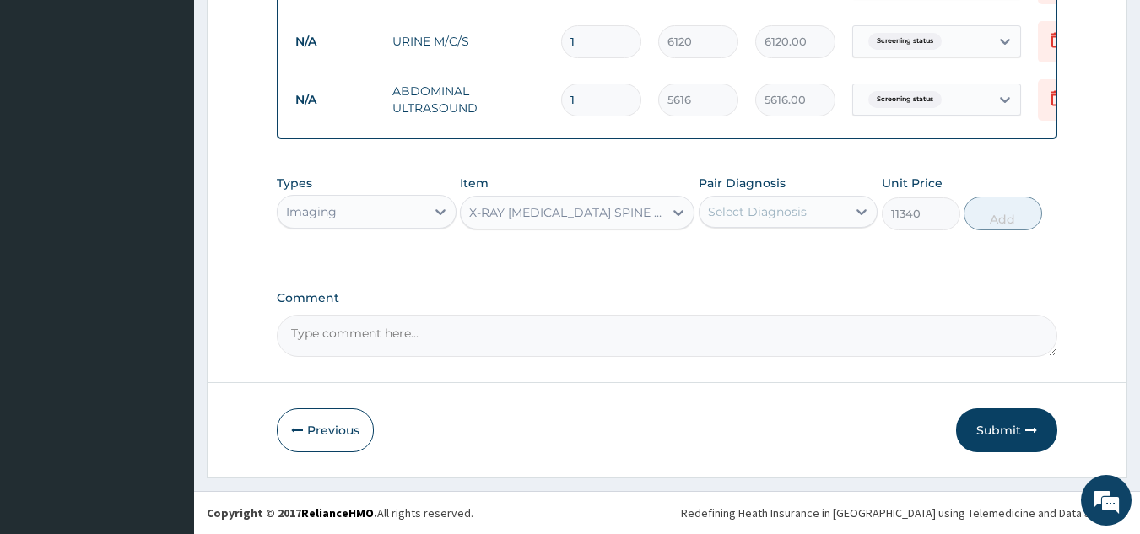
drag, startPoint x: 811, startPoint y: 216, endPoint x: 812, endPoint y: 224, distance: 8.5
click at [811, 218] on div "Select Diagnosis" at bounding box center [774, 211] width 148 height 27
click at [802, 253] on label "Screening status" at bounding box center [778, 253] width 103 height 17
checkbox input "true"
drag, startPoint x: 1016, startPoint y: 215, endPoint x: 980, endPoint y: 223, distance: 37.1
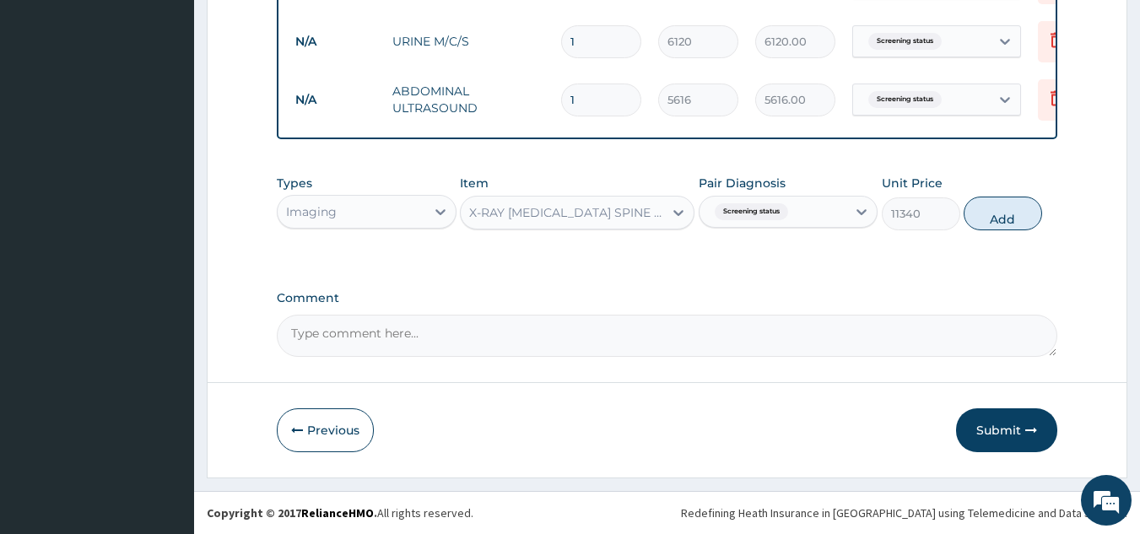
click at [1014, 216] on button "Add" at bounding box center [1003, 214] width 78 height 34
type input "0"
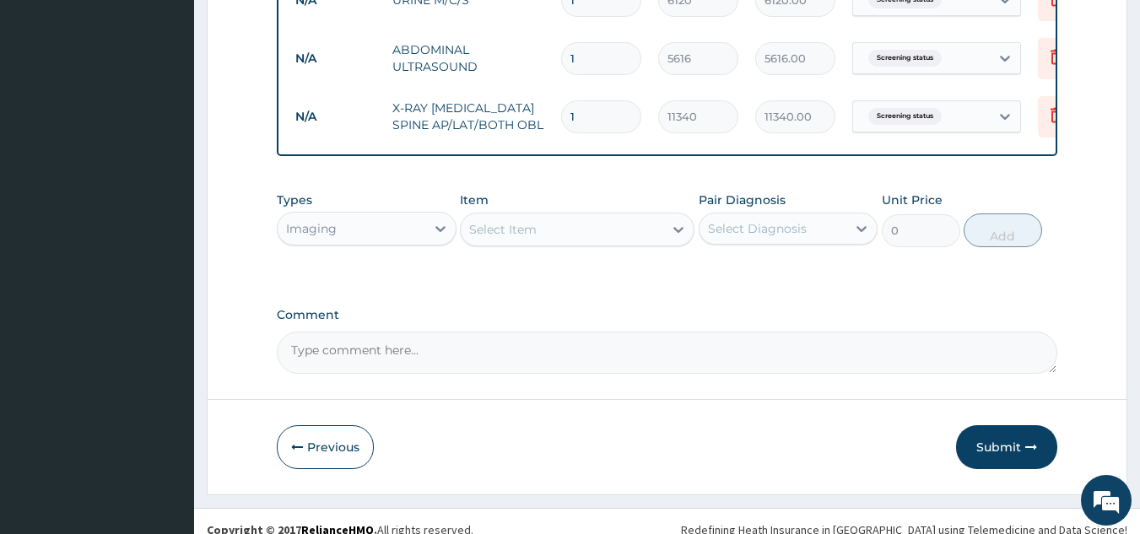
scroll to position [1265, 0]
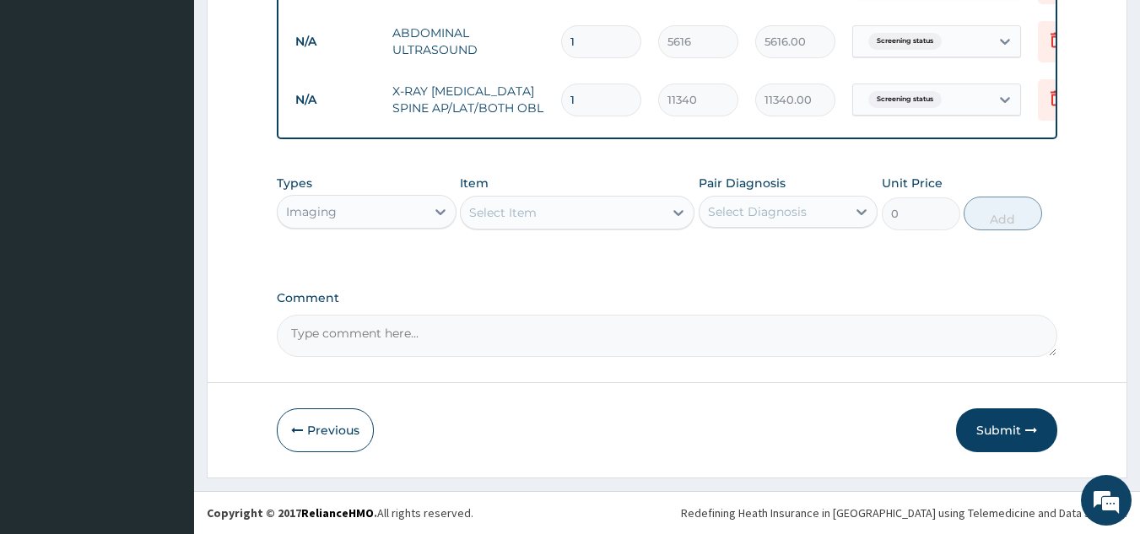
click at [650, 343] on textarea "Comment" at bounding box center [667, 336] width 781 height 42
type textarea "PRESENTED IN ROUTINE SCREENING"
click at [1022, 430] on button "Submit" at bounding box center [1006, 430] width 101 height 44
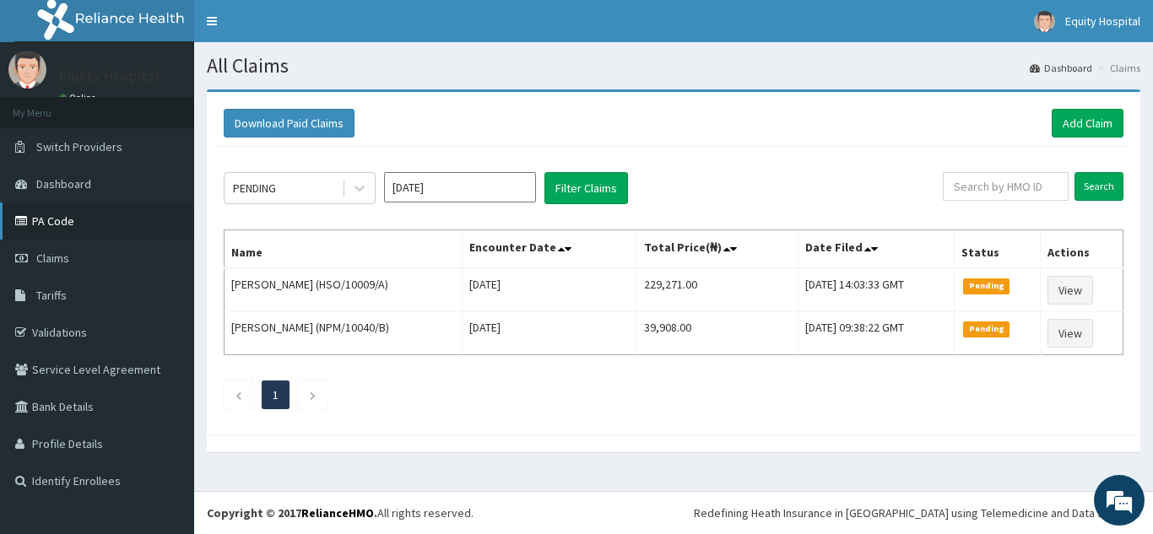
click at [66, 224] on link "PA Code" at bounding box center [97, 221] width 194 height 37
type input "ENP/"
click at [1068, 120] on link "Add Claim" at bounding box center [1088, 123] width 72 height 29
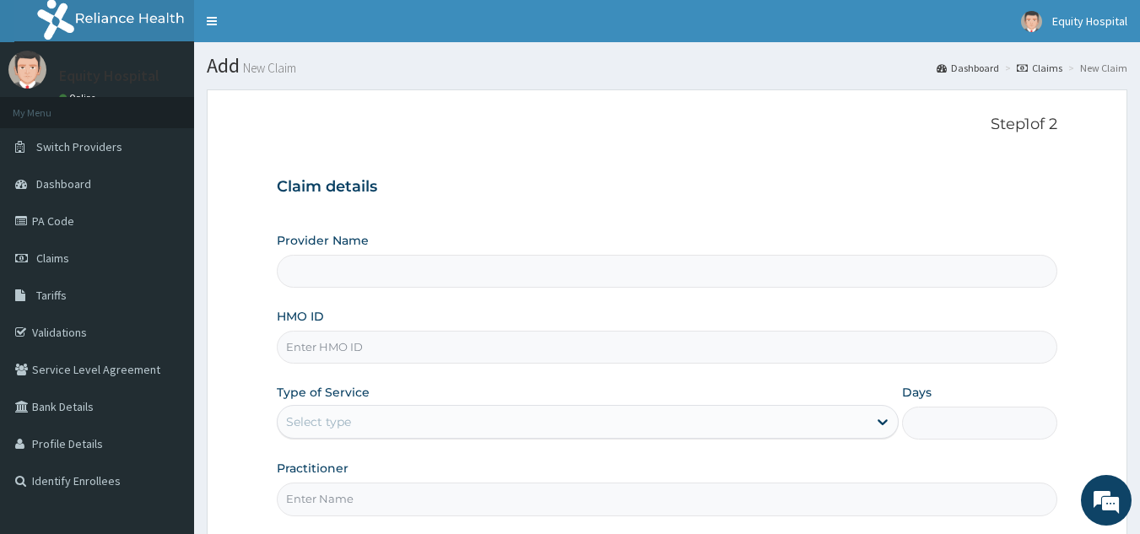
drag, startPoint x: 409, startPoint y: 349, endPoint x: 422, endPoint y: 348, distance: 12.8
click at [420, 348] on input "HMO ID" at bounding box center [667, 347] width 781 height 33
type input "E"
type input "EQUITY HOSPITAL"
type input "ENP/10561/C"
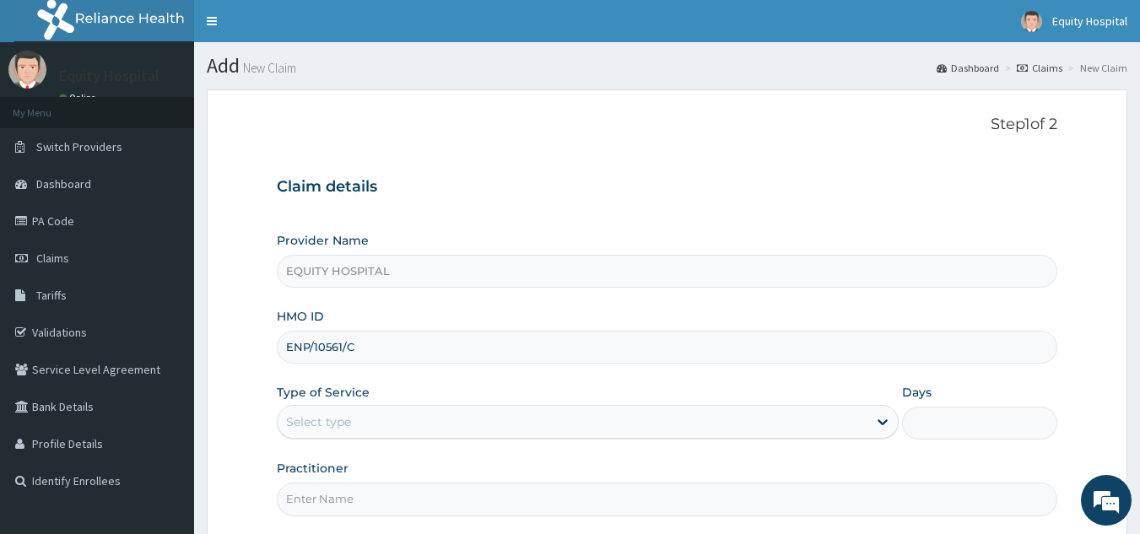
drag, startPoint x: 629, startPoint y: 425, endPoint x: 618, endPoint y: 425, distance: 11.0
click at [629, 419] on div "Select type" at bounding box center [573, 421] width 590 height 27
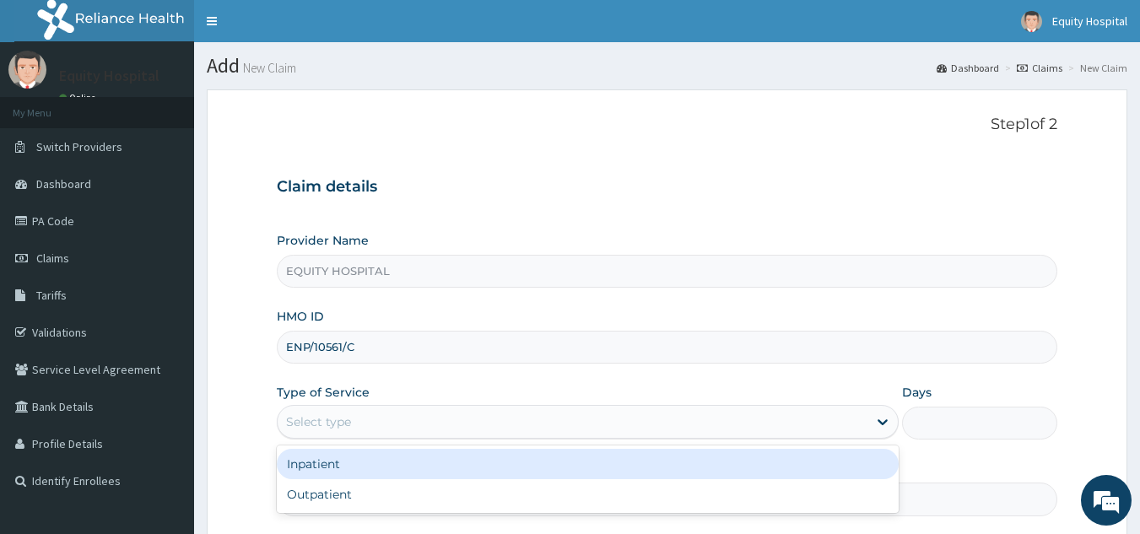
click at [564, 474] on div "Inpatient" at bounding box center [588, 464] width 622 height 30
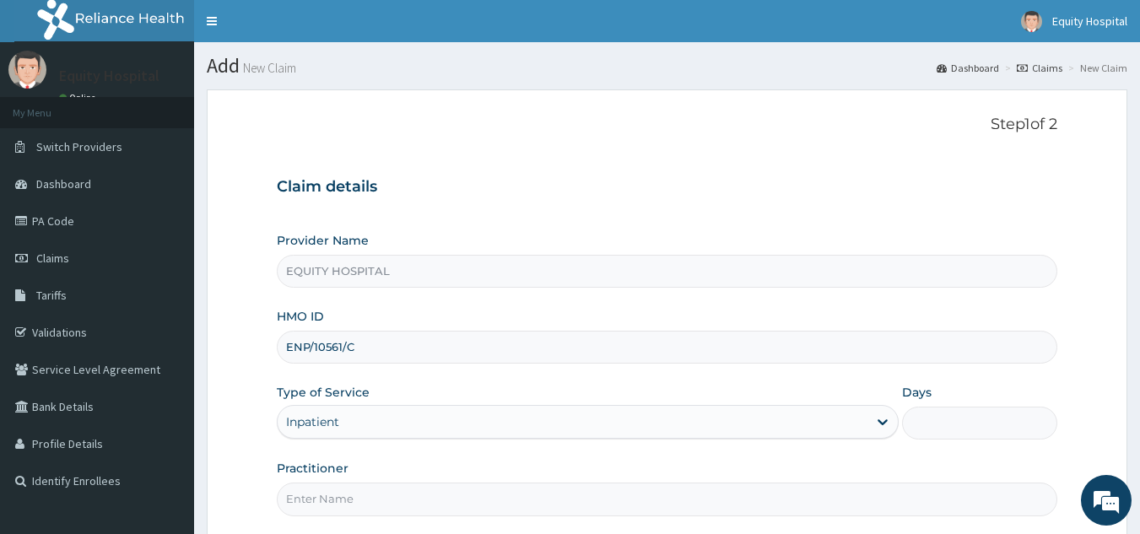
drag, startPoint x: 582, startPoint y: 414, endPoint x: 581, endPoint y: 424, distance: 11.0
click at [583, 414] on div "Inpatient" at bounding box center [573, 421] width 590 height 27
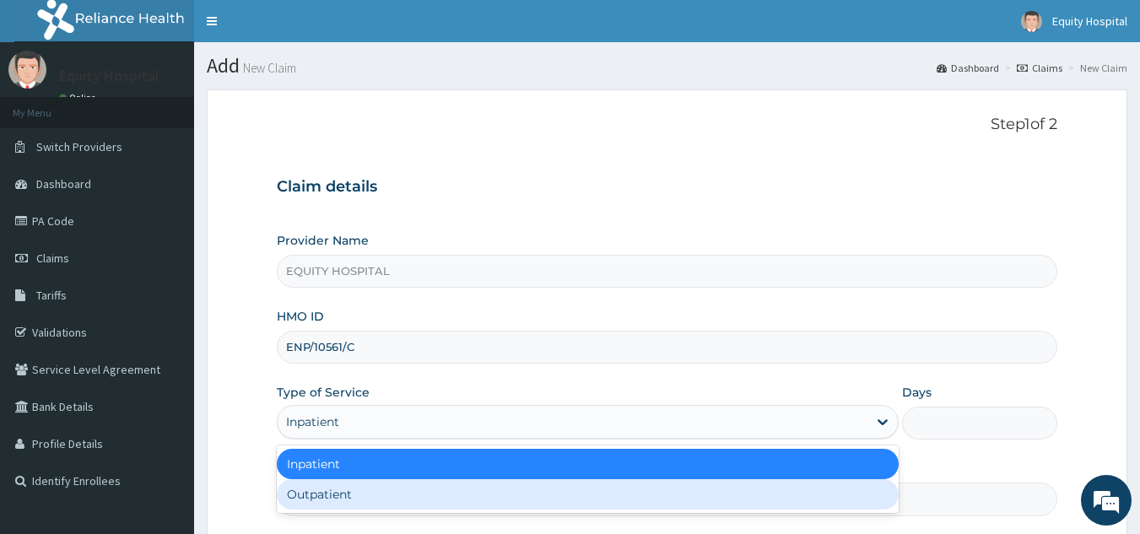
click at [558, 495] on div "Outpatient" at bounding box center [588, 494] width 622 height 30
type input "1"
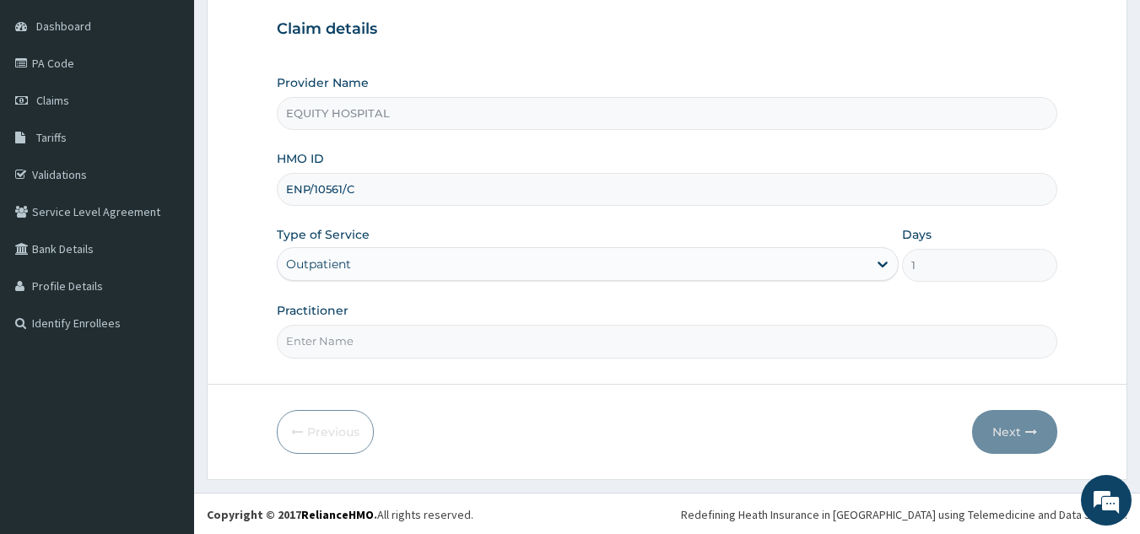
scroll to position [160, 0]
drag, startPoint x: 567, startPoint y: 346, endPoint x: 539, endPoint y: 322, distance: 36.5
click at [567, 346] on input "Practitioner" at bounding box center [667, 339] width 781 height 33
type input "[PERSON_NAME]"
click at [1003, 436] on button "Next" at bounding box center [1014, 430] width 85 height 44
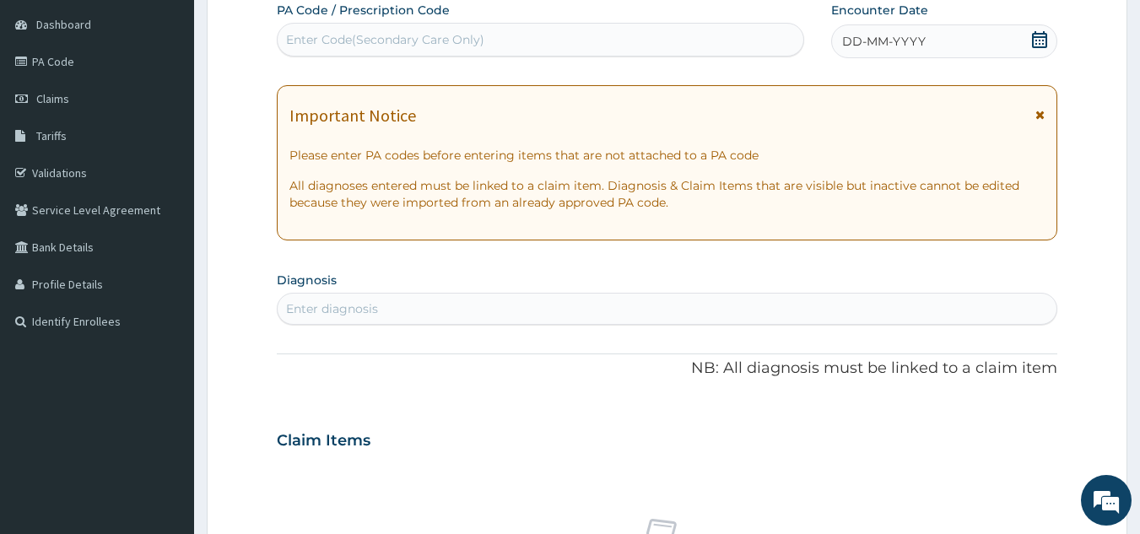
click at [925, 43] on div "DD-MM-YYYY" at bounding box center [944, 41] width 226 height 34
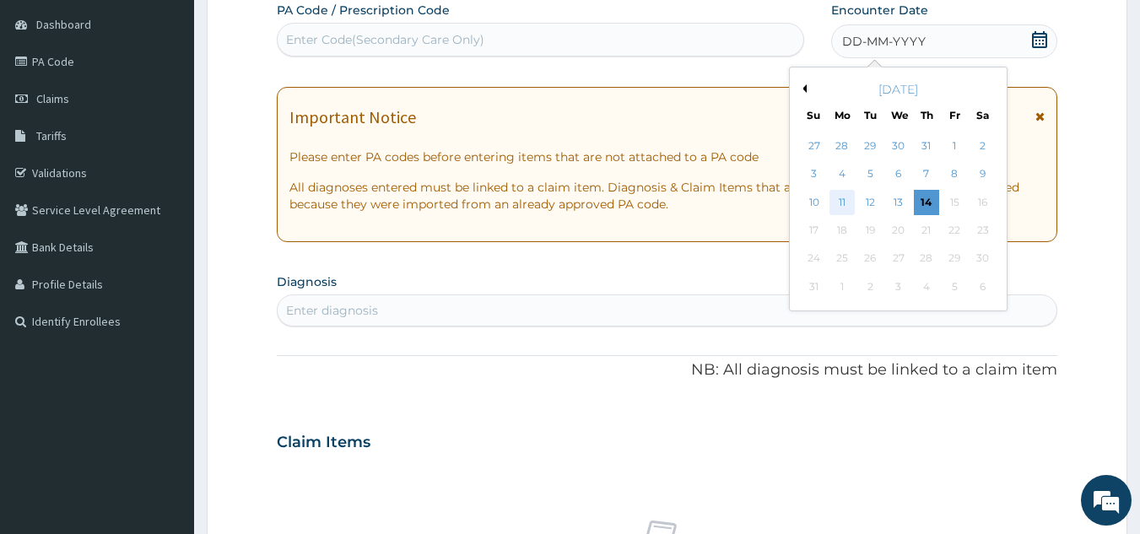
click at [847, 204] on div "11" at bounding box center [842, 202] width 25 height 25
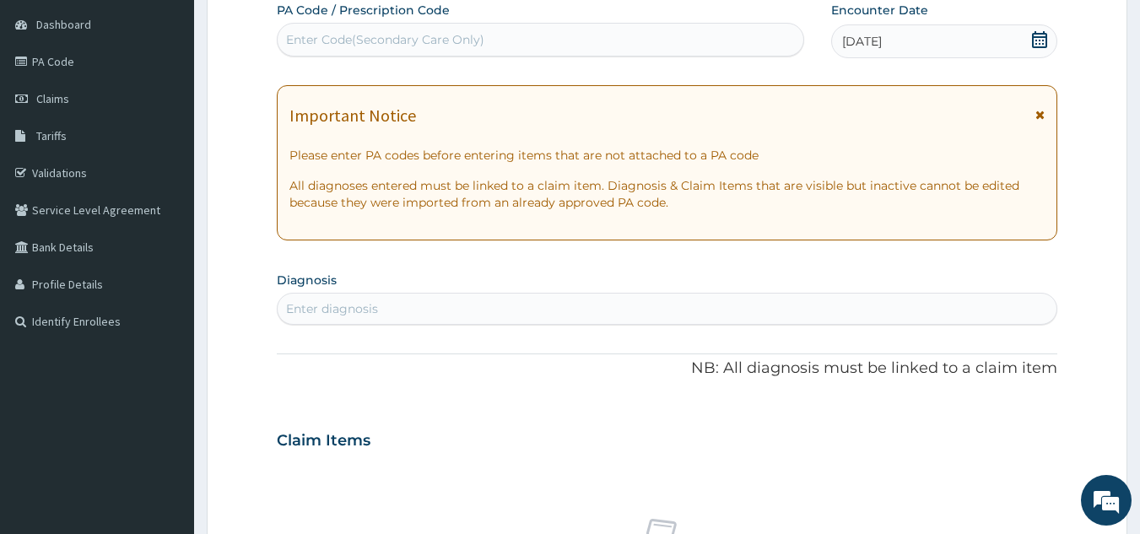
click at [603, 304] on div "Enter diagnosis" at bounding box center [668, 308] width 780 height 27
click at [911, 41] on div "[DATE]" at bounding box center [944, 41] width 226 height 34
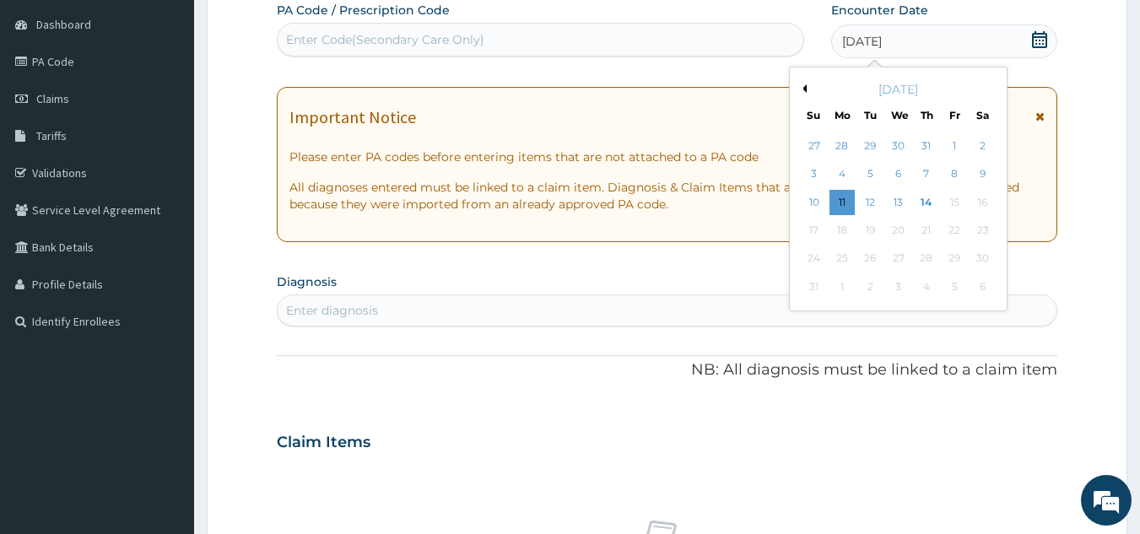
click at [926, 169] on div "7" at bounding box center [926, 174] width 25 height 25
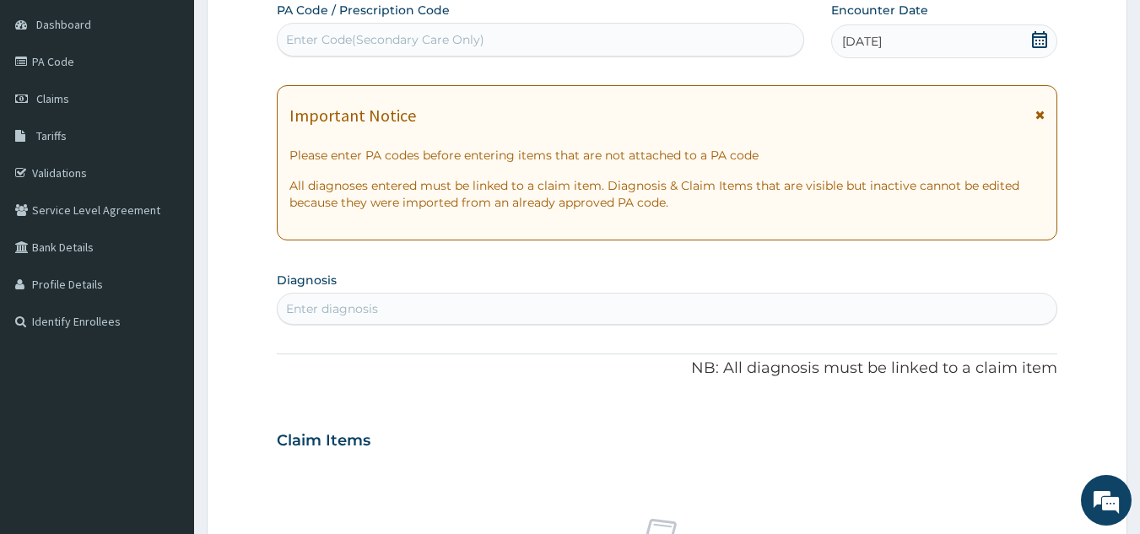
click at [516, 311] on div "Enter diagnosis" at bounding box center [668, 308] width 780 height 27
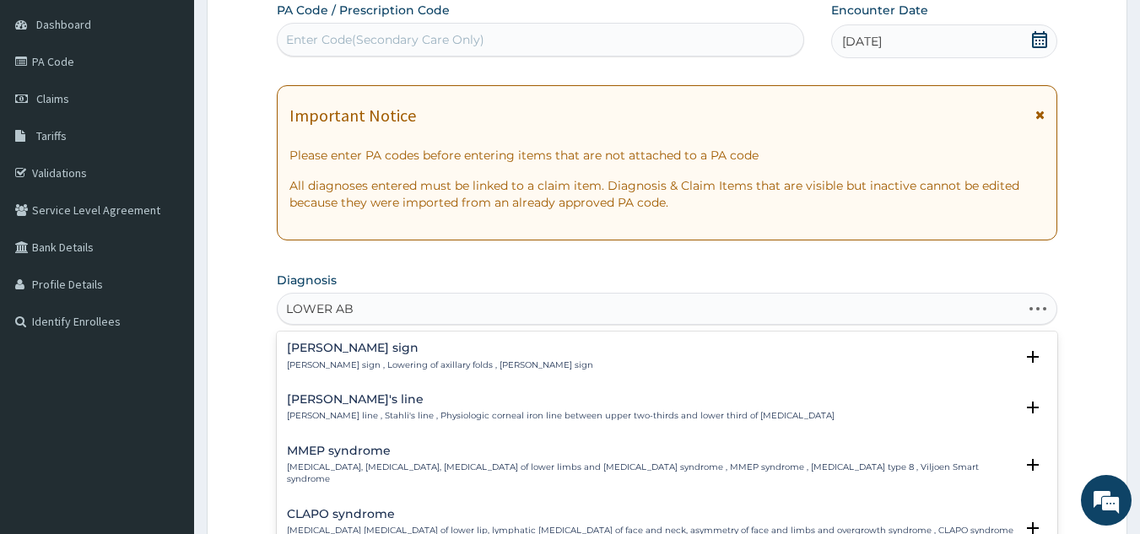
type input "[GEOGRAPHIC_DATA]"
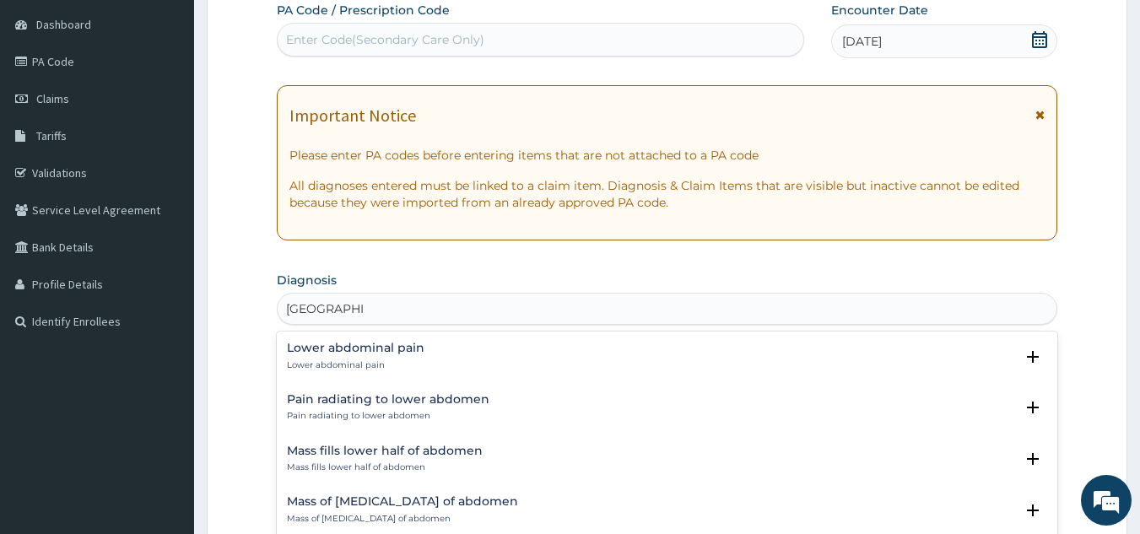
click at [368, 350] on h4 "Lower abdominal pain" at bounding box center [356, 348] width 138 height 13
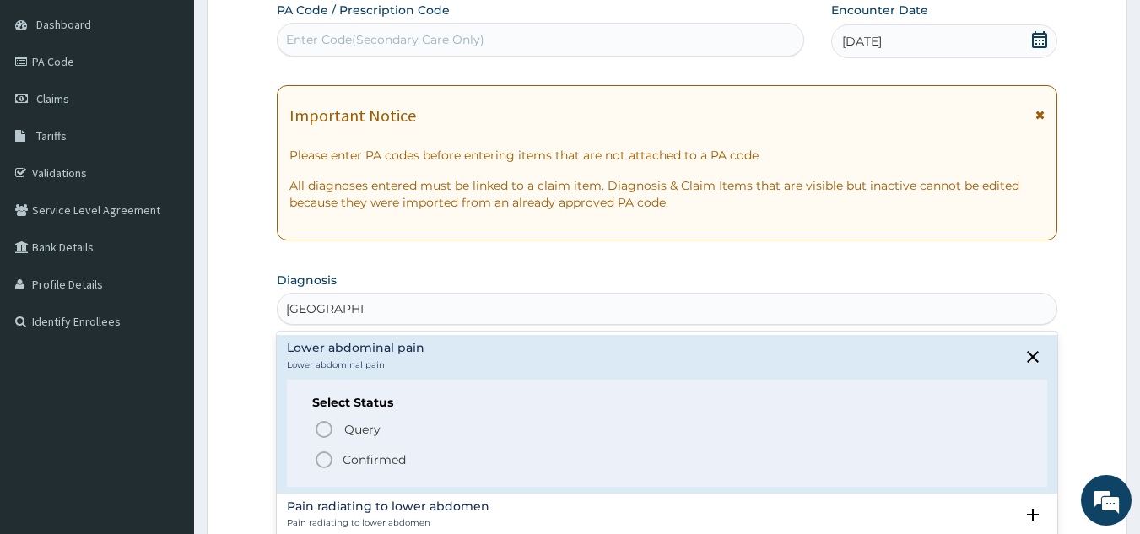
drag, startPoint x: 322, startPoint y: 461, endPoint x: 333, endPoint y: 454, distance: 13.6
click at [322, 459] on icon "status option filled" at bounding box center [324, 460] width 20 height 20
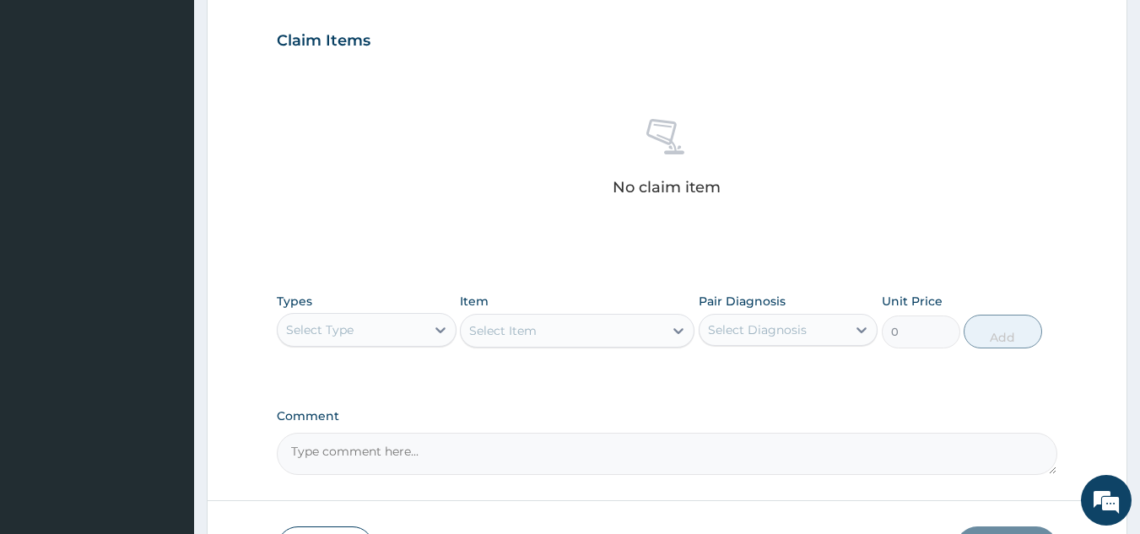
scroll to position [581, 0]
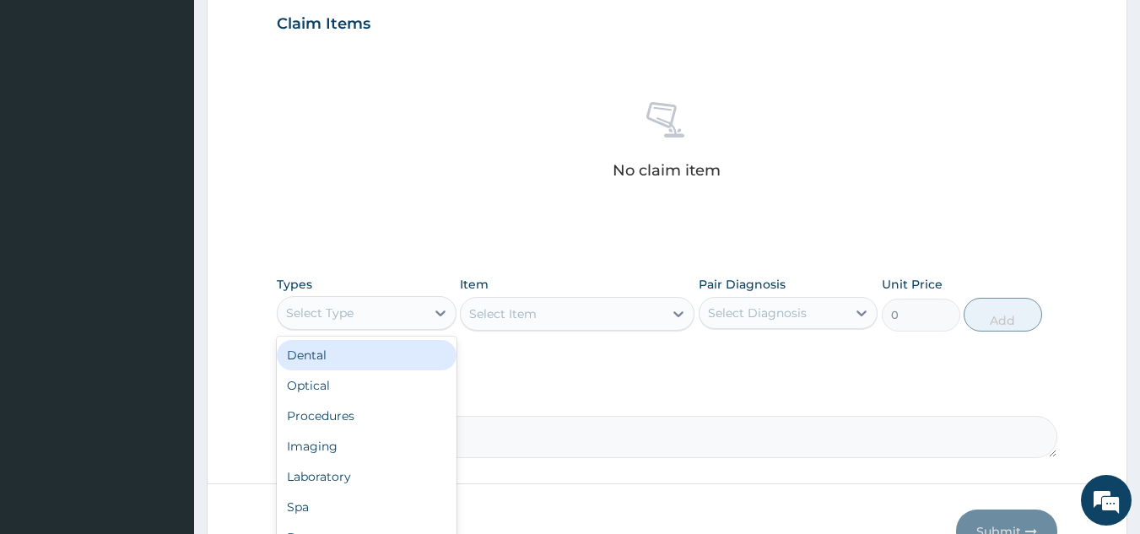
click at [343, 310] on div "Select Type" at bounding box center [320, 313] width 68 height 17
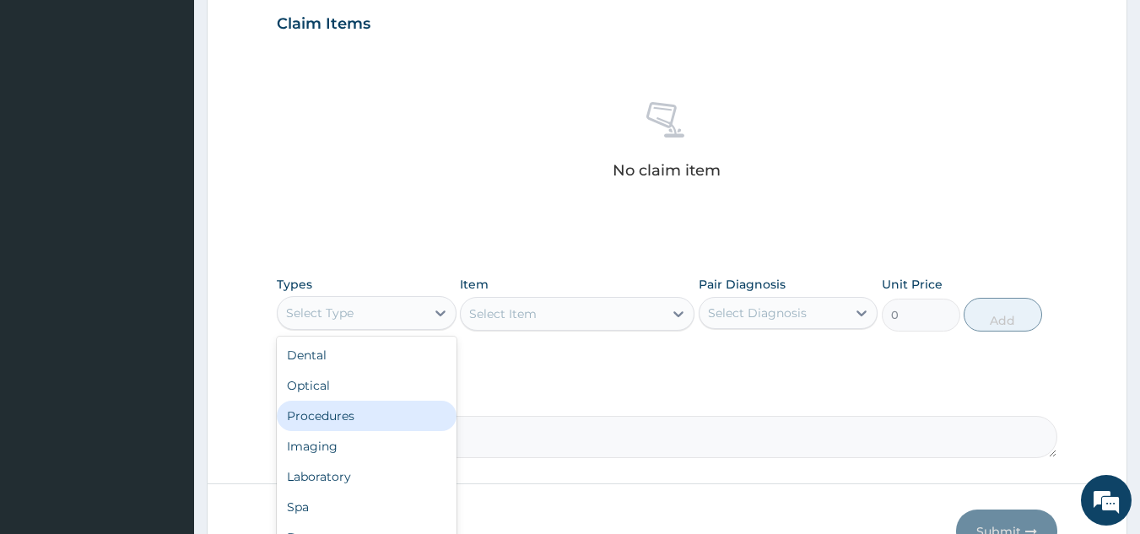
click at [352, 413] on div "Procedures" at bounding box center [367, 416] width 180 height 30
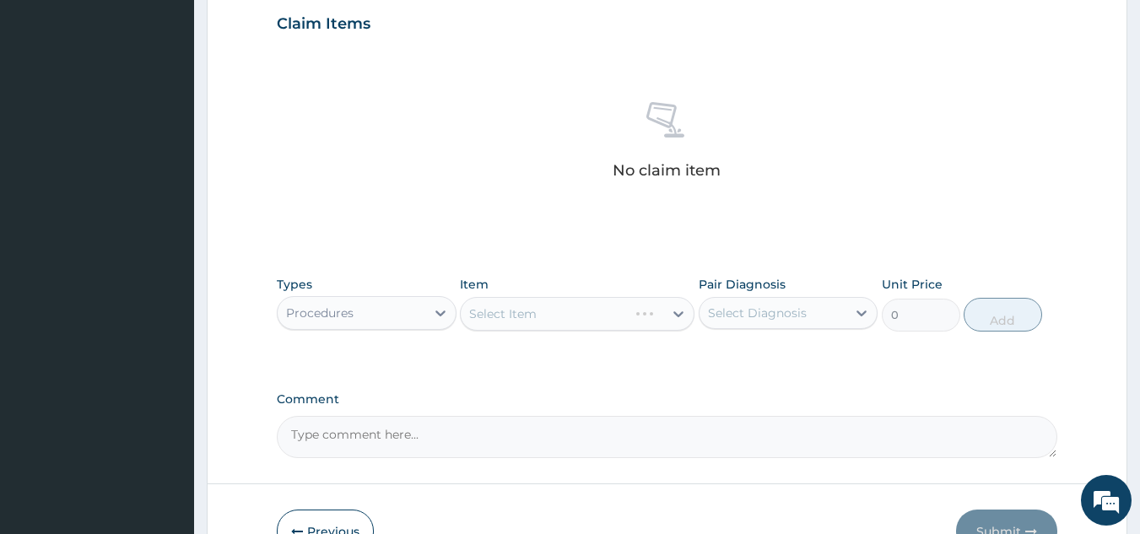
click at [641, 313] on div "Select Item" at bounding box center [577, 314] width 235 height 34
click at [641, 313] on div "Select Item" at bounding box center [562, 313] width 203 height 27
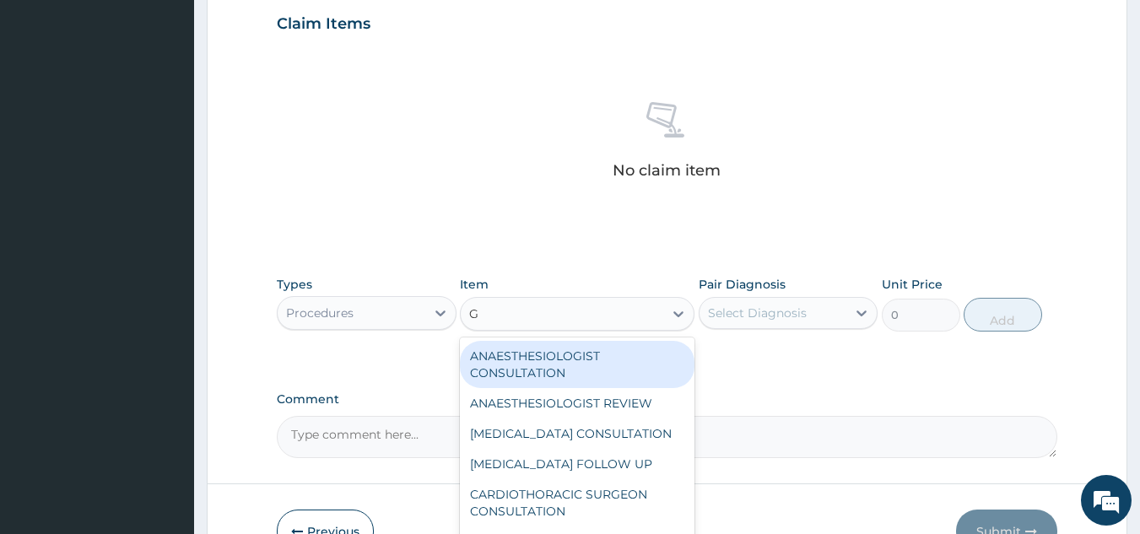
type input "GP"
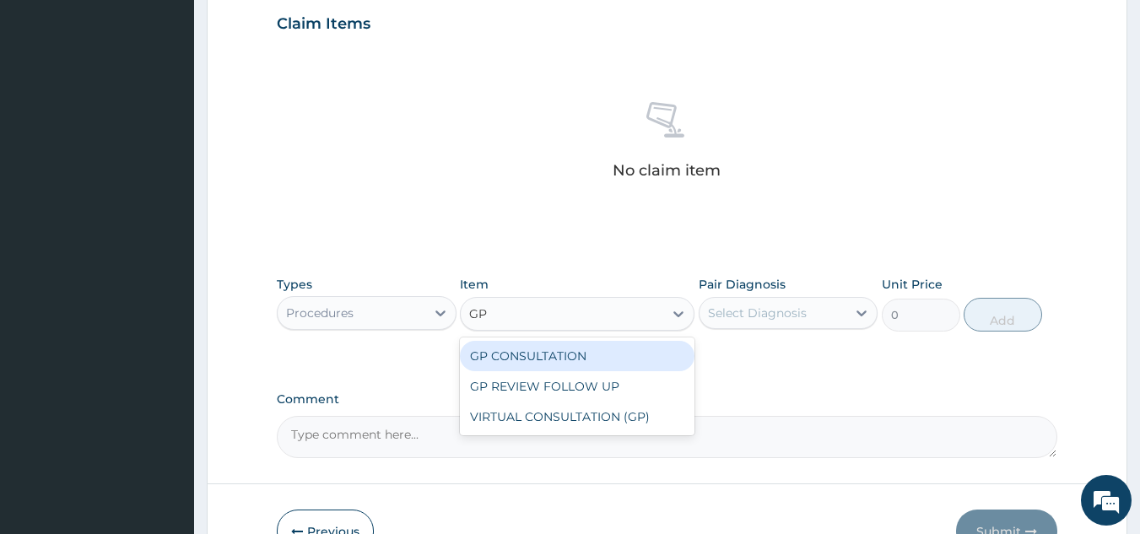
click at [568, 349] on div "GP CONSULTATION" at bounding box center [577, 356] width 235 height 30
type input "10000"
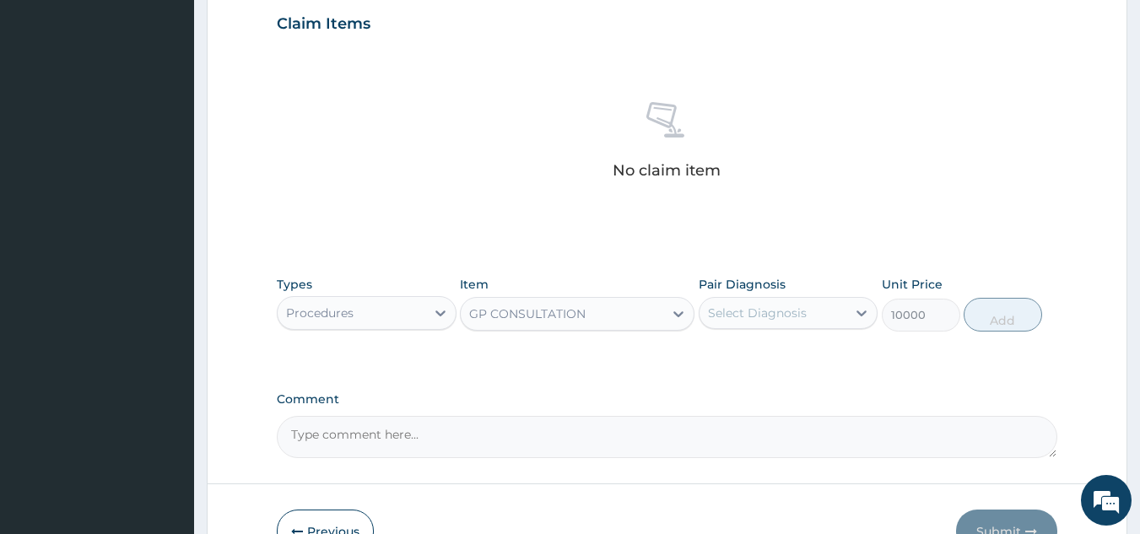
click at [761, 322] on div "Select Diagnosis" at bounding box center [774, 313] width 148 height 27
drag, startPoint x: 749, startPoint y: 356, endPoint x: 935, endPoint y: 347, distance: 185.9
click at [765, 356] on label "Lower abdominal pain" at bounding box center [796, 354] width 138 height 17
checkbox input "true"
drag, startPoint x: 1013, startPoint y: 318, endPoint x: 776, endPoint y: 351, distance: 238.6
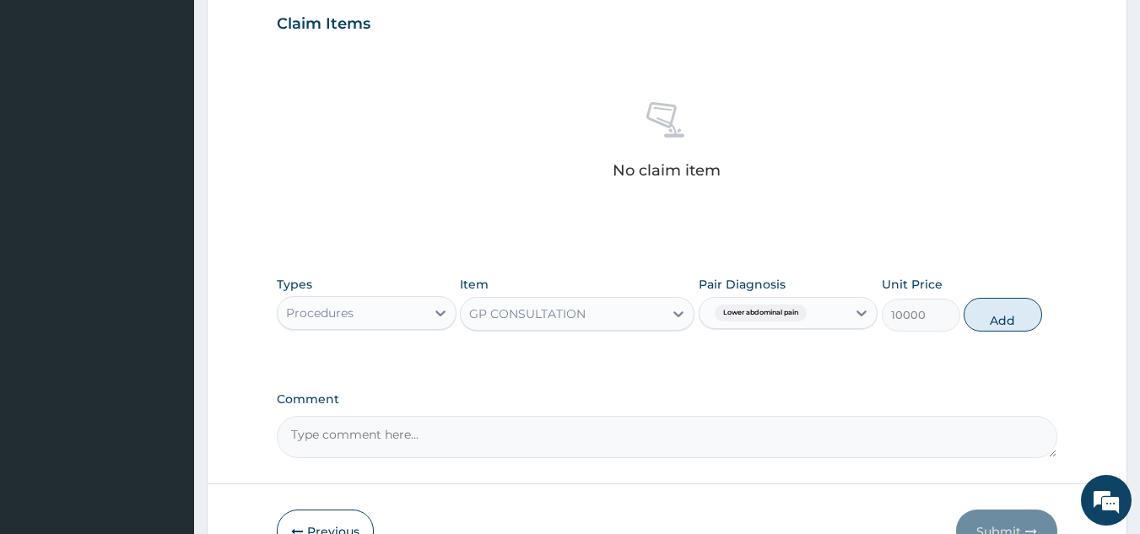
click at [1013, 317] on button "Add" at bounding box center [1003, 315] width 78 height 34
type input "0"
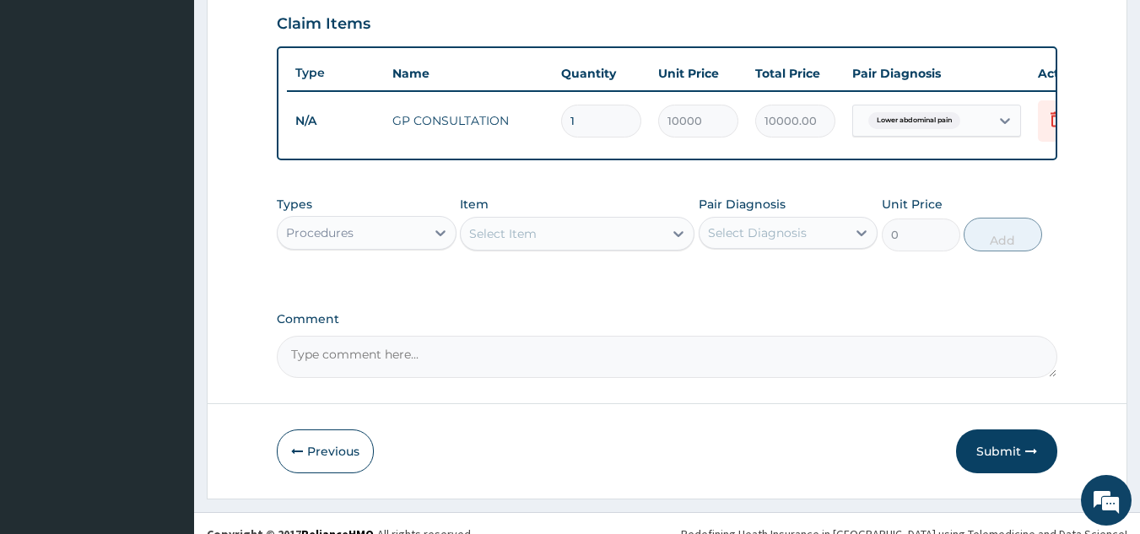
click at [390, 244] on div "Procedures" at bounding box center [352, 232] width 148 height 27
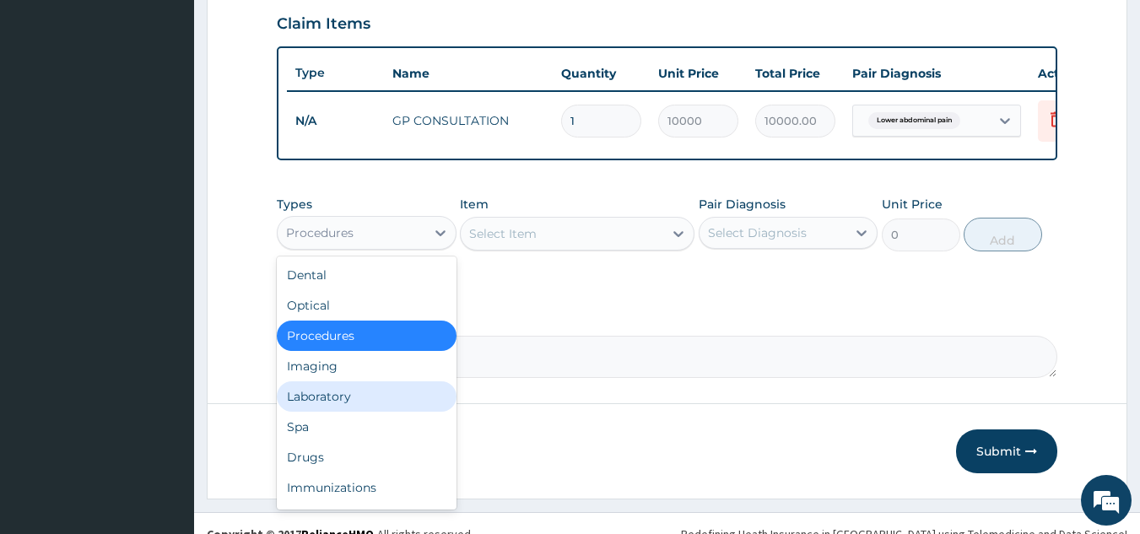
click at [326, 412] on div "Laboratory" at bounding box center [367, 396] width 180 height 30
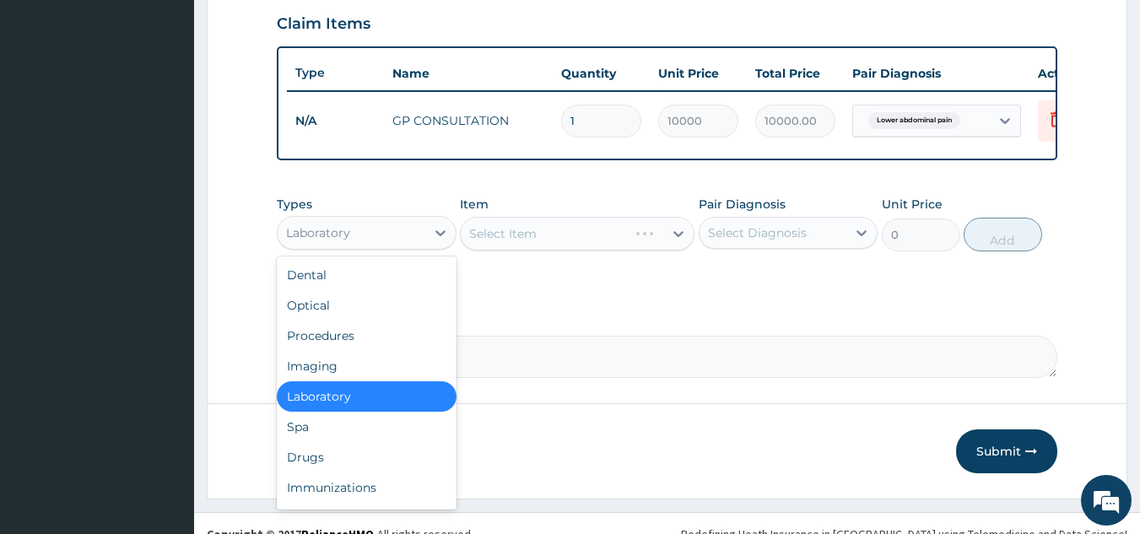
click at [392, 241] on div "Laboratory" at bounding box center [352, 232] width 148 height 27
drag, startPoint x: 322, startPoint y: 386, endPoint x: 476, endPoint y: 327, distance: 165.4
click at [322, 381] on div "Imaging" at bounding box center [367, 366] width 180 height 30
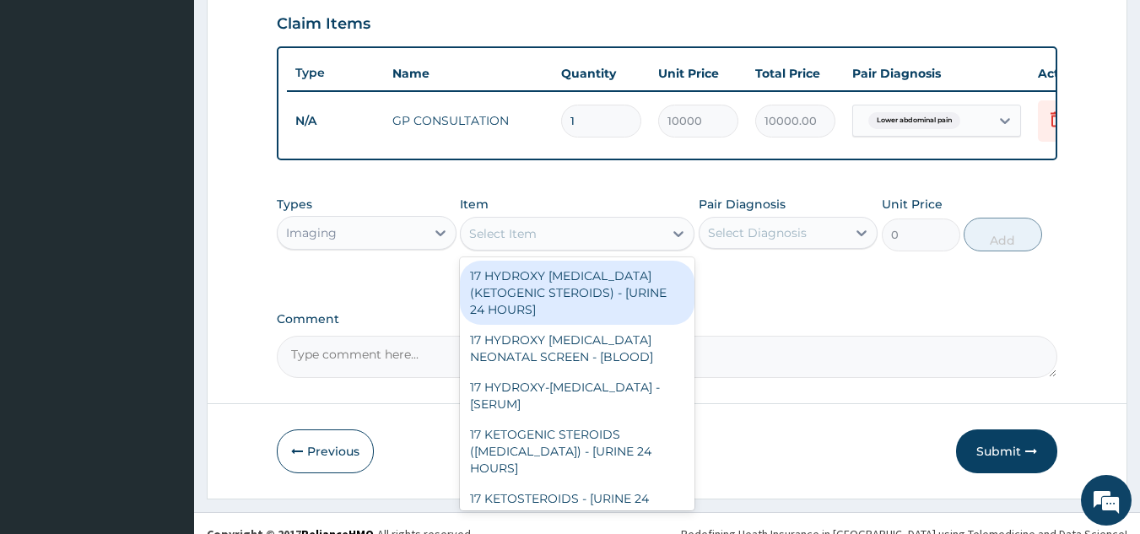
click at [553, 247] on div "Select Item" at bounding box center [562, 233] width 203 height 27
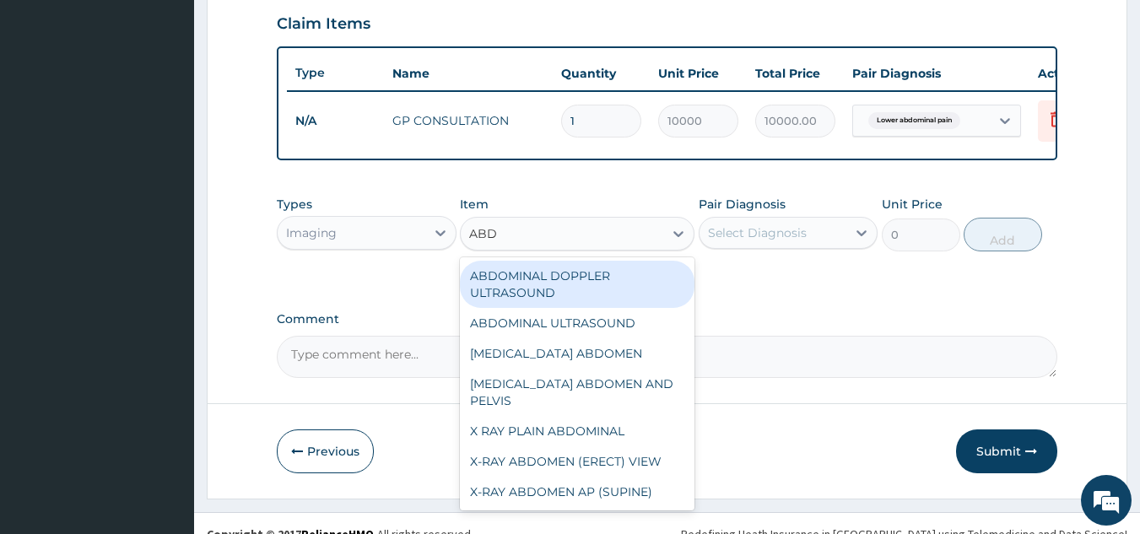
type input "ABDO"
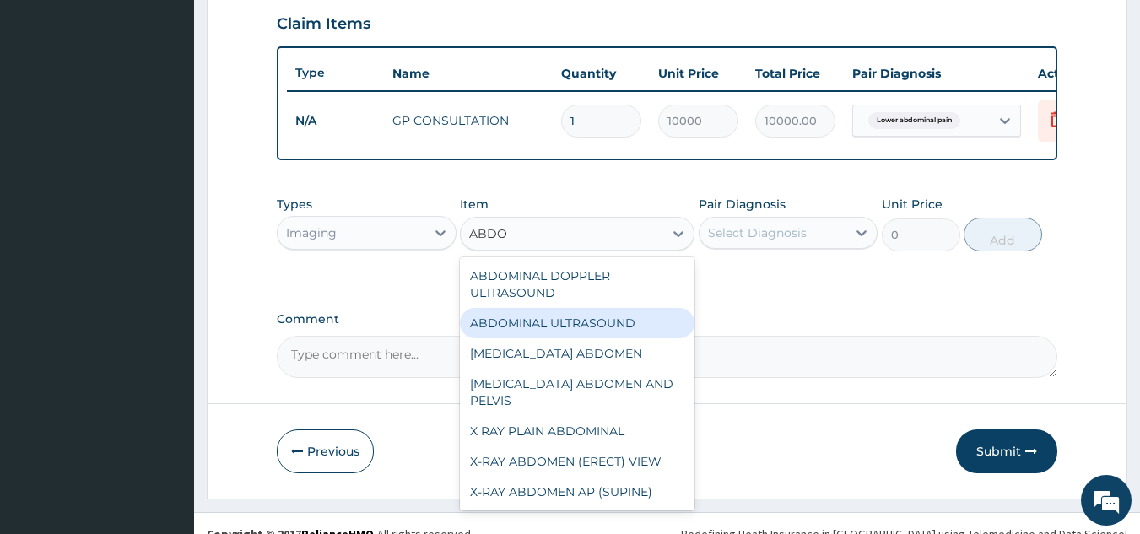
click at [606, 338] on div "ABDOMINAL ULTRASOUND" at bounding box center [577, 323] width 235 height 30
type input "5616"
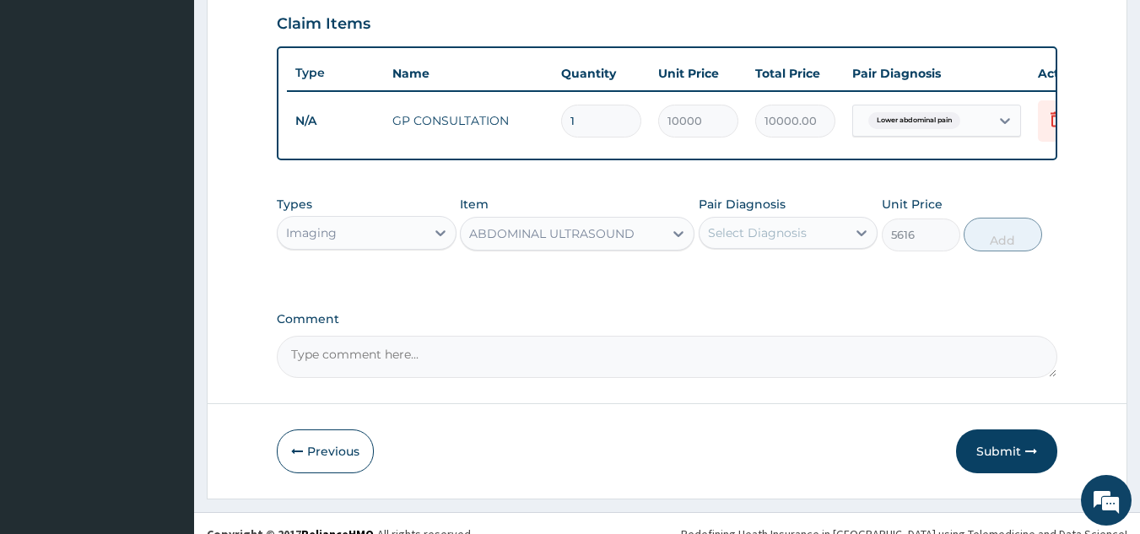
click at [795, 241] on div "Select Diagnosis" at bounding box center [757, 232] width 99 height 17
click at [774, 283] on label "Lower abdominal pain" at bounding box center [796, 274] width 138 height 17
checkbox input "true"
click at [1003, 251] on button "Add" at bounding box center [1003, 235] width 78 height 34
type input "0"
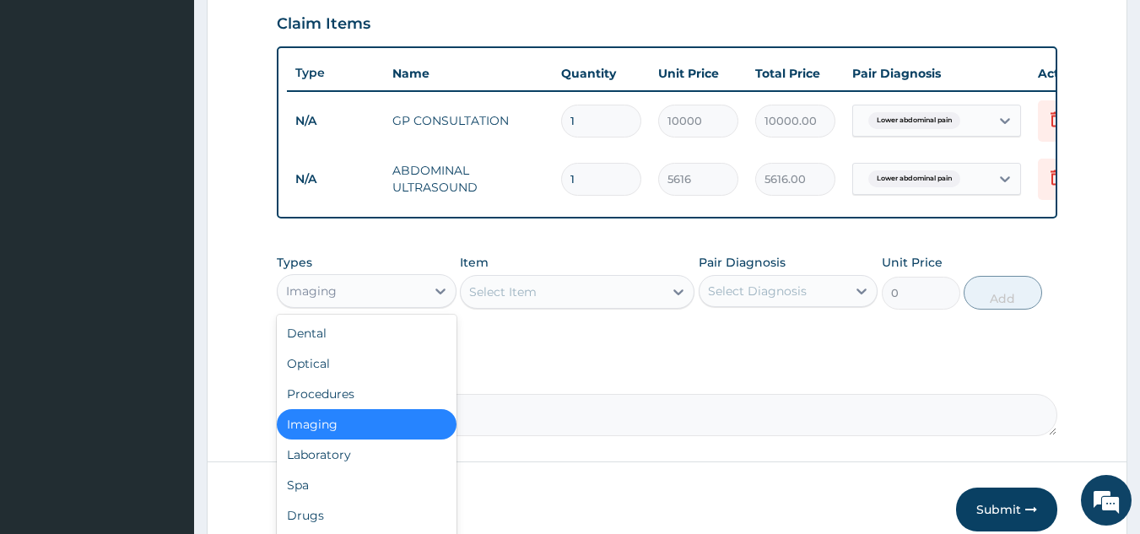
click at [351, 305] on div "Imaging" at bounding box center [352, 291] width 148 height 27
drag, startPoint x: 349, startPoint y: 527, endPoint x: 362, endPoint y: 519, distance: 15.5
click at [349, 527] on div "Drugs" at bounding box center [367, 515] width 180 height 30
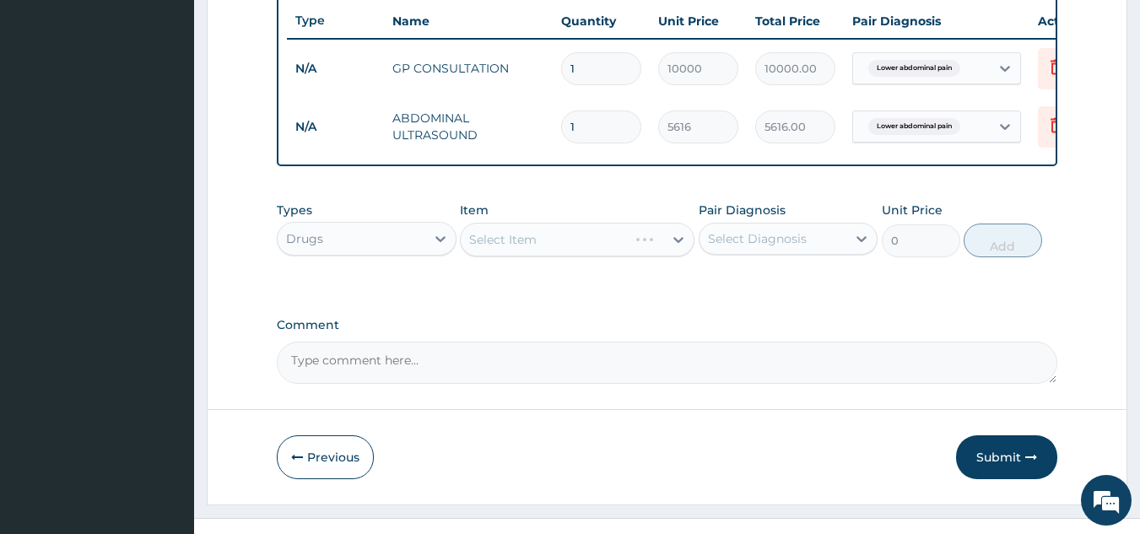
scroll to position [673, 0]
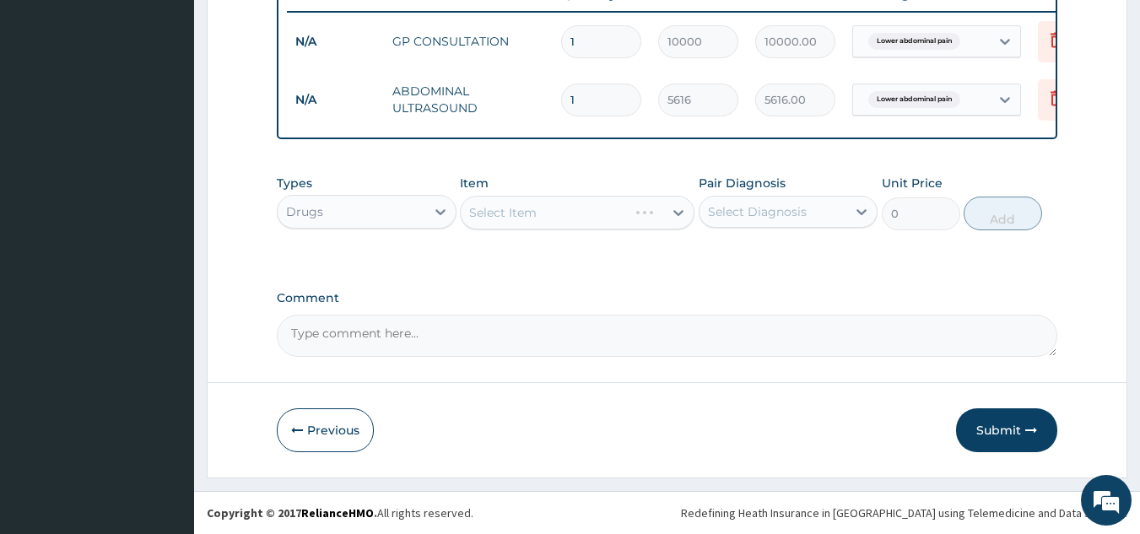
click at [602, 214] on div "Select Item" at bounding box center [577, 213] width 235 height 34
click at [618, 220] on div "Select Item" at bounding box center [562, 212] width 203 height 27
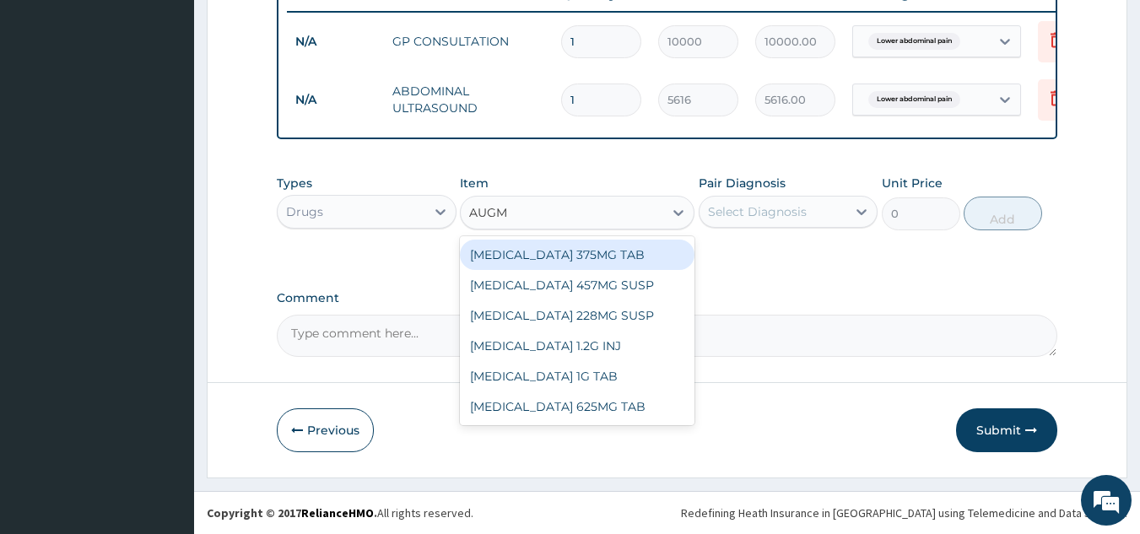
type input "AUGME"
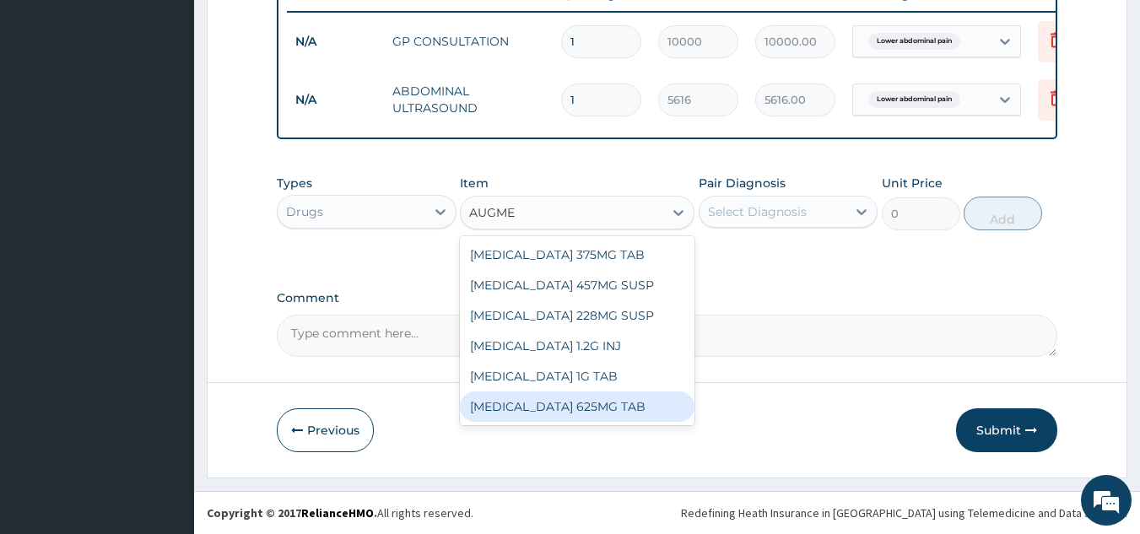
click at [586, 407] on div "[MEDICAL_DATA] 625MG TAB" at bounding box center [577, 407] width 235 height 30
type input "1551"
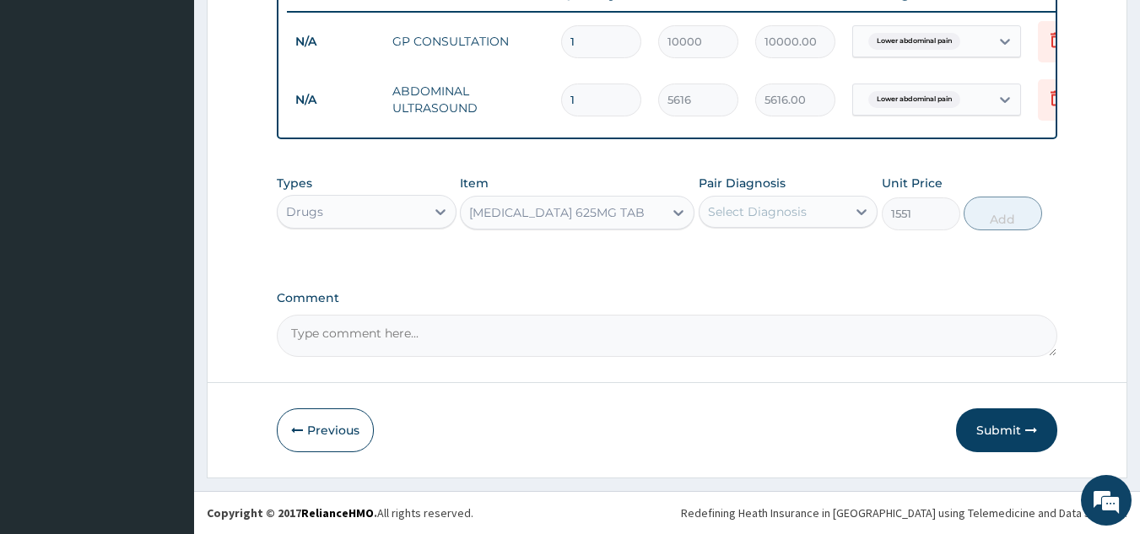
click at [771, 224] on div "Select Diagnosis" at bounding box center [774, 211] width 148 height 27
drag, startPoint x: 755, startPoint y: 252, endPoint x: 859, endPoint y: 246, distance: 104.0
click at [771, 249] on label "Lower abdominal pain" at bounding box center [796, 253] width 138 height 17
checkbox input "true"
click at [1004, 216] on button "Add" at bounding box center [1003, 214] width 78 height 34
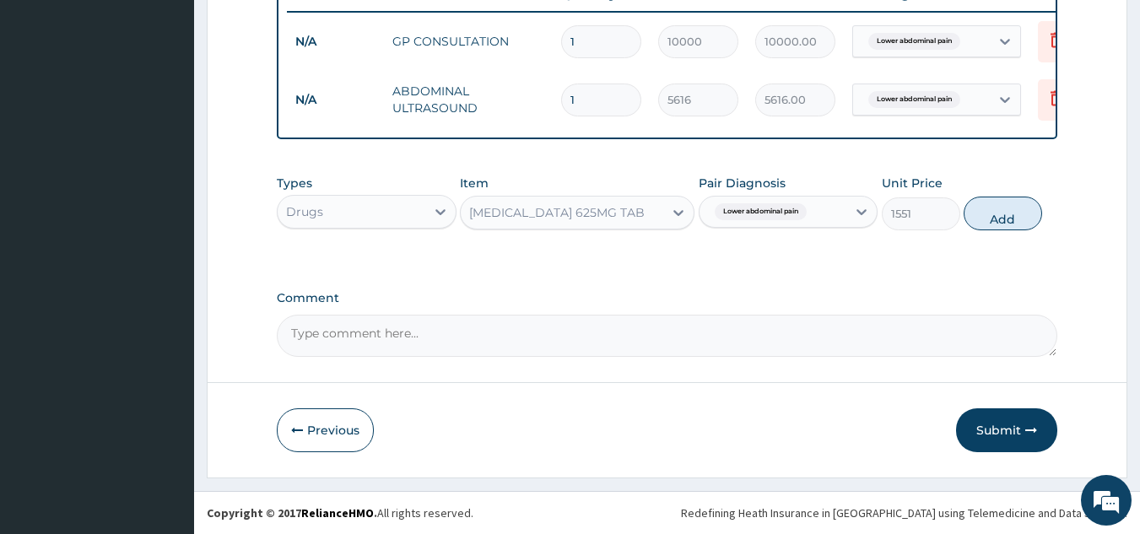
type input "0"
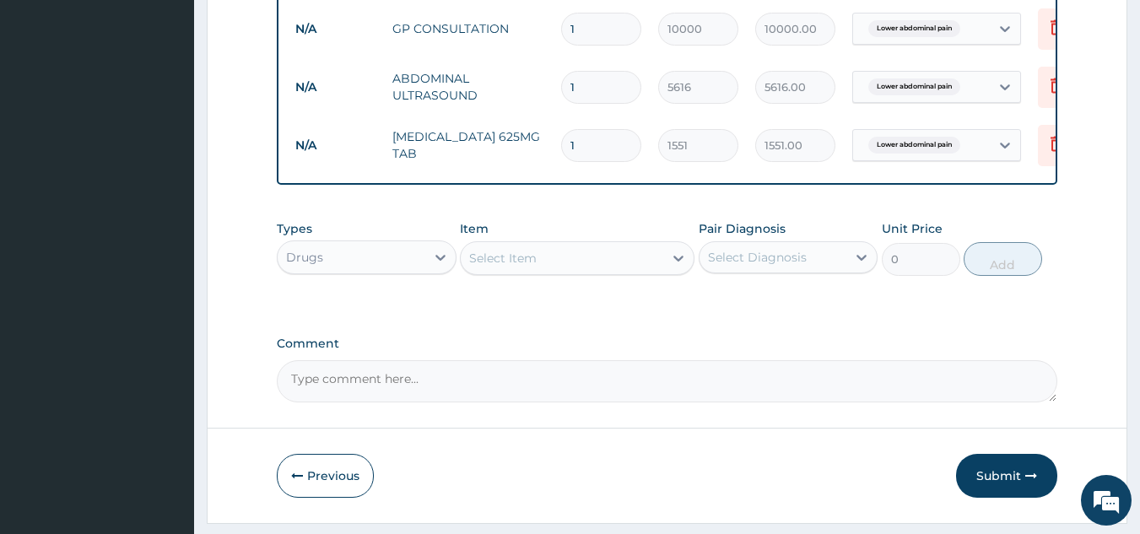
type input "10"
type input "15510.00"
type input "10"
click at [992, 484] on button "Submit" at bounding box center [1006, 476] width 101 height 44
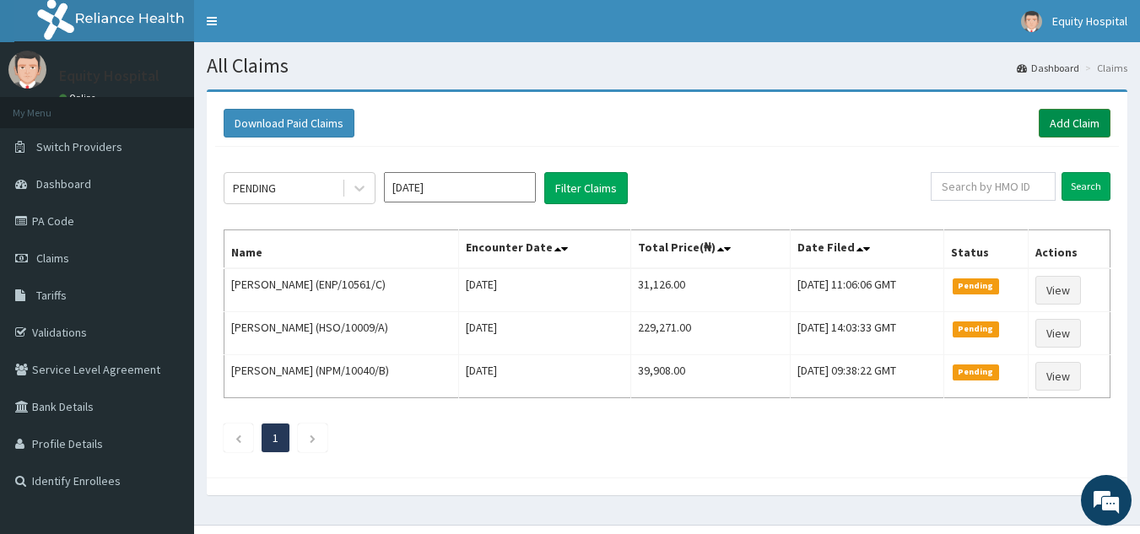
click at [1075, 122] on link "Add Claim" at bounding box center [1075, 123] width 72 height 29
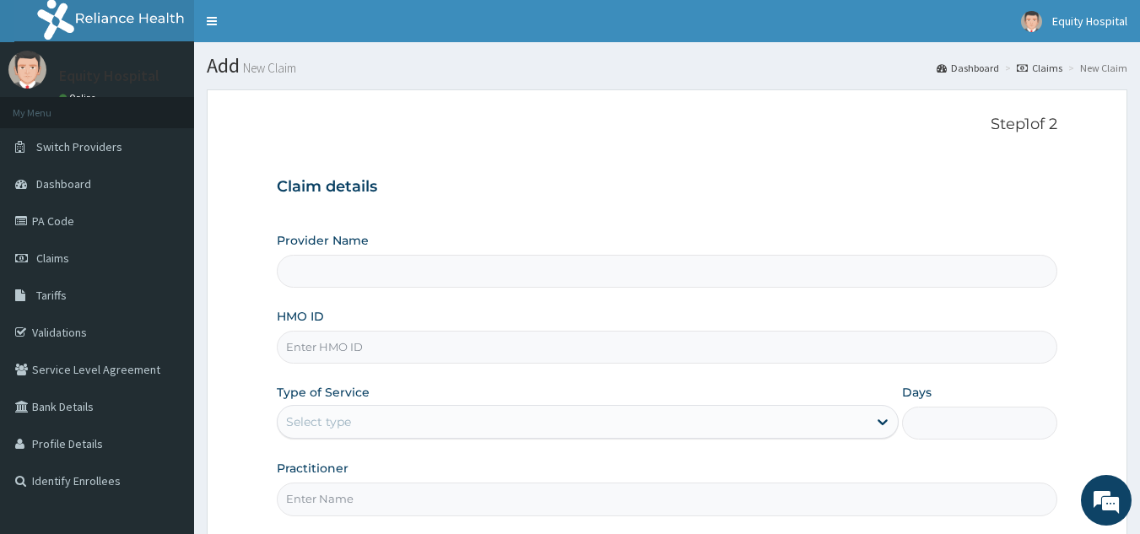
click at [378, 346] on input "HMO ID" at bounding box center [667, 347] width 781 height 33
type input "EQUITY HOSPITAL"
type input "ENP/10561/D"
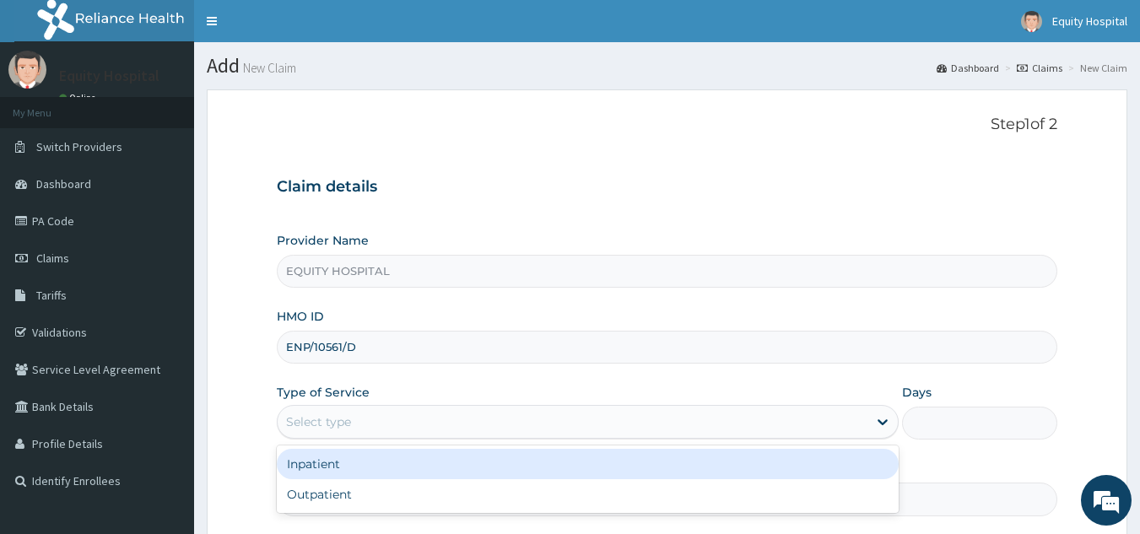
click at [484, 422] on div "Select type" at bounding box center [573, 421] width 590 height 27
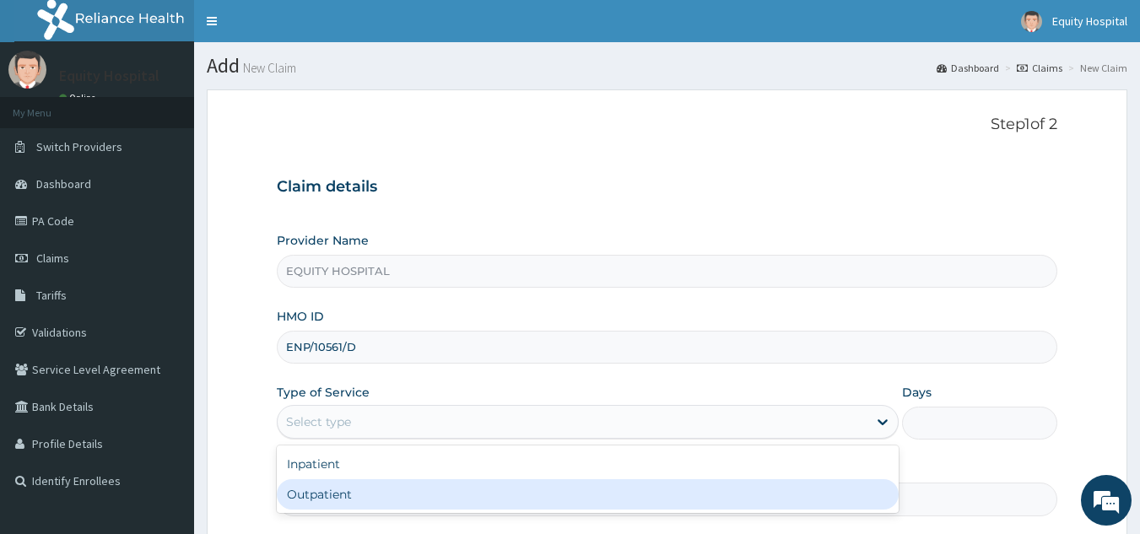
click at [441, 496] on div "Outpatient" at bounding box center [588, 494] width 622 height 30
type input "1"
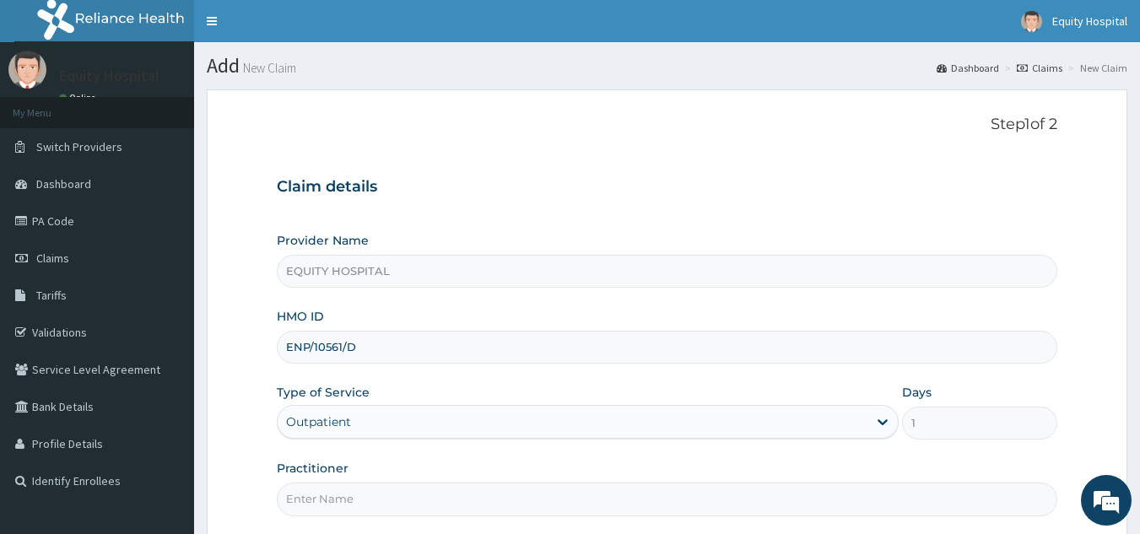
click at [462, 505] on input "Practitioner" at bounding box center [667, 499] width 781 height 33
type input "[PERSON_NAME]"
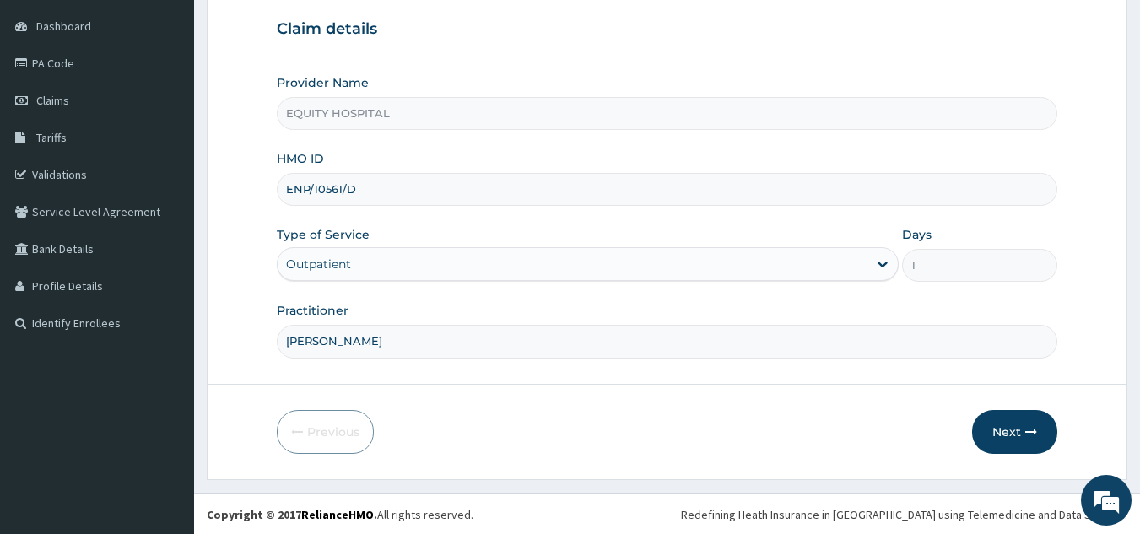
scroll to position [160, 0]
click at [993, 420] on button "Next" at bounding box center [1014, 430] width 85 height 44
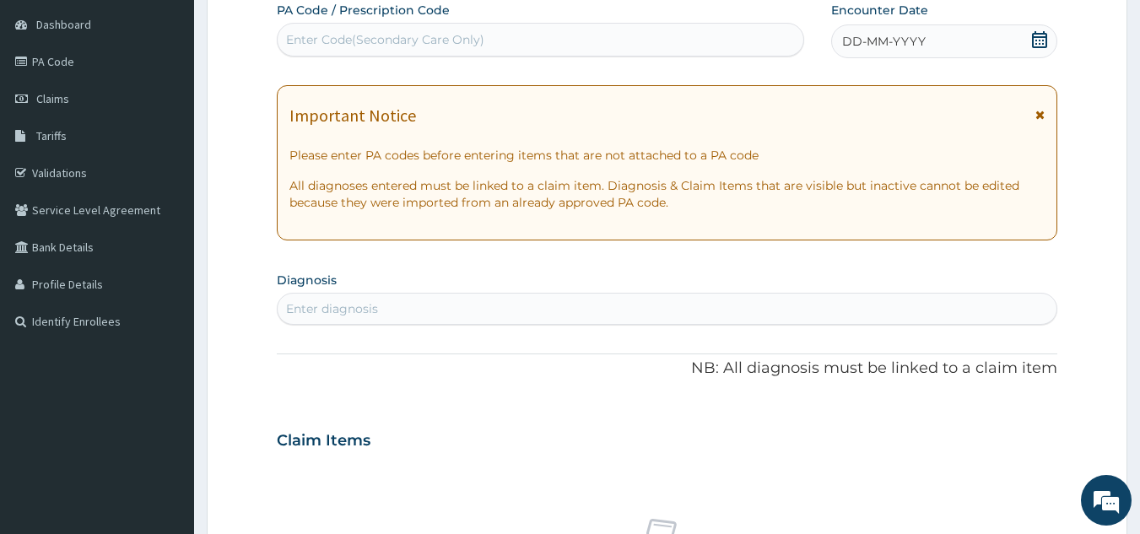
click at [932, 45] on div "DD-MM-YYYY" at bounding box center [944, 41] width 226 height 34
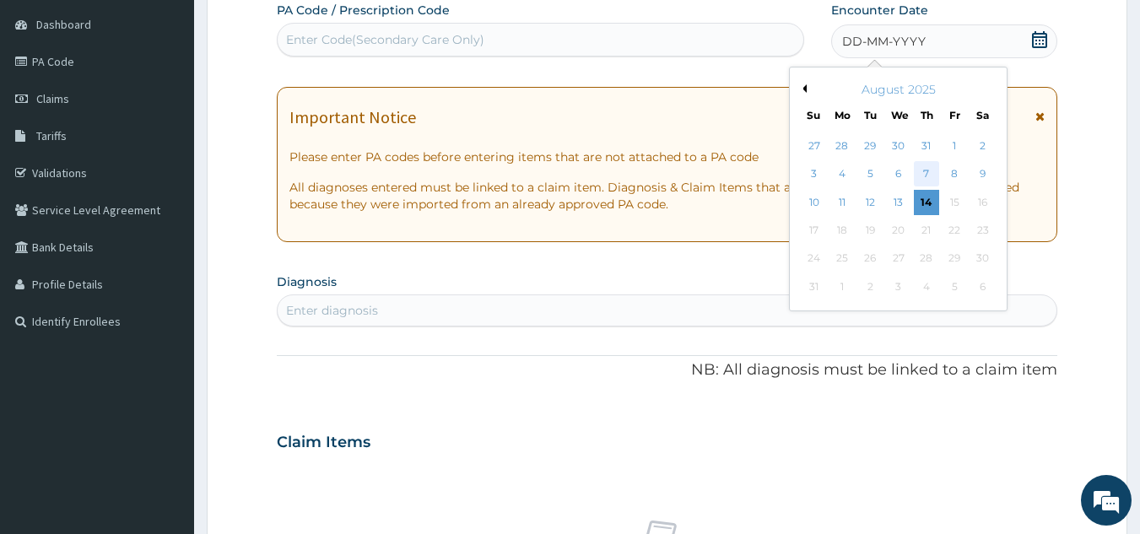
click at [922, 172] on div "7" at bounding box center [926, 174] width 25 height 25
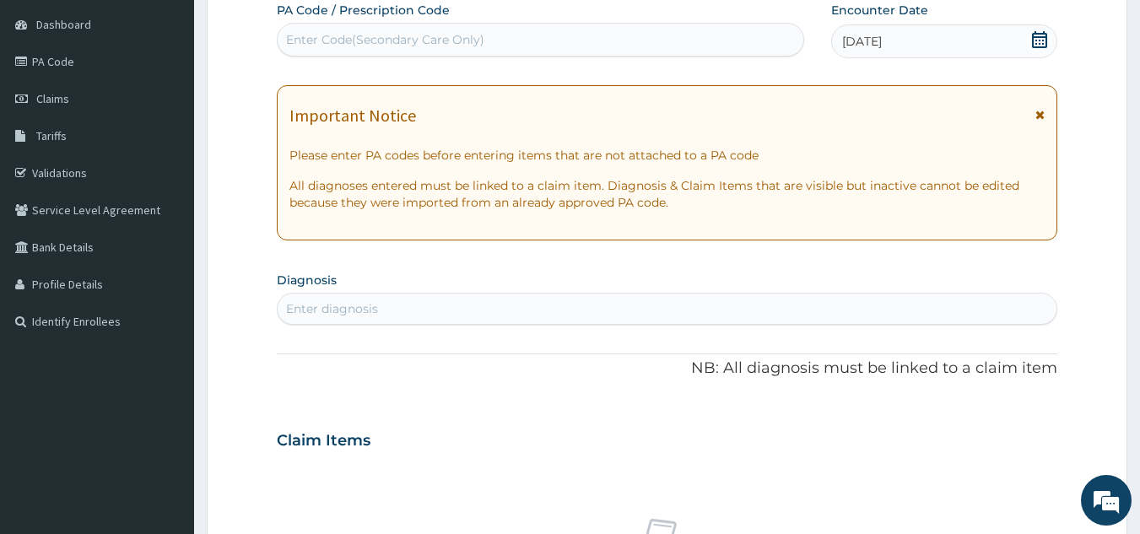
click at [537, 305] on div "Enter diagnosis" at bounding box center [668, 308] width 780 height 27
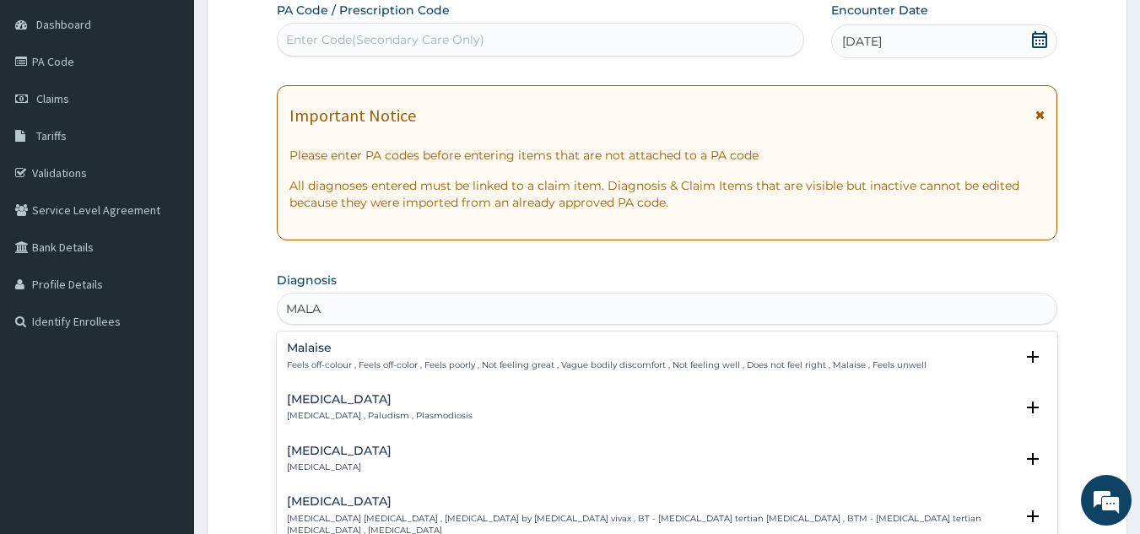
type input "MALAR"
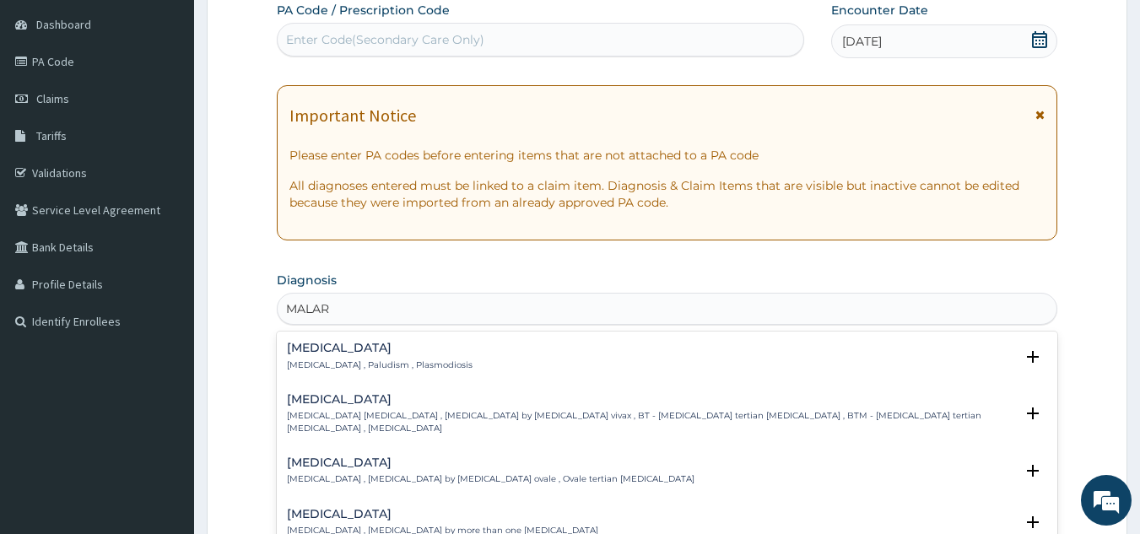
click at [348, 358] on div "[MEDICAL_DATA] [MEDICAL_DATA] , Paludism , Plasmodiosis" at bounding box center [380, 357] width 186 height 30
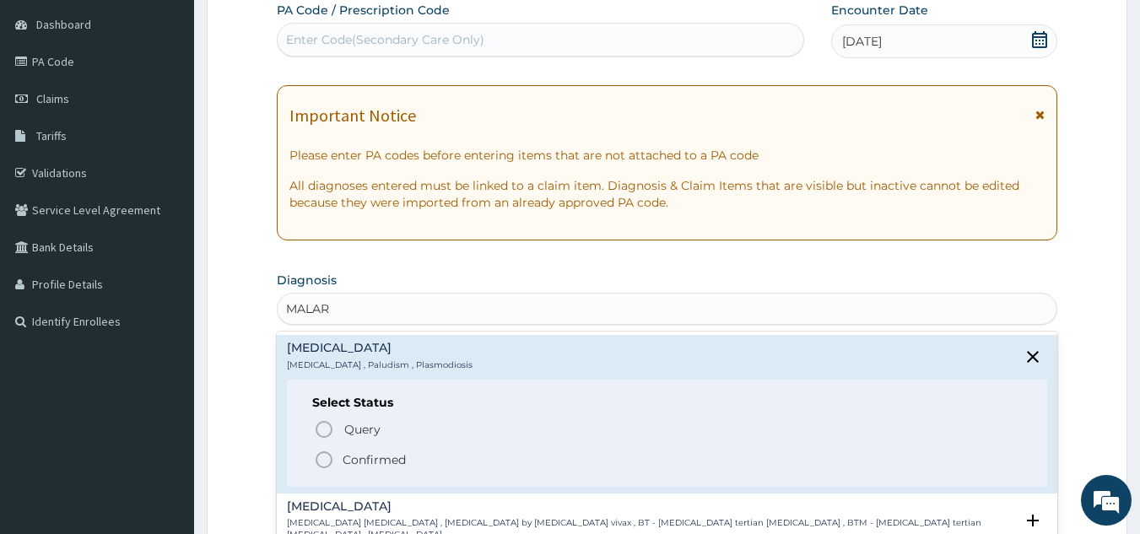
click at [321, 456] on icon "status option filled" at bounding box center [324, 460] width 20 height 20
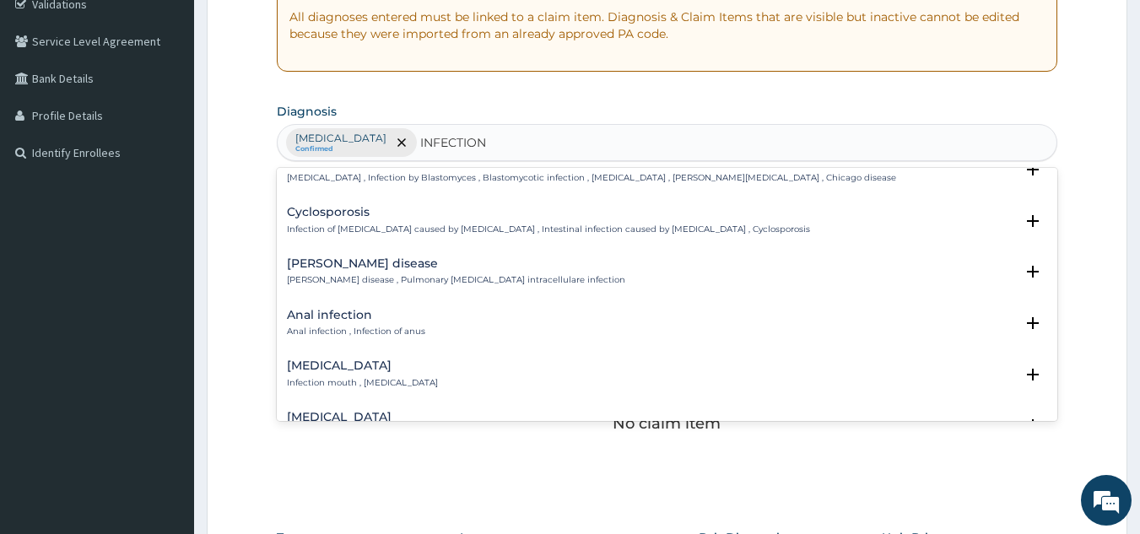
scroll to position [2241, 0]
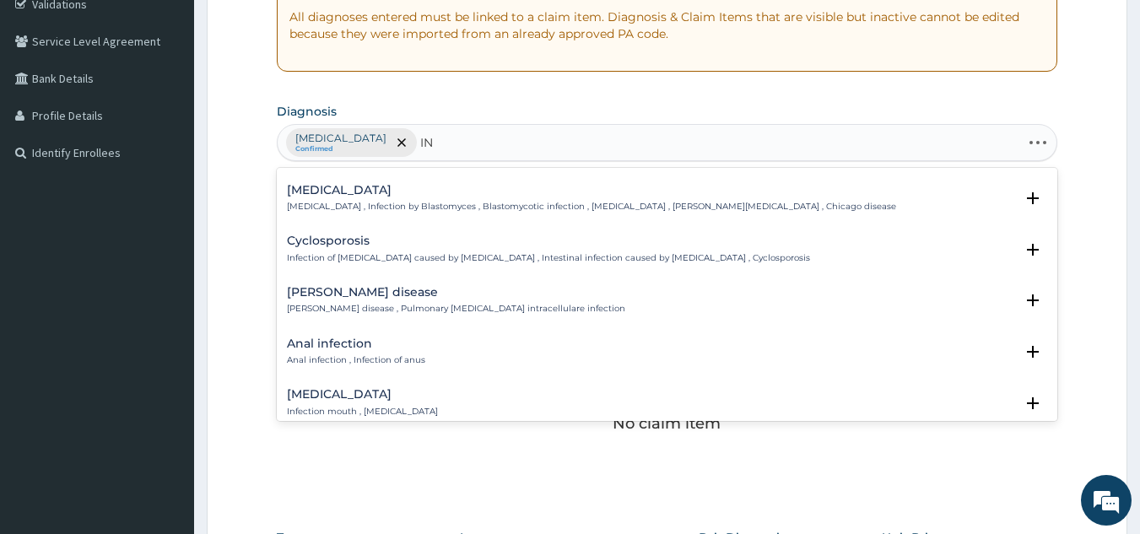
type input "I"
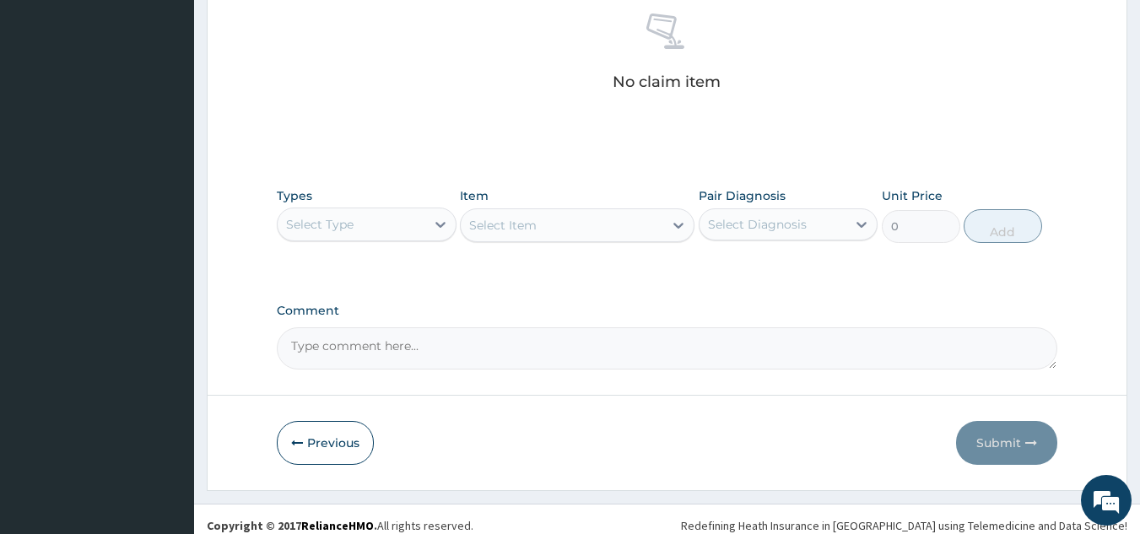
scroll to position [683, 0]
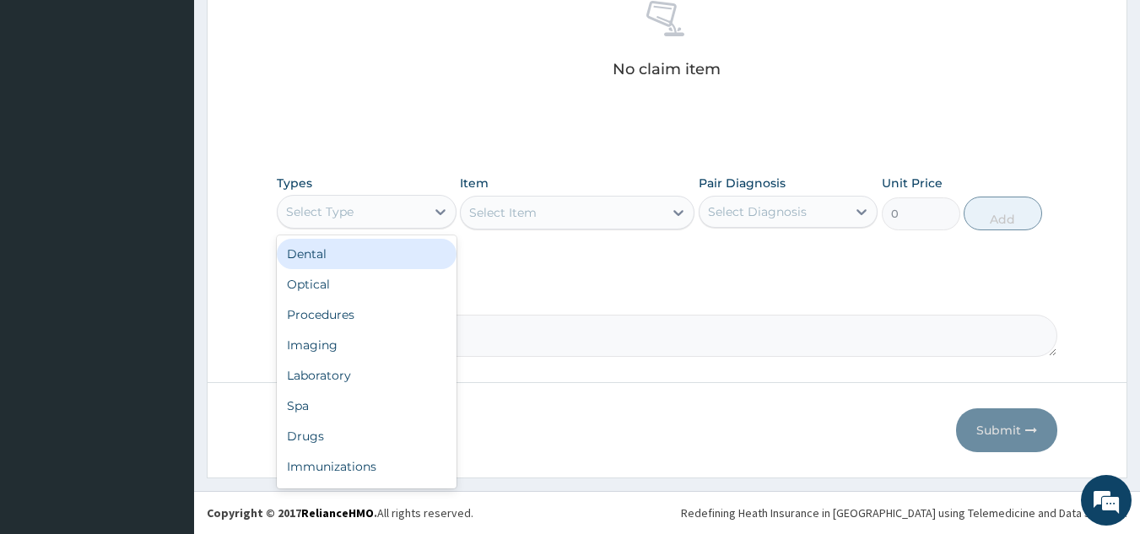
drag, startPoint x: 392, startPoint y: 208, endPoint x: 381, endPoint y: 228, distance: 22.6
click at [391, 210] on div "Select Type" at bounding box center [352, 211] width 148 height 27
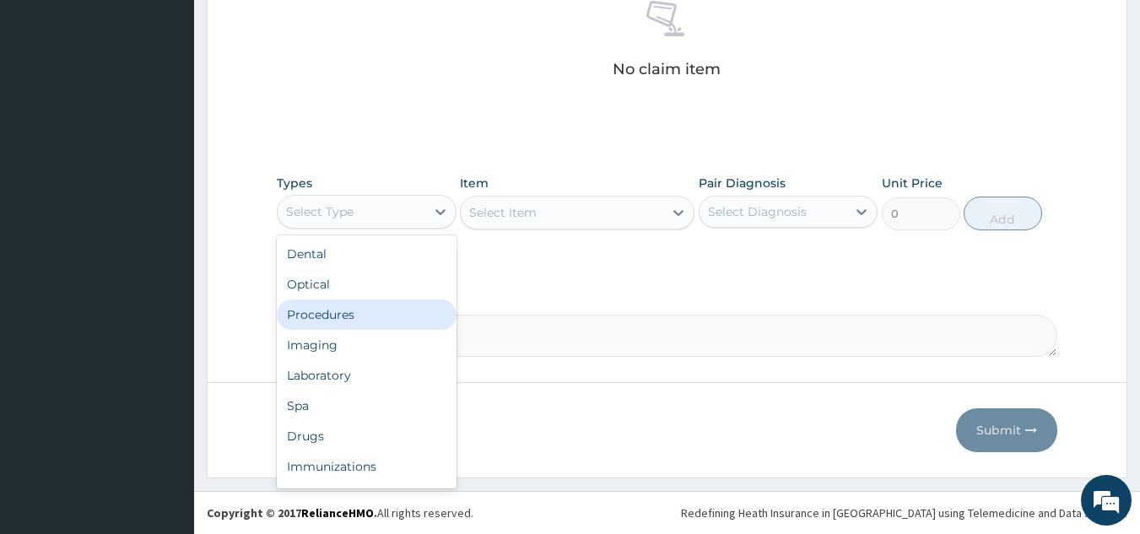
click at [349, 314] on div "Procedures" at bounding box center [367, 315] width 180 height 30
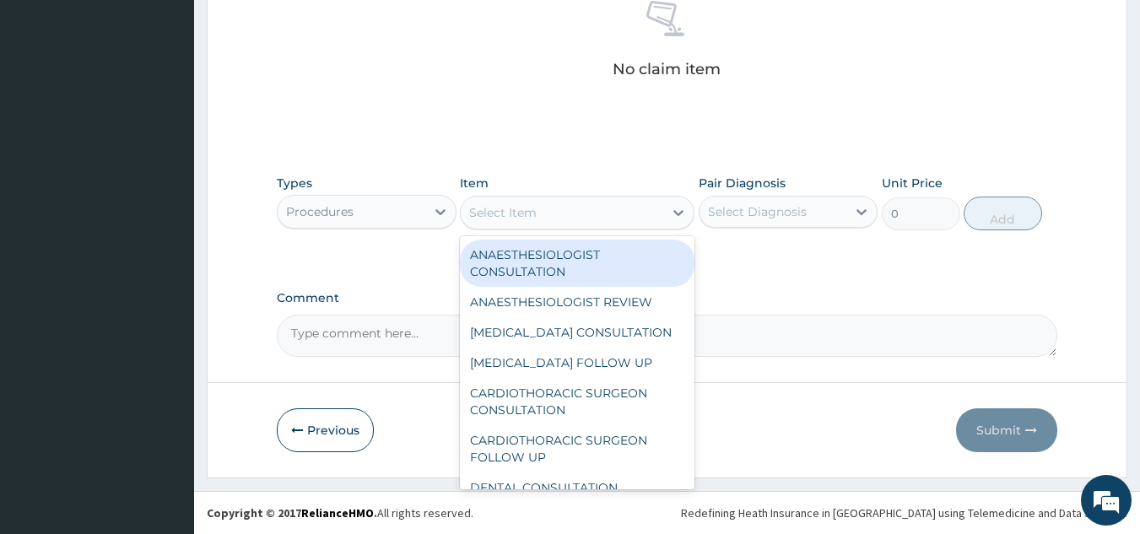
click at [627, 214] on div "Select Item" at bounding box center [562, 212] width 203 height 27
type input "GP"
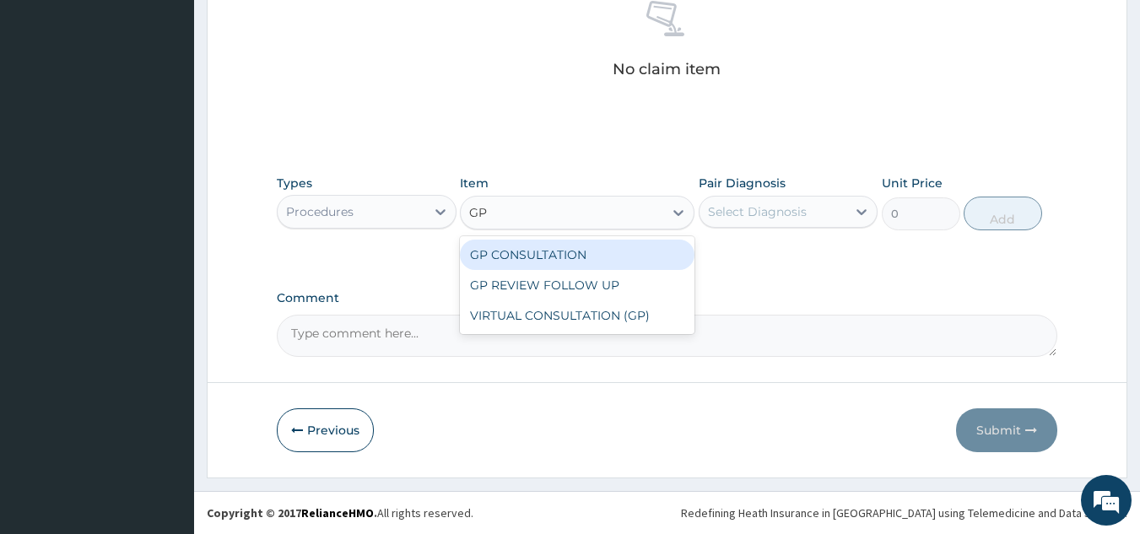
click at [630, 251] on div "GP CONSULTATION" at bounding box center [577, 255] width 235 height 30
type input "10000"
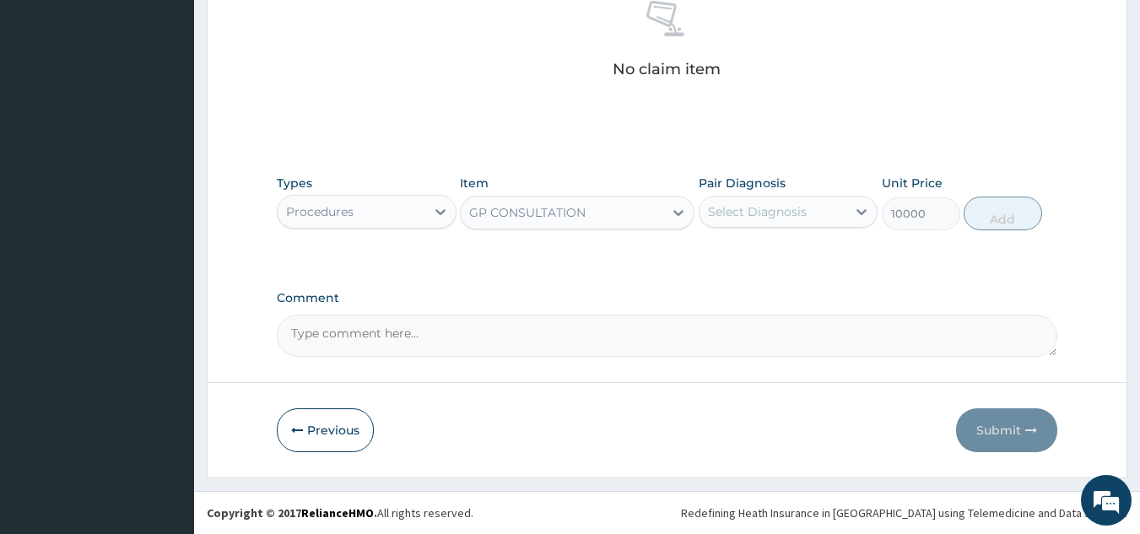
drag, startPoint x: 799, startPoint y: 206, endPoint x: 812, endPoint y: 226, distance: 23.9
click at [809, 223] on div "Select Diagnosis" at bounding box center [774, 211] width 148 height 27
drag, startPoint x: 814, startPoint y: 268, endPoint x: 933, endPoint y: 258, distance: 119.4
click at [823, 263] on div "Malaria" at bounding box center [789, 255] width 180 height 35
checkbox input "true"
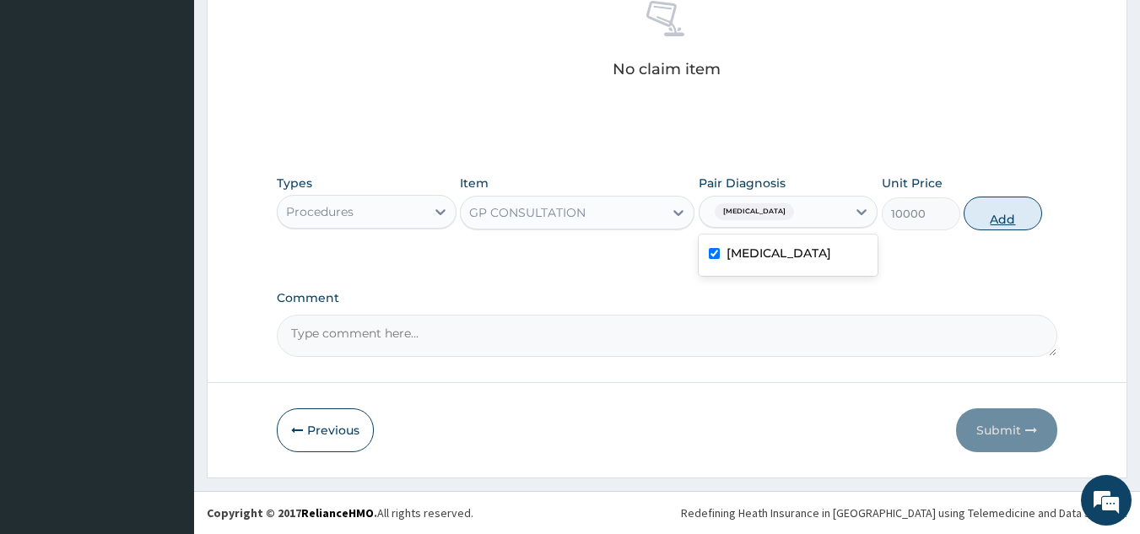
drag, startPoint x: 1008, startPoint y: 205, endPoint x: 990, endPoint y: 208, distance: 17.9
click at [1006, 205] on button "Add" at bounding box center [1003, 214] width 78 height 34
type input "0"
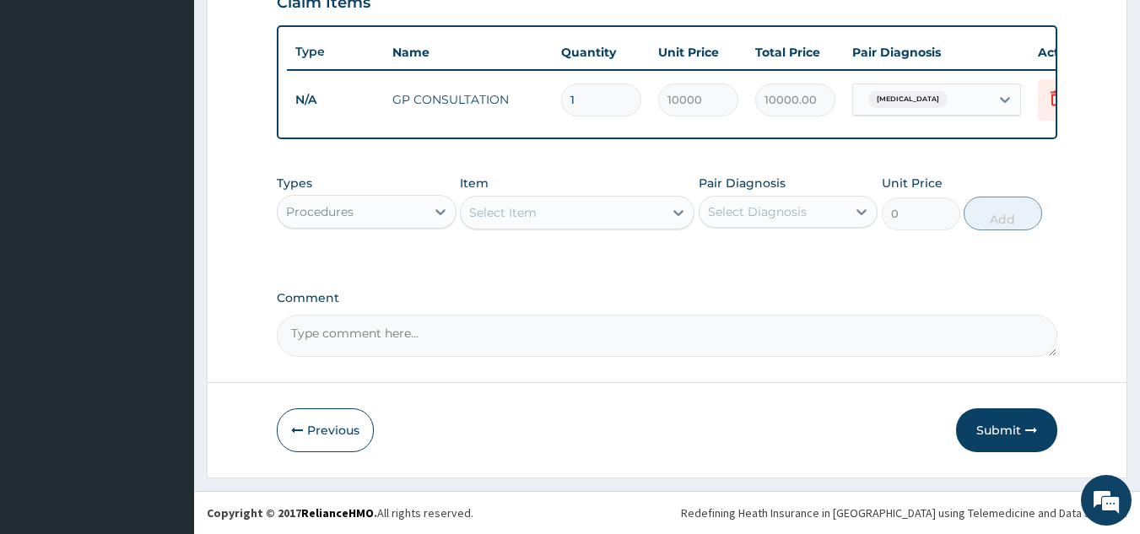
scroll to position [615, 0]
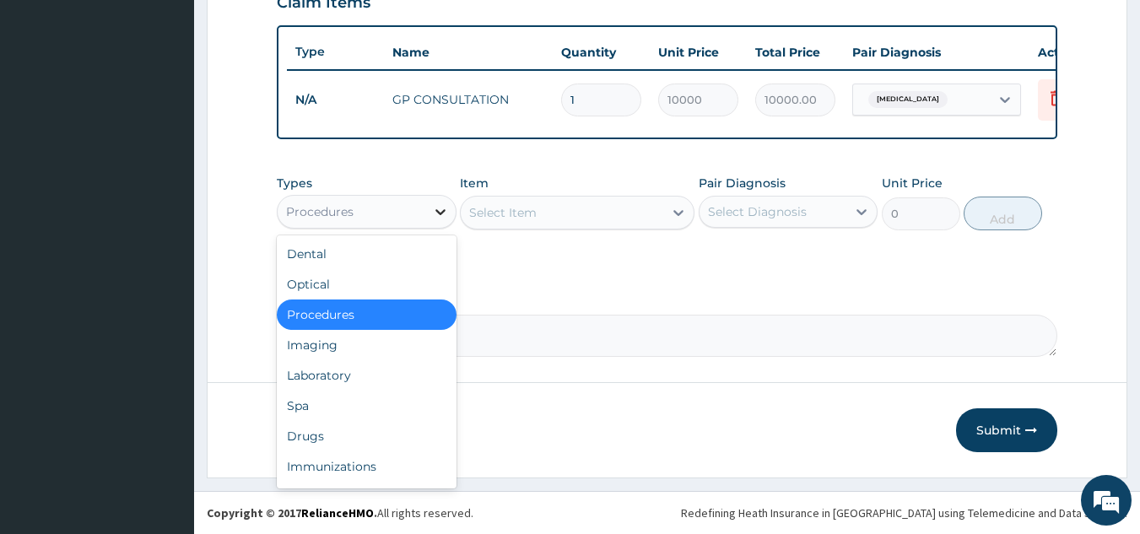
click at [427, 212] on div at bounding box center [440, 212] width 30 height 30
click at [356, 376] on div "Laboratory" at bounding box center [367, 375] width 180 height 30
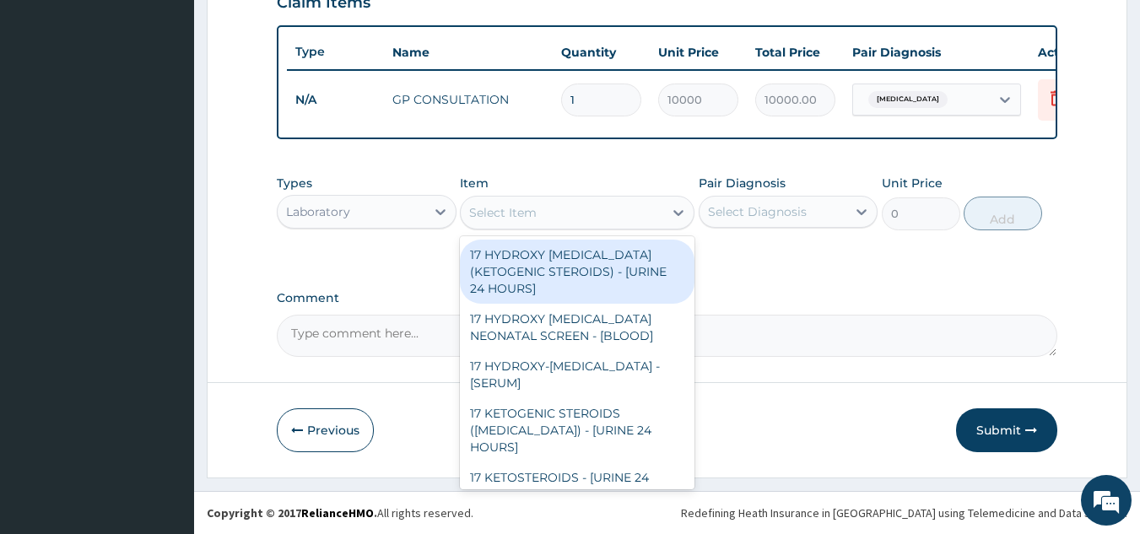
click at [597, 211] on div "Select Item" at bounding box center [562, 212] width 203 height 27
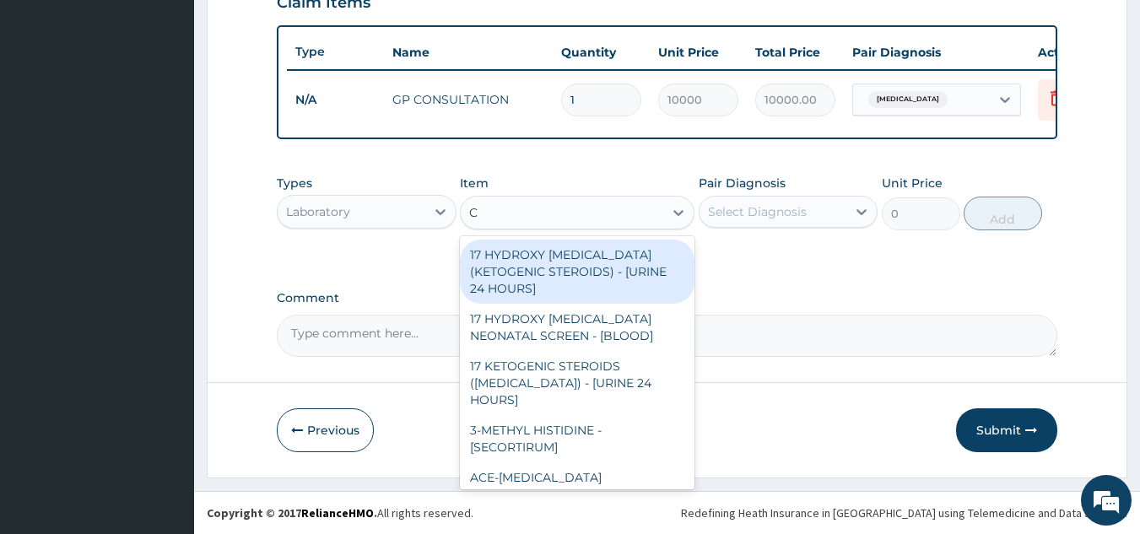
type input "CB"
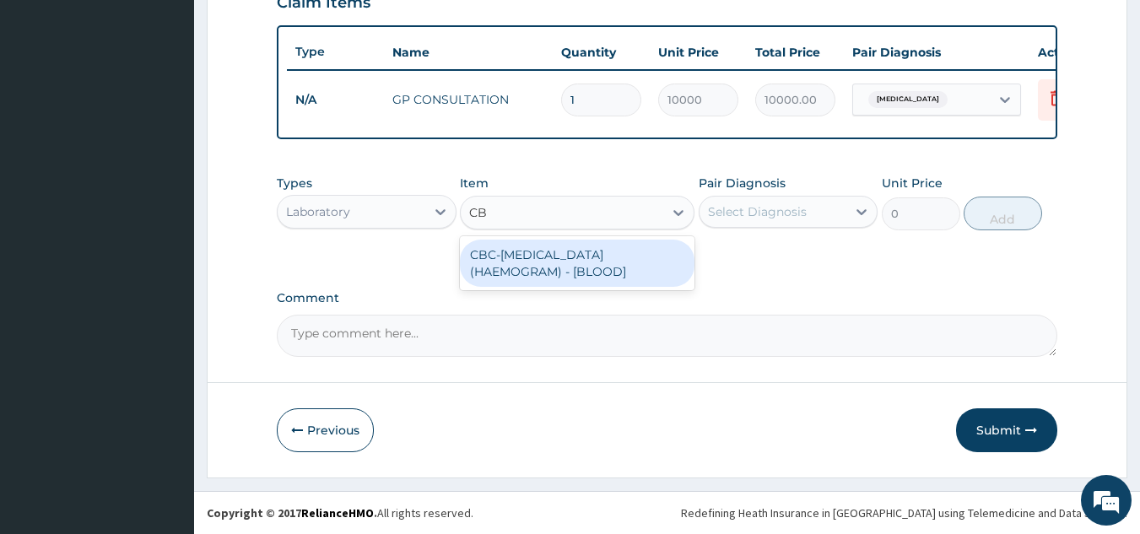
click at [575, 253] on div "CBC-COMPLETE BLOOD COUNT (HAEMOGRAM) - [BLOOD]" at bounding box center [577, 263] width 235 height 47
type input "5807"
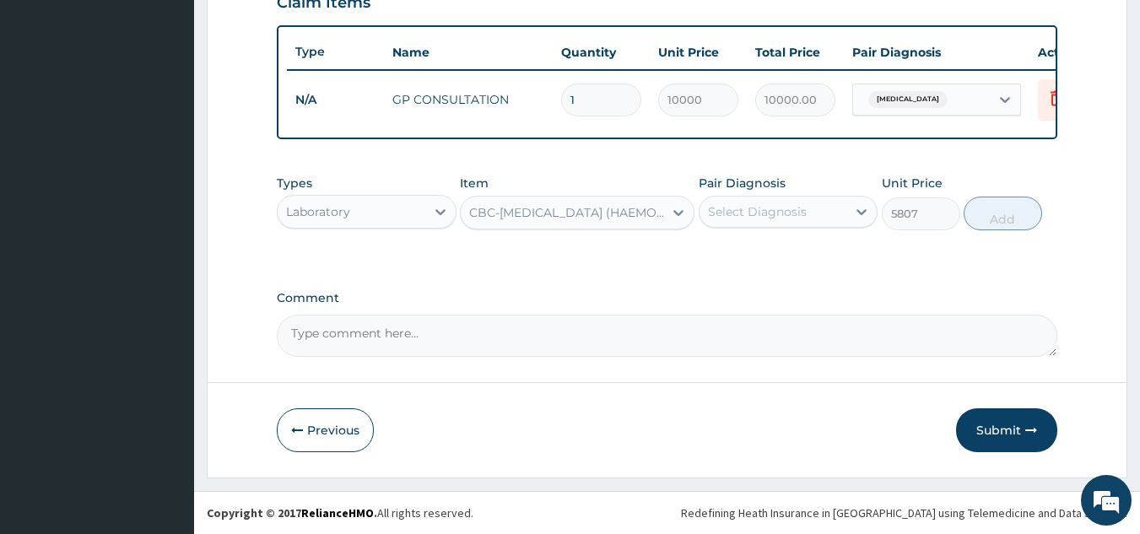
click at [748, 217] on div "Select Diagnosis" at bounding box center [757, 211] width 99 height 17
drag, startPoint x: 746, startPoint y: 251, endPoint x: 862, endPoint y: 246, distance: 115.7
click at [757, 254] on label "Malaria" at bounding box center [779, 253] width 105 height 17
checkbox input "true"
drag, startPoint x: 1002, startPoint y: 219, endPoint x: 955, endPoint y: 219, distance: 46.4
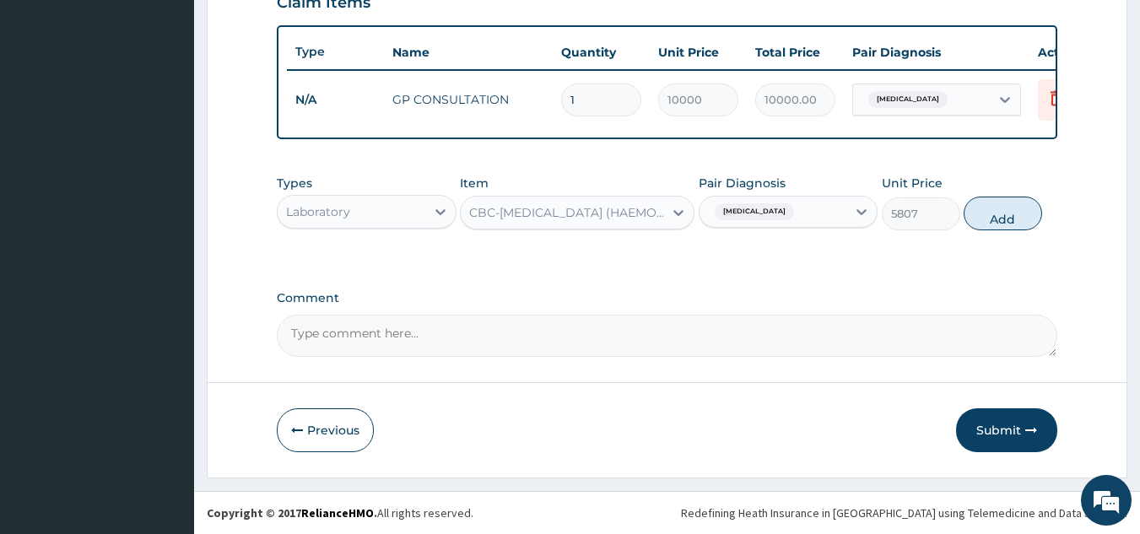
click at [1002, 219] on button "Add" at bounding box center [1003, 214] width 78 height 34
type input "0"
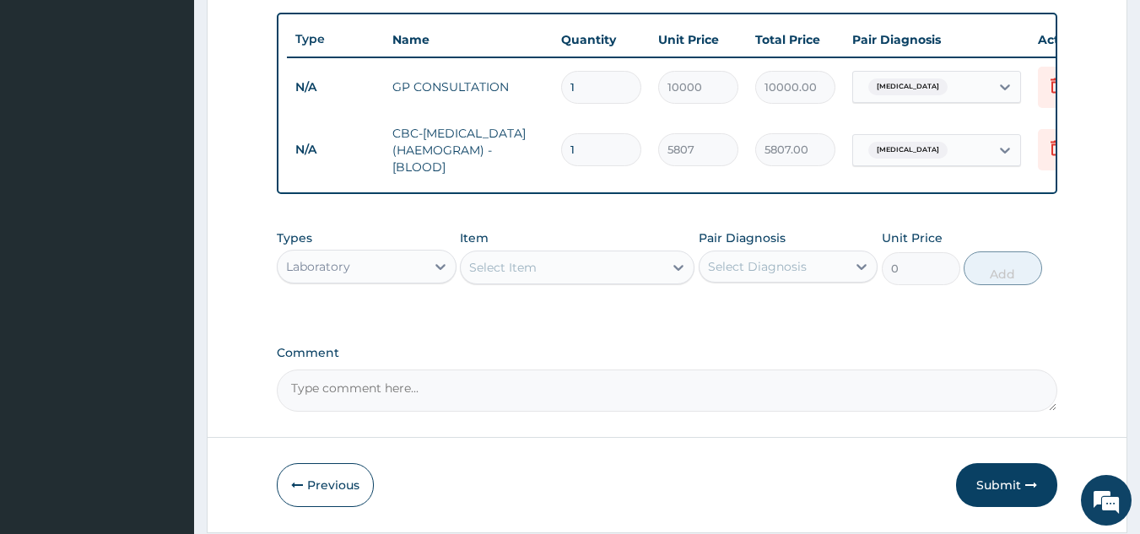
click at [560, 278] on div "Select Item" at bounding box center [562, 267] width 203 height 27
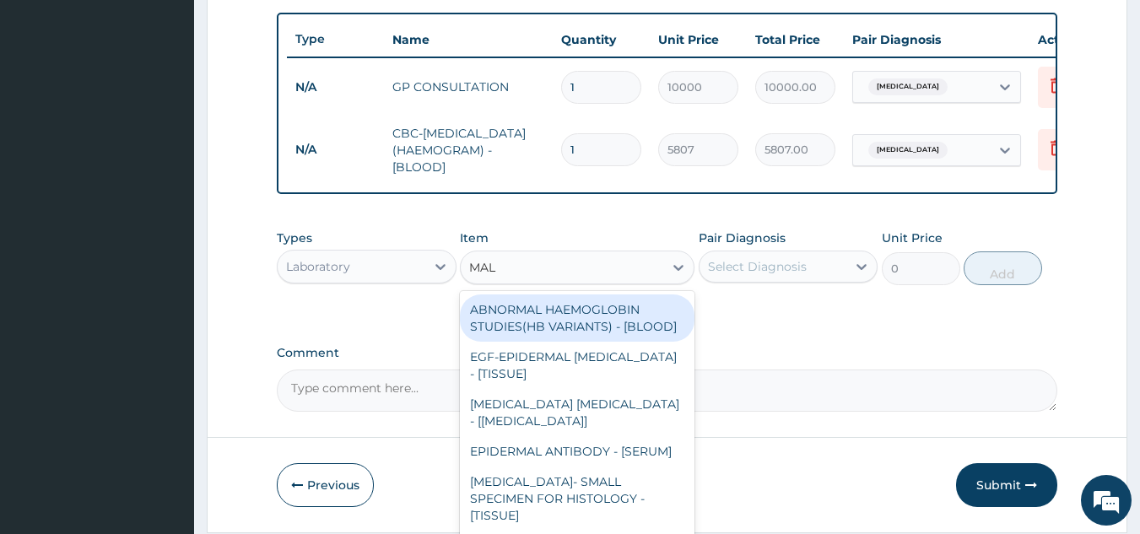
type input "MALA"
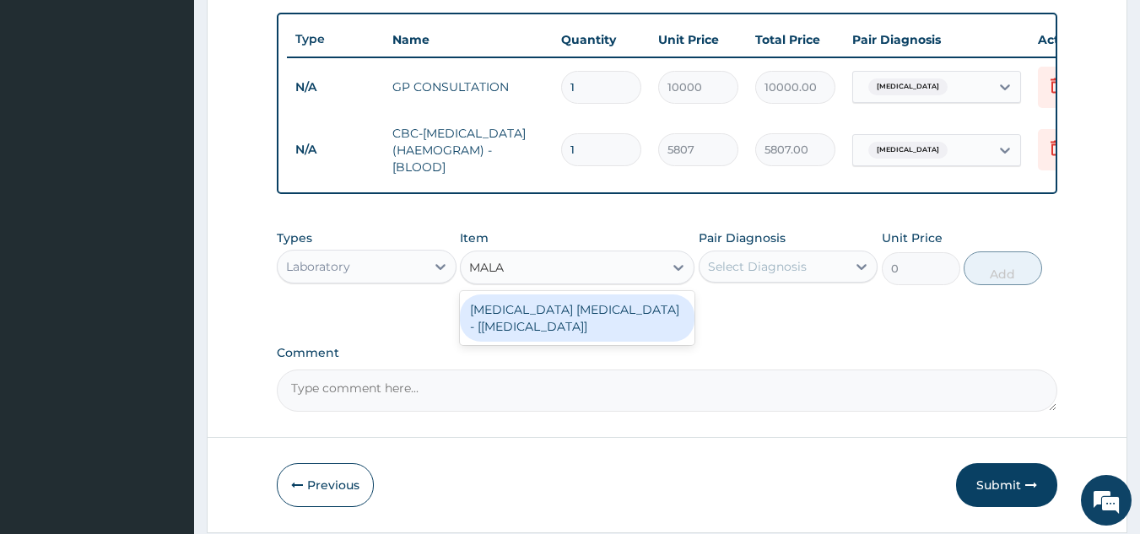
drag, startPoint x: 559, startPoint y: 323, endPoint x: 673, endPoint y: 318, distance: 114.9
click at [565, 324] on div "MALARIA PARASITE - [BLOOD FILM]" at bounding box center [577, 318] width 235 height 47
type input "2100"
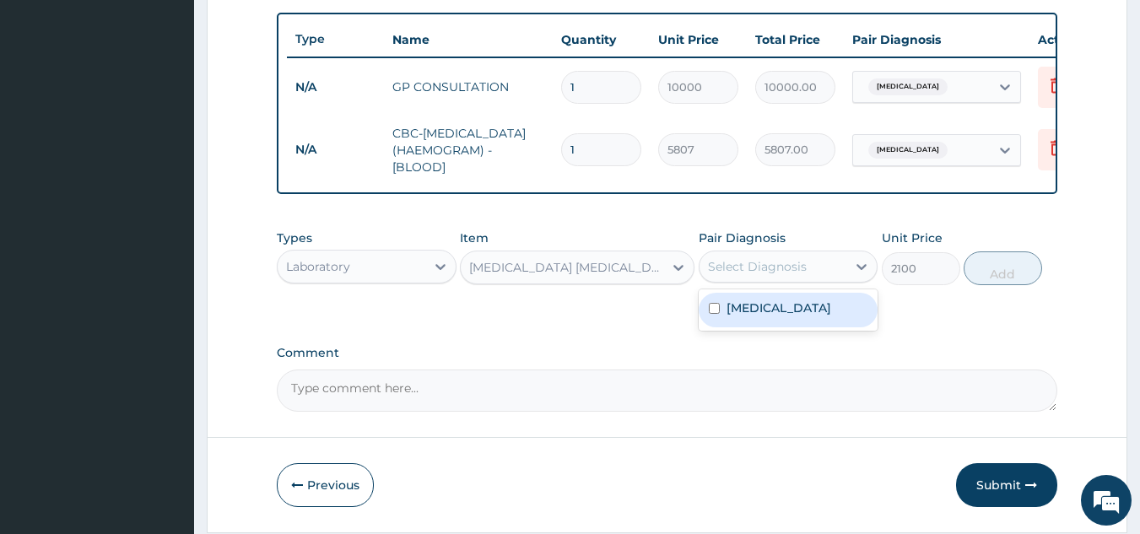
drag, startPoint x: 782, startPoint y: 275, endPoint x: 777, endPoint y: 305, distance: 30.0
click at [782, 275] on div "Select Diagnosis" at bounding box center [757, 266] width 99 height 17
drag, startPoint x: 774, startPoint y: 317, endPoint x: 855, endPoint y: 334, distance: 82.8
click at [819, 327] on div "Malaria" at bounding box center [789, 310] width 180 height 35
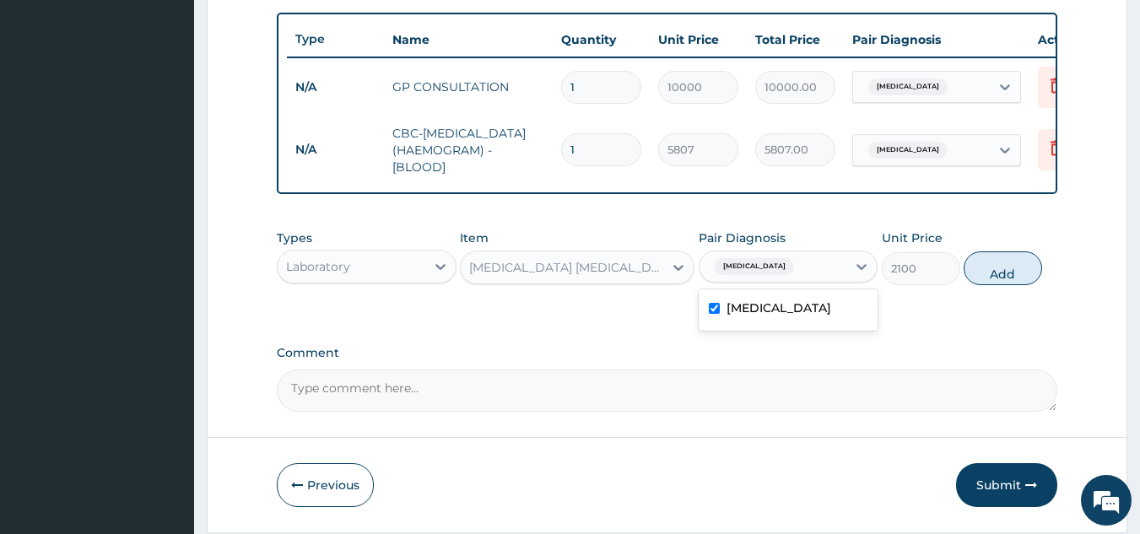
checkbox input "true"
click at [1011, 279] on button "Add" at bounding box center [1003, 268] width 78 height 34
type input "0"
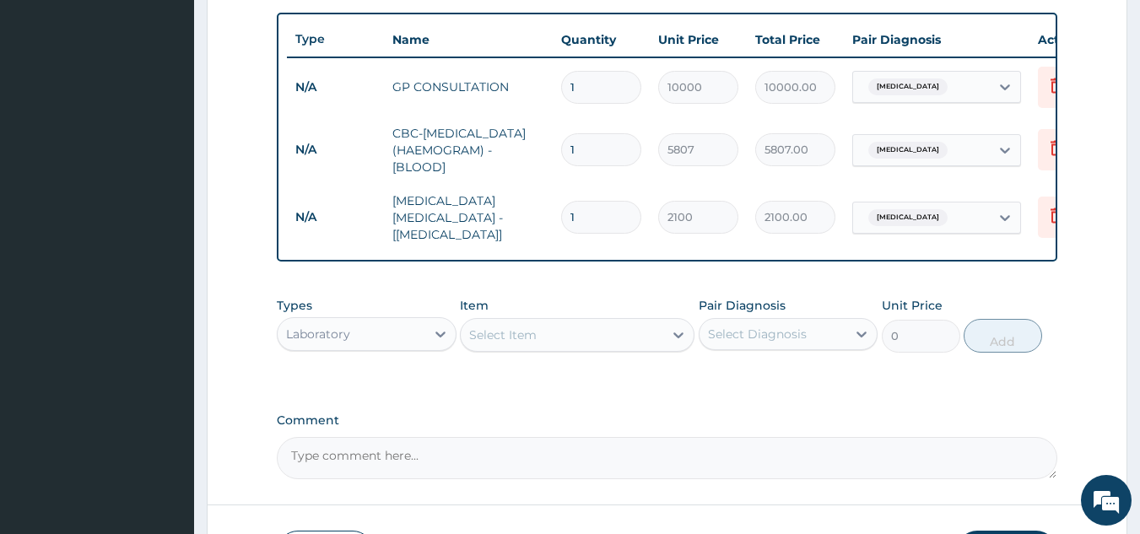
click at [354, 331] on div "Laboratory" at bounding box center [352, 334] width 148 height 27
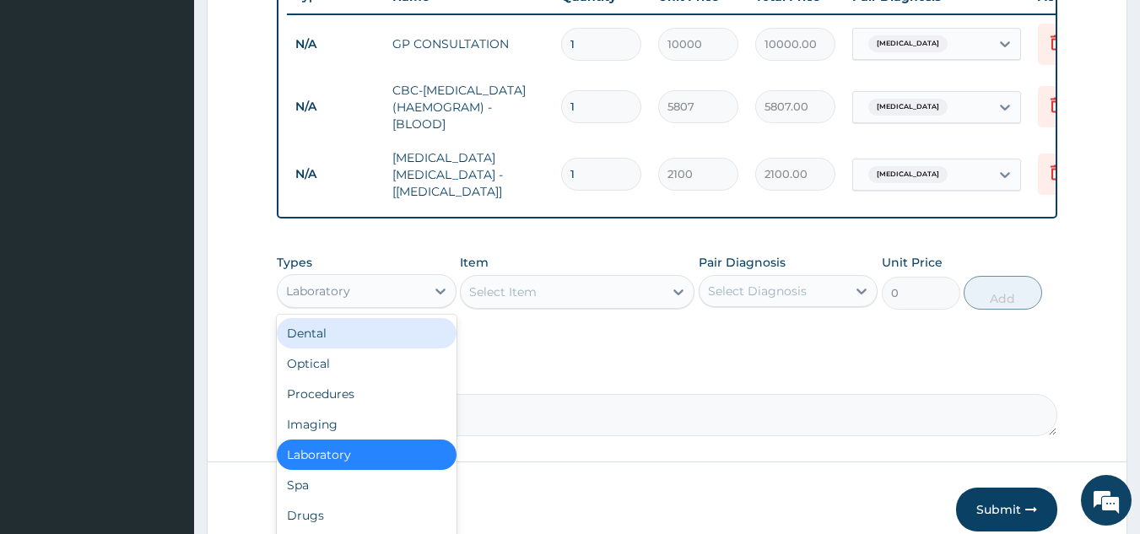
scroll to position [741, 0]
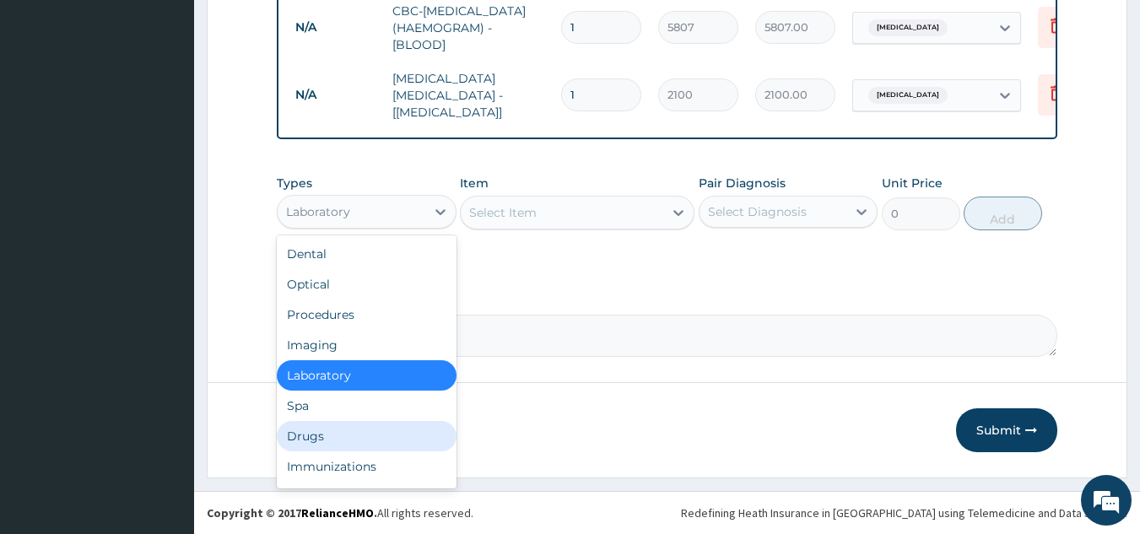
drag, startPoint x: 303, startPoint y: 444, endPoint x: 316, endPoint y: 437, distance: 14.3
click at [306, 442] on div "Drugs" at bounding box center [367, 436] width 180 height 30
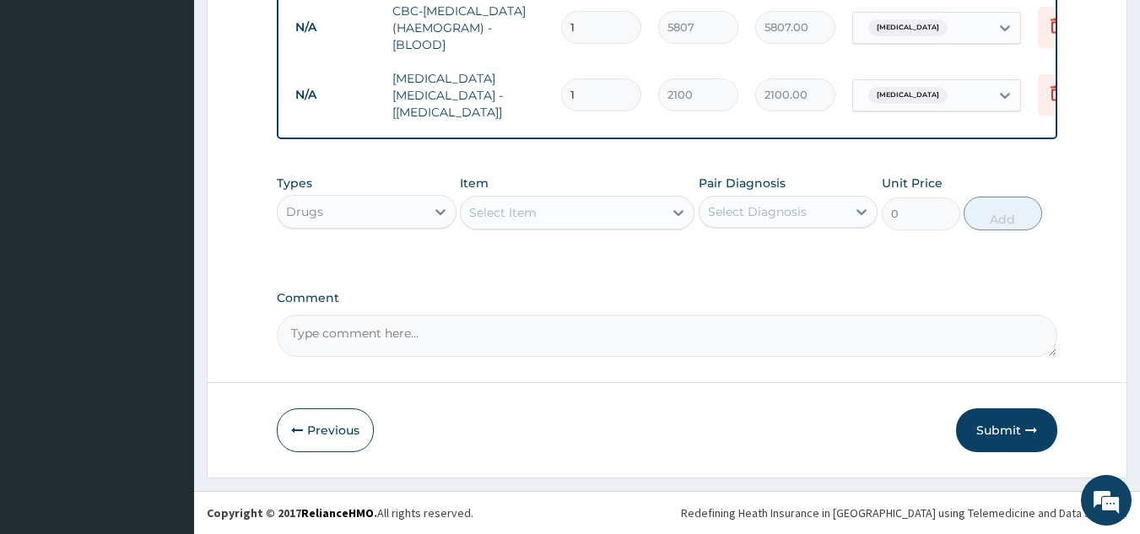
click at [534, 212] on div "Select Item" at bounding box center [503, 212] width 68 height 17
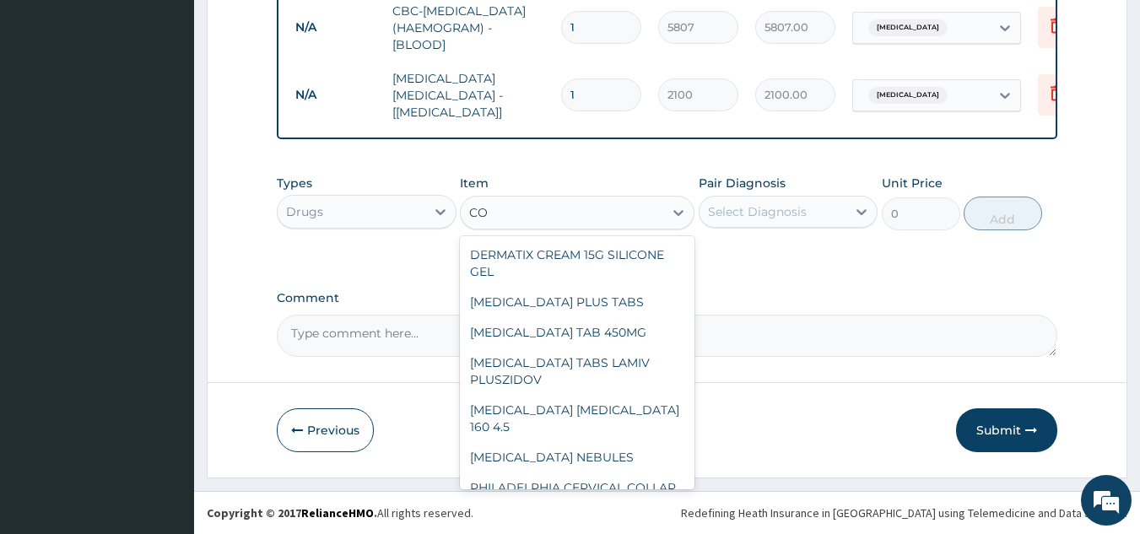
type input "C"
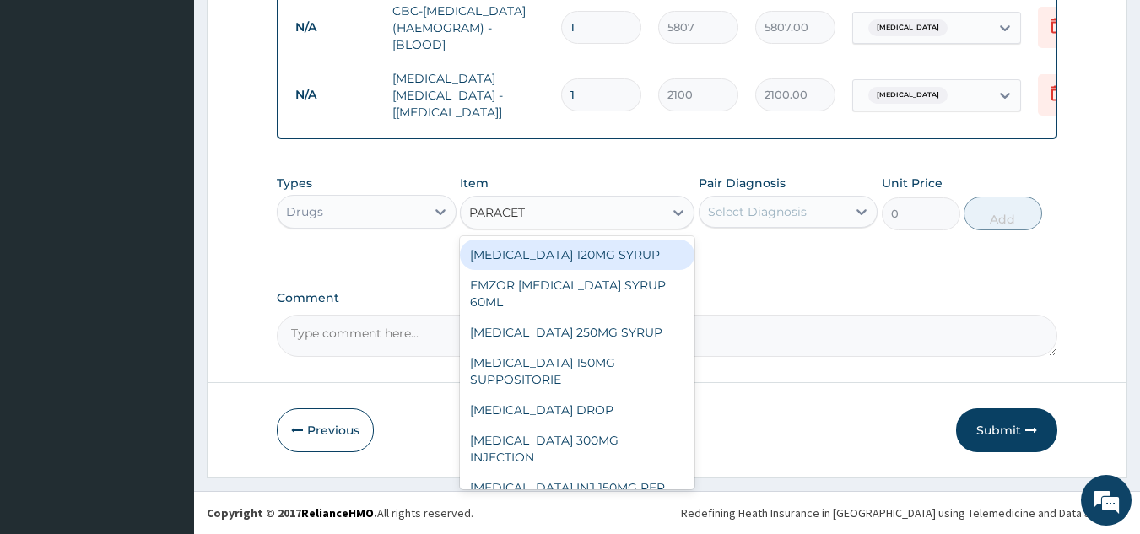
type input "PARACETA"
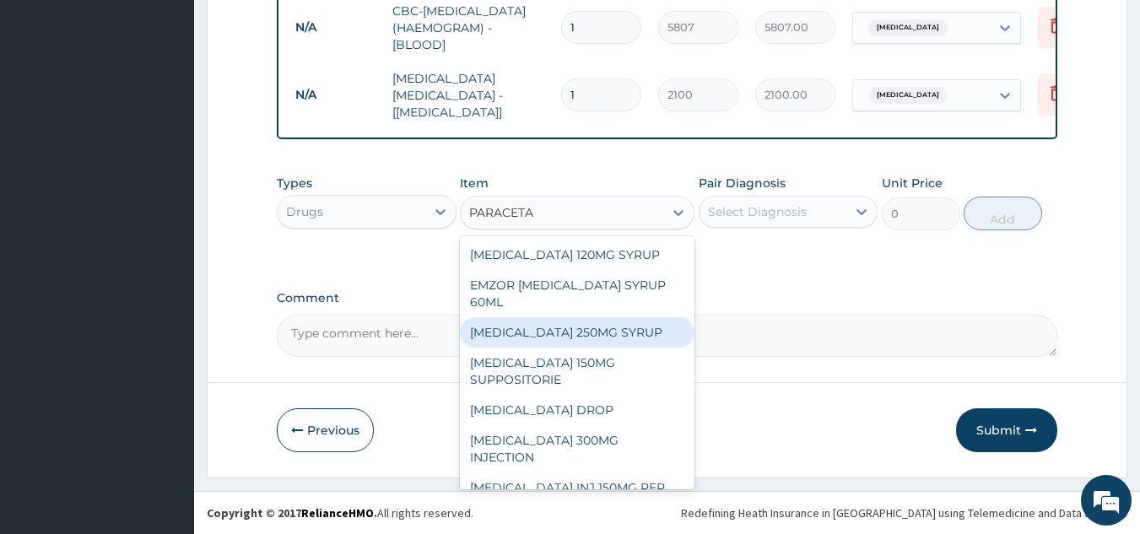
click at [581, 332] on div "PARACETAMOL 250MG SYRUP" at bounding box center [577, 332] width 235 height 30
type input "1500"
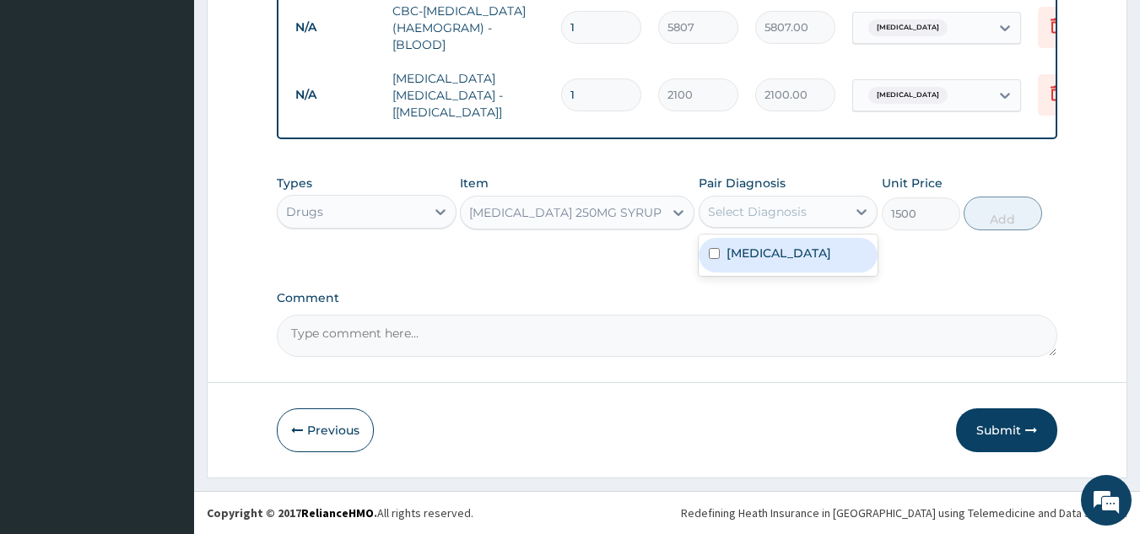
click at [765, 208] on div "Select Diagnosis" at bounding box center [757, 211] width 99 height 17
click at [738, 256] on label "Malaria" at bounding box center [779, 253] width 105 height 17
checkbox input "true"
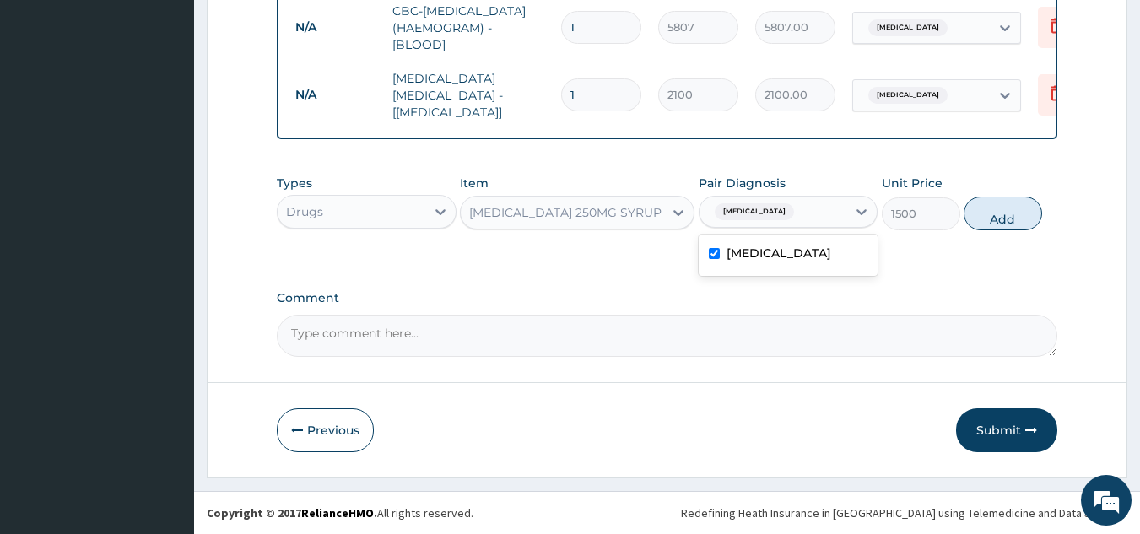
drag, startPoint x: 1011, startPoint y: 217, endPoint x: 954, endPoint y: 216, distance: 57.4
click at [1001, 216] on button "Add" at bounding box center [1003, 214] width 78 height 34
type input "0"
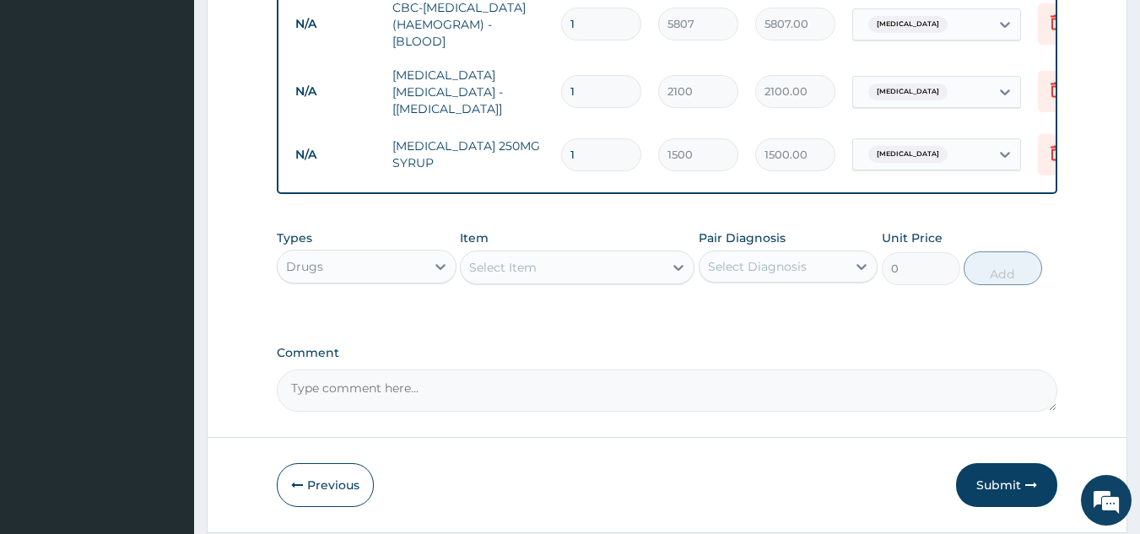
click at [587, 272] on div "Select Item" at bounding box center [562, 267] width 203 height 27
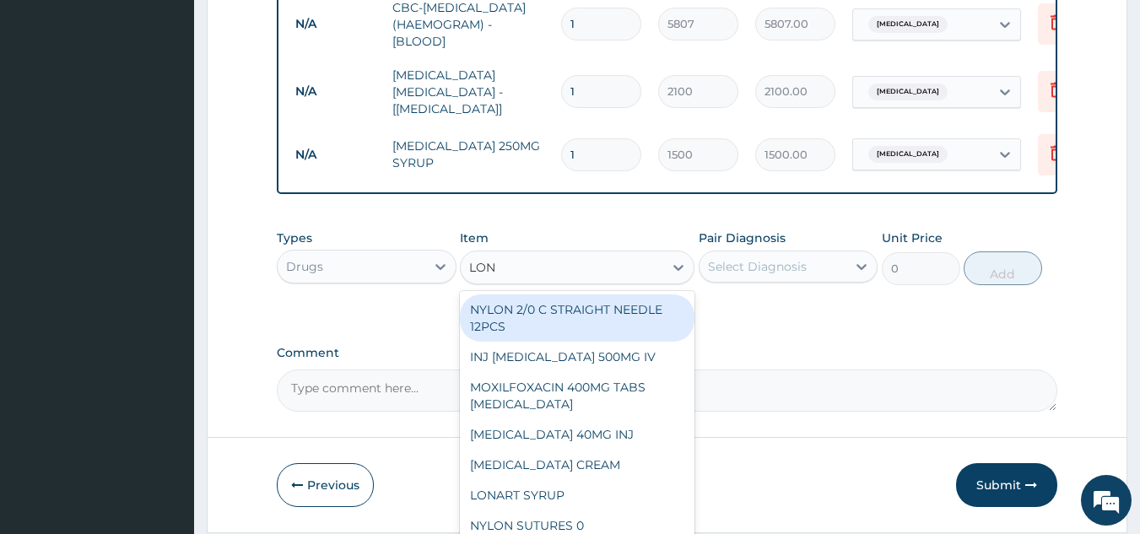
type input "LONA"
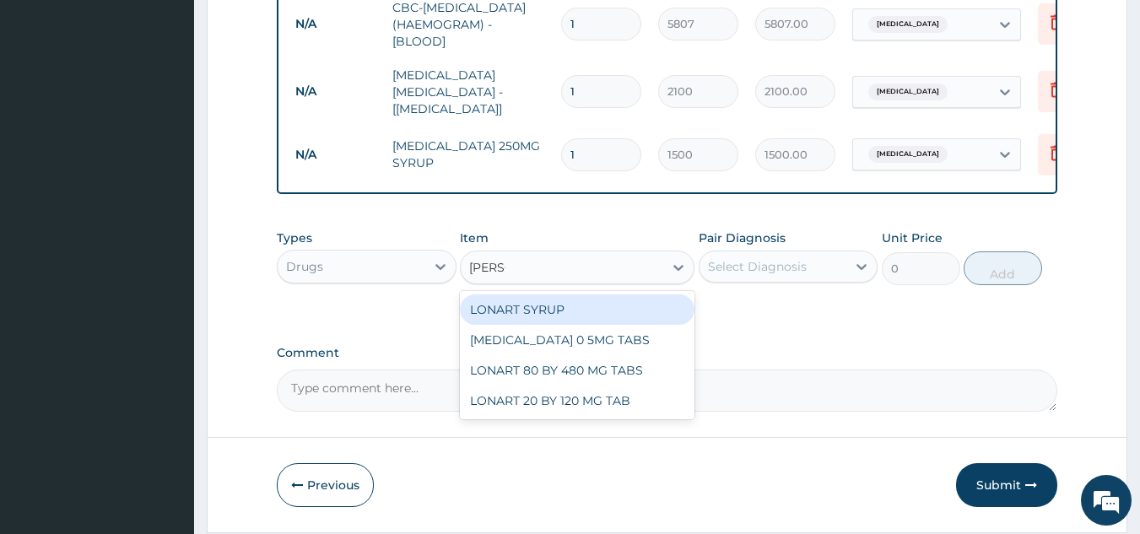
click at [585, 316] on div "LONART SYRUP" at bounding box center [577, 310] width 235 height 30
type input "2945"
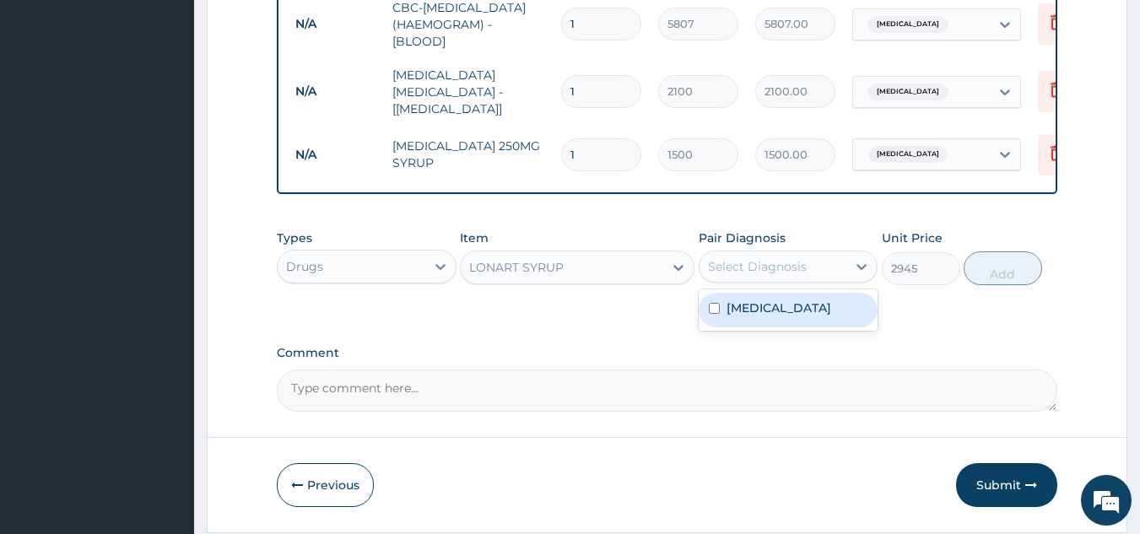
click at [810, 272] on div "Select Diagnosis" at bounding box center [774, 266] width 148 height 27
click at [764, 316] on label "Malaria" at bounding box center [779, 308] width 105 height 17
checkbox input "true"
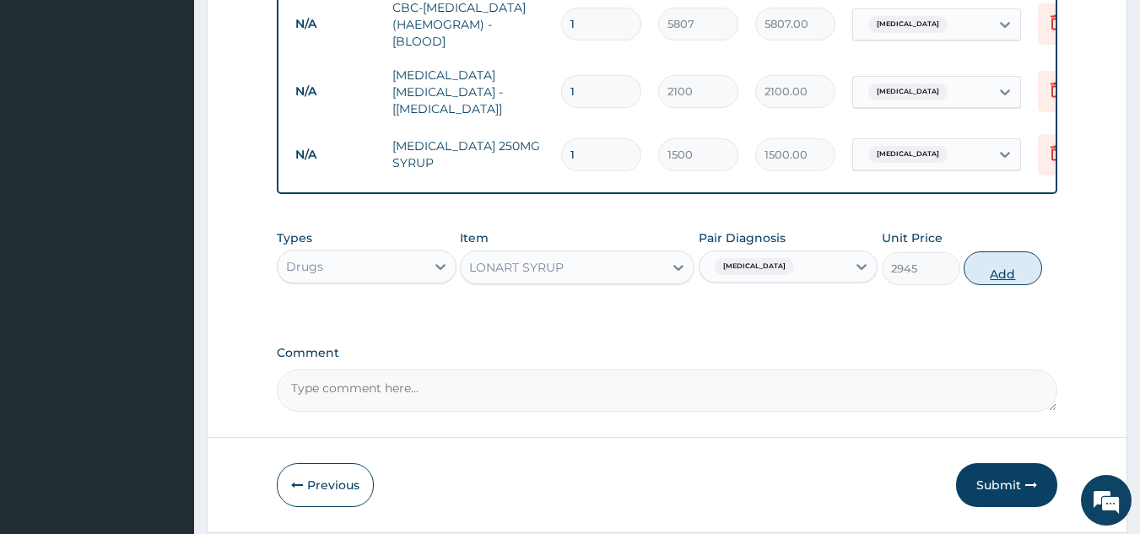
click at [995, 277] on button "Add" at bounding box center [1003, 268] width 78 height 34
type input "0"
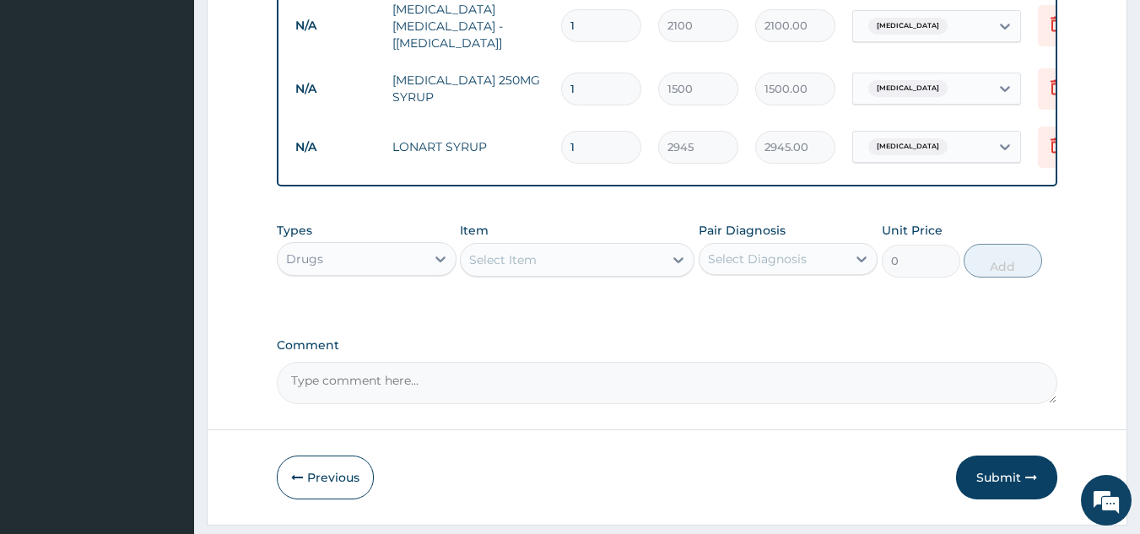
scroll to position [857, 0]
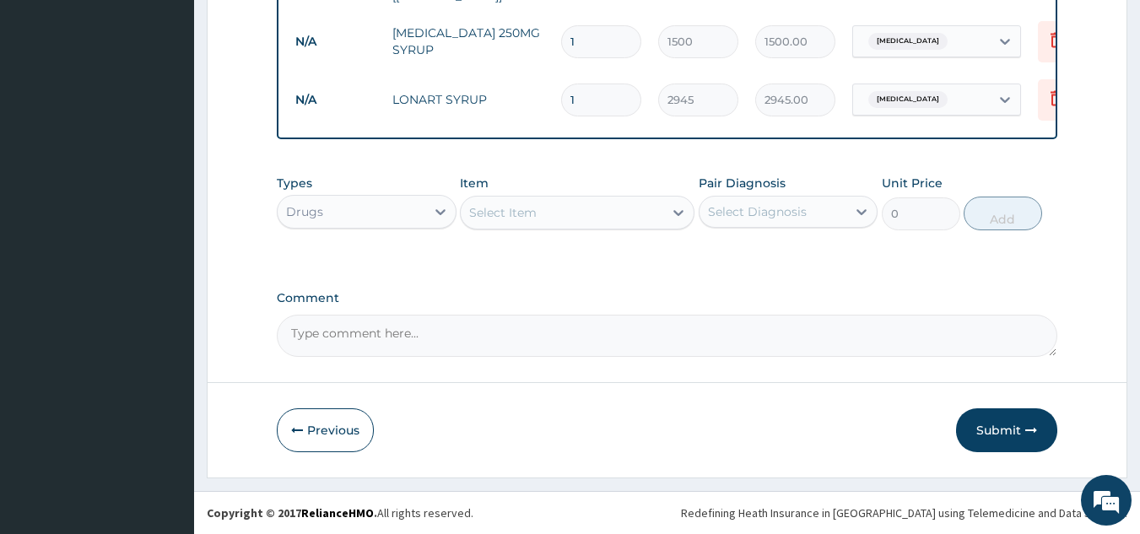
click at [567, 212] on div "Select Item" at bounding box center [562, 212] width 203 height 27
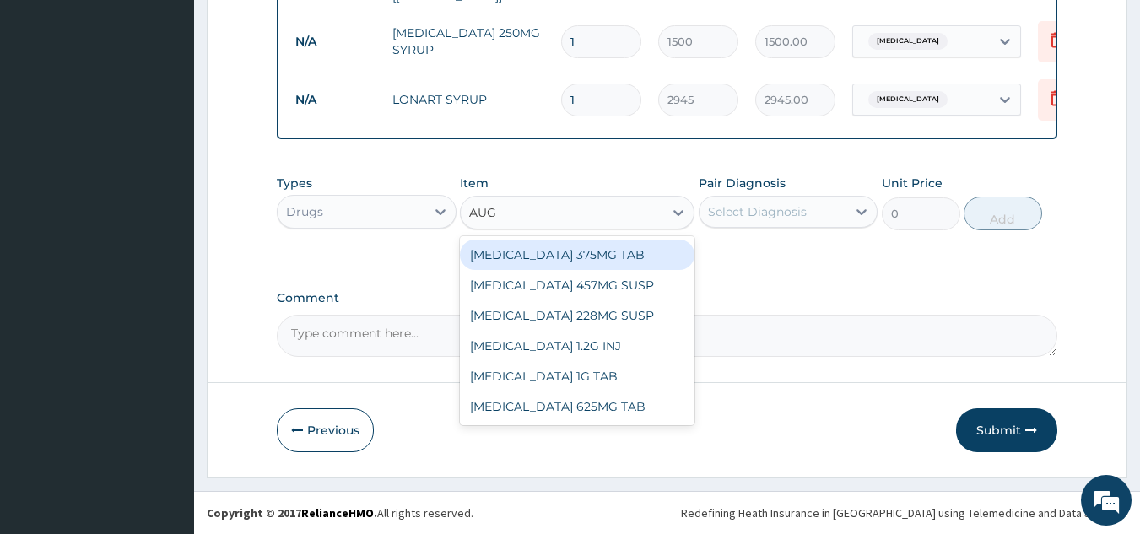
type input "AUGM"
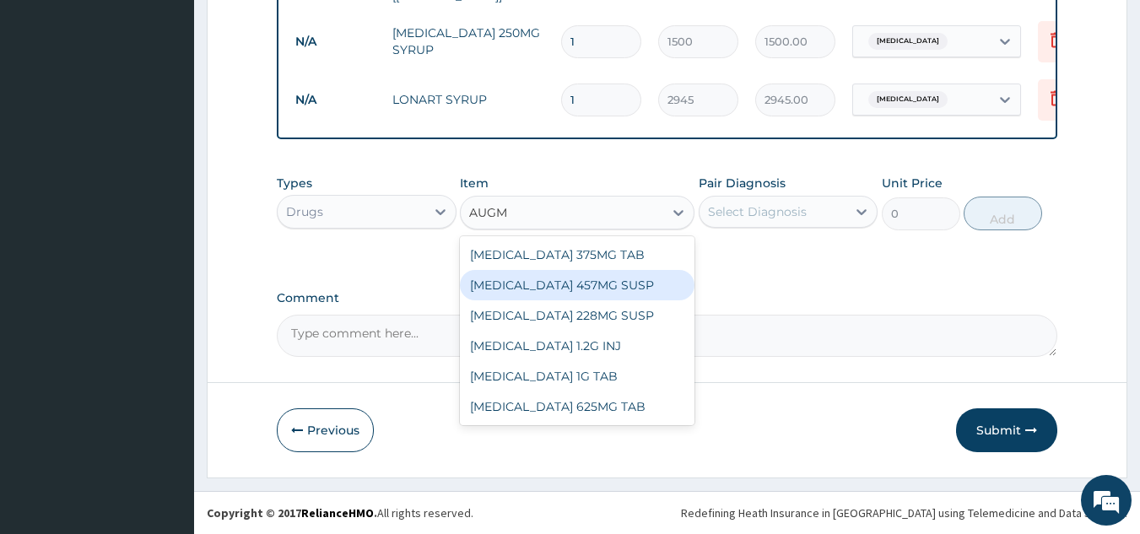
click at [581, 282] on div "AUGMENTIN 457MG SUSP" at bounding box center [577, 285] width 235 height 30
type input "13375"
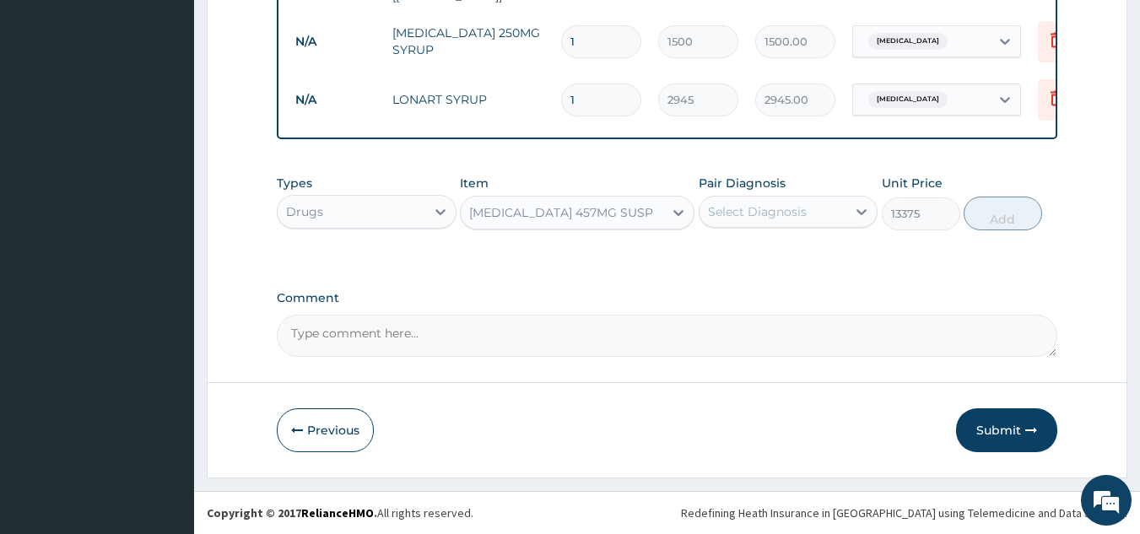
click at [775, 208] on div "Select Diagnosis" at bounding box center [757, 211] width 99 height 17
drag, startPoint x: 784, startPoint y: 260, endPoint x: 910, endPoint y: 262, distance: 125.8
click at [793, 259] on div "Malaria" at bounding box center [789, 255] width 180 height 35
checkbox input "true"
click at [998, 216] on button "Add" at bounding box center [1003, 214] width 78 height 34
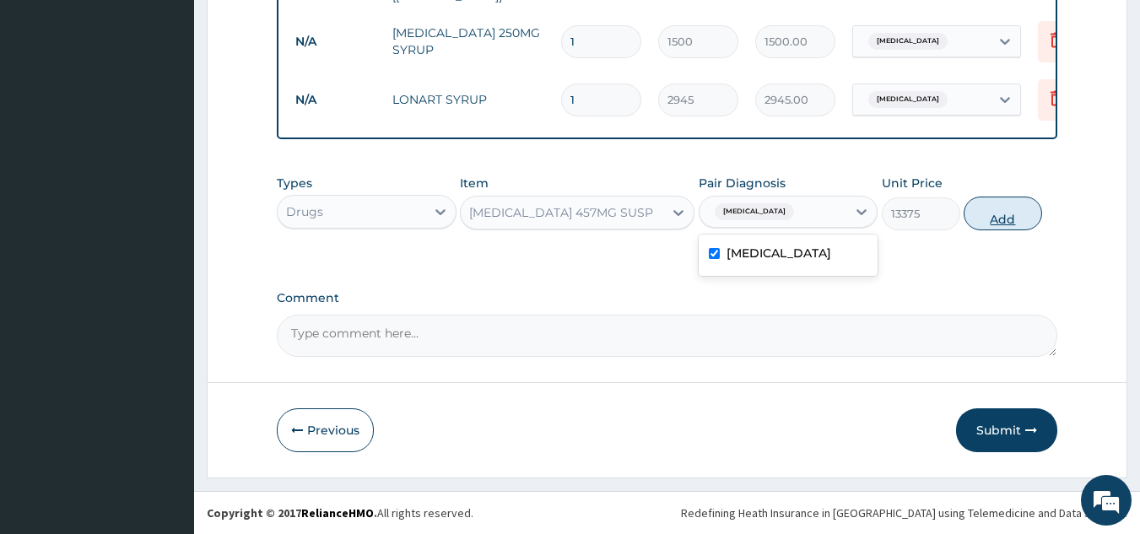
type input "0"
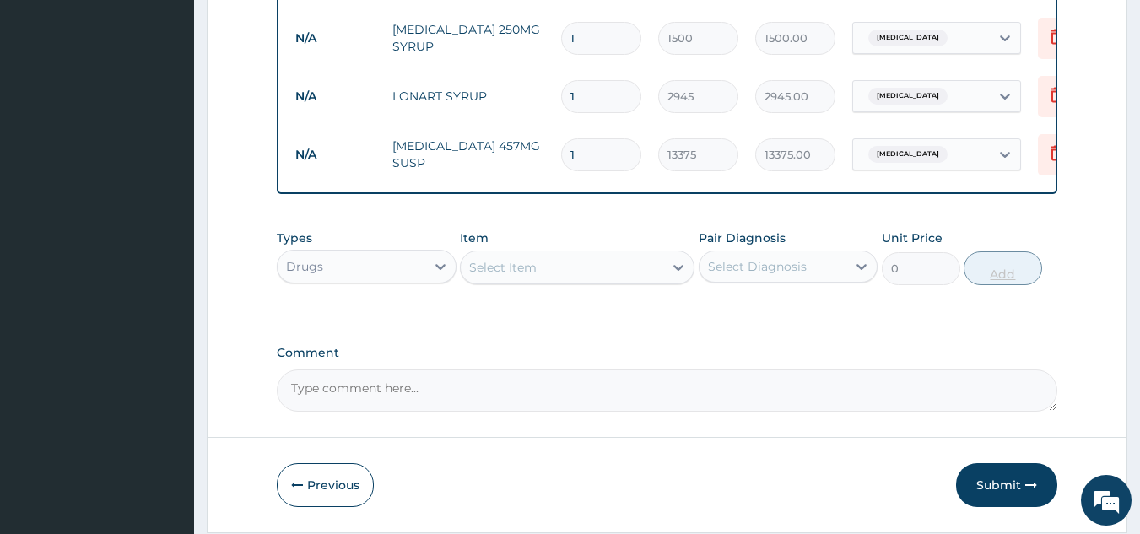
type input "10"
type input "133750.00"
type input "10"
click at [568, 270] on div "Select Item" at bounding box center [562, 267] width 203 height 27
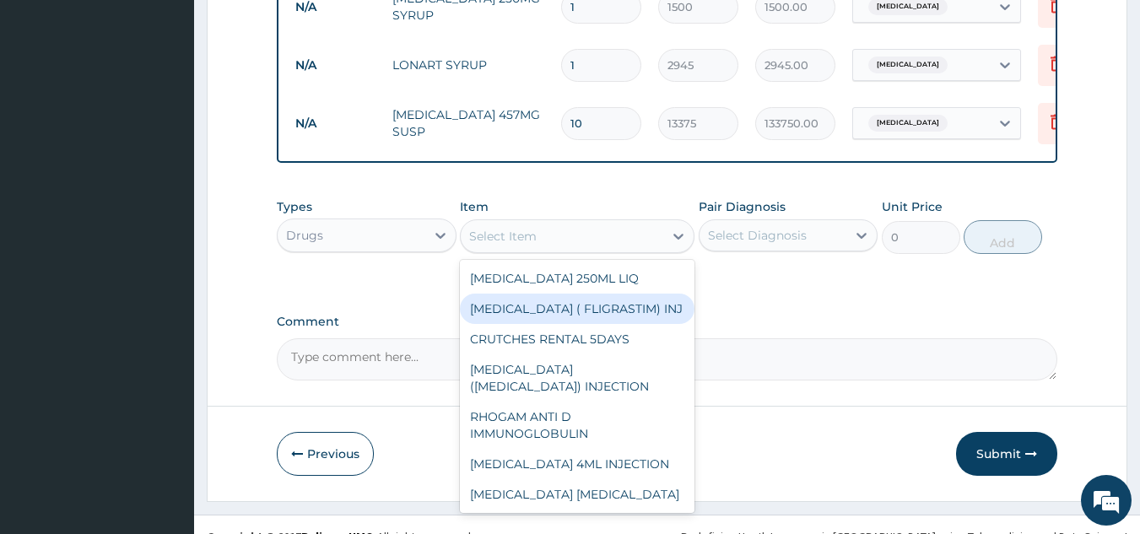
scroll to position [916, 0]
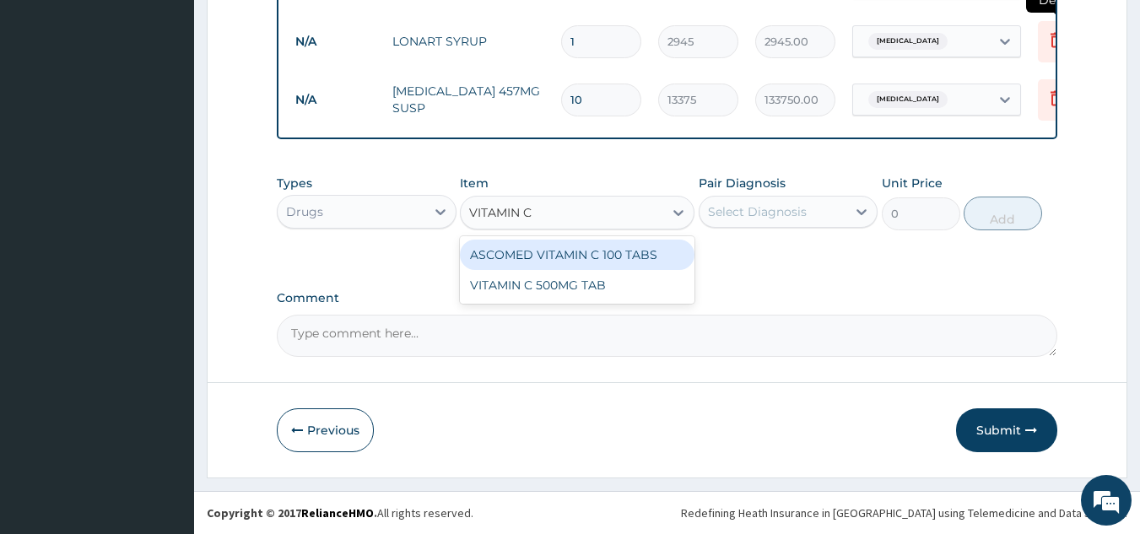
type input "VITAMIN"
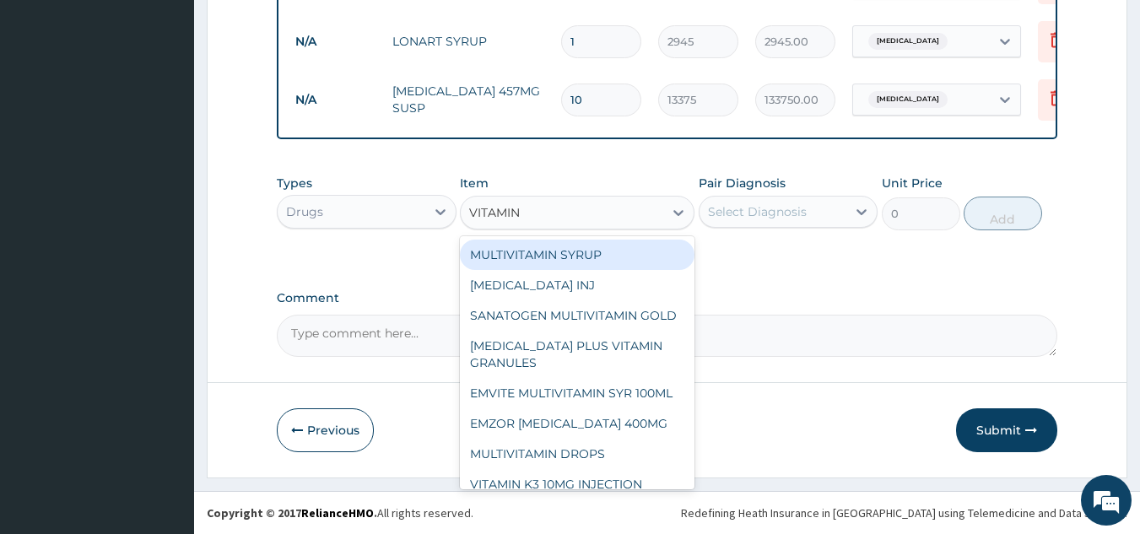
click at [570, 260] on div "MULTIVITAMIN SYRUP" at bounding box center [577, 255] width 235 height 30
type input "1500"
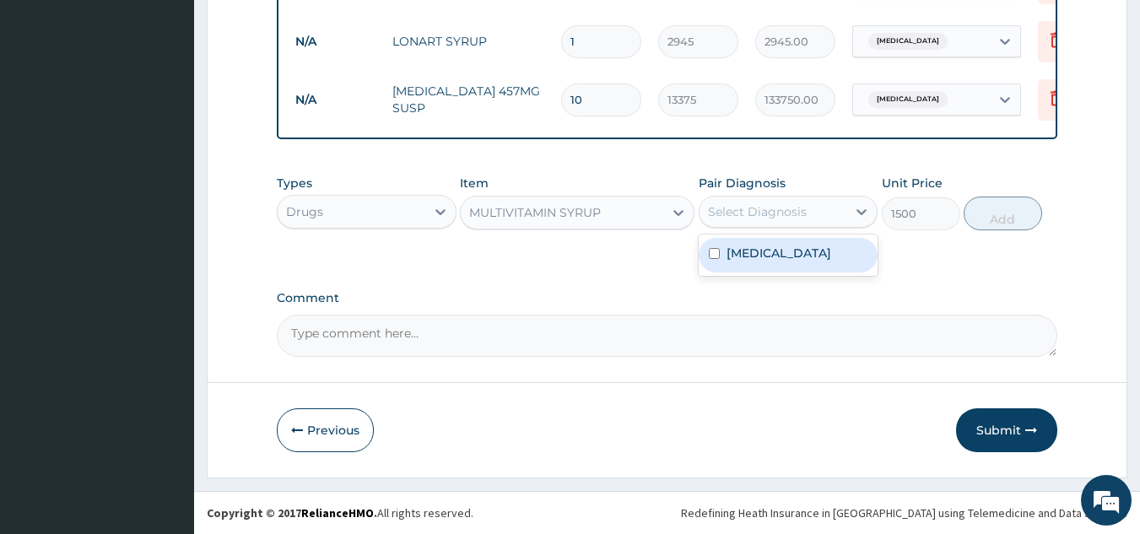
drag, startPoint x: 768, startPoint y: 209, endPoint x: 754, endPoint y: 236, distance: 30.6
click at [767, 213] on div "Select Diagnosis" at bounding box center [757, 211] width 99 height 17
drag, startPoint x: 749, startPoint y: 257, endPoint x: 883, endPoint y: 250, distance: 134.4
click at [749, 257] on label "Malaria" at bounding box center [779, 253] width 105 height 17
checkbox input "true"
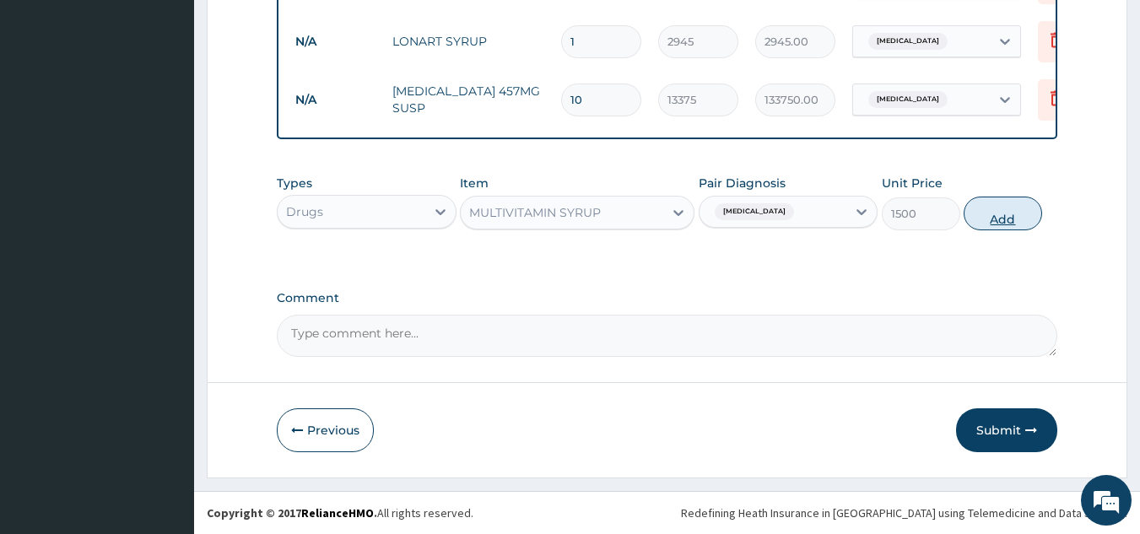
click at [998, 217] on button "Add" at bounding box center [1003, 214] width 78 height 34
type input "0"
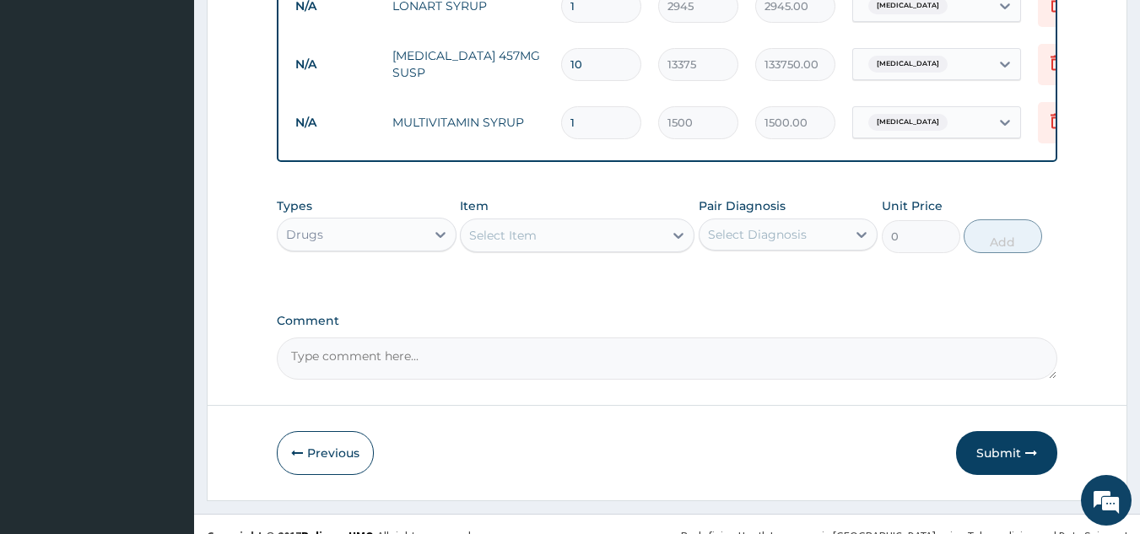
scroll to position [974, 0]
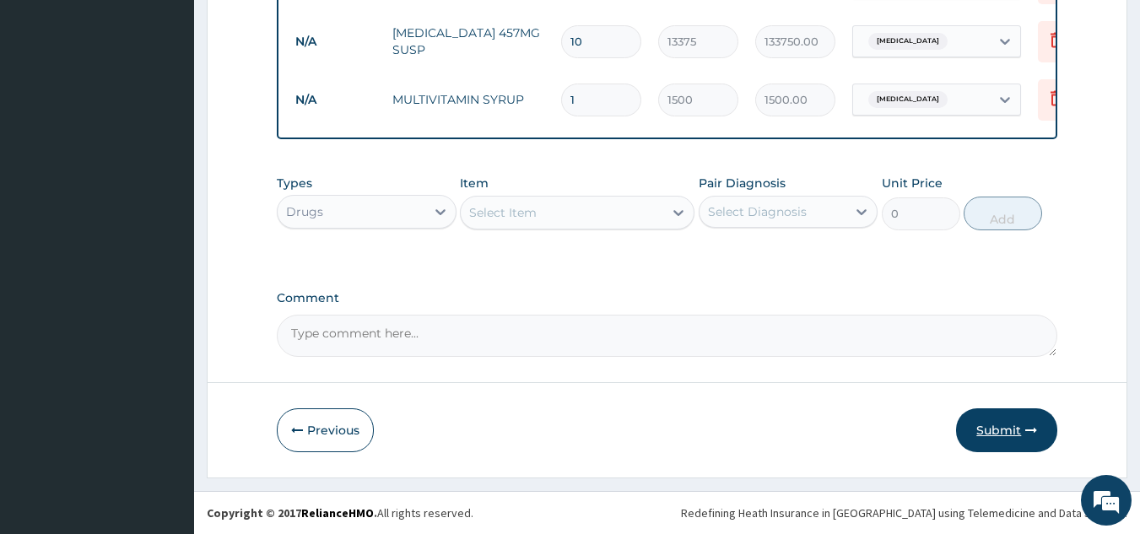
click at [995, 435] on button "Submit" at bounding box center [1006, 430] width 101 height 44
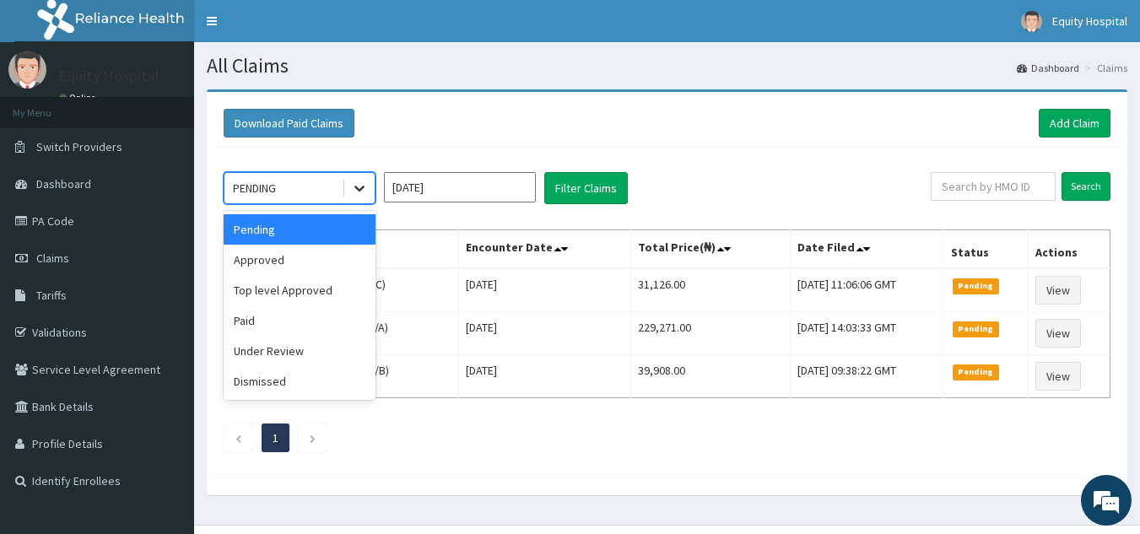
click at [364, 184] on icon at bounding box center [359, 188] width 17 height 17
drag, startPoint x: 285, startPoint y: 357, endPoint x: 442, endPoint y: 294, distance: 169.3
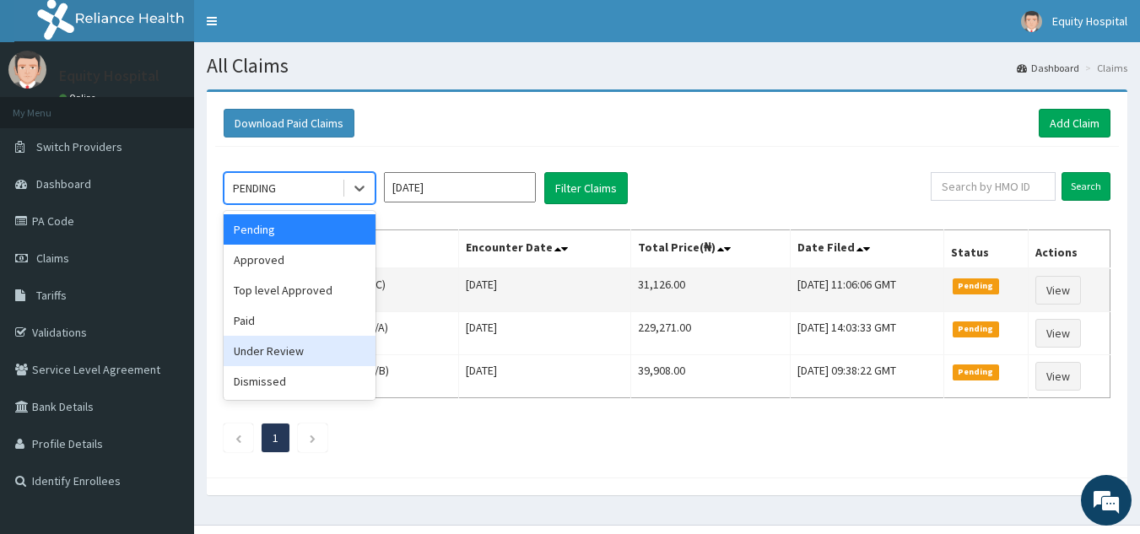
click at [286, 356] on div "Under Review" at bounding box center [300, 351] width 152 height 30
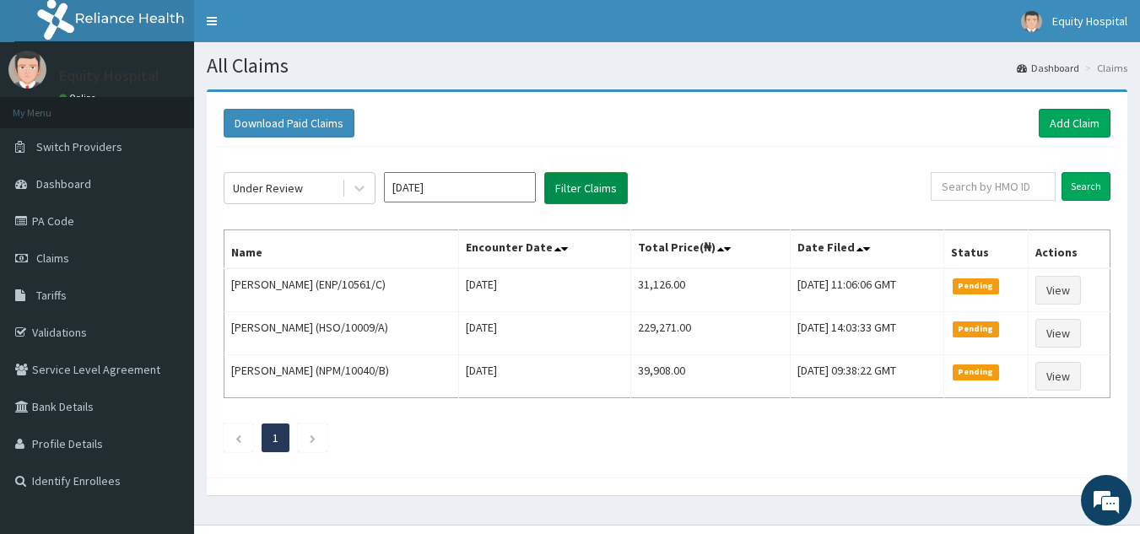
click at [614, 176] on button "Filter Claims" at bounding box center [586, 188] width 84 height 32
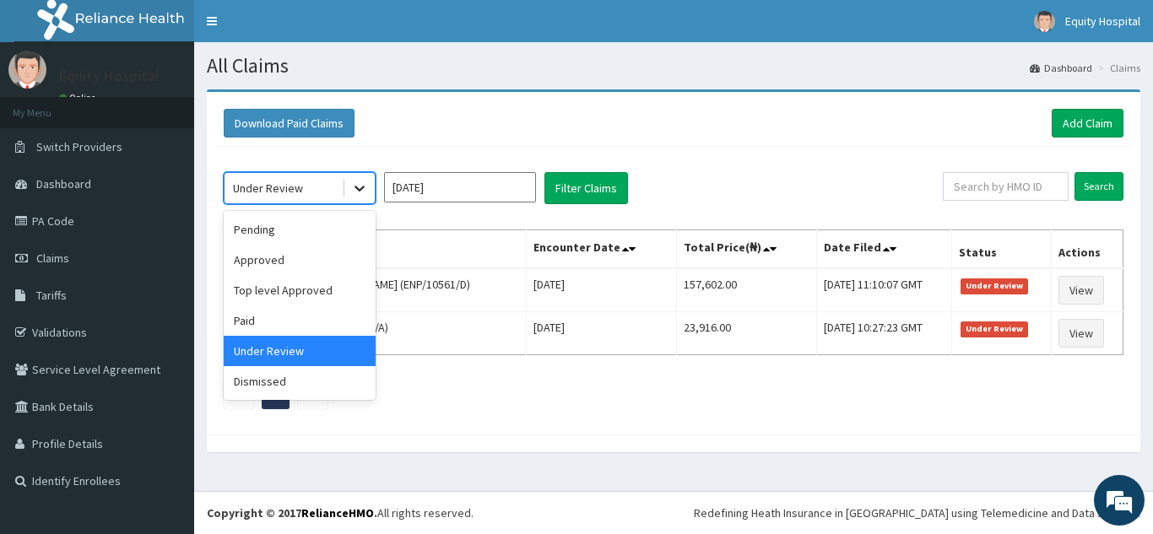
click at [360, 185] on icon at bounding box center [359, 188] width 17 height 17
drag, startPoint x: 302, startPoint y: 260, endPoint x: 479, endPoint y: 202, distance: 185.7
click at [302, 257] on div "Approved" at bounding box center [300, 260] width 152 height 30
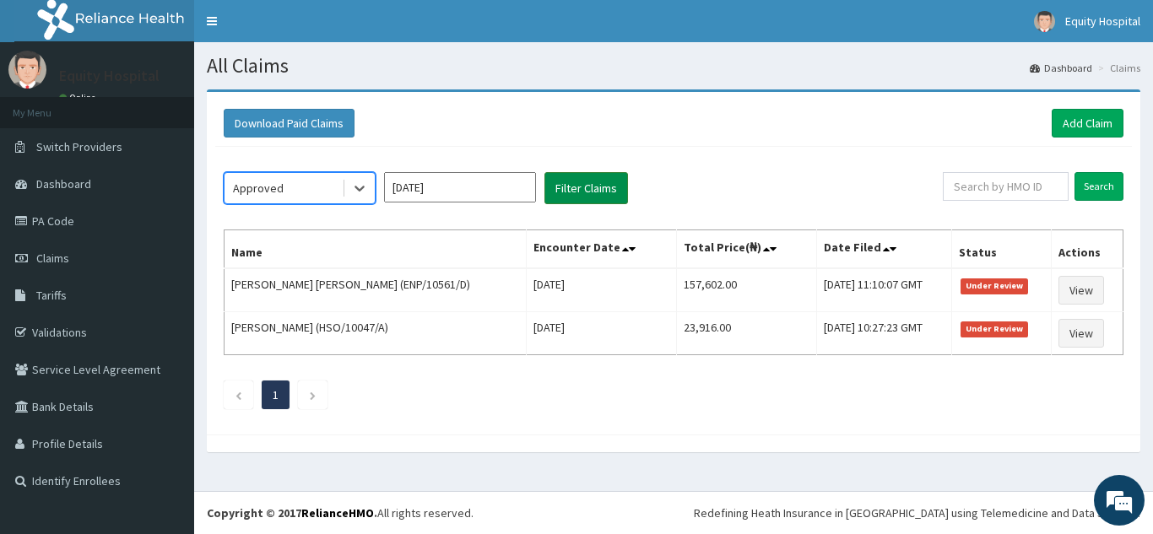
click at [578, 190] on button "Filter Claims" at bounding box center [586, 188] width 84 height 32
